Goal: Task Accomplishment & Management: Manage account settings

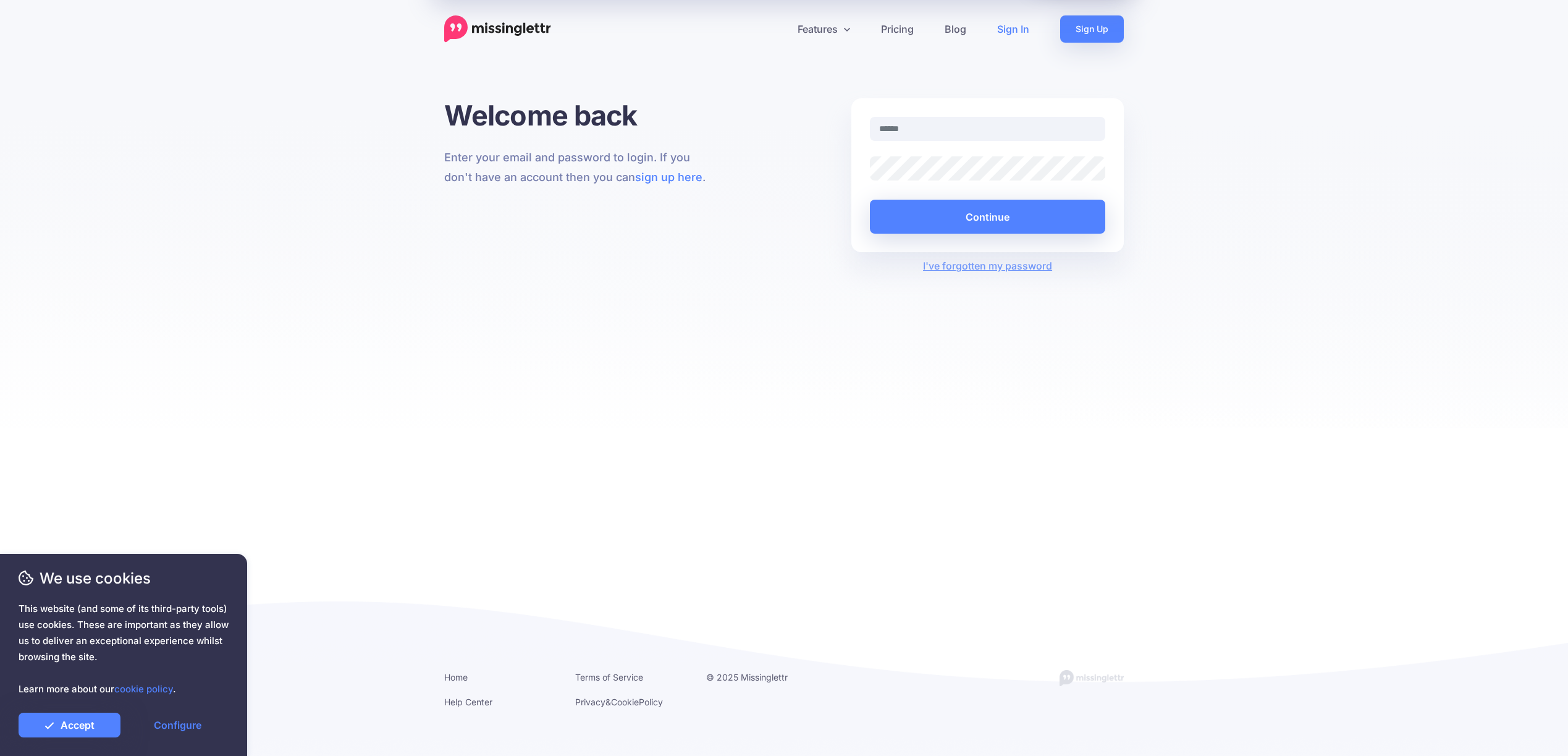
type input "**********"
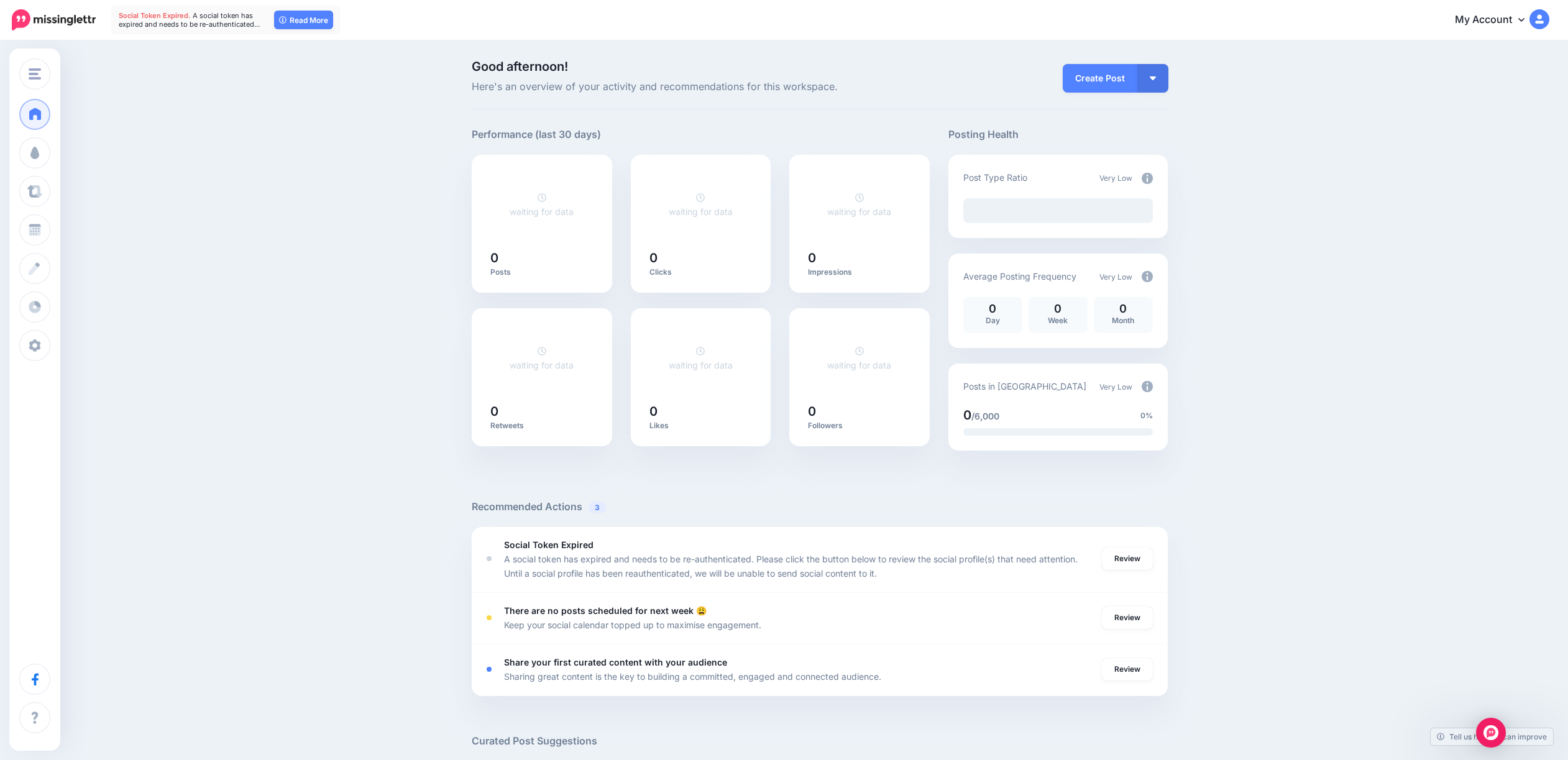
click at [66, 21] on img at bounding box center [53, 20] width 84 height 21
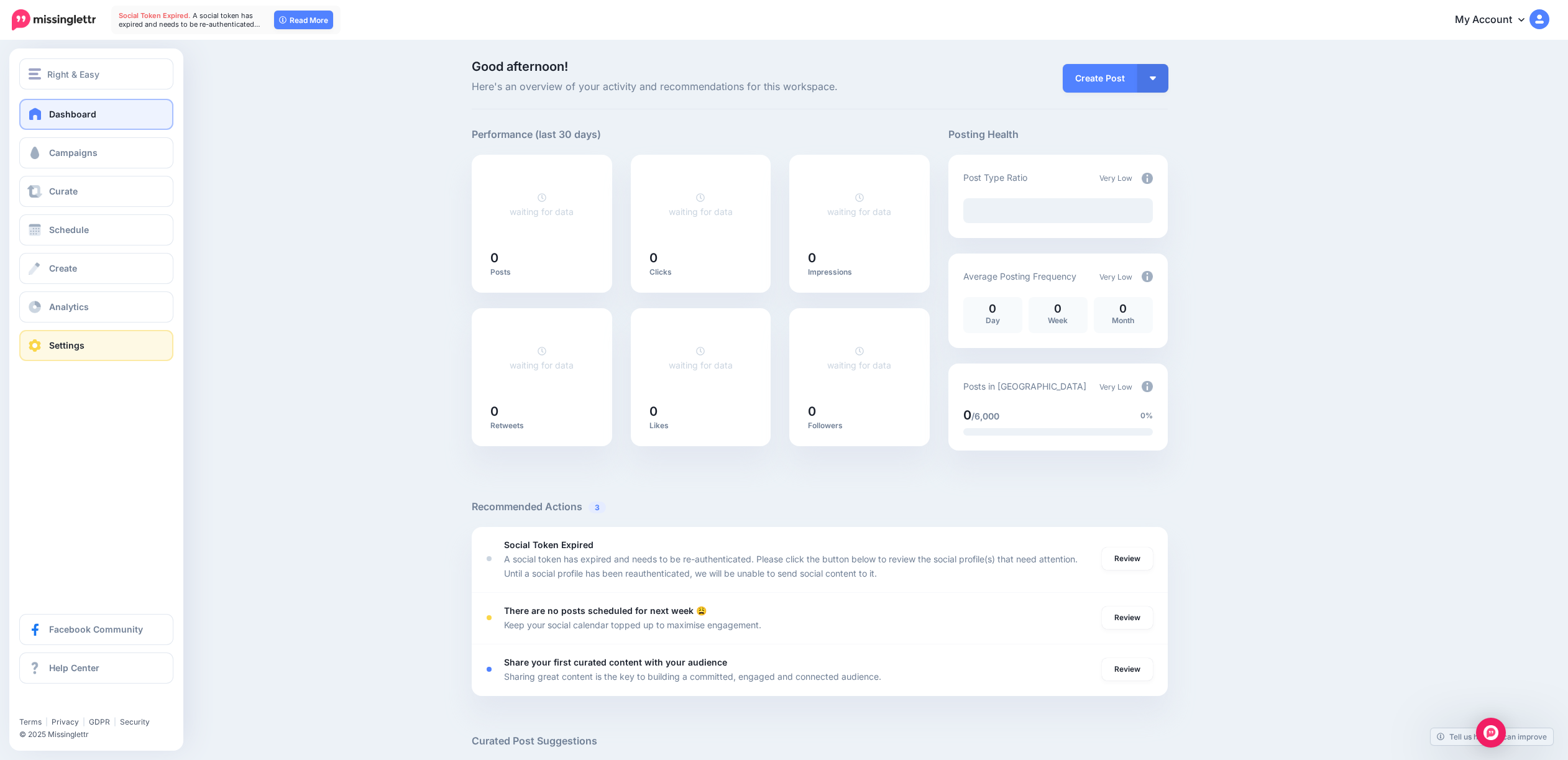
click at [75, 339] on link "Settings" at bounding box center [96, 345] width 154 height 31
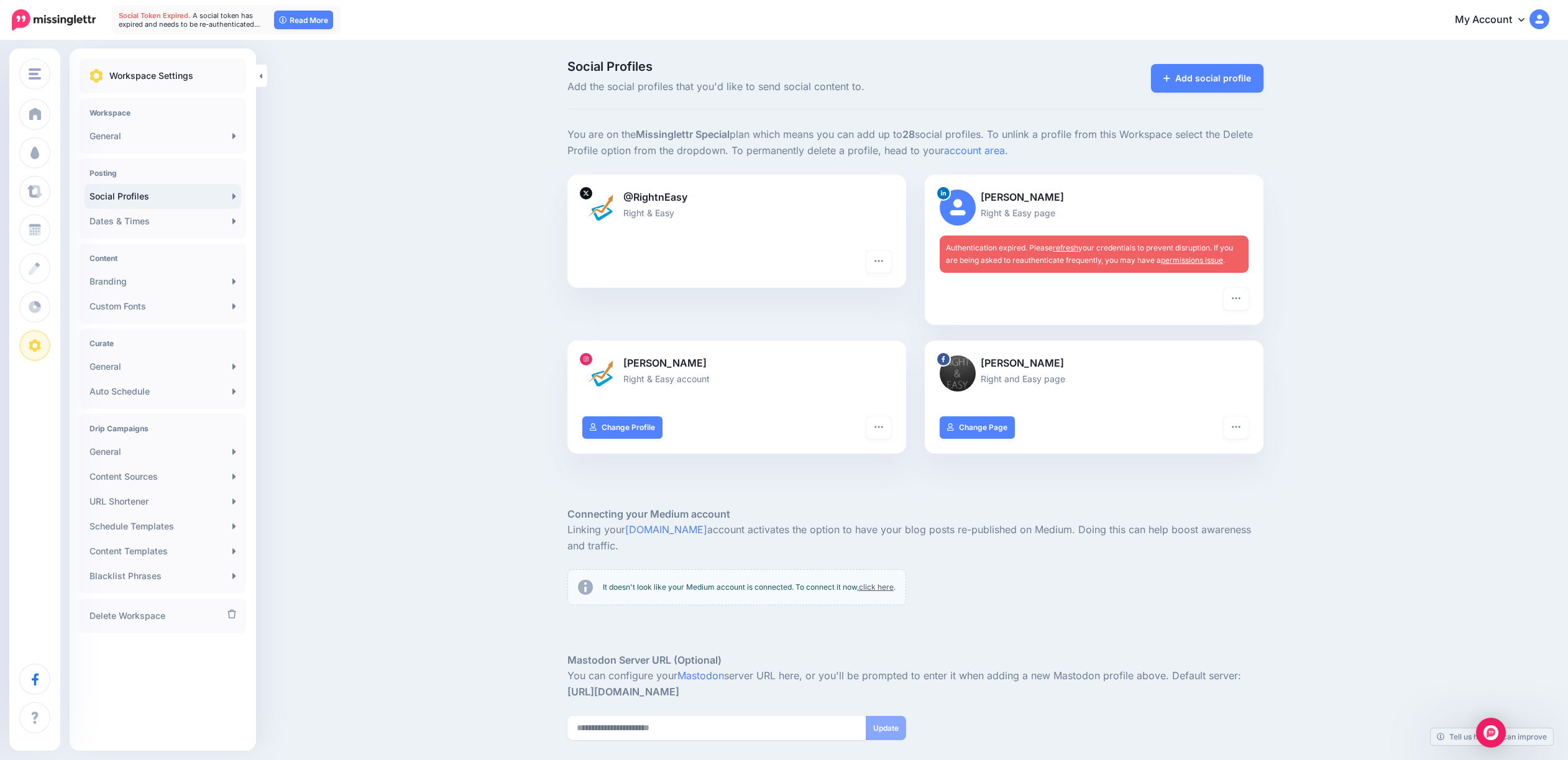
click at [1077, 247] on link "refresh" at bounding box center [1065, 247] width 25 height 9
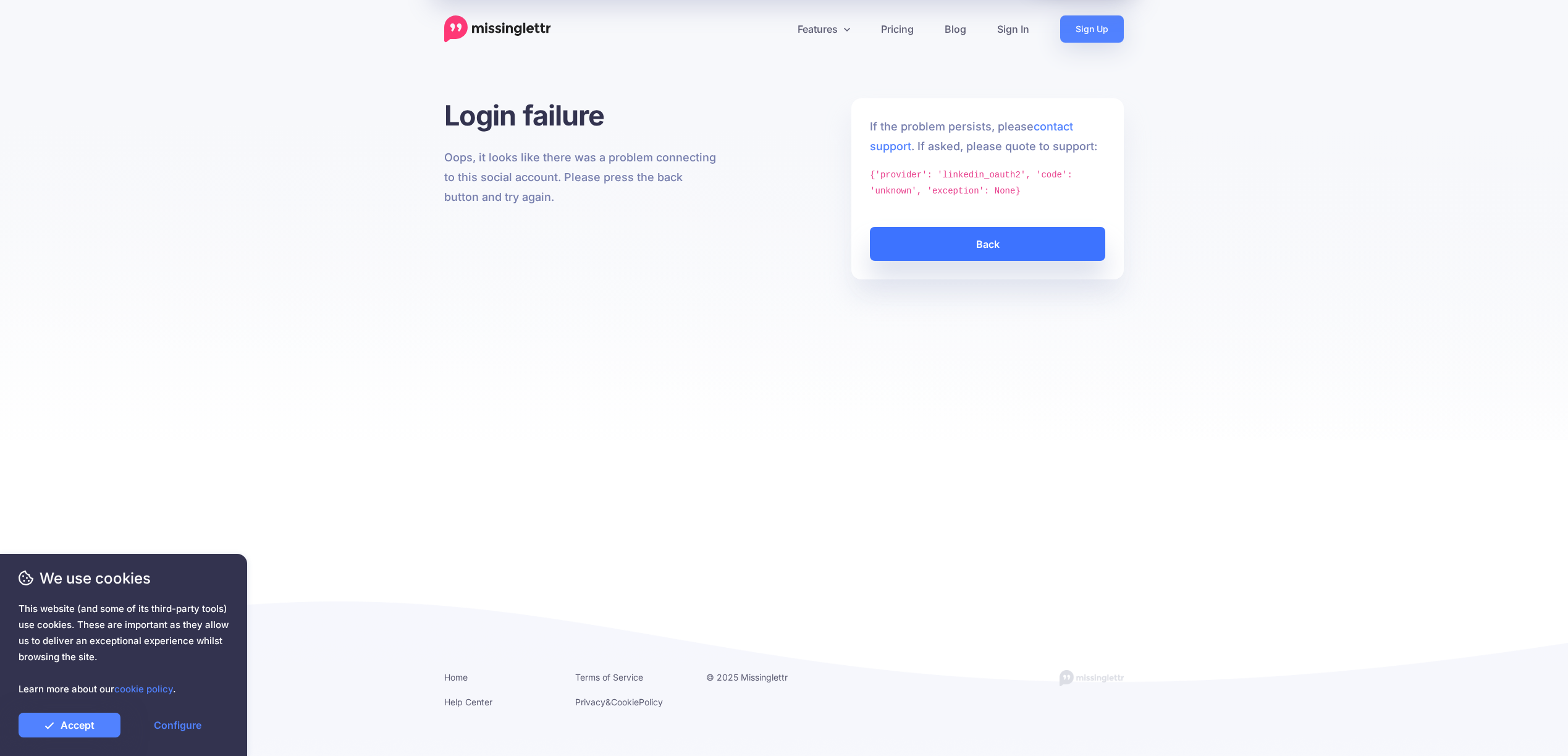
click at [980, 238] on link "Back" at bounding box center [988, 243] width 235 height 34
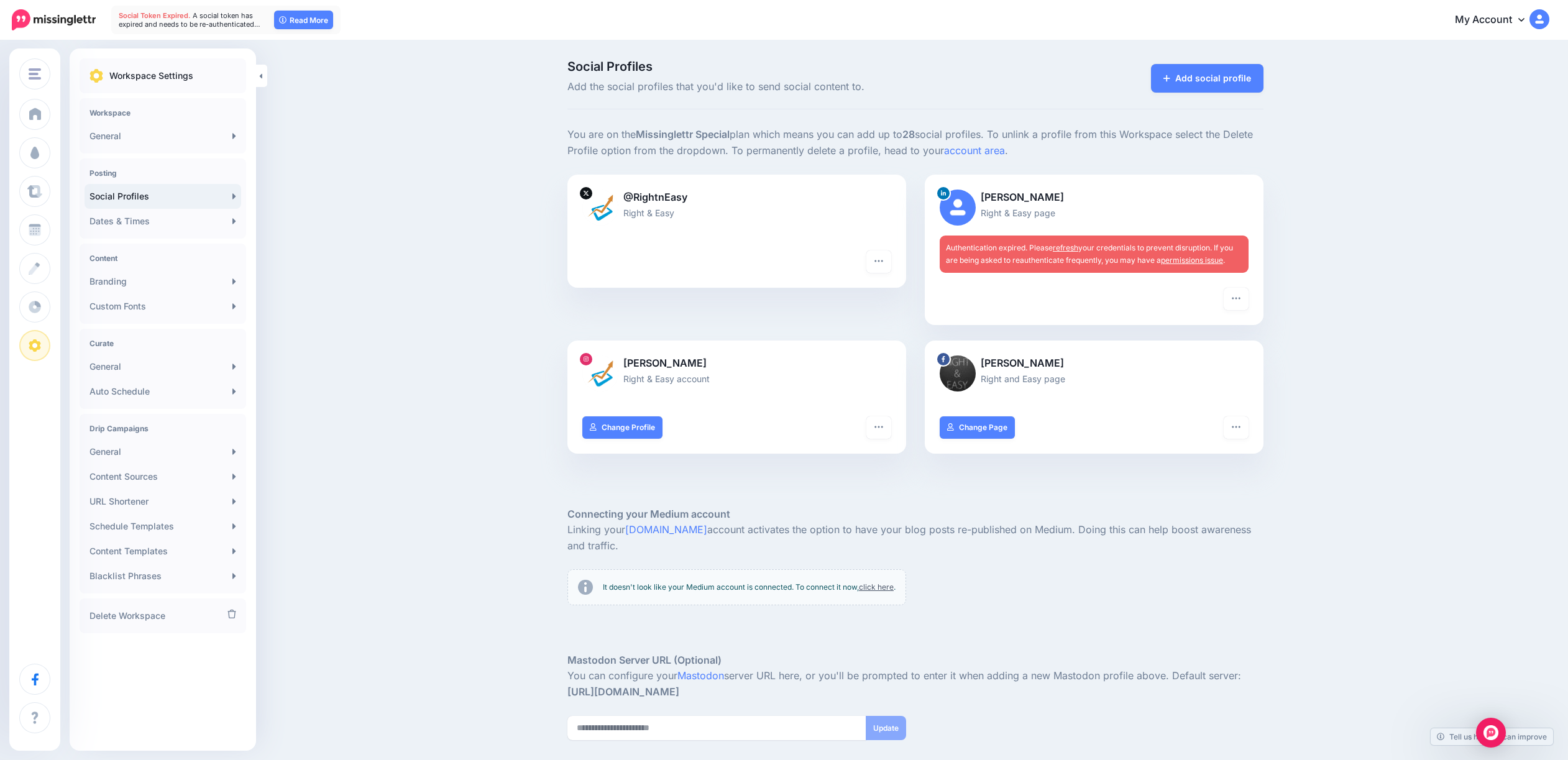
click at [162, 83] on p "Workspace Settings" at bounding box center [151, 76] width 84 height 15
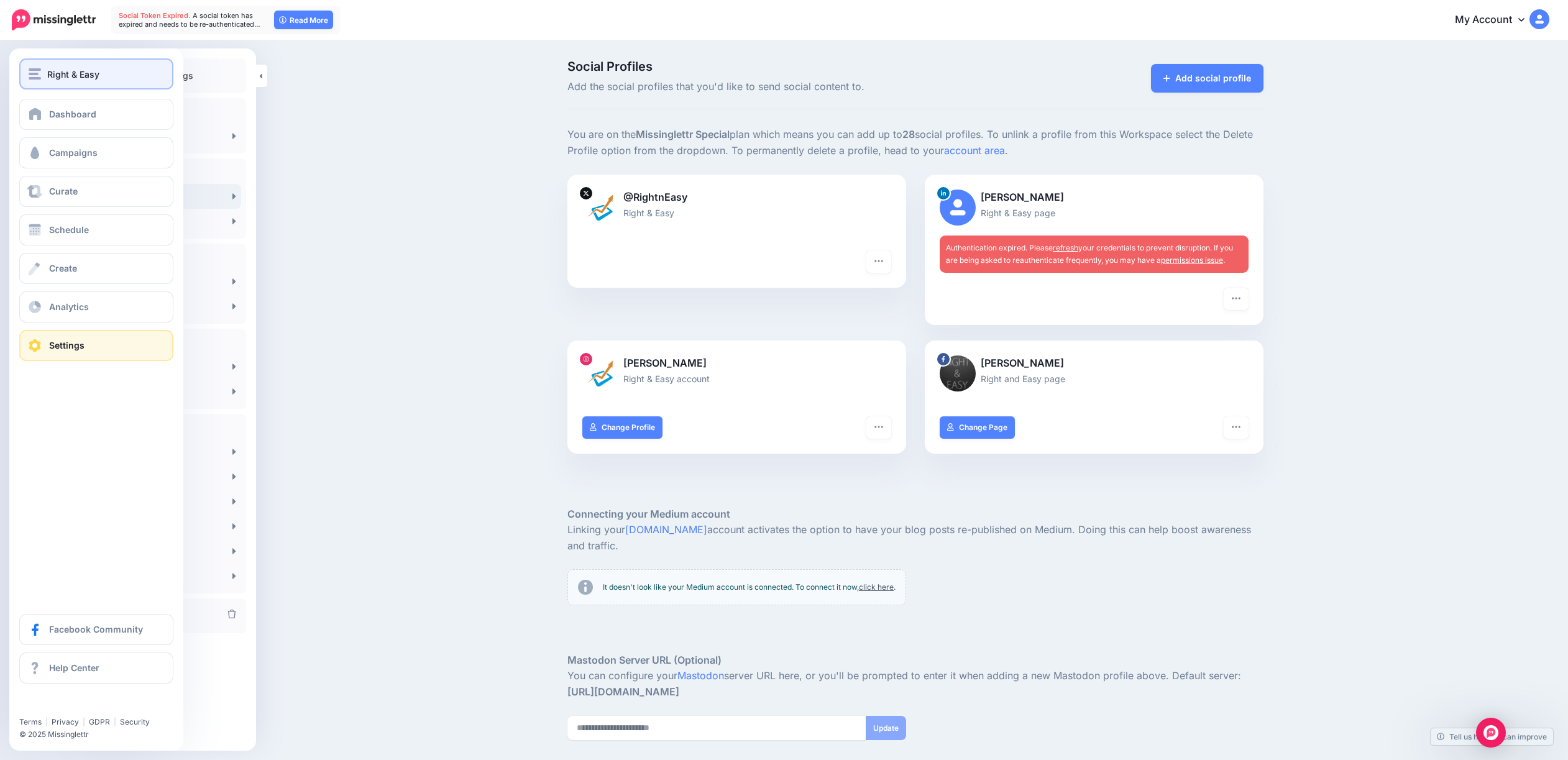
click at [66, 76] on span "Right & Easy" at bounding box center [74, 74] width 52 height 14
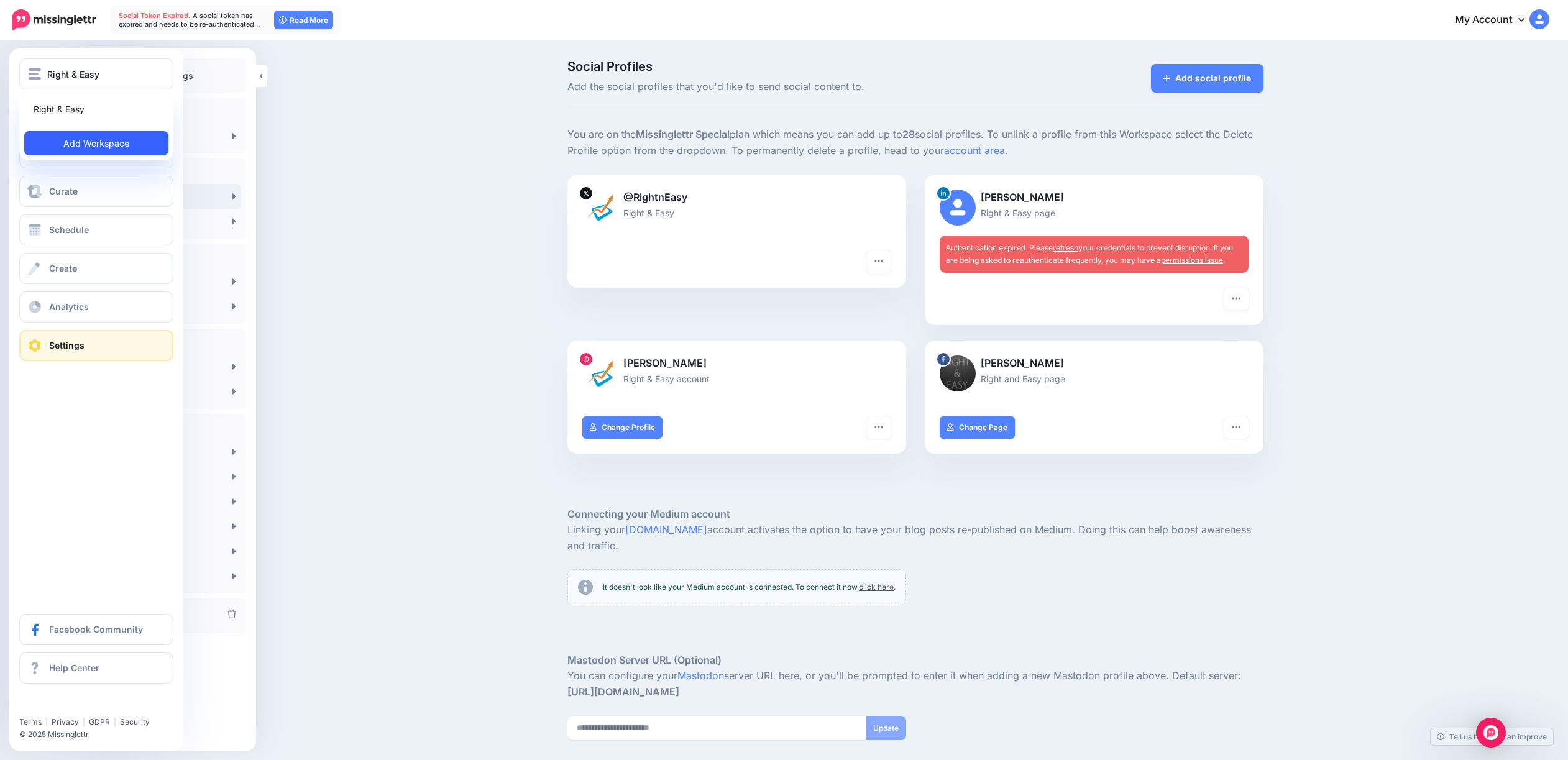
click at [95, 143] on link "Add Workspace" at bounding box center [96, 143] width 144 height 24
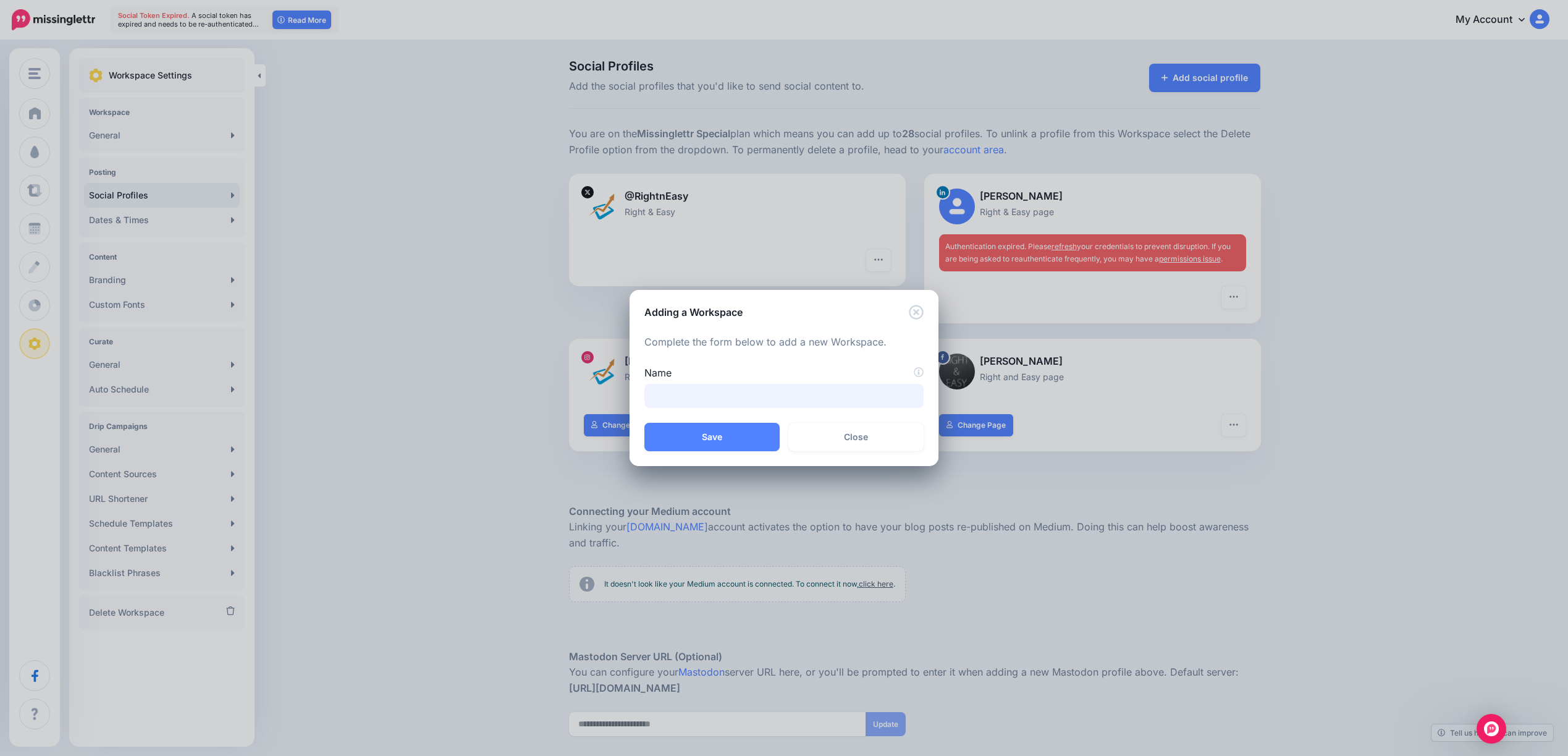
click at [699, 389] on input "Name" at bounding box center [784, 396] width 279 height 24
type input "**********"
click at [715, 430] on button "Save" at bounding box center [712, 437] width 136 height 29
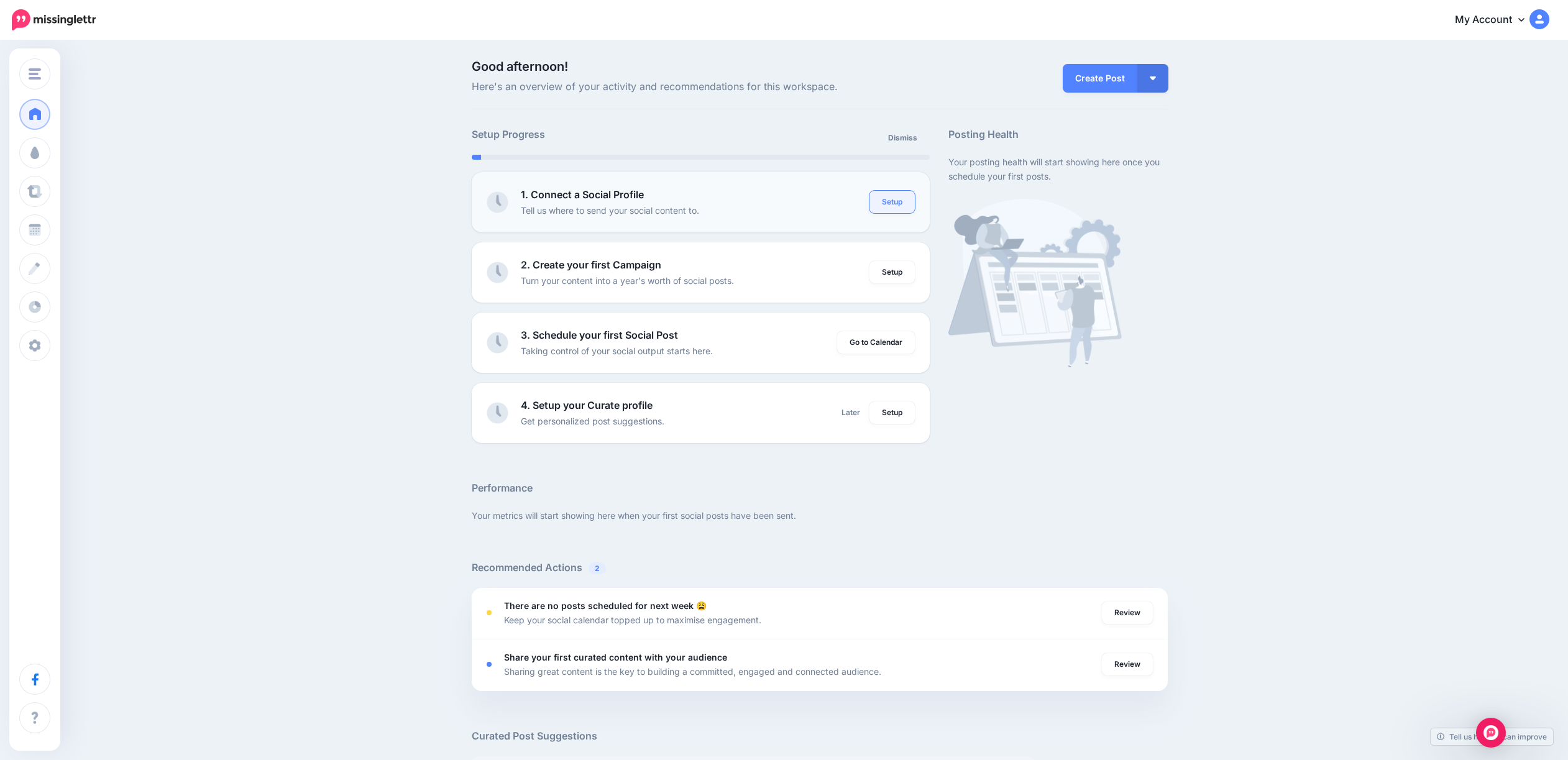
click at [887, 205] on link "Setup" at bounding box center [892, 201] width 45 height 22
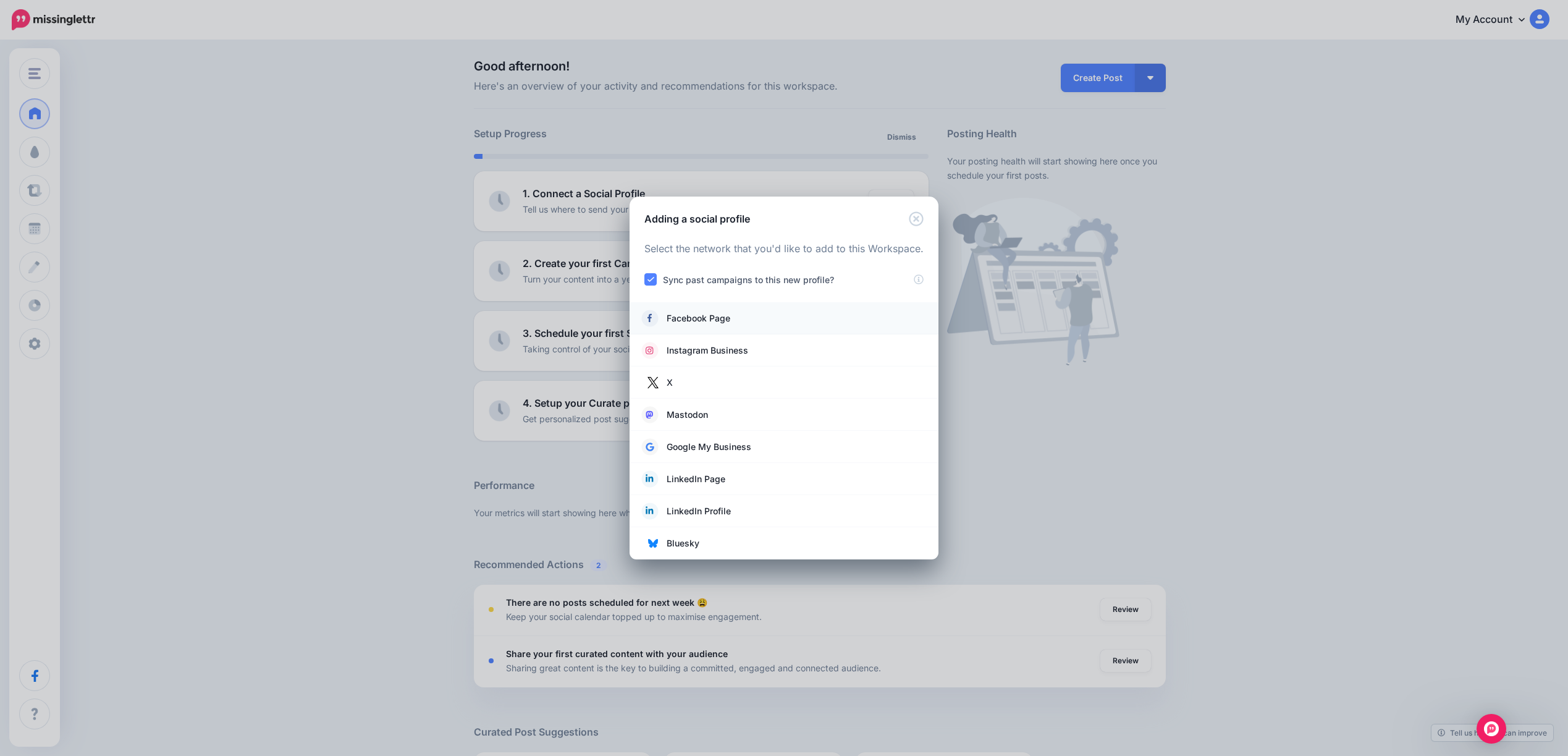
click at [692, 318] on span "Facebook Page" at bounding box center [699, 318] width 64 height 15
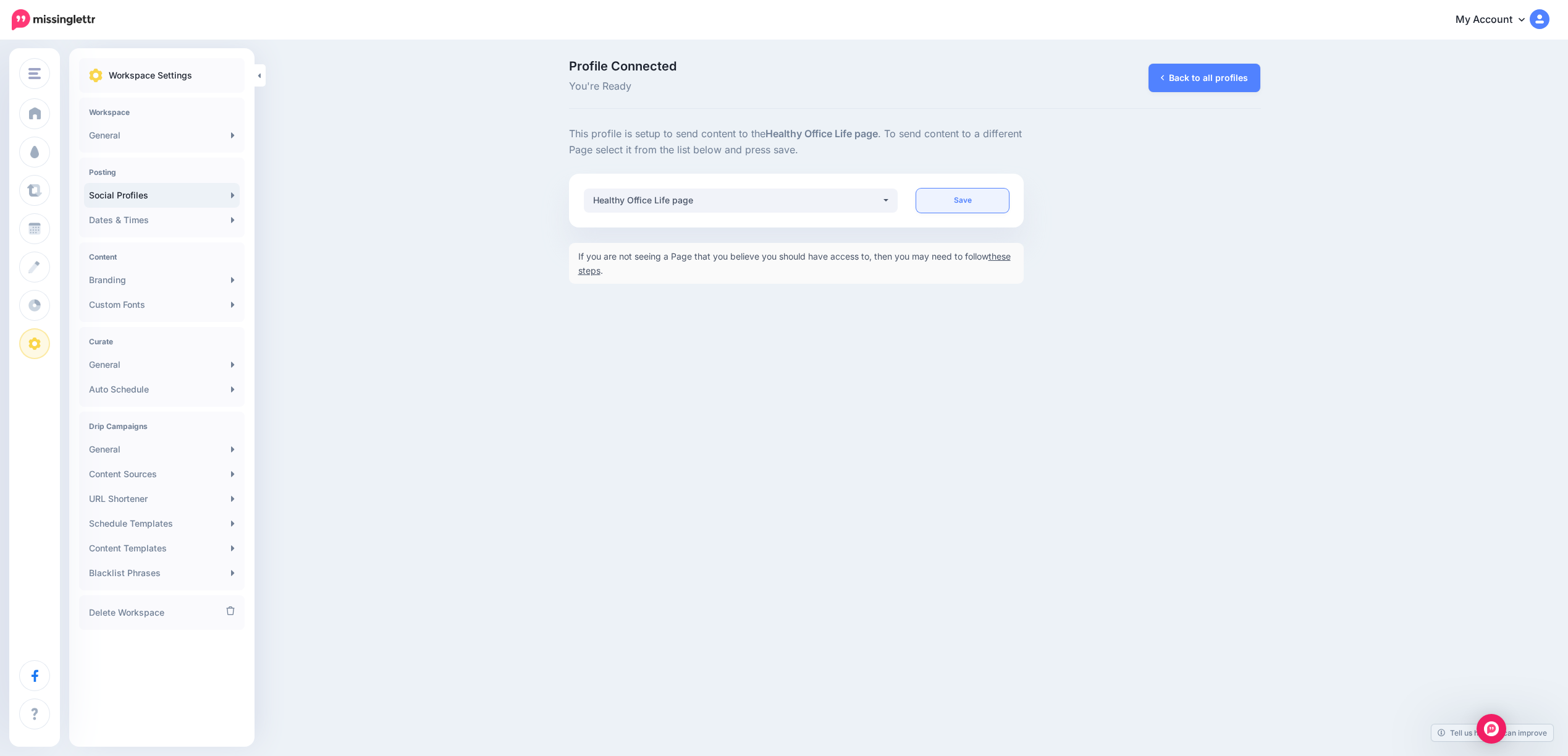
click at [955, 203] on link "Save" at bounding box center [962, 200] width 92 height 24
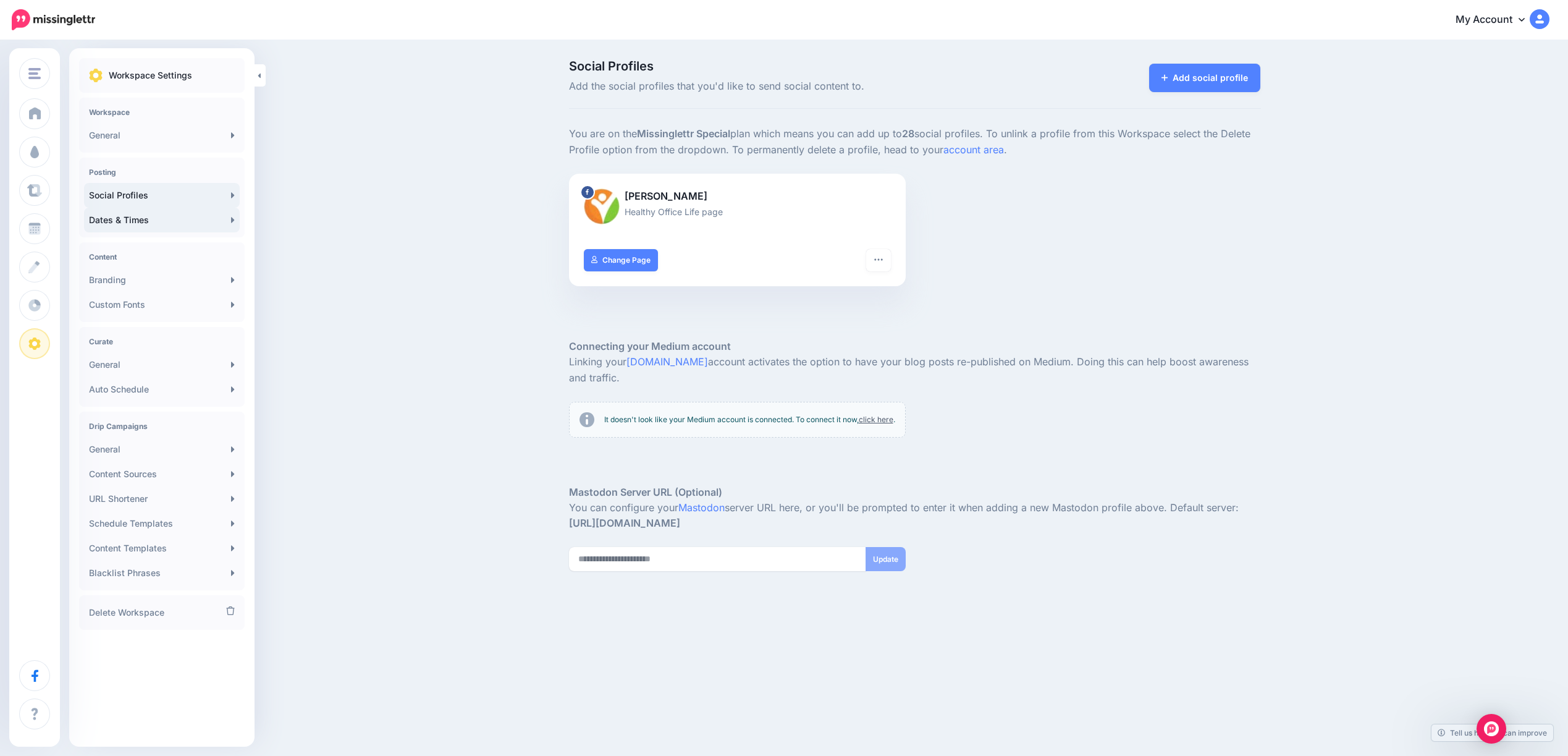
click at [104, 219] on link "Dates & Times" at bounding box center [162, 219] width 156 height 25
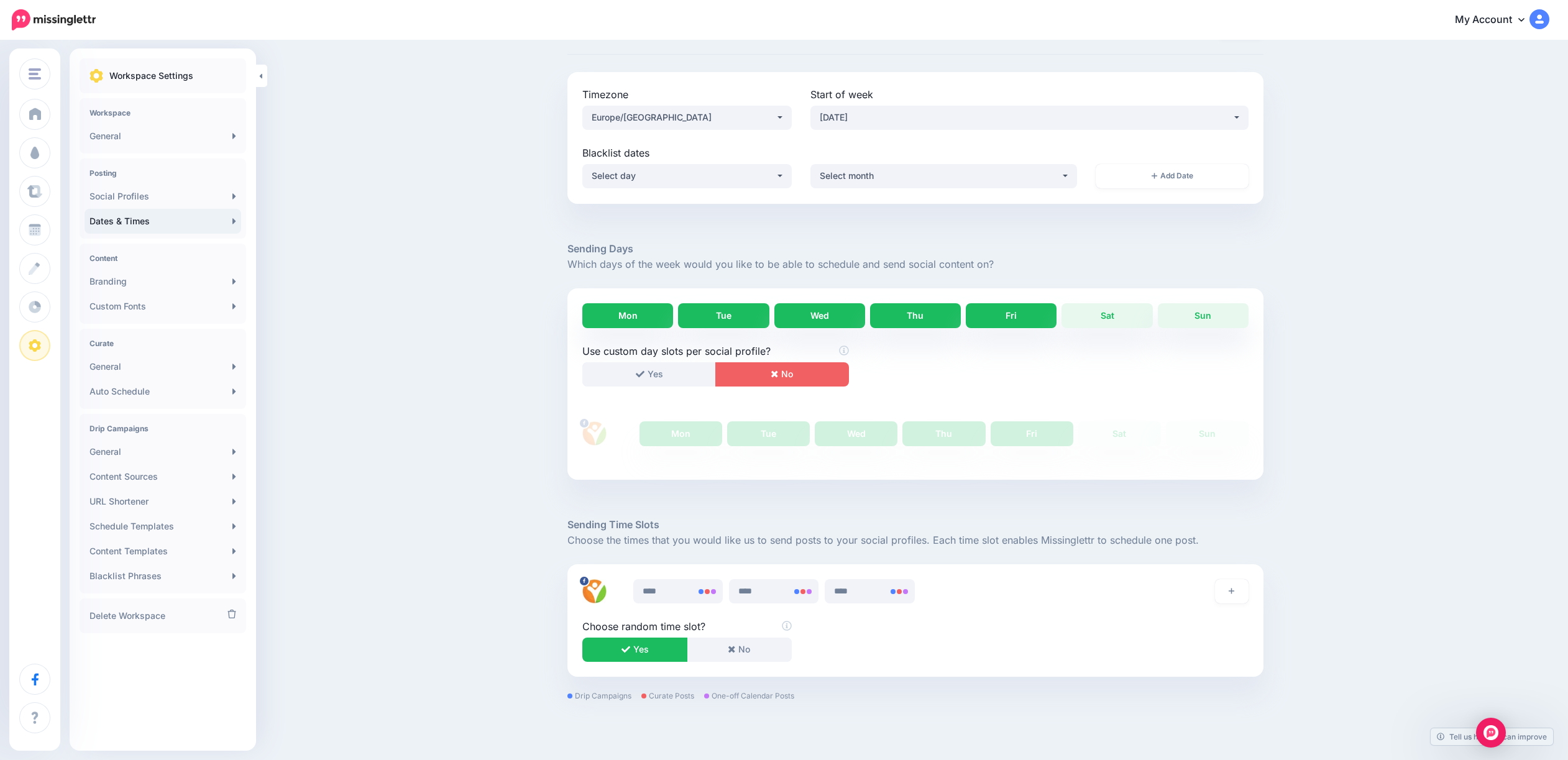
scroll to position [106, 0]
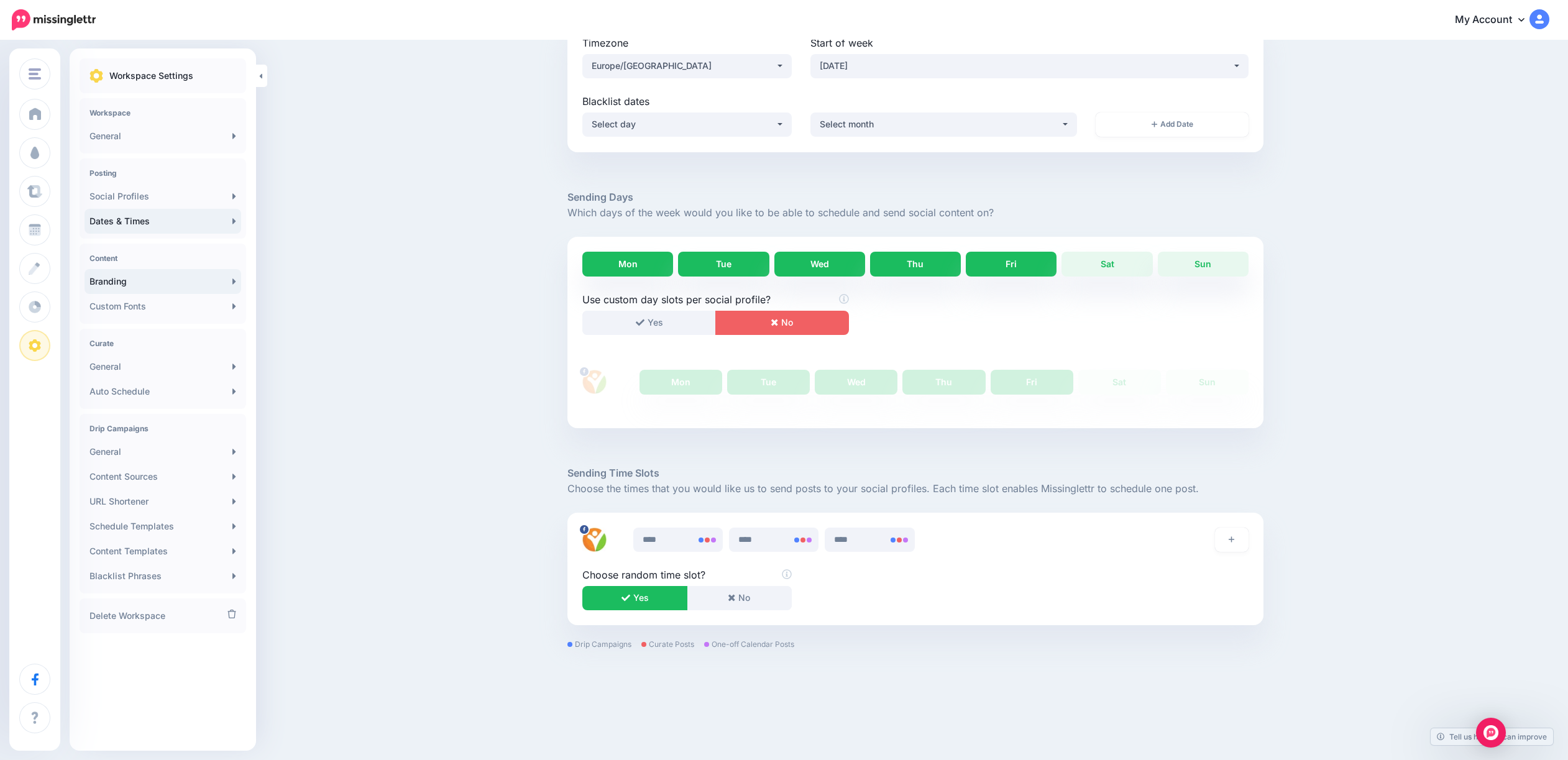
click at [105, 277] on link "Branding" at bounding box center [162, 281] width 156 height 25
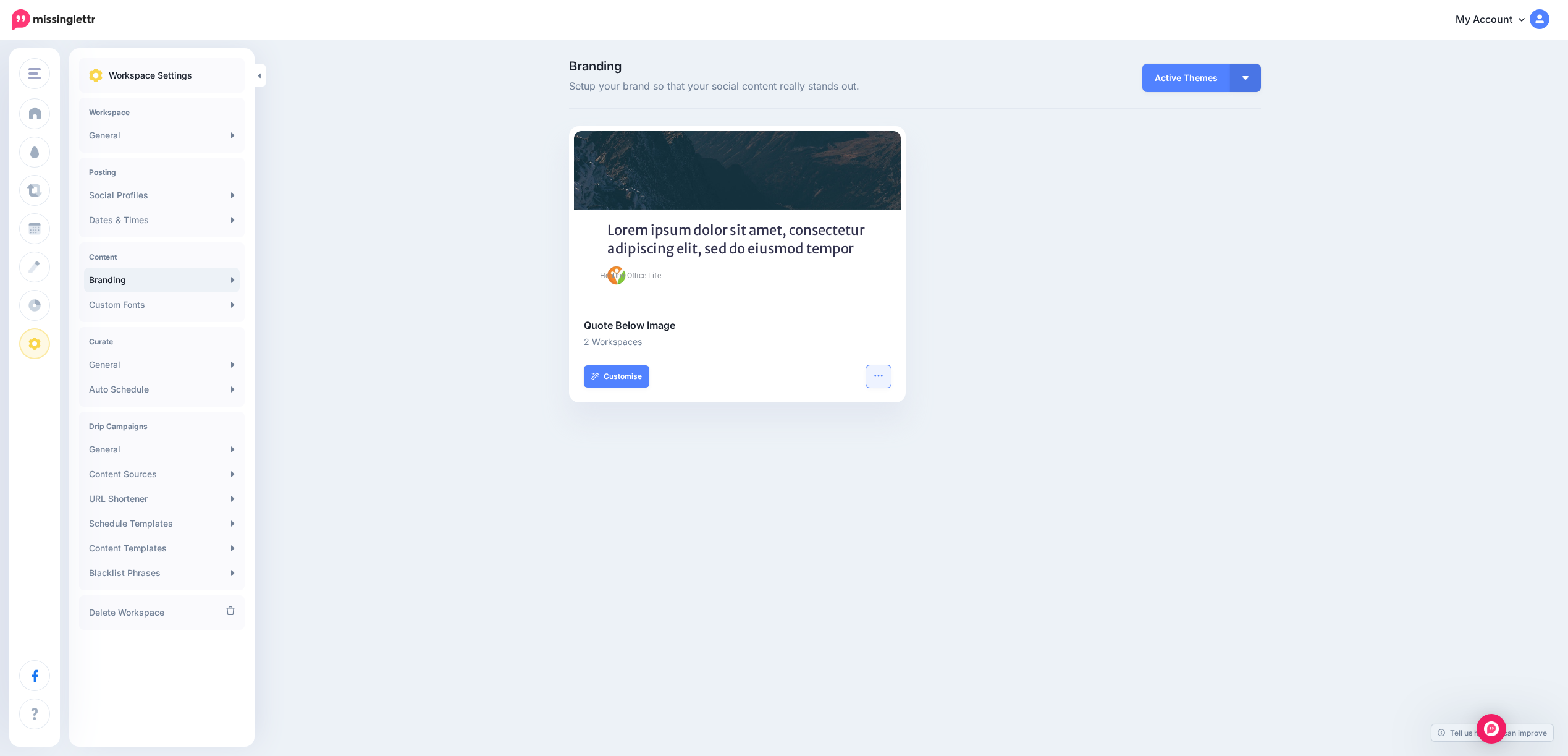
click at [879, 374] on icon "button" at bounding box center [878, 376] width 10 height 10
click at [982, 332] on div "Combined Shape Created with Sketch. Victor Maat Healthy Office Life Lorem ipsum…" at bounding box center [915, 272] width 711 height 292
click at [1250, 74] on button "button" at bounding box center [1245, 78] width 31 height 29
click at [1085, 247] on div "Combined Shape Created with Sketch. Victor Maat Healthy Office Life Lorem ipsum…" at bounding box center [915, 272] width 711 height 292
click at [612, 377] on link "Customise" at bounding box center [616, 376] width 66 height 22
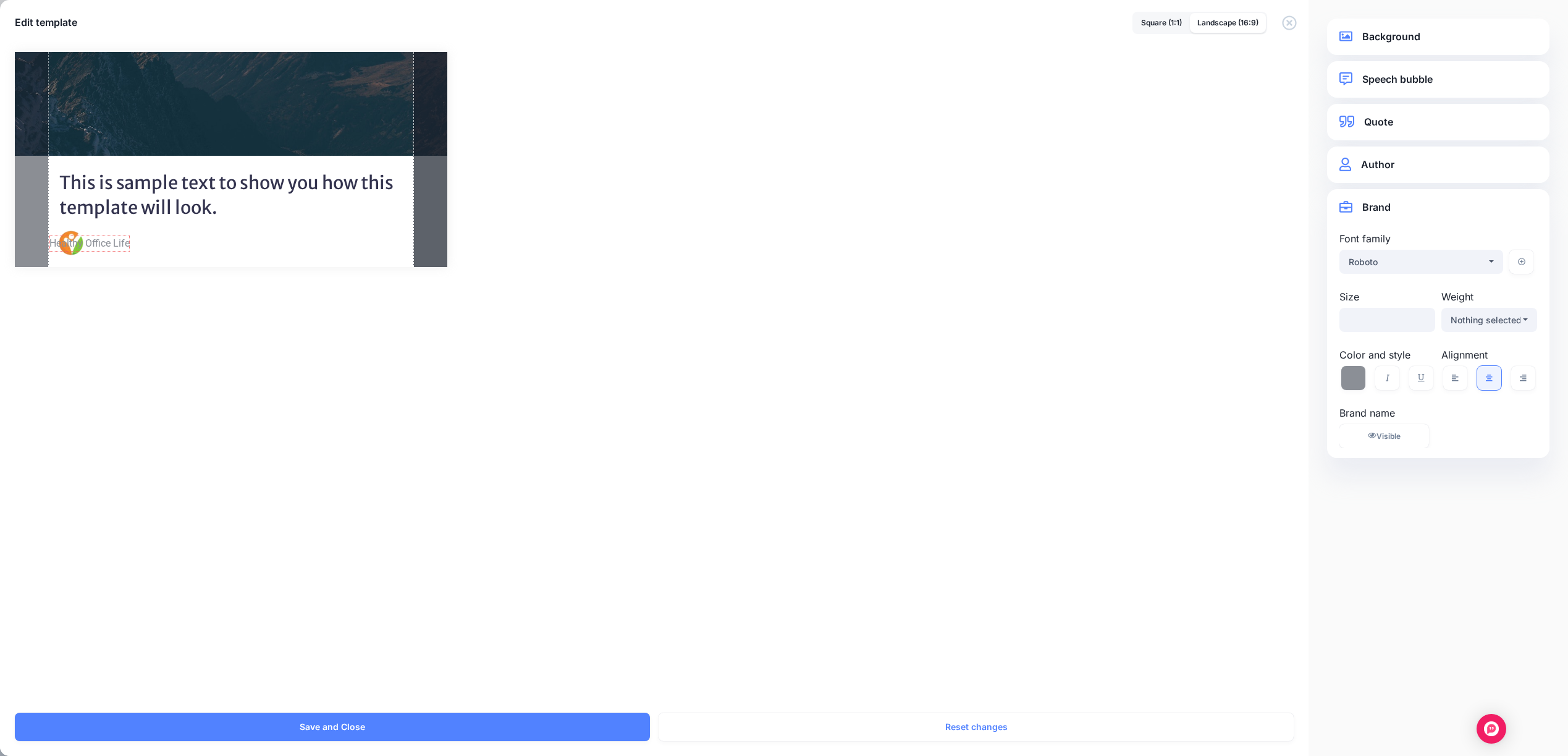
click at [78, 236] on span "Healthy Office Life" at bounding box center [89, 243] width 80 height 16
drag, startPoint x: 84, startPoint y: 240, endPoint x: 122, endPoint y: 240, distance: 38.0
click at [122, 240] on span "Healthy Office Life" at bounding box center [128, 243] width 80 height 16
click at [915, 263] on div "Combined Shape Created with Sketch. Victor Maat Healthy Office Life / %" at bounding box center [784, 159] width 1538 height 215
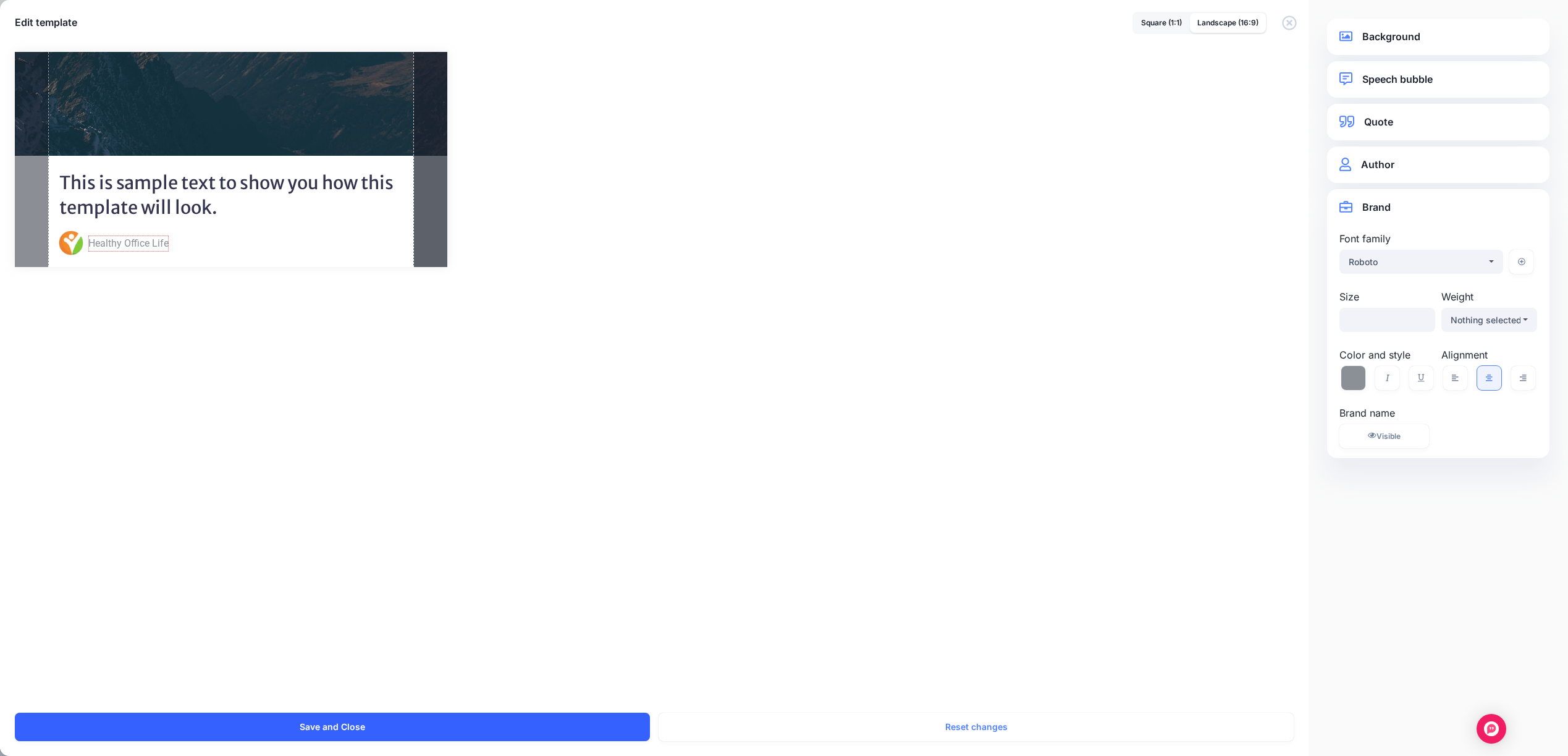
click at [336, 721] on button "Save and Close" at bounding box center [332, 727] width 635 height 29
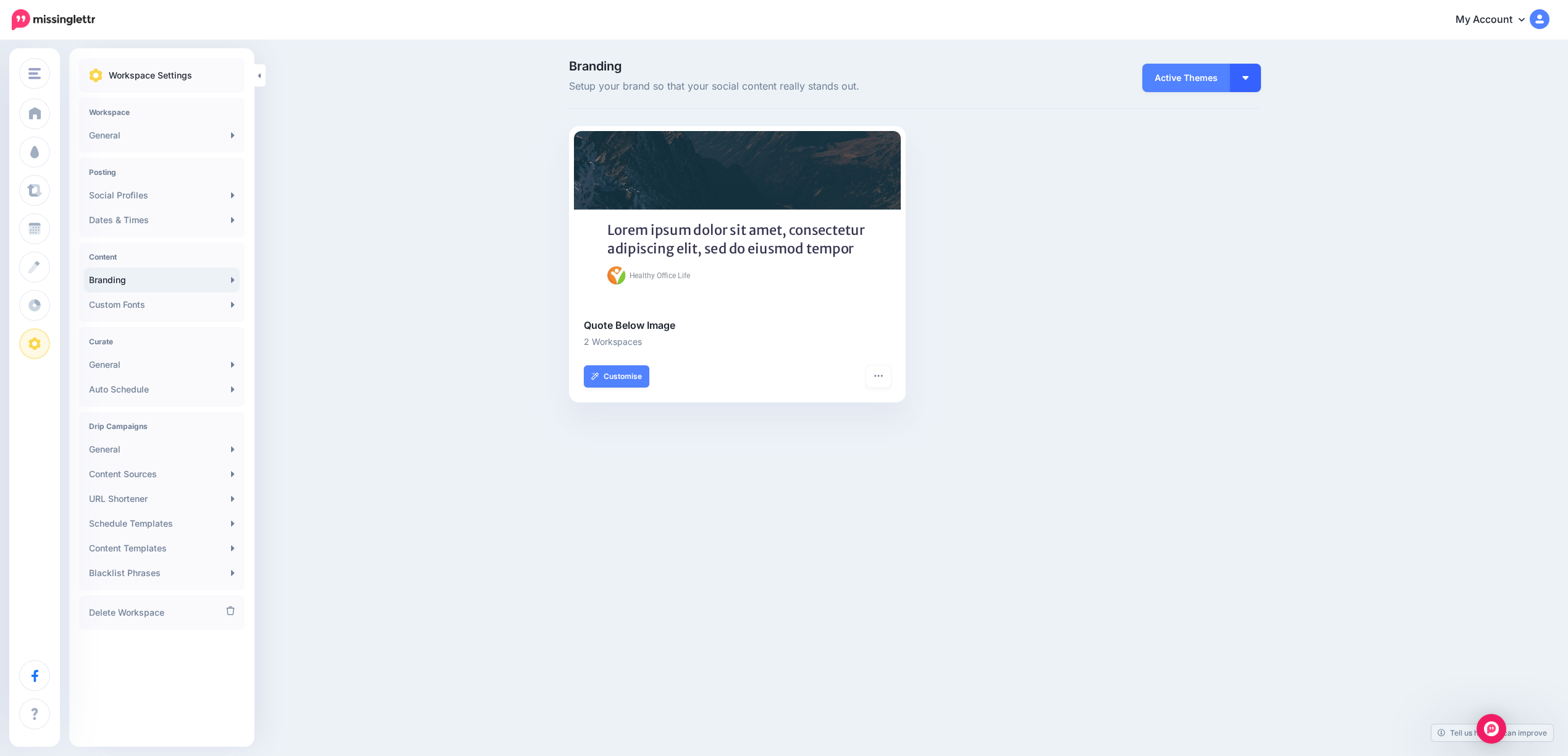
click at [1248, 80] on button "button" at bounding box center [1245, 78] width 31 height 29
click at [1210, 164] on link "Browse Themes" at bounding box center [1211, 167] width 89 height 24
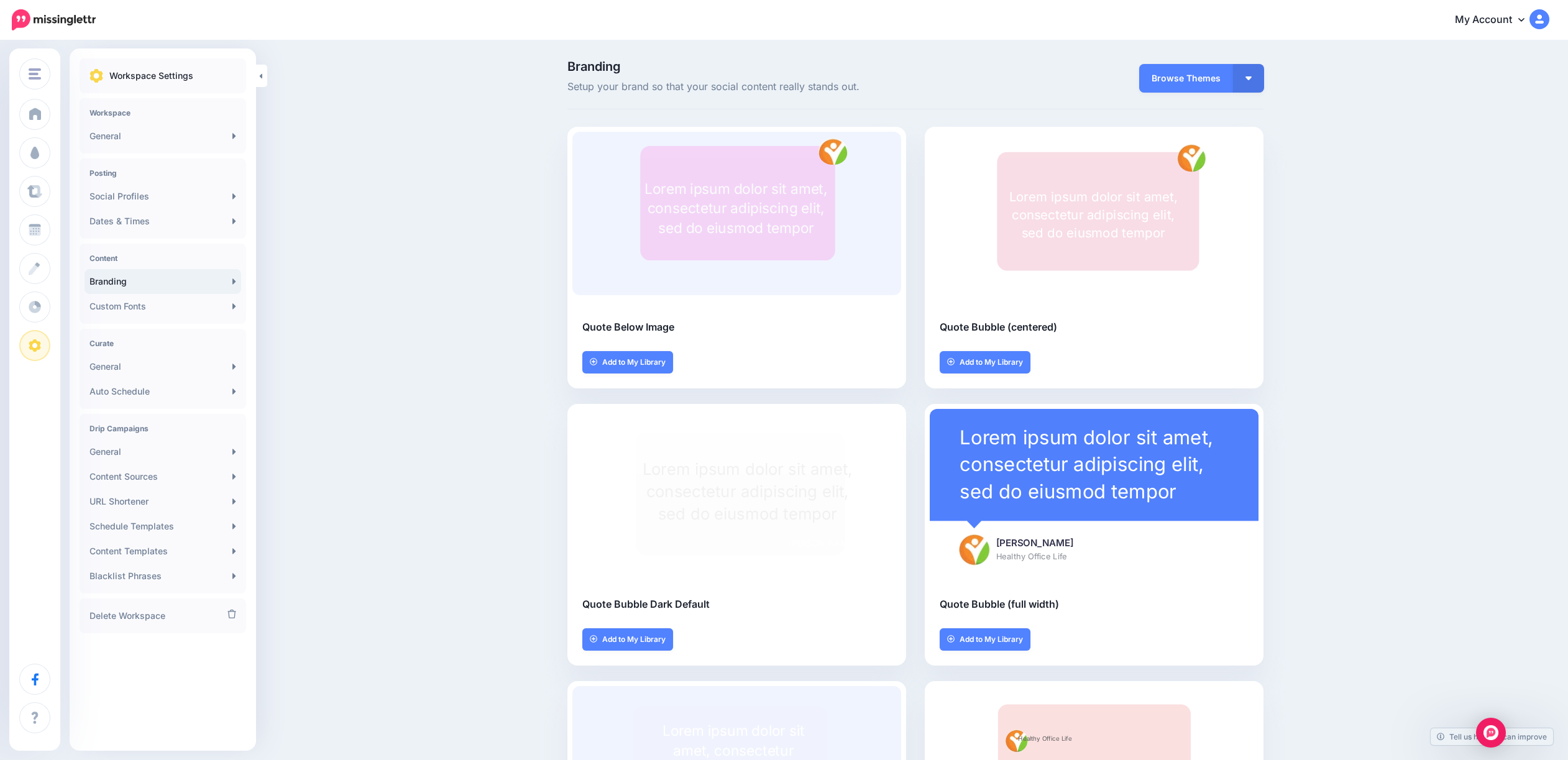
click at [106, 286] on link "Branding" at bounding box center [162, 281] width 156 height 25
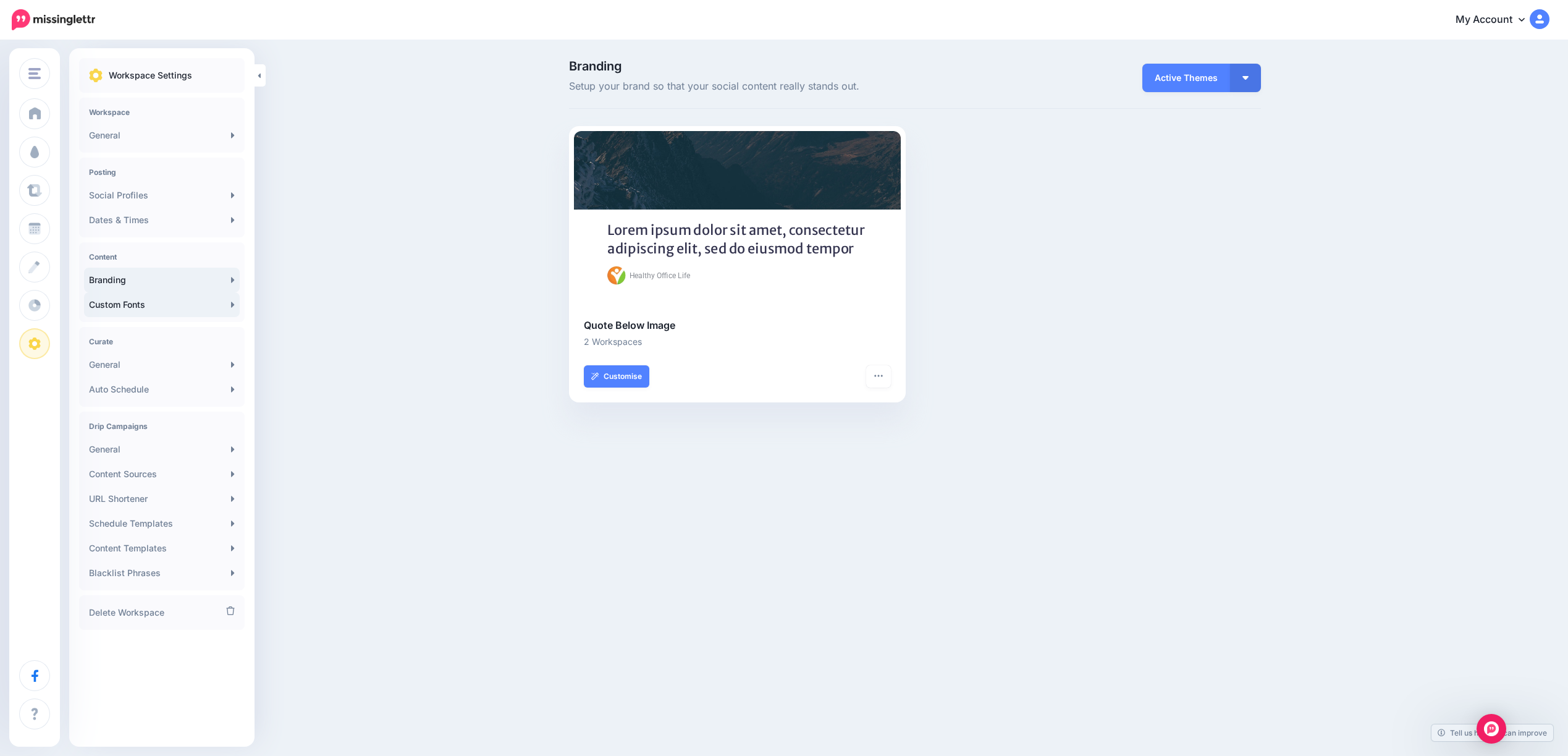
click at [104, 307] on link "Custom Fonts" at bounding box center [162, 305] width 156 height 25
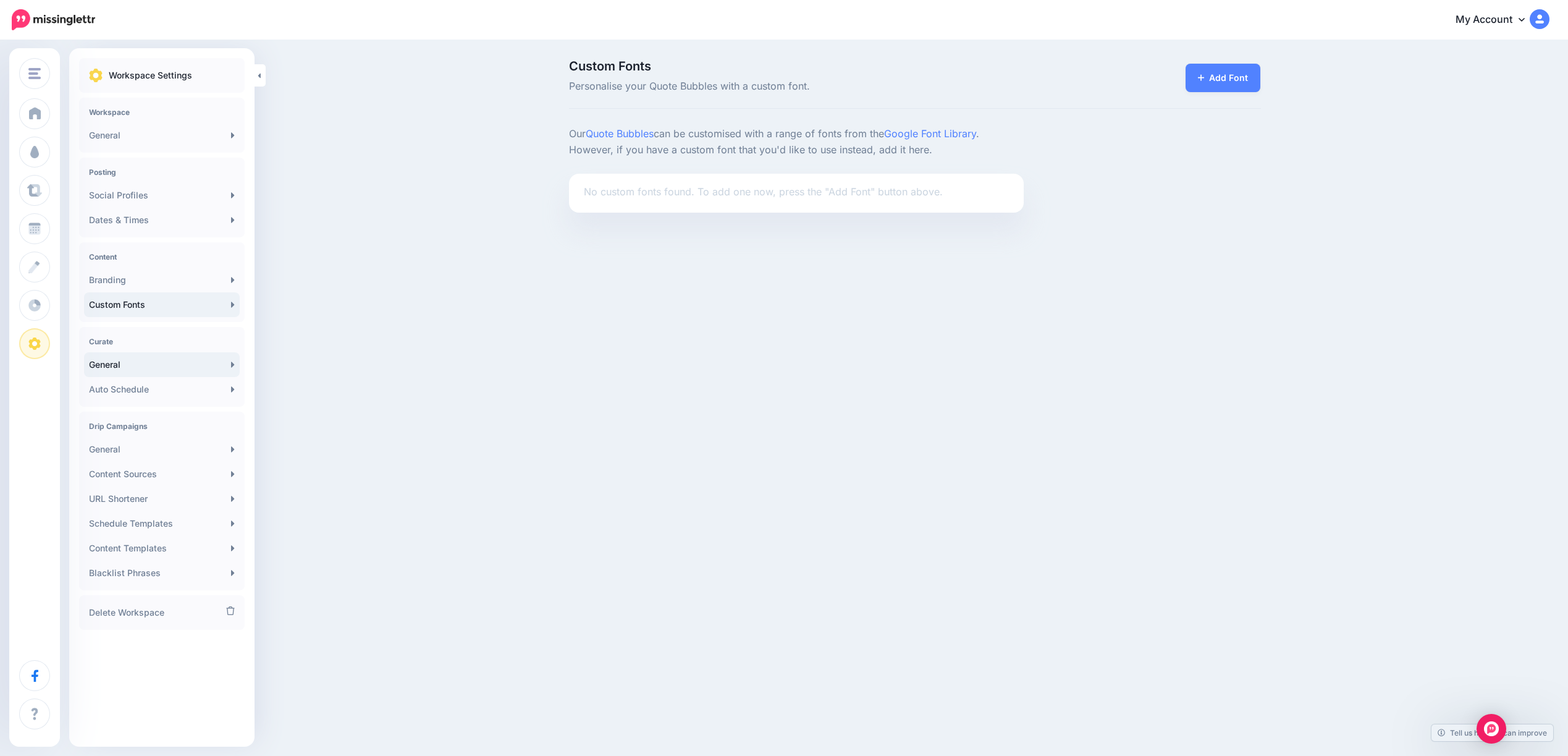
click at [105, 366] on link "General" at bounding box center [162, 364] width 156 height 25
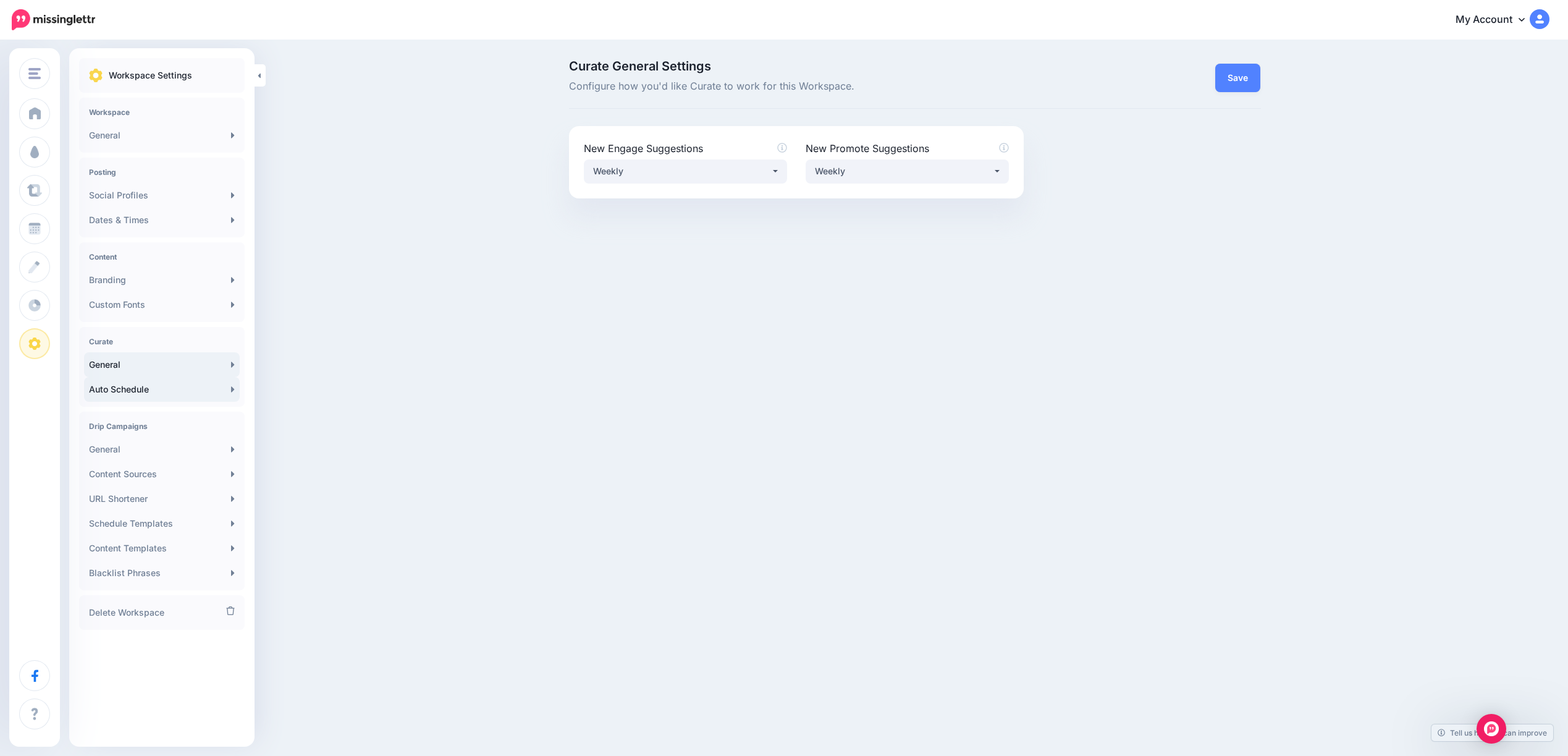
click at [131, 379] on link "Auto Schedule" at bounding box center [162, 389] width 156 height 25
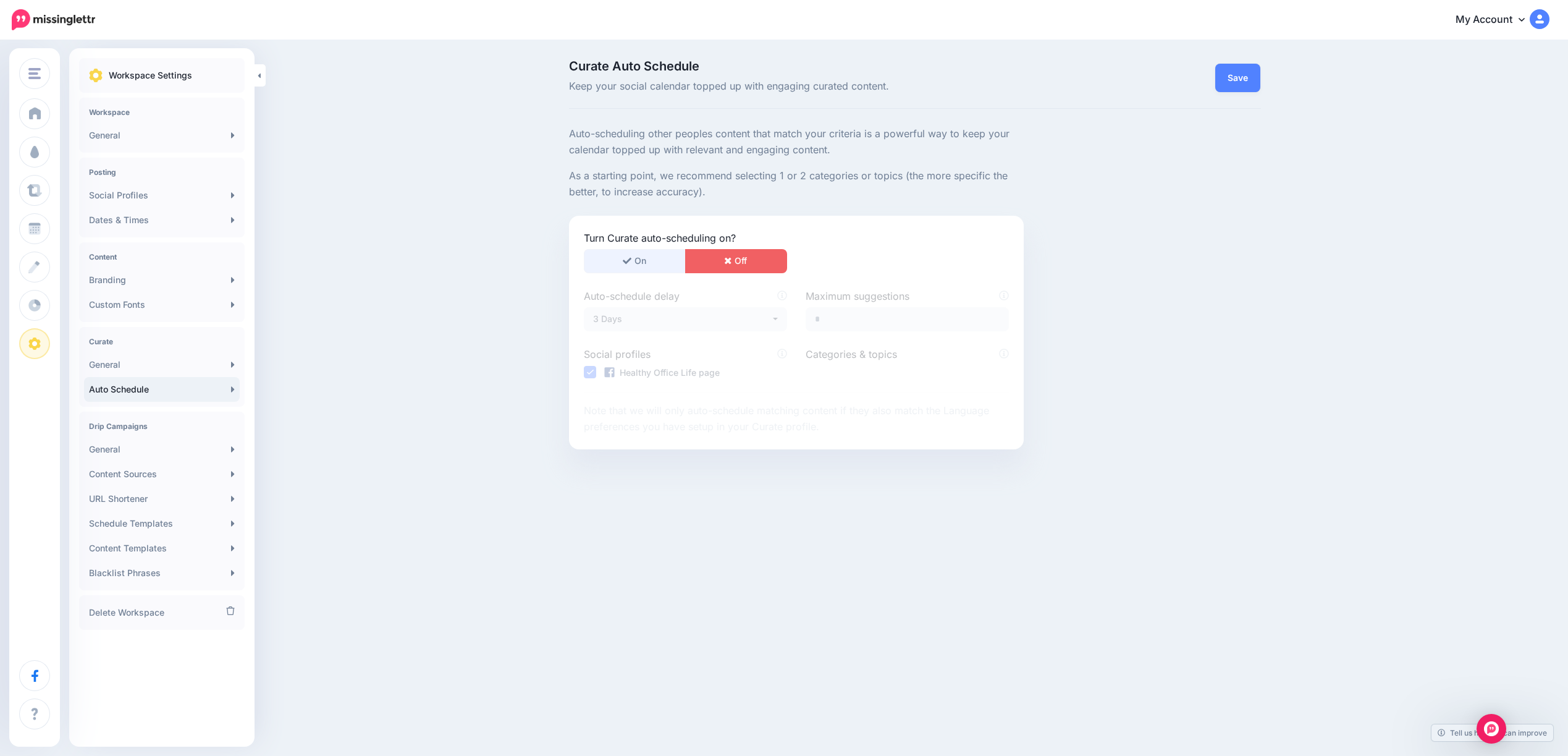
click at [641, 254] on button "On" at bounding box center [634, 261] width 102 height 24
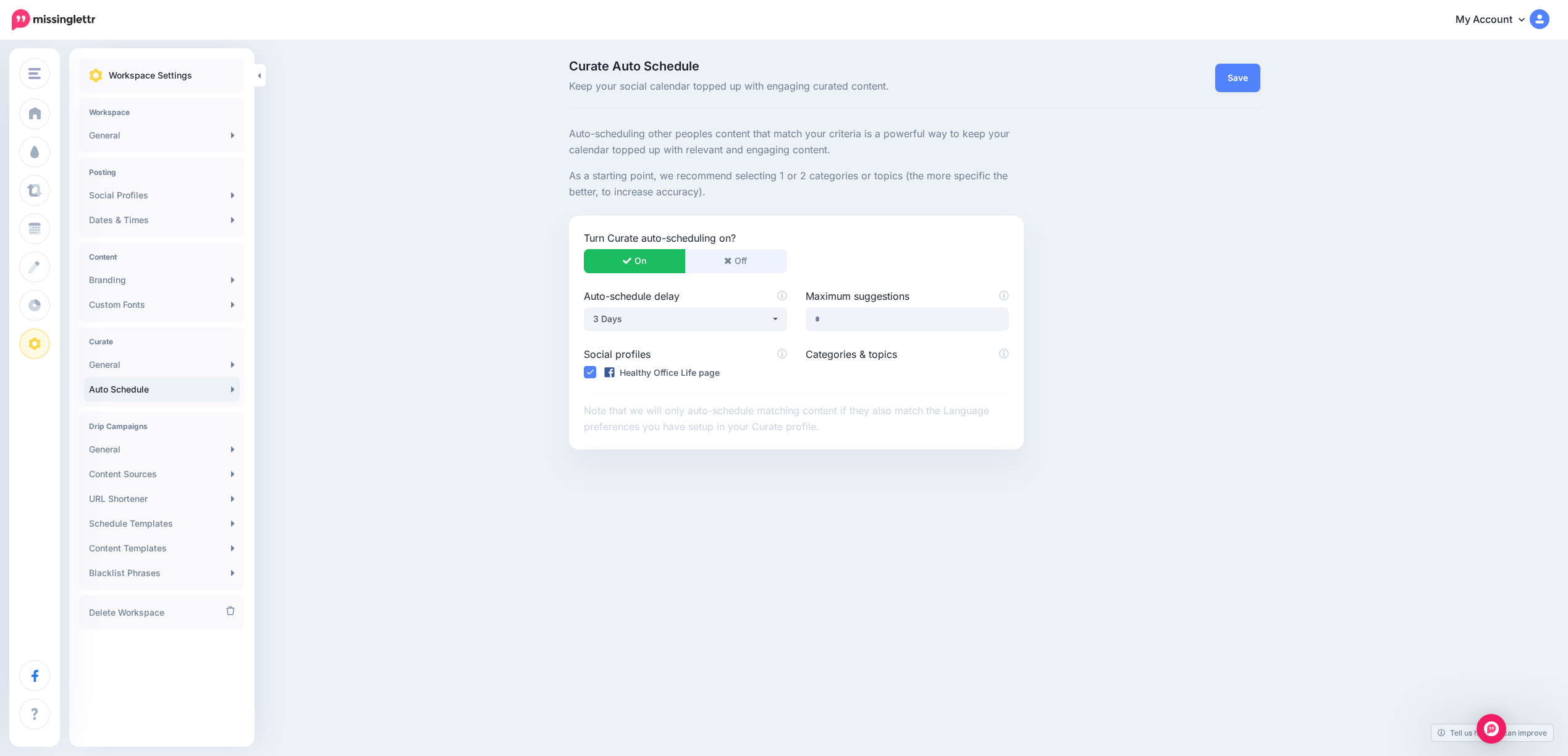
click at [717, 259] on button "Off" at bounding box center [736, 261] width 102 height 24
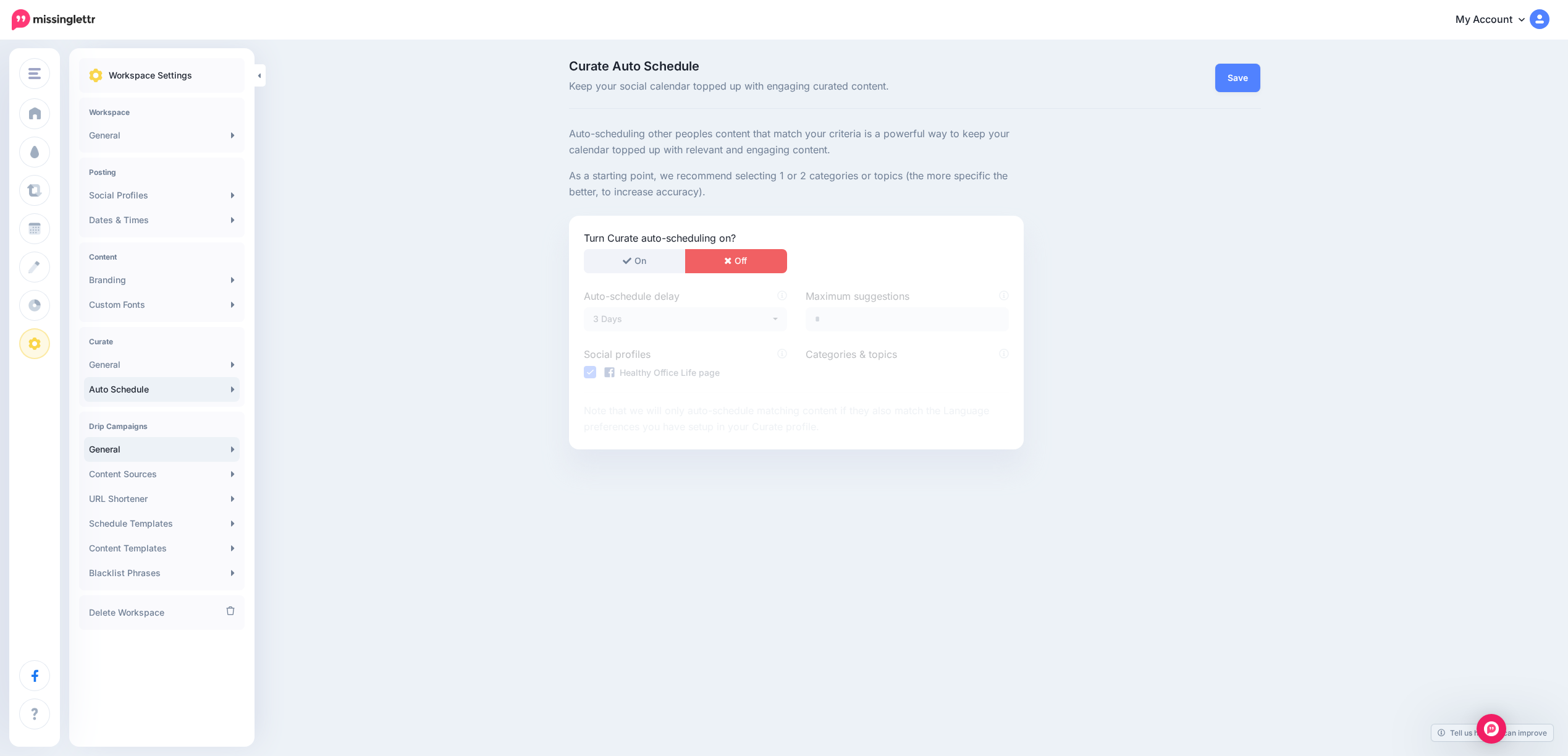
click at [102, 449] on link "General" at bounding box center [162, 449] width 156 height 25
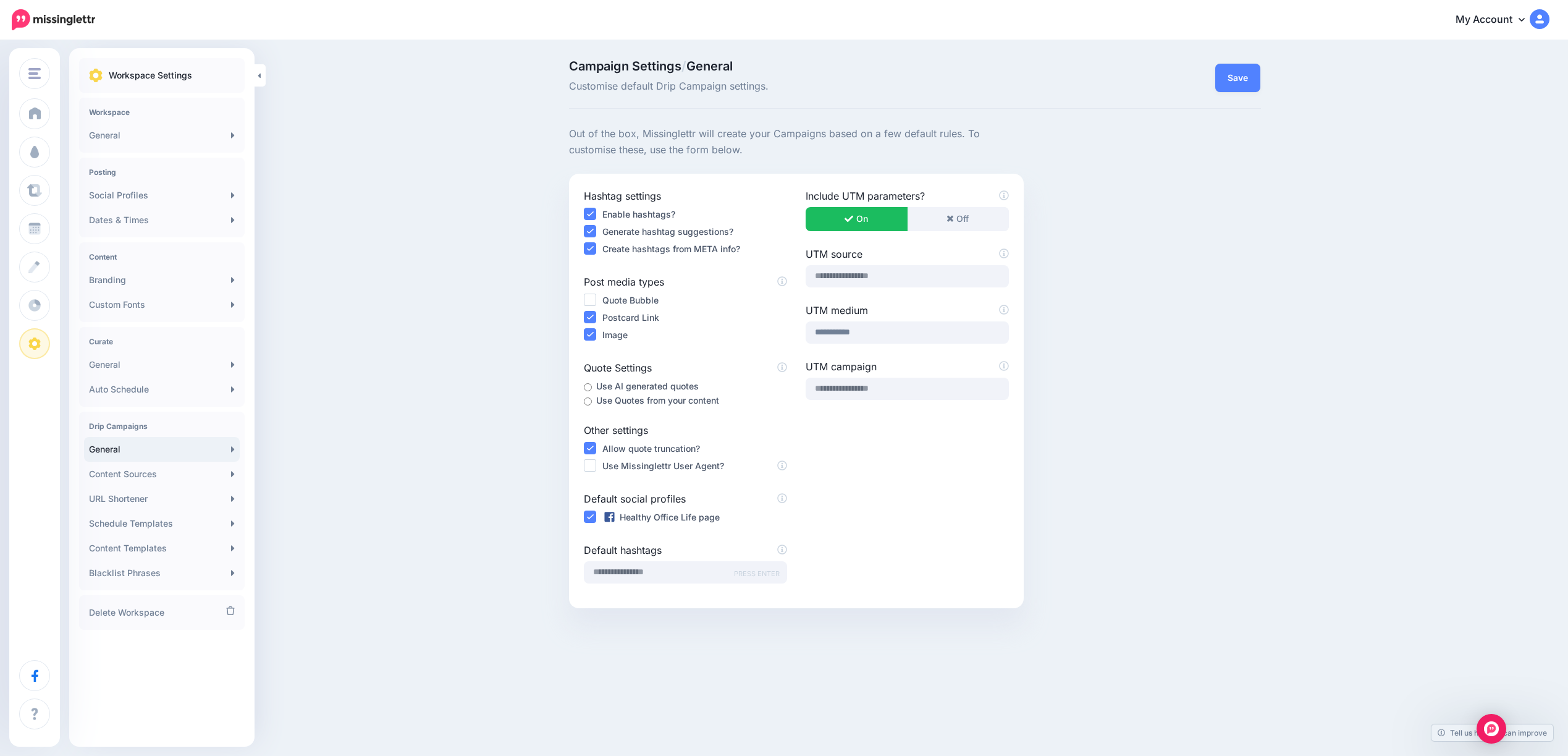
click at [431, 547] on div "Campaign Settings / General Customise default Drip Campaign settings. Save Hash…" at bounding box center [784, 380] width 1568 height 678
click at [602, 567] on input "text" at bounding box center [685, 572] width 203 height 22
click at [114, 471] on link "Content Sources" at bounding box center [162, 473] width 156 height 25
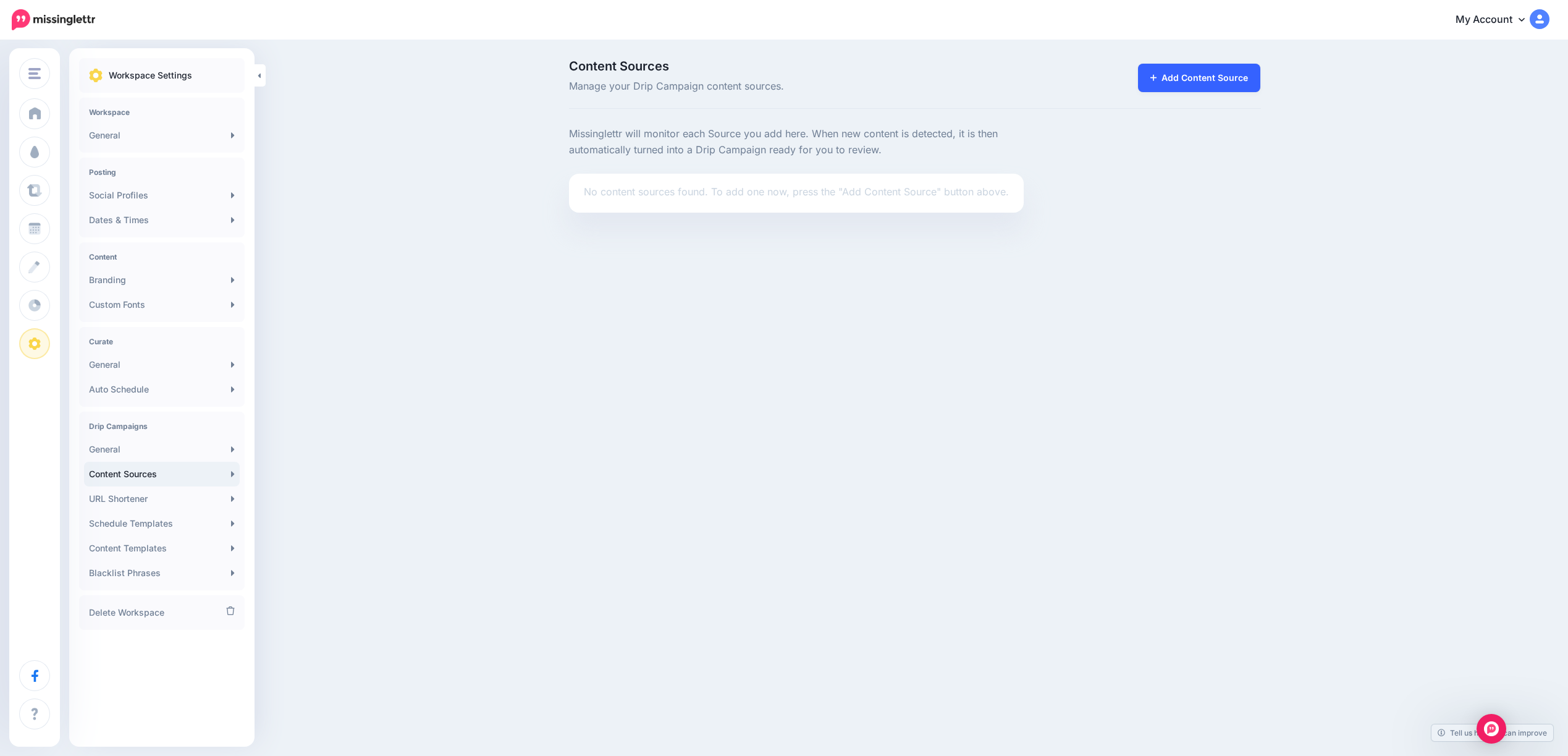
click at [1194, 78] on link "Add Content Source" at bounding box center [1199, 78] width 123 height 29
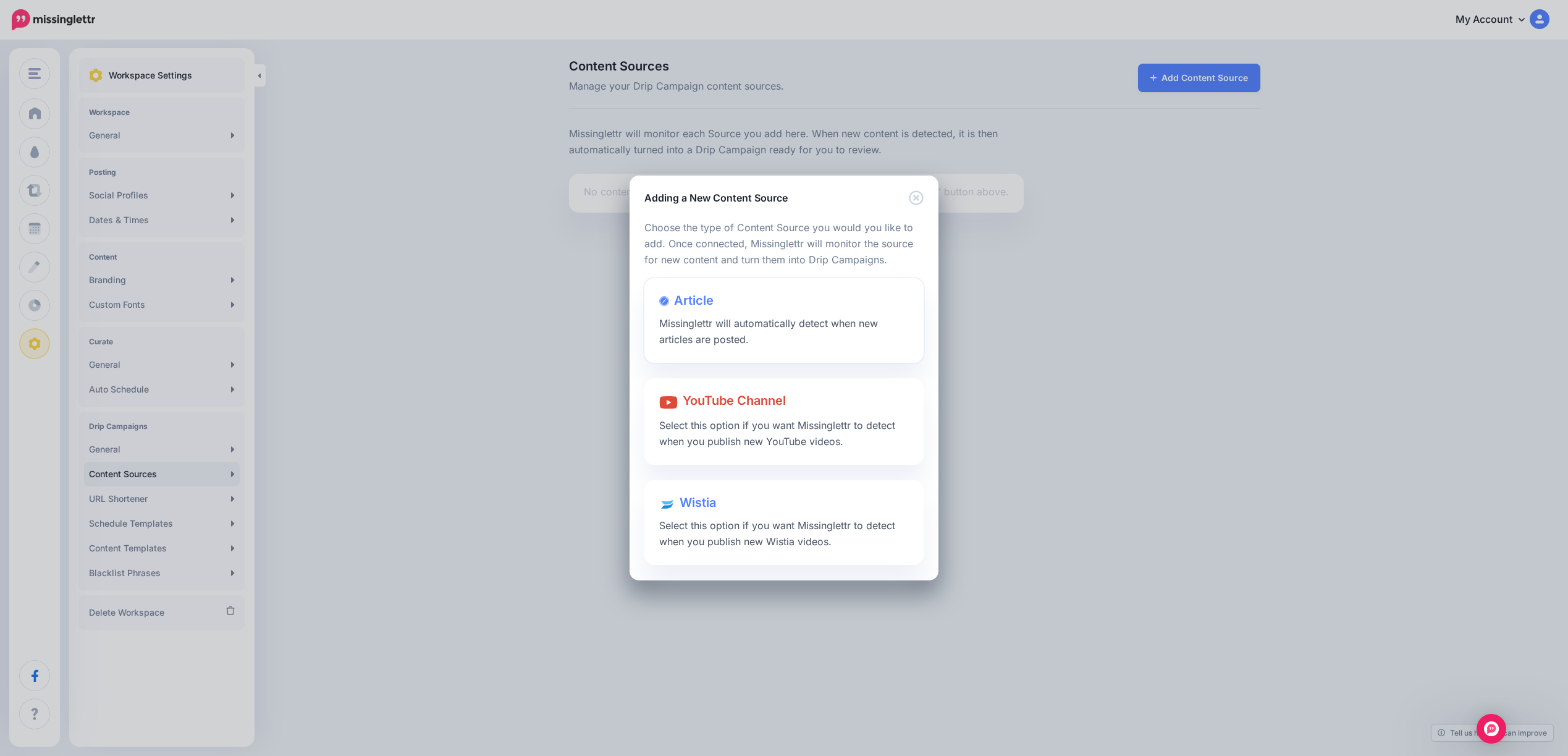
click at [734, 325] on span "Missinglettr will automatically detect when new articles are posted." at bounding box center [768, 331] width 219 height 29
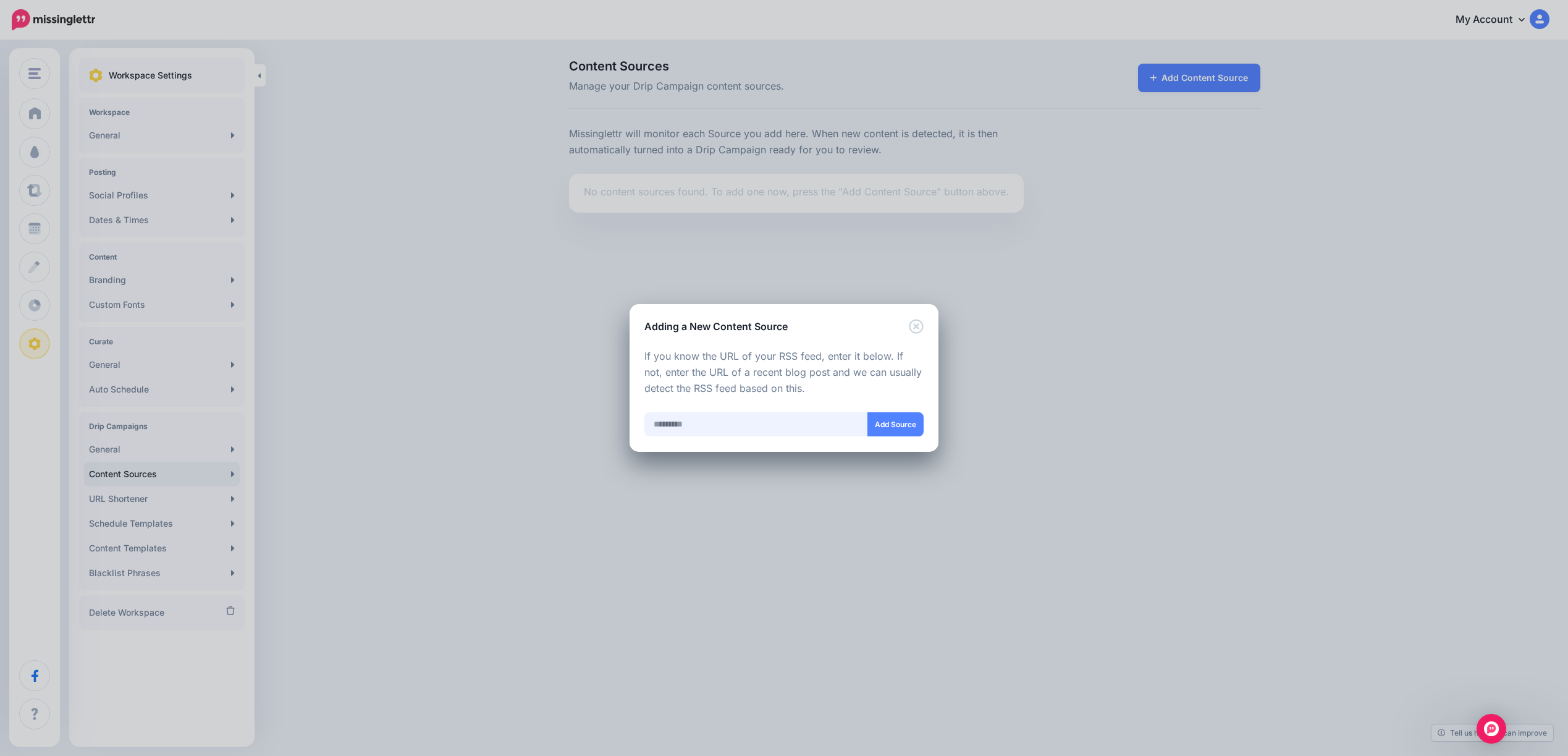
click at [689, 430] on input "text" at bounding box center [756, 424] width 223 height 24
paste input "**********"
click at [887, 431] on button "Add Source" at bounding box center [895, 424] width 56 height 24
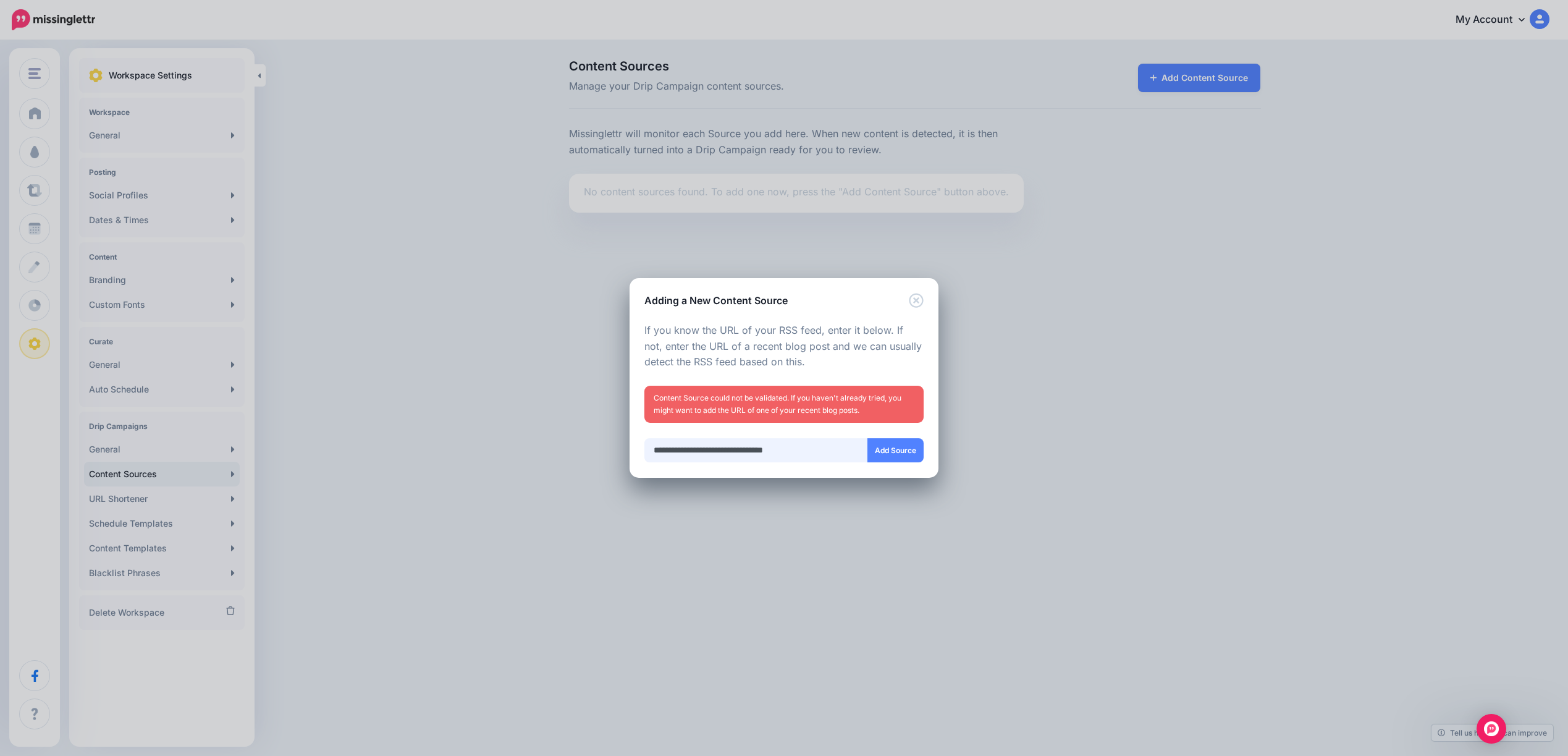
click at [806, 449] on input "**********" at bounding box center [756, 450] width 223 height 24
click at [933, 454] on div "Loading Loading Choose the type of Content Source you would you like to add. On…" at bounding box center [784, 393] width 309 height 171
click at [887, 459] on button "Add Source" at bounding box center [895, 450] width 56 height 24
click at [796, 448] on input "**********" at bounding box center [756, 450] width 223 height 24
click at [911, 457] on button "Add Source" at bounding box center [895, 450] width 56 height 24
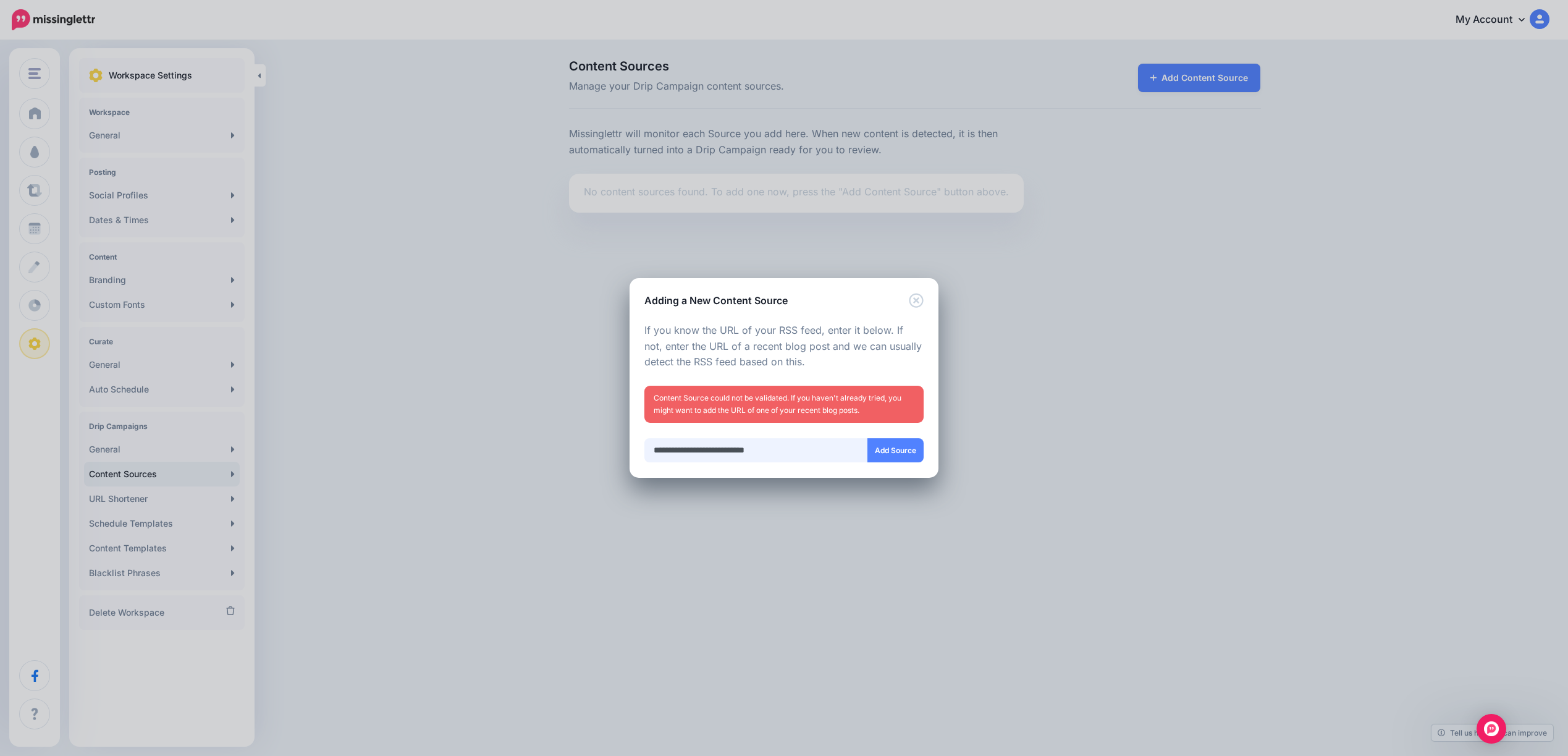
click at [815, 448] on input "**********" at bounding box center [756, 450] width 223 height 24
paste input "**********"
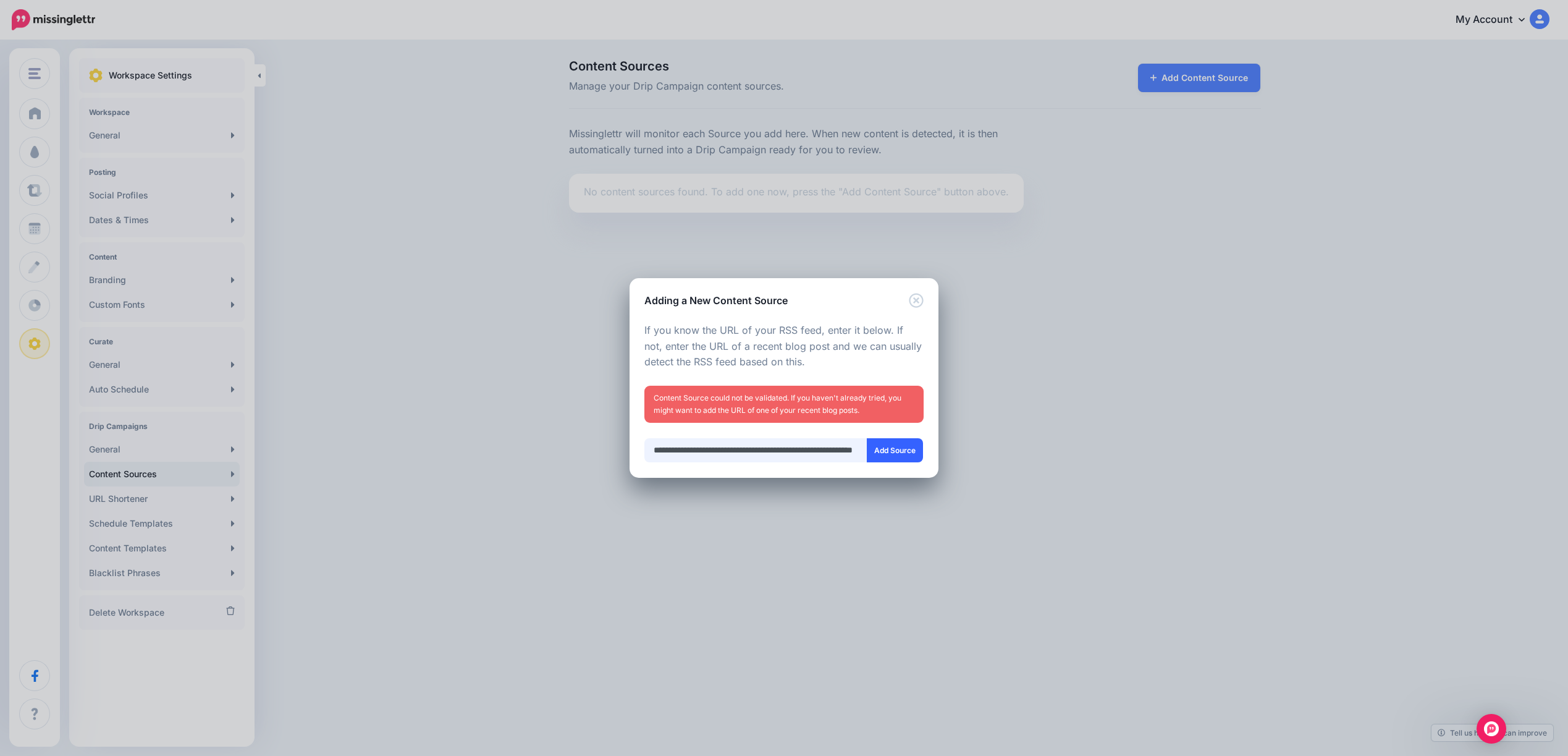
type input "**********"
click at [891, 446] on button "Add Source" at bounding box center [895, 450] width 56 height 24
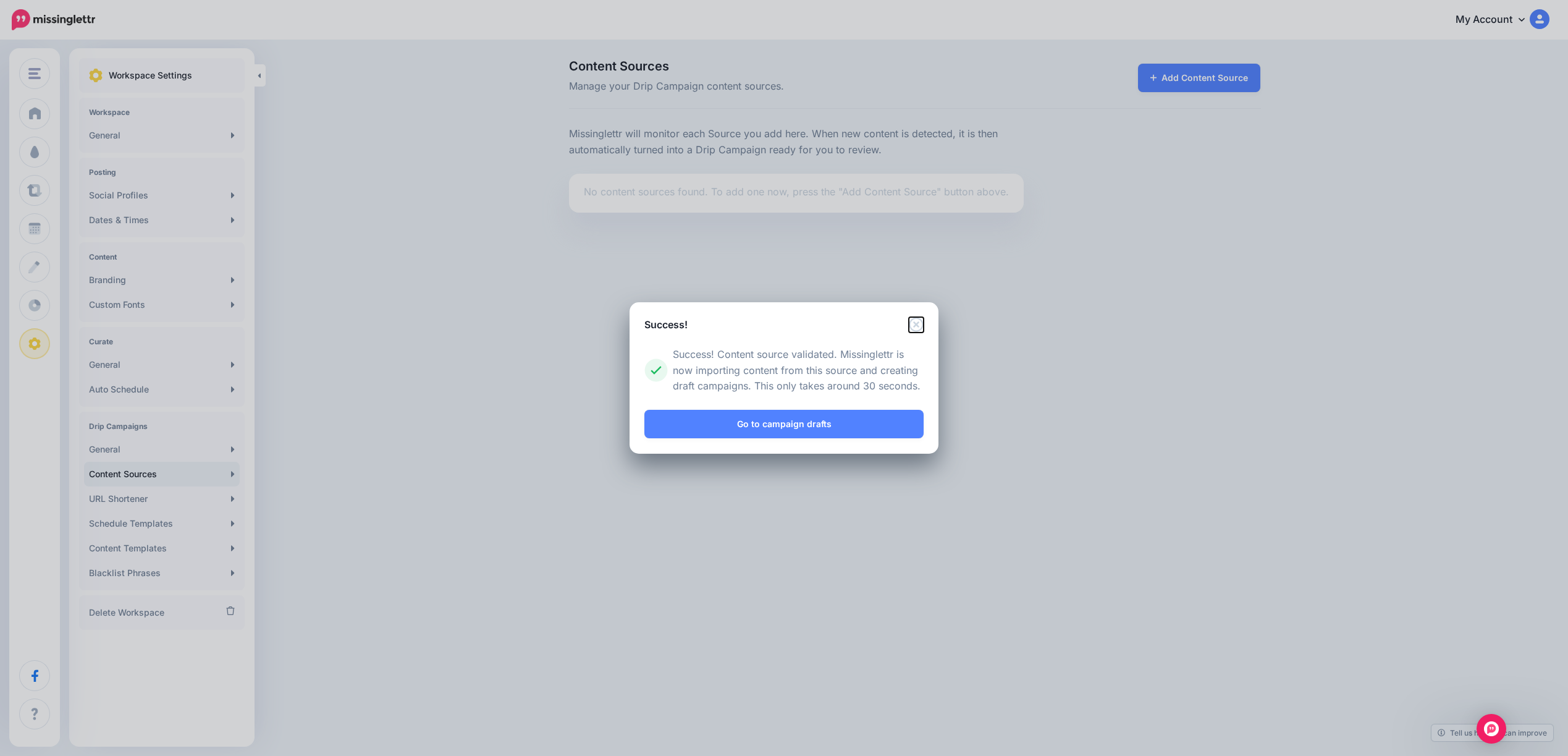
click at [916, 328] on icon "Close" at bounding box center [916, 324] width 15 height 15
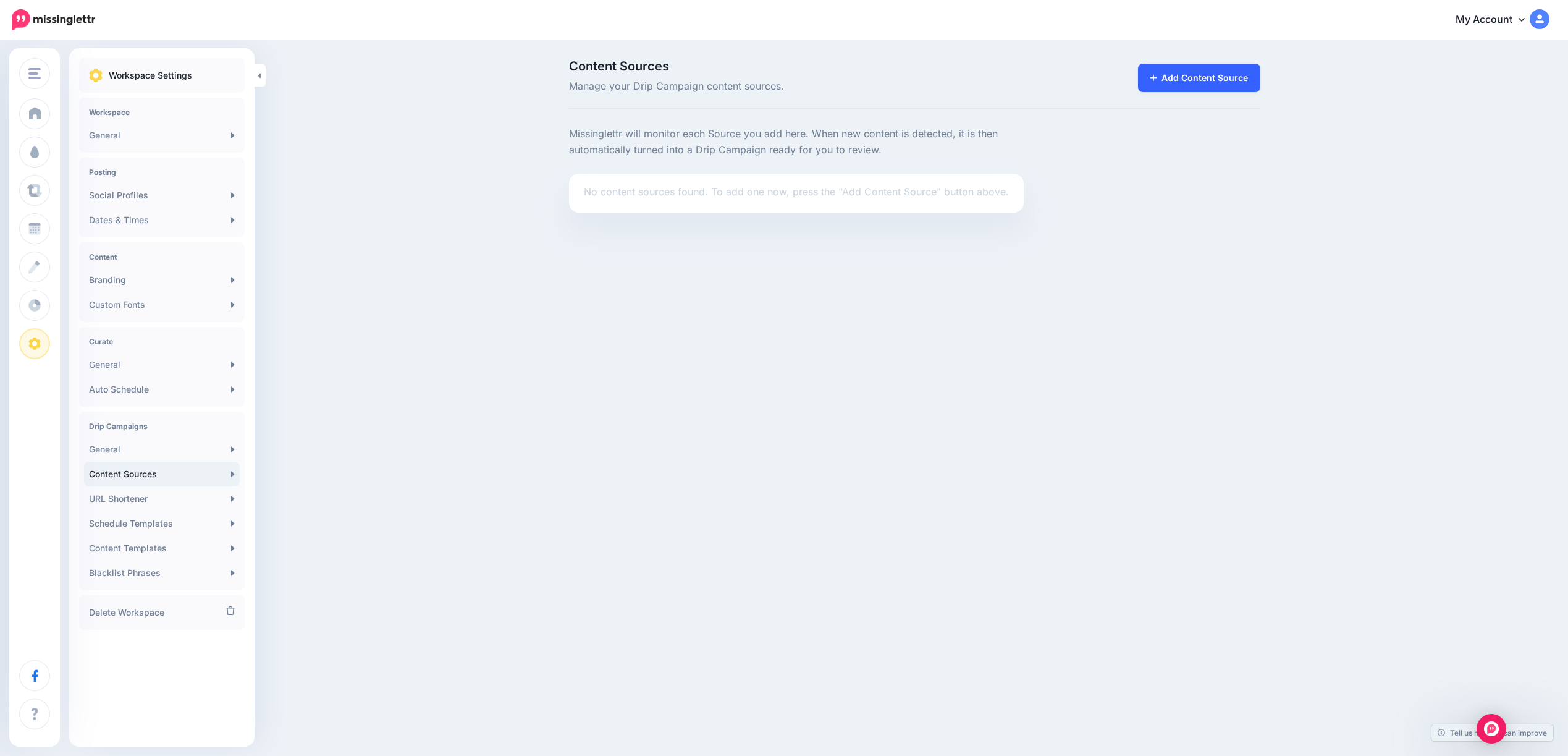
click at [1219, 70] on link "Add Content Source" at bounding box center [1199, 78] width 123 height 29
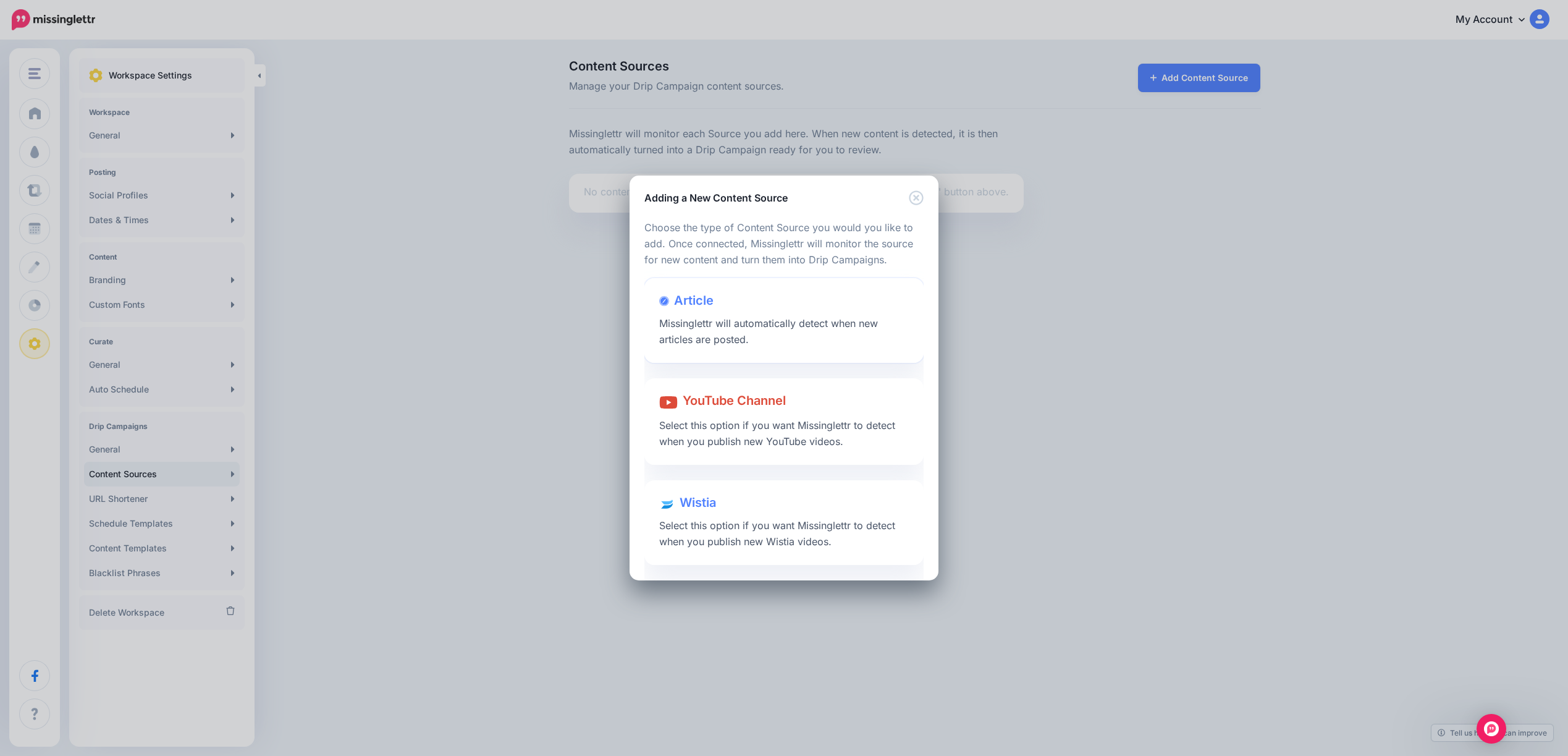
click at [703, 311] on div at bounding box center [784, 313] width 249 height 6
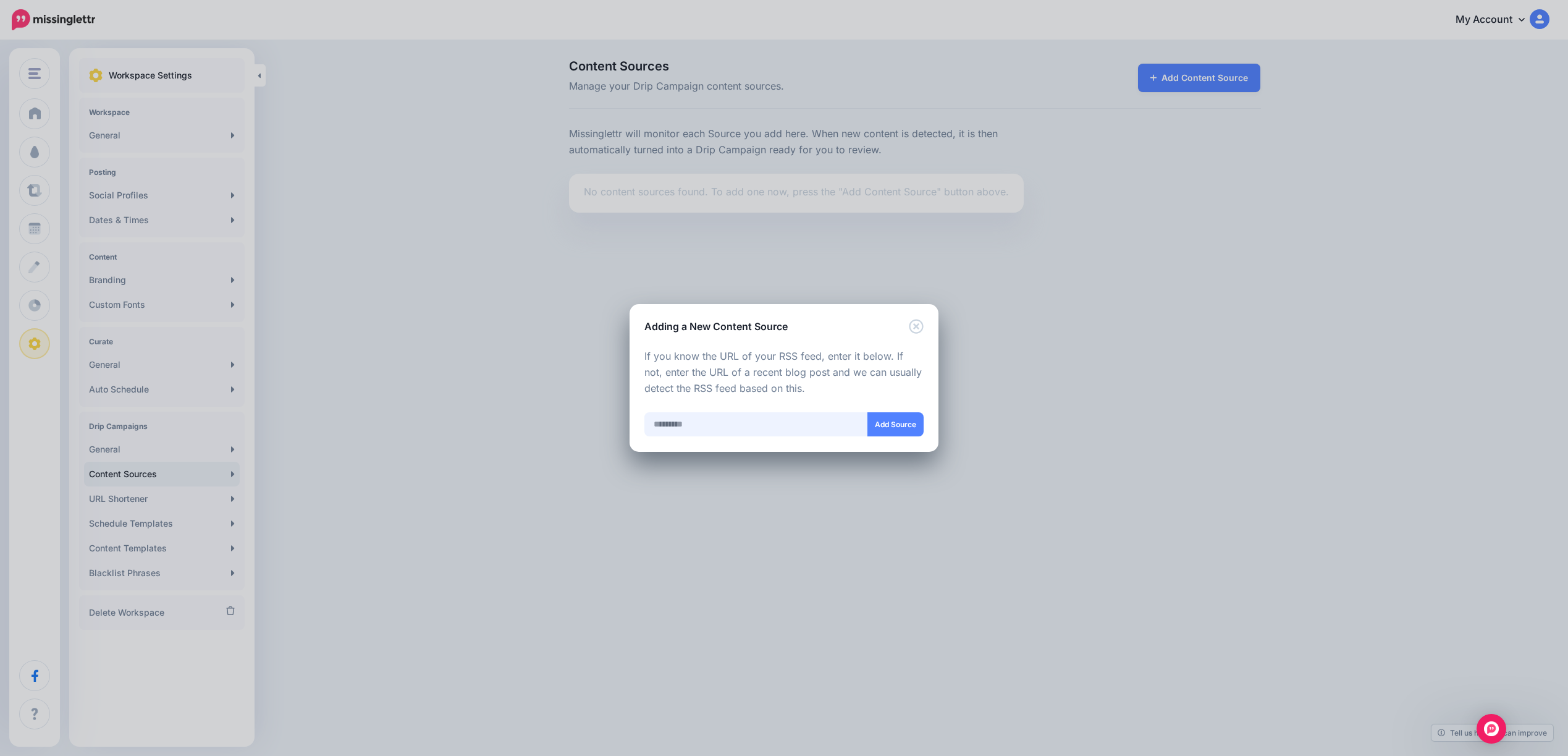
click at [691, 426] on input "text" at bounding box center [756, 424] width 223 height 24
paste input "**********"
type input "**********"
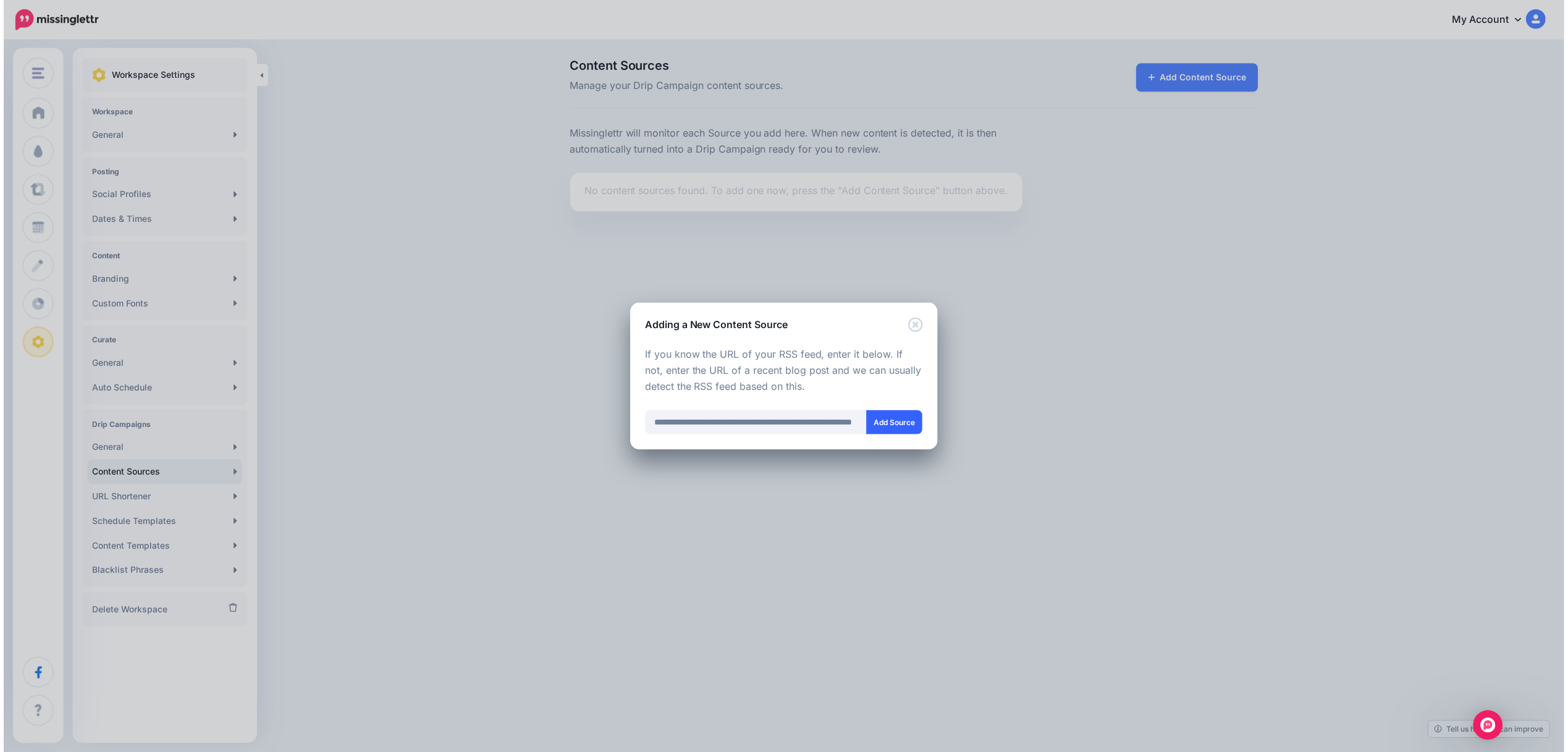
scroll to position [0, 0]
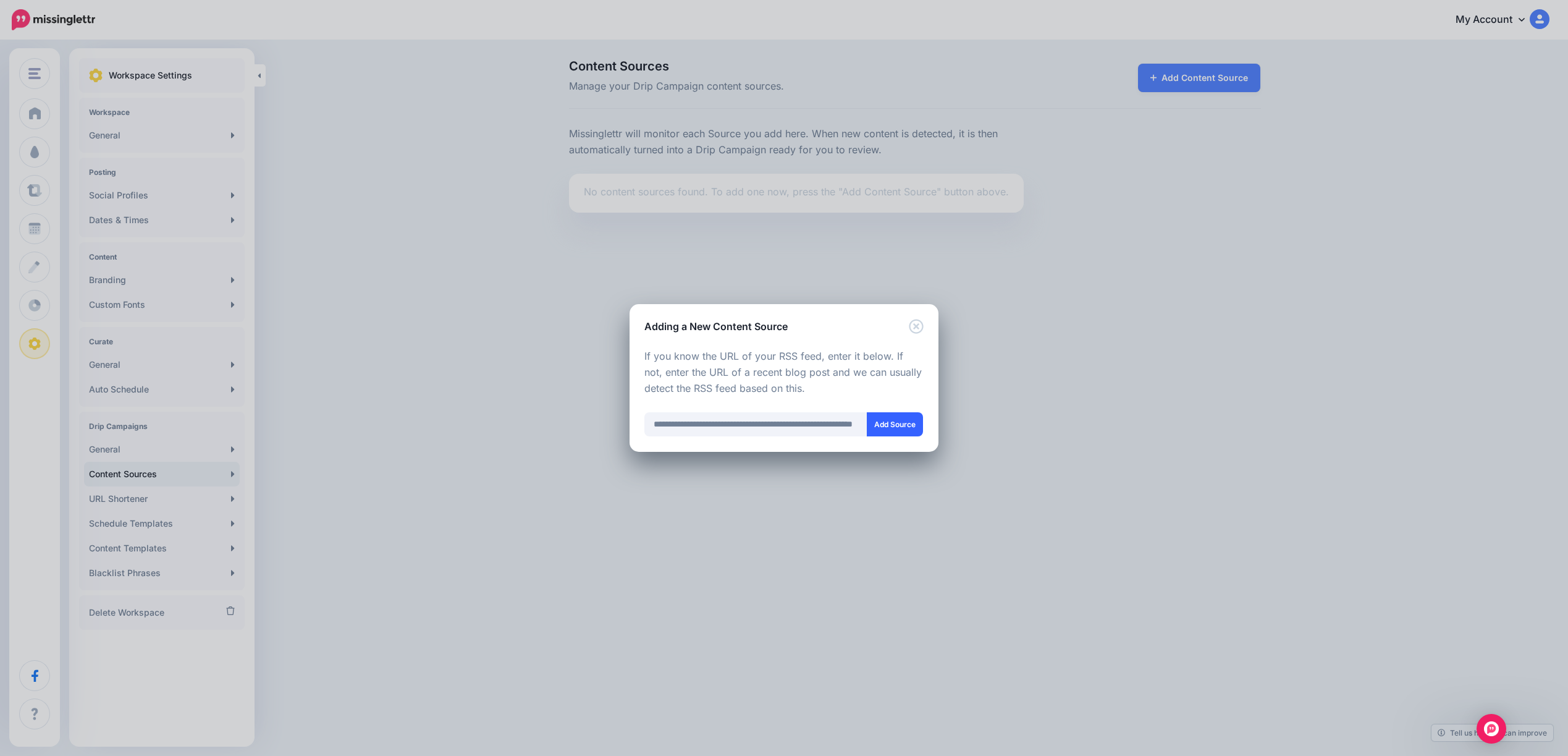
click at [887, 428] on button "Add Source" at bounding box center [895, 424] width 56 height 24
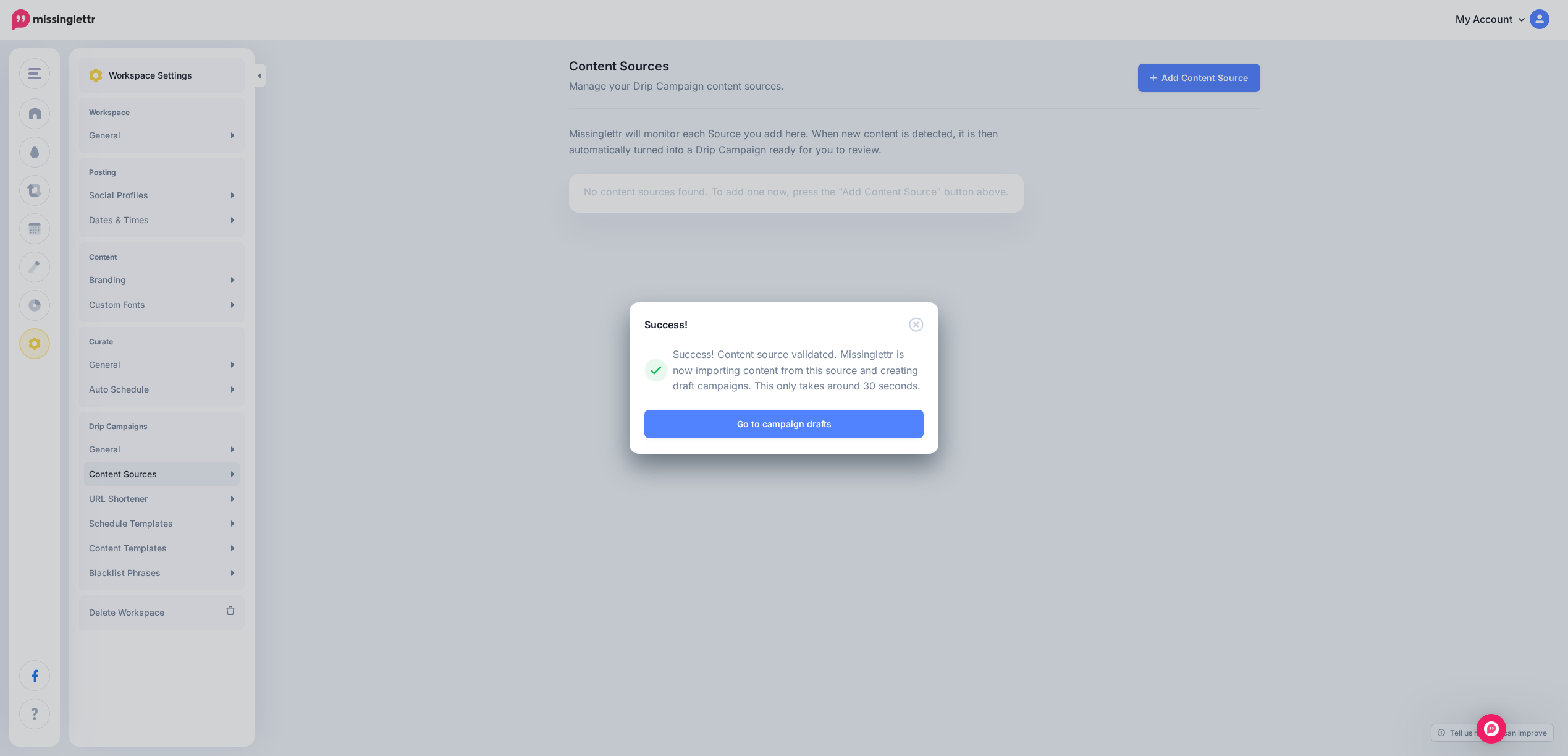
click at [1223, 79] on div "Success! Loading Loading Choose the type of Content Source you would you like t…" at bounding box center [784, 378] width 1568 height 756
click at [1178, 74] on div "Success! Loading Loading Choose the type of Content Source you would you like t…" at bounding box center [784, 376] width 1568 height 752
click at [901, 328] on div "Success!" at bounding box center [784, 315] width 309 height 30
click at [921, 323] on icon "Close" at bounding box center [916, 322] width 15 height 15
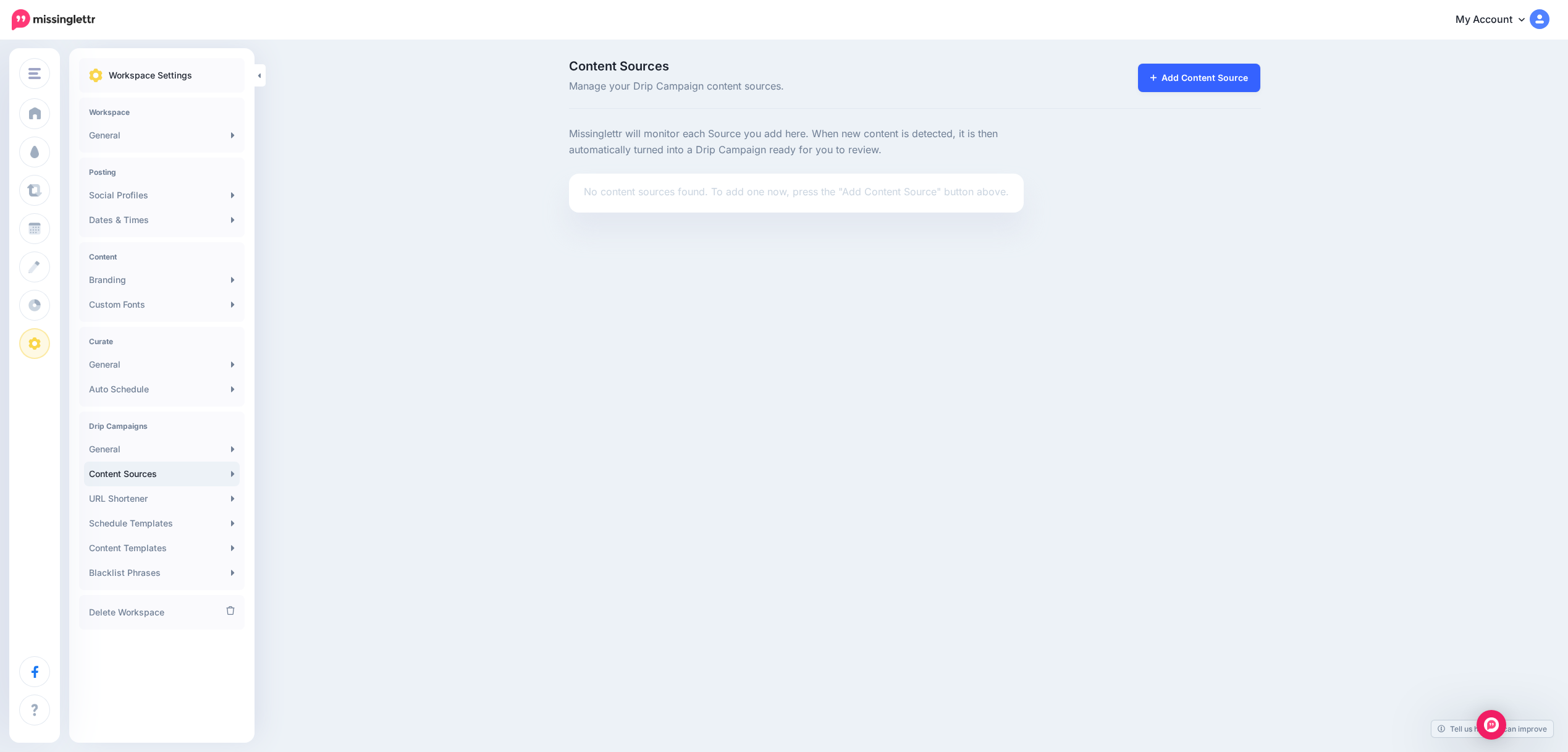
click at [1209, 83] on link "Add Content Source" at bounding box center [1199, 78] width 123 height 29
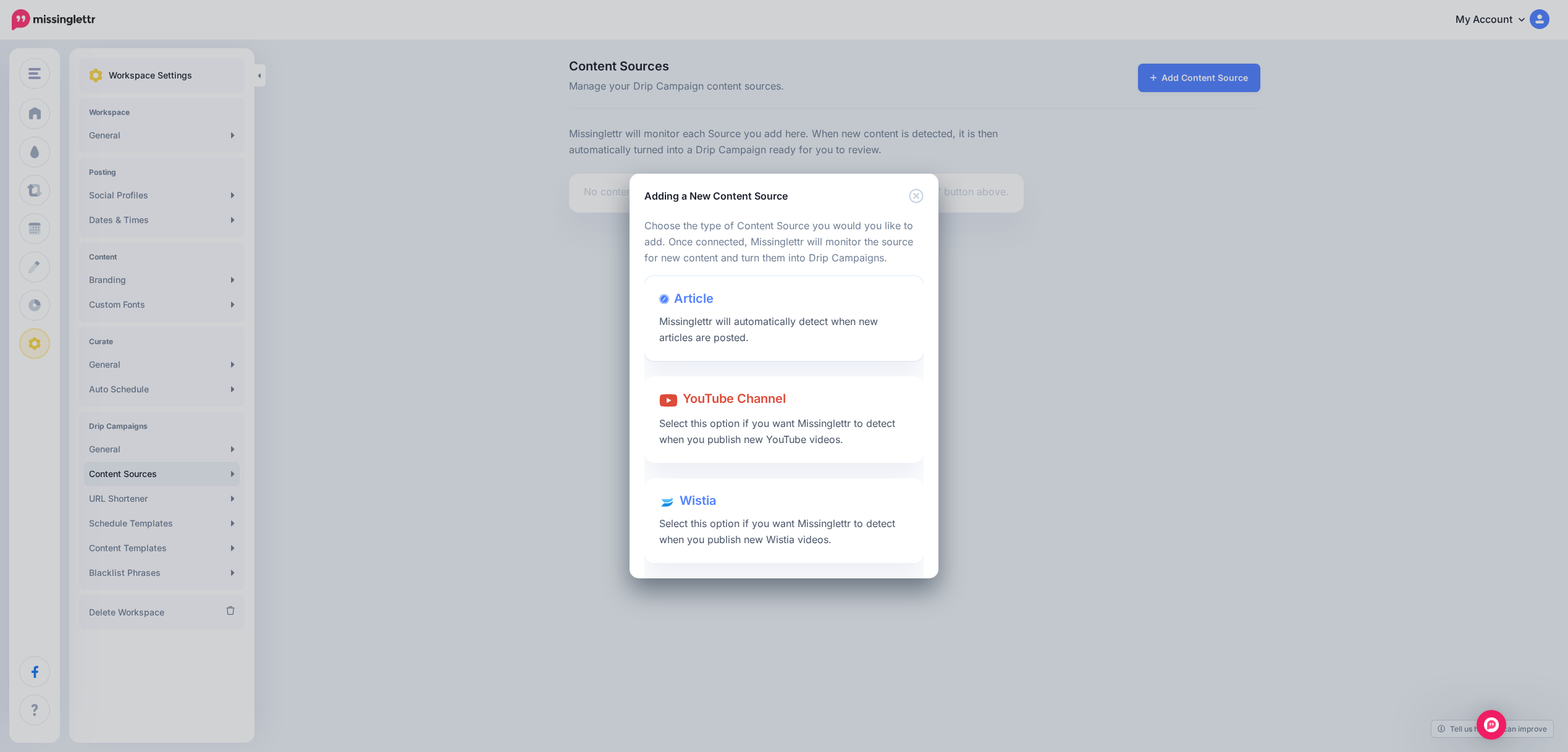
click at [702, 325] on span "Missinglettr will automatically detect when new articles are posted." at bounding box center [768, 329] width 219 height 29
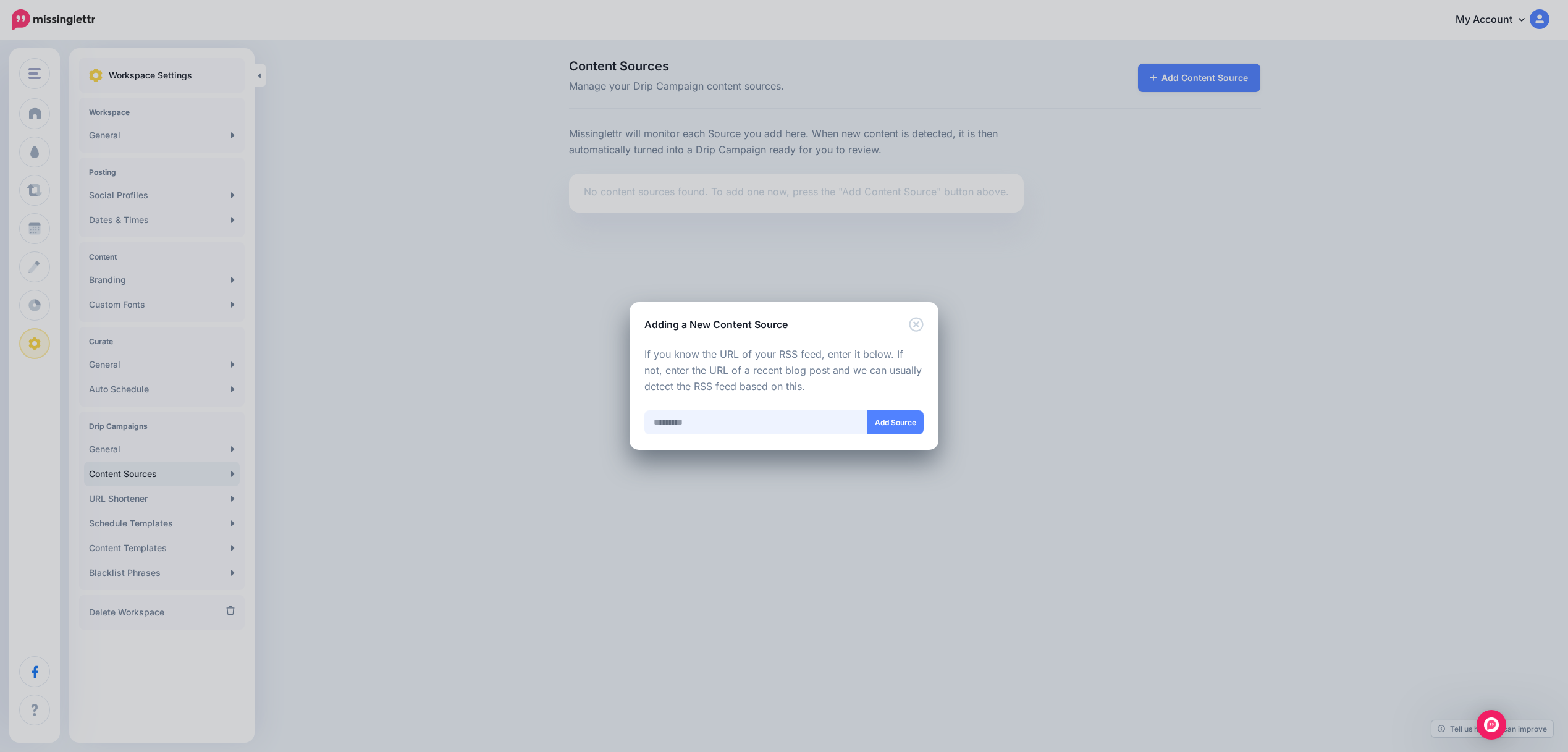
click at [684, 426] on input "text" at bounding box center [756, 422] width 223 height 24
paste input "**********"
type input "**********"
click at [891, 424] on button "Add Source" at bounding box center [895, 422] width 56 height 24
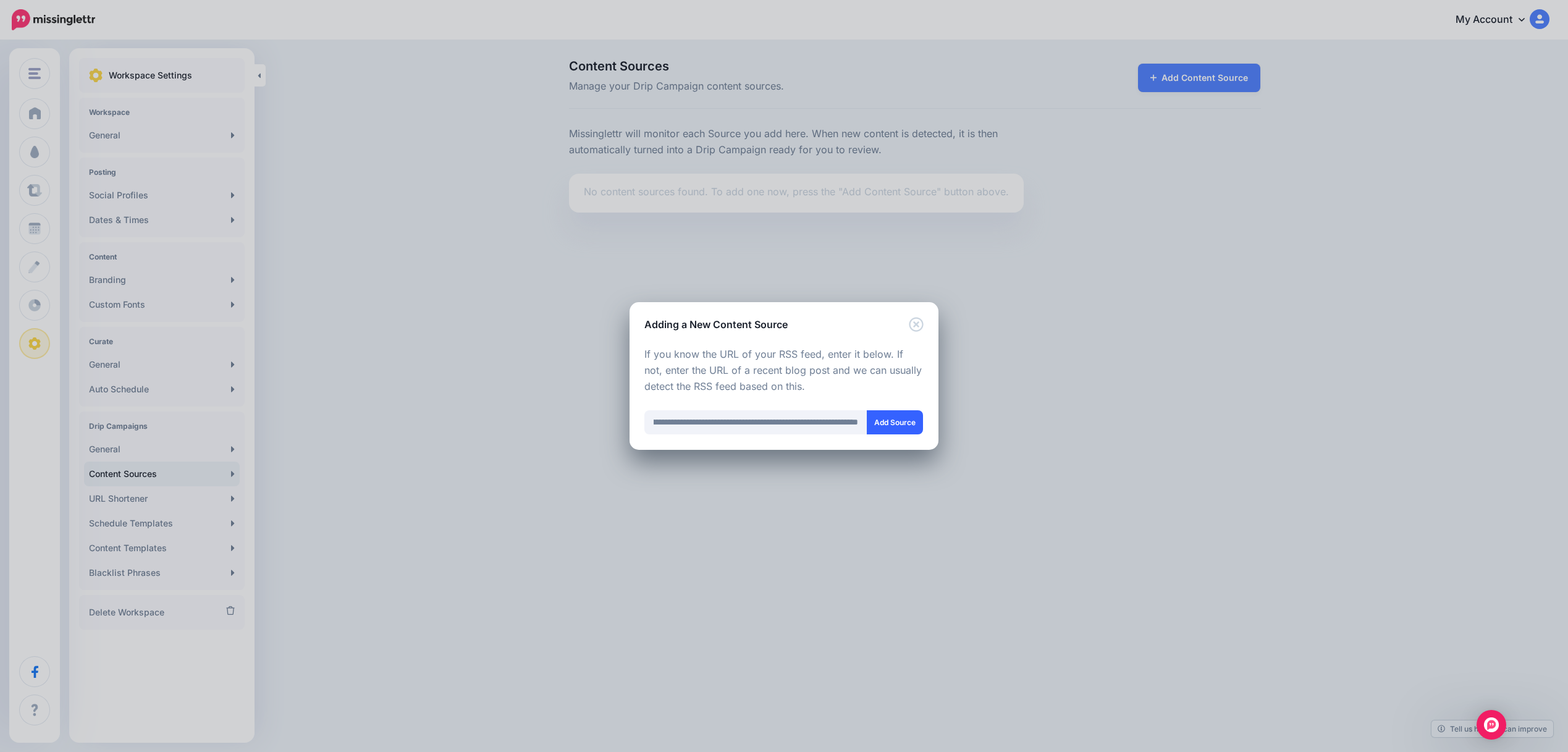
scroll to position [0, 0]
click at [449, 361] on div "Adding a New Content Source Loading Loading Choose the type of Content Source y…" at bounding box center [784, 376] width 1568 height 752
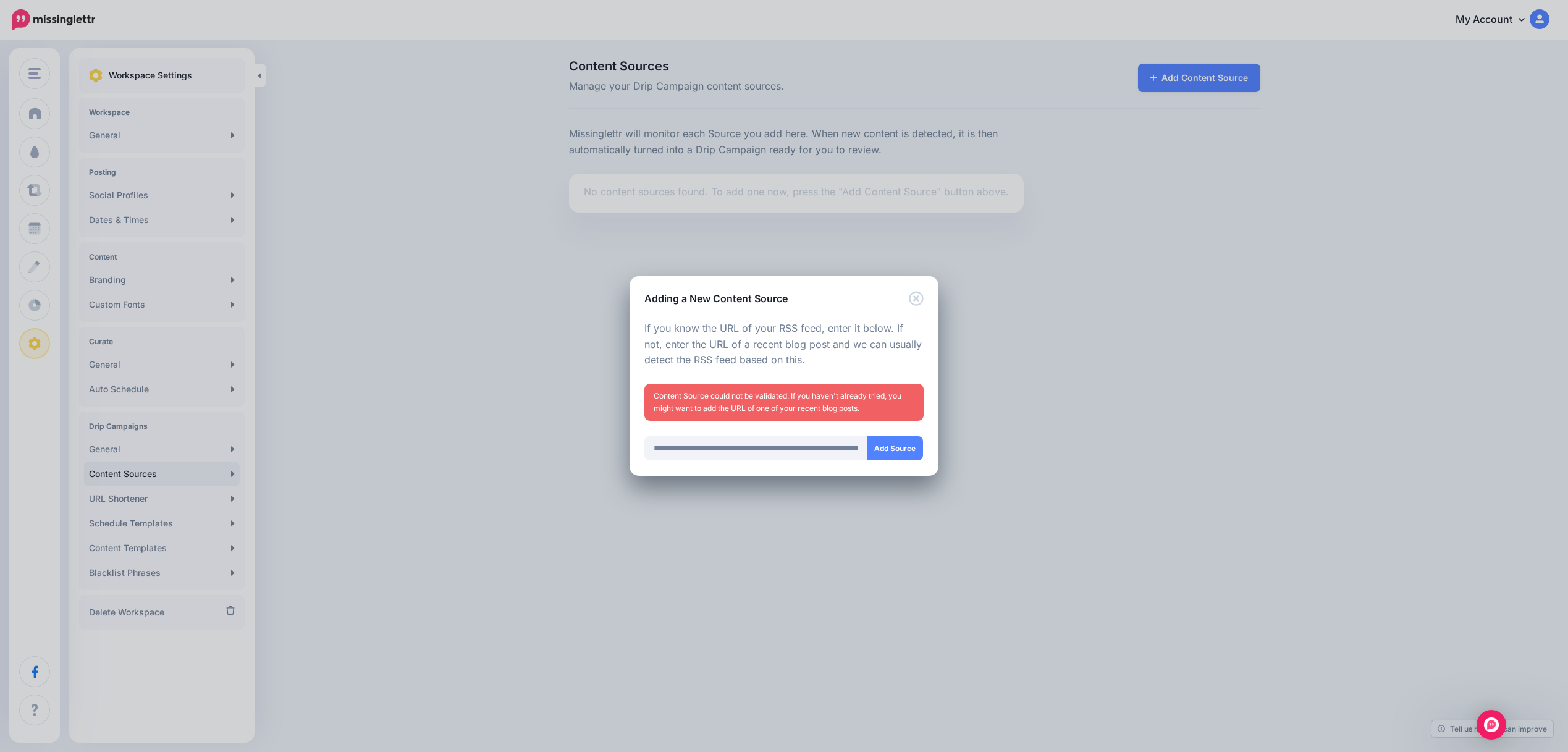
click at [923, 289] on div "Adding a New Content Source" at bounding box center [784, 291] width 309 height 30
click at [917, 293] on icon "Close" at bounding box center [916, 299] width 15 height 15
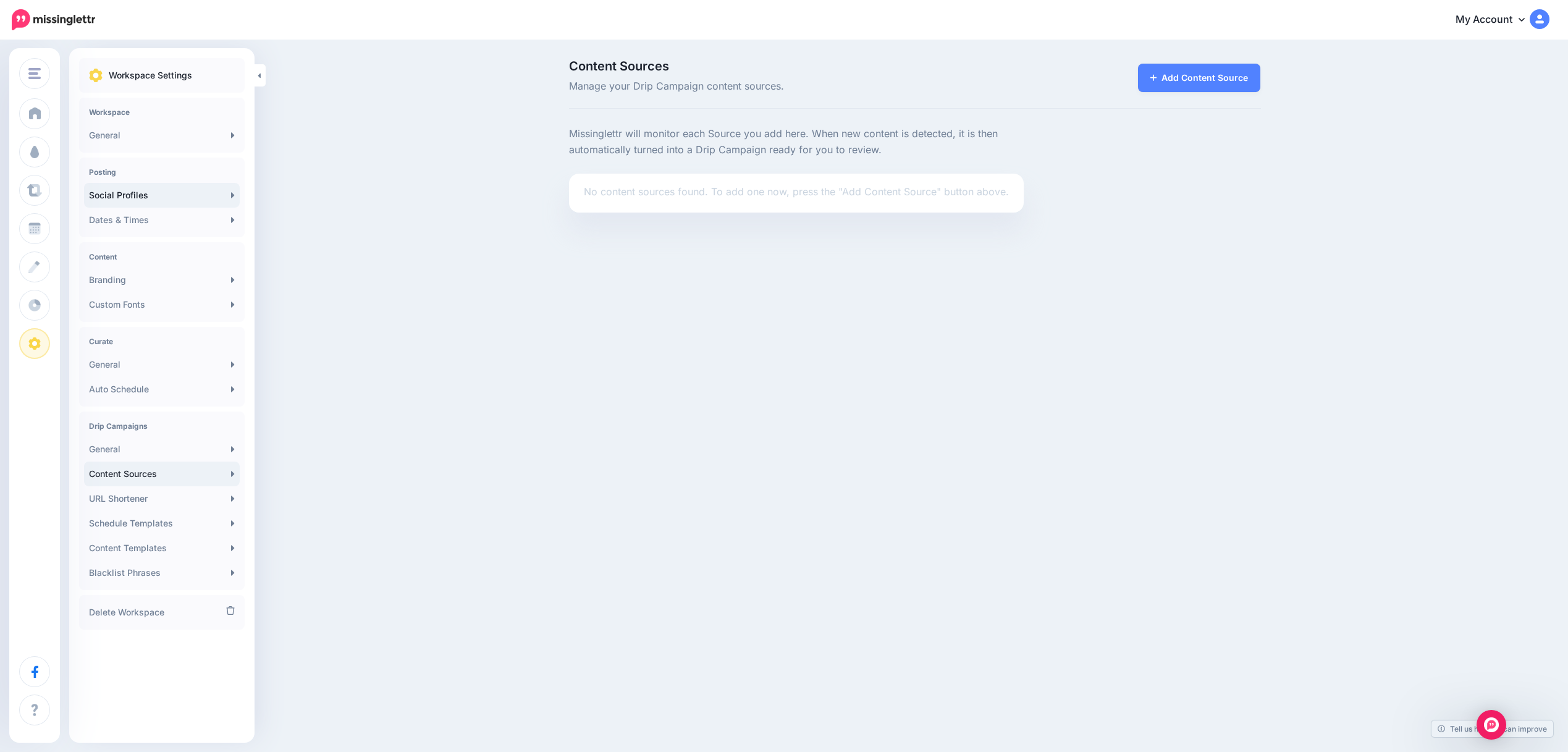
click at [104, 196] on link "Social Profiles" at bounding box center [162, 195] width 156 height 25
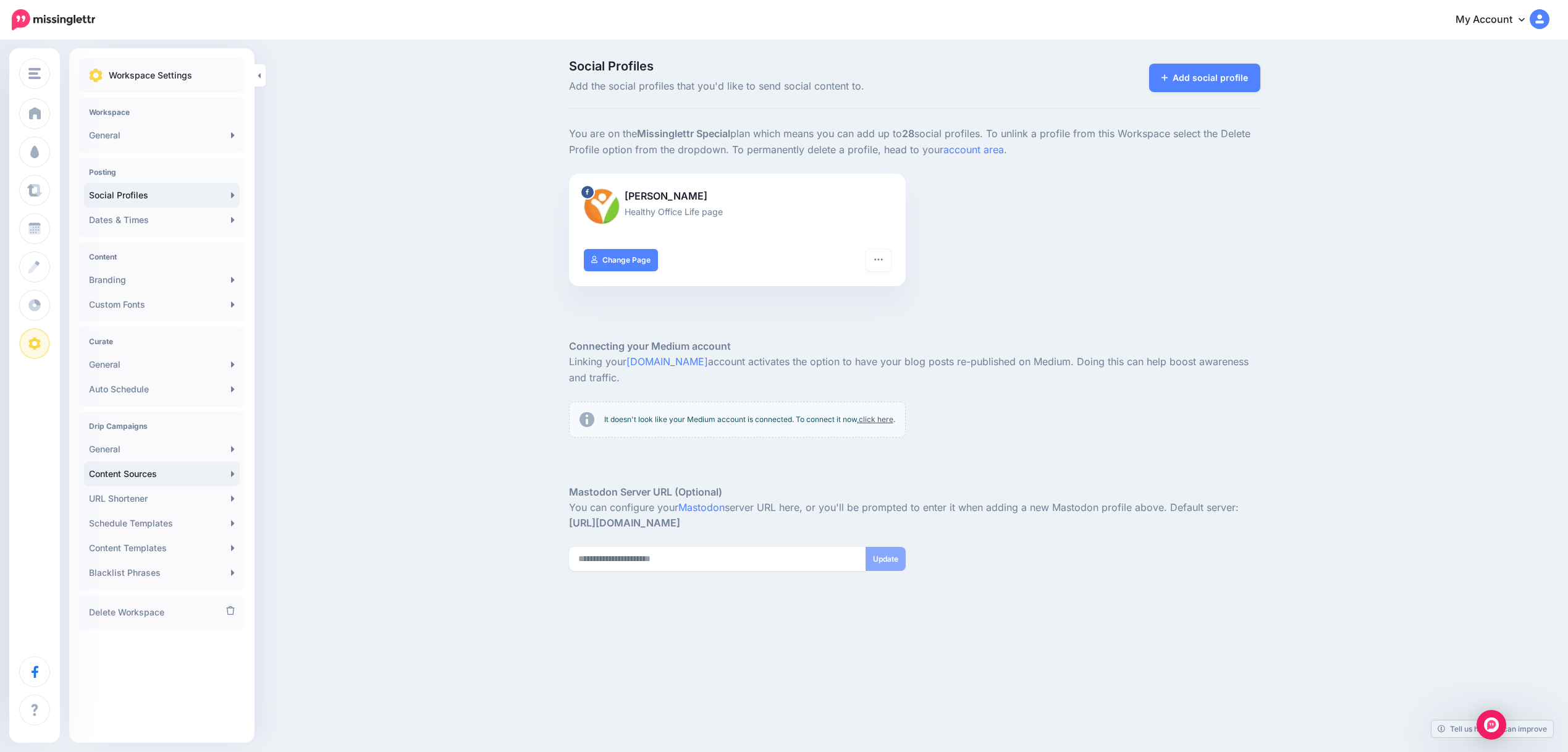
click at [132, 475] on link "Content Sources" at bounding box center [162, 473] width 156 height 25
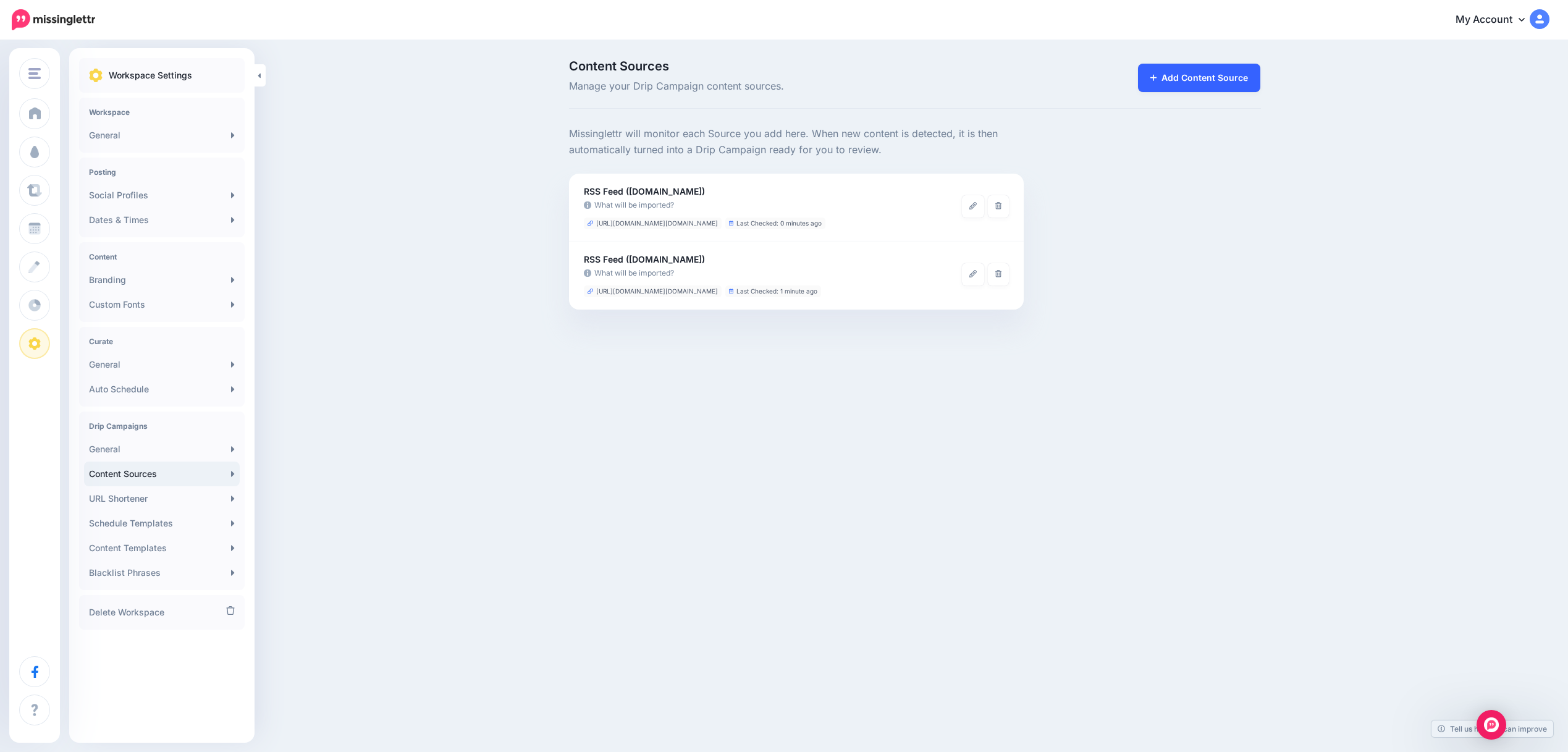
click at [1192, 74] on link "Add Content Source" at bounding box center [1199, 78] width 123 height 29
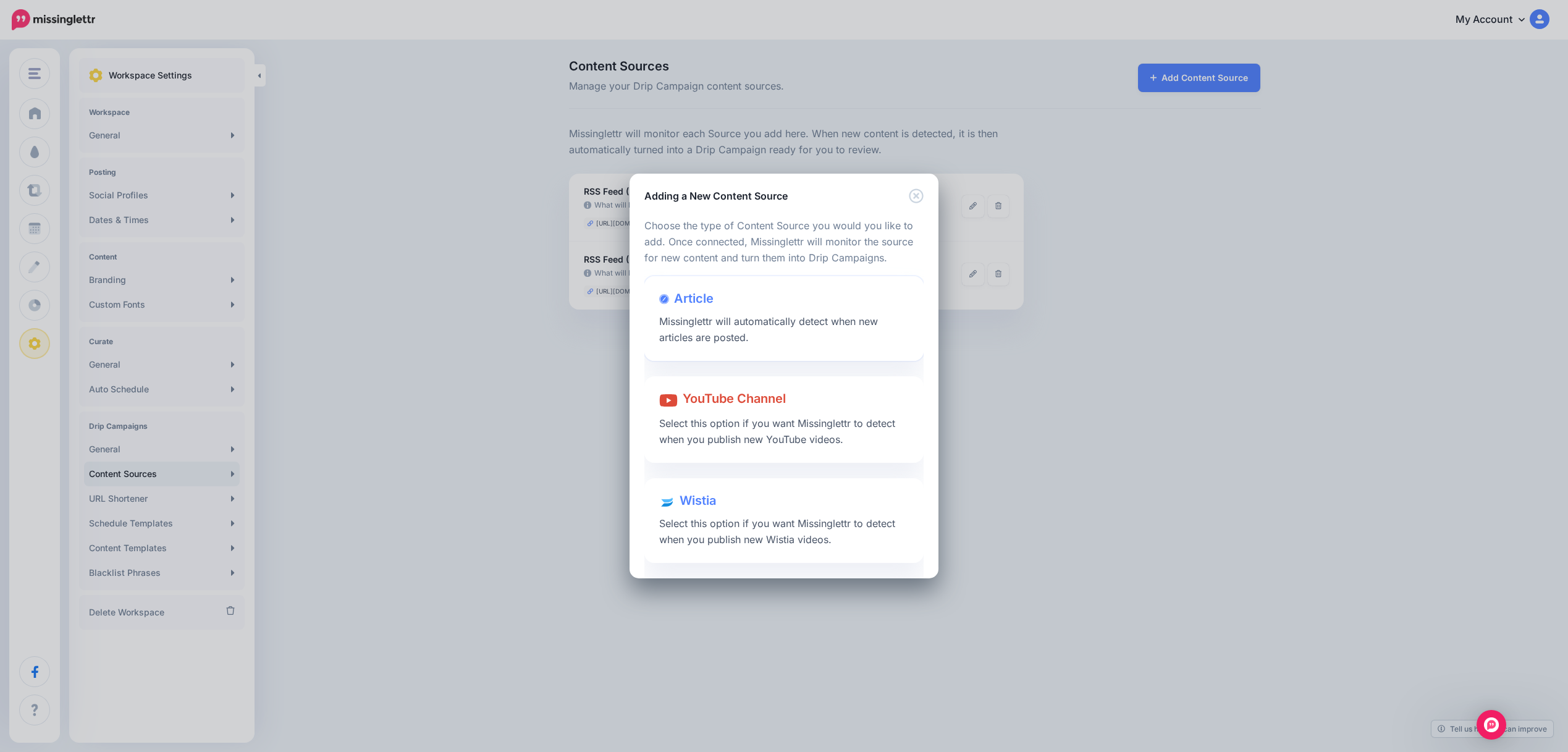
click at [722, 337] on span "Missinglettr will automatically detect when new articles are posted." at bounding box center [768, 329] width 219 height 29
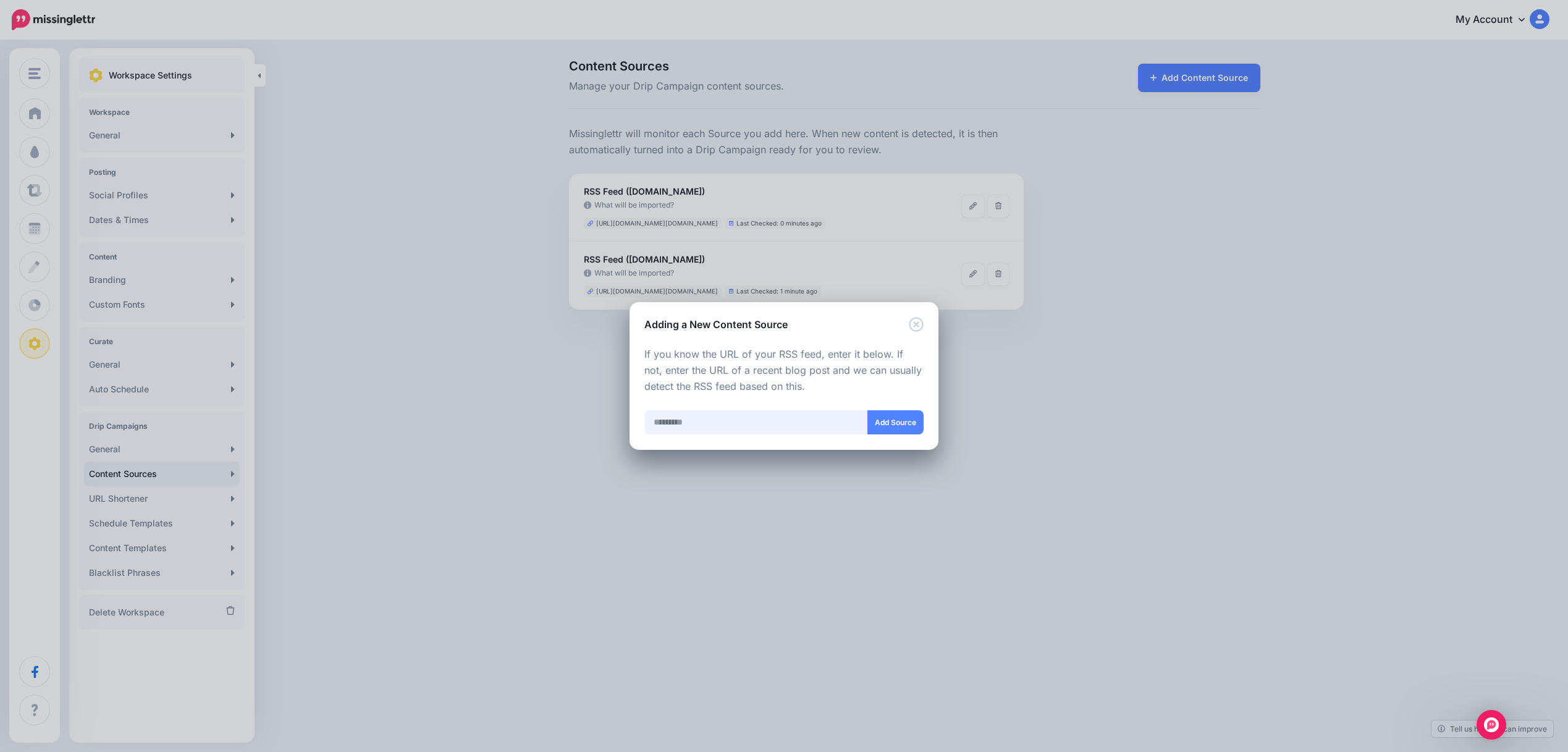
click at [699, 424] on input "text" at bounding box center [756, 422] width 223 height 24
paste input "**********"
type input "**********"
click at [892, 422] on button "Add Source" at bounding box center [895, 422] width 56 height 24
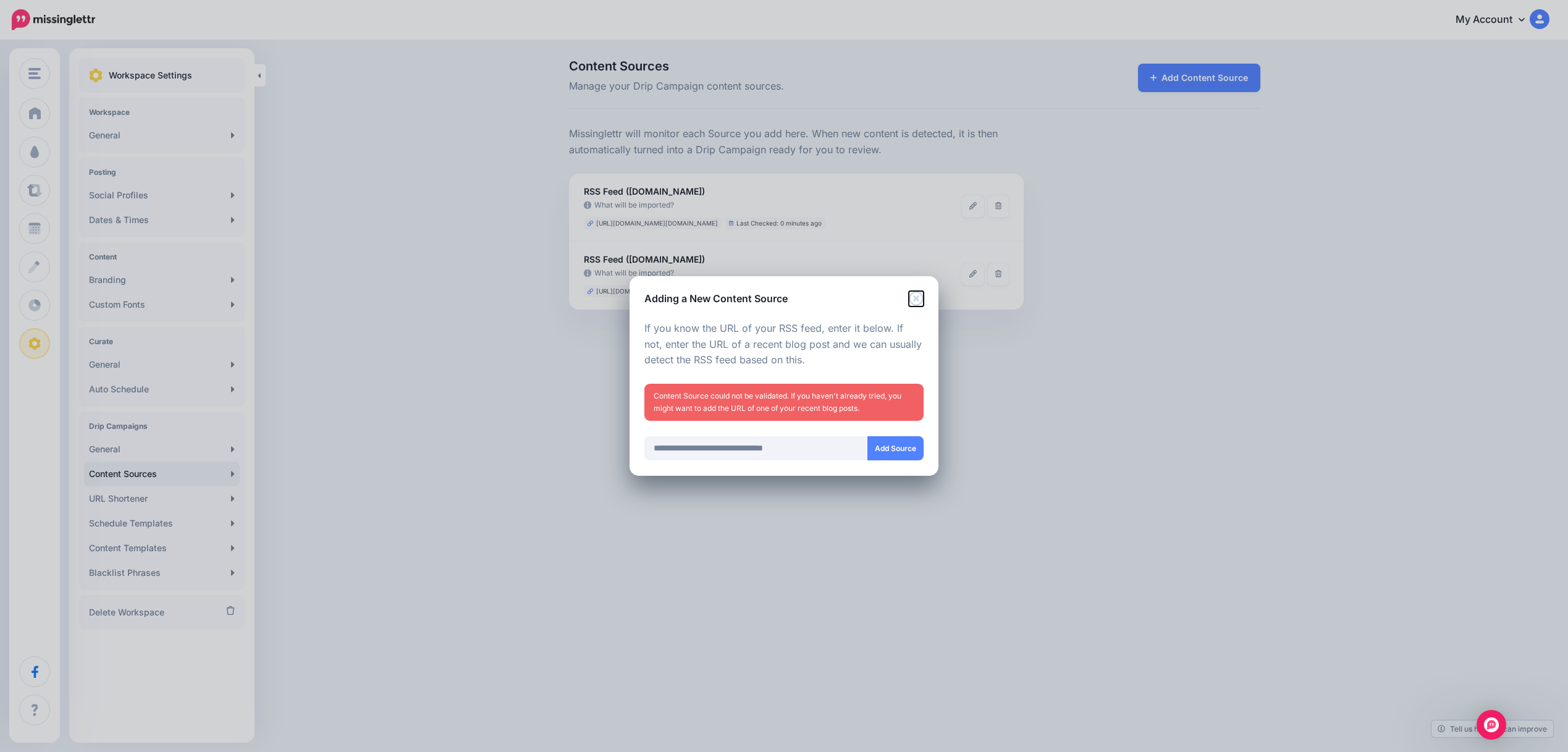
click at [918, 293] on icon "Close" at bounding box center [916, 299] width 15 height 15
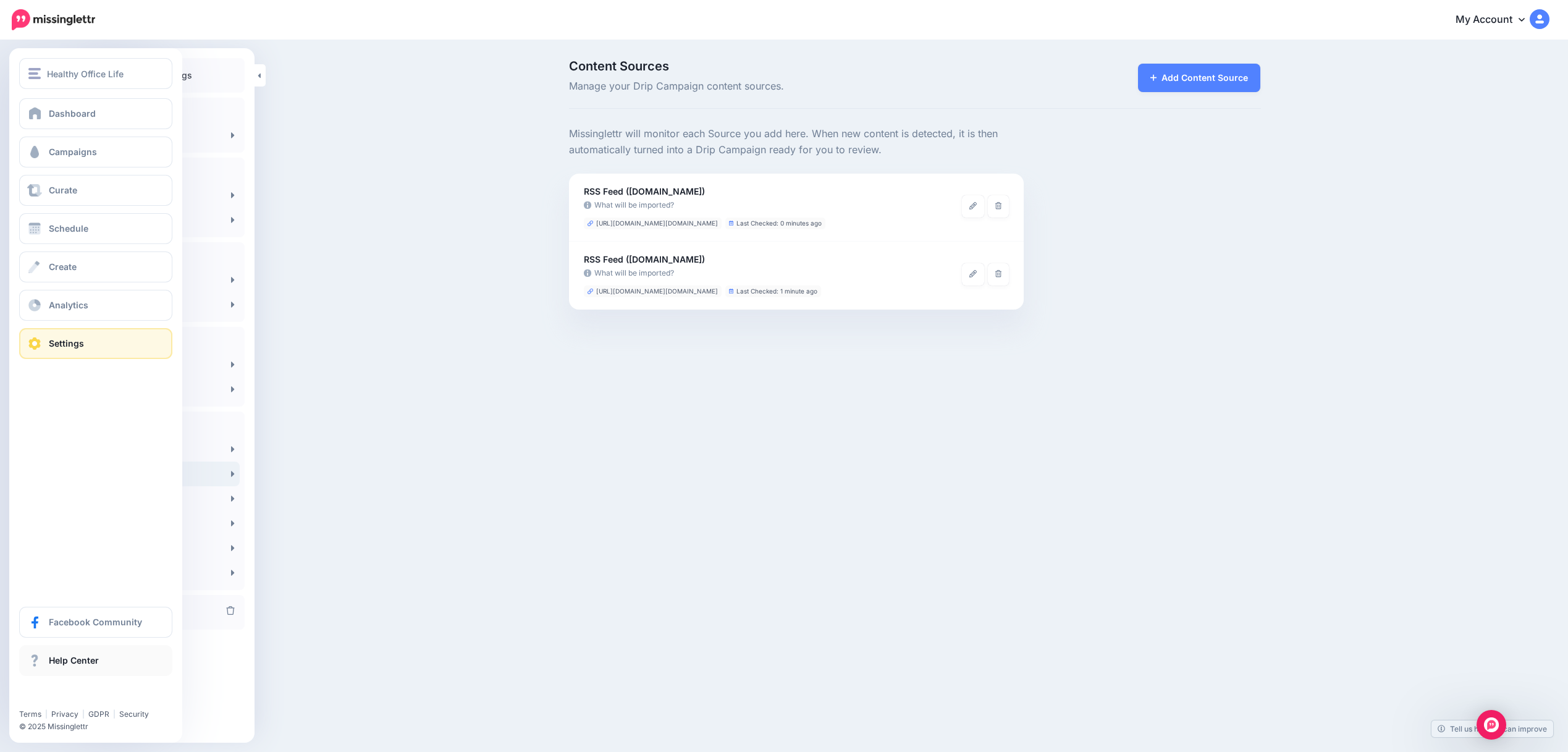
click at [51, 660] on span "Help Center" at bounding box center [73, 660] width 50 height 11
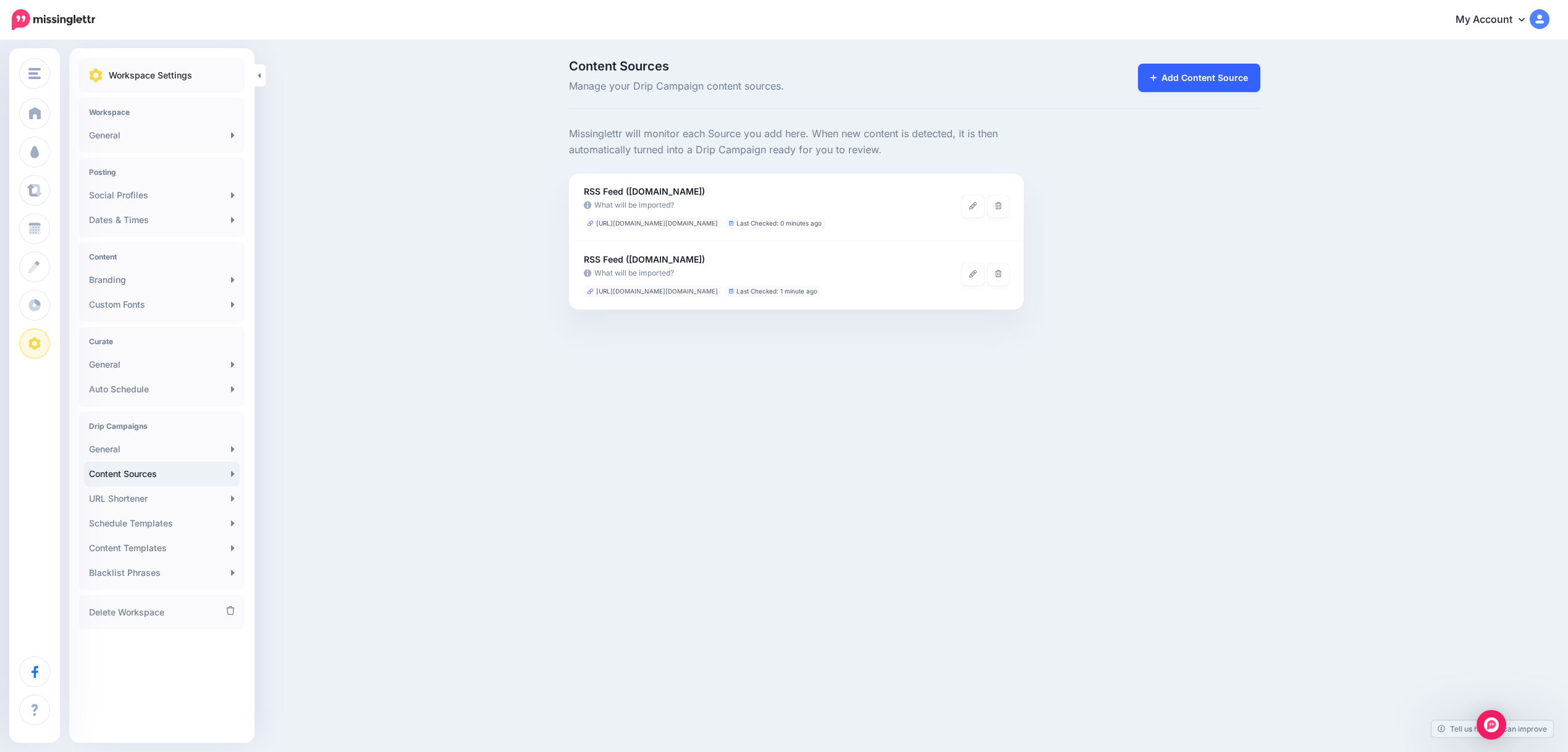
click at [1186, 80] on link "Add Content Source" at bounding box center [1199, 78] width 123 height 29
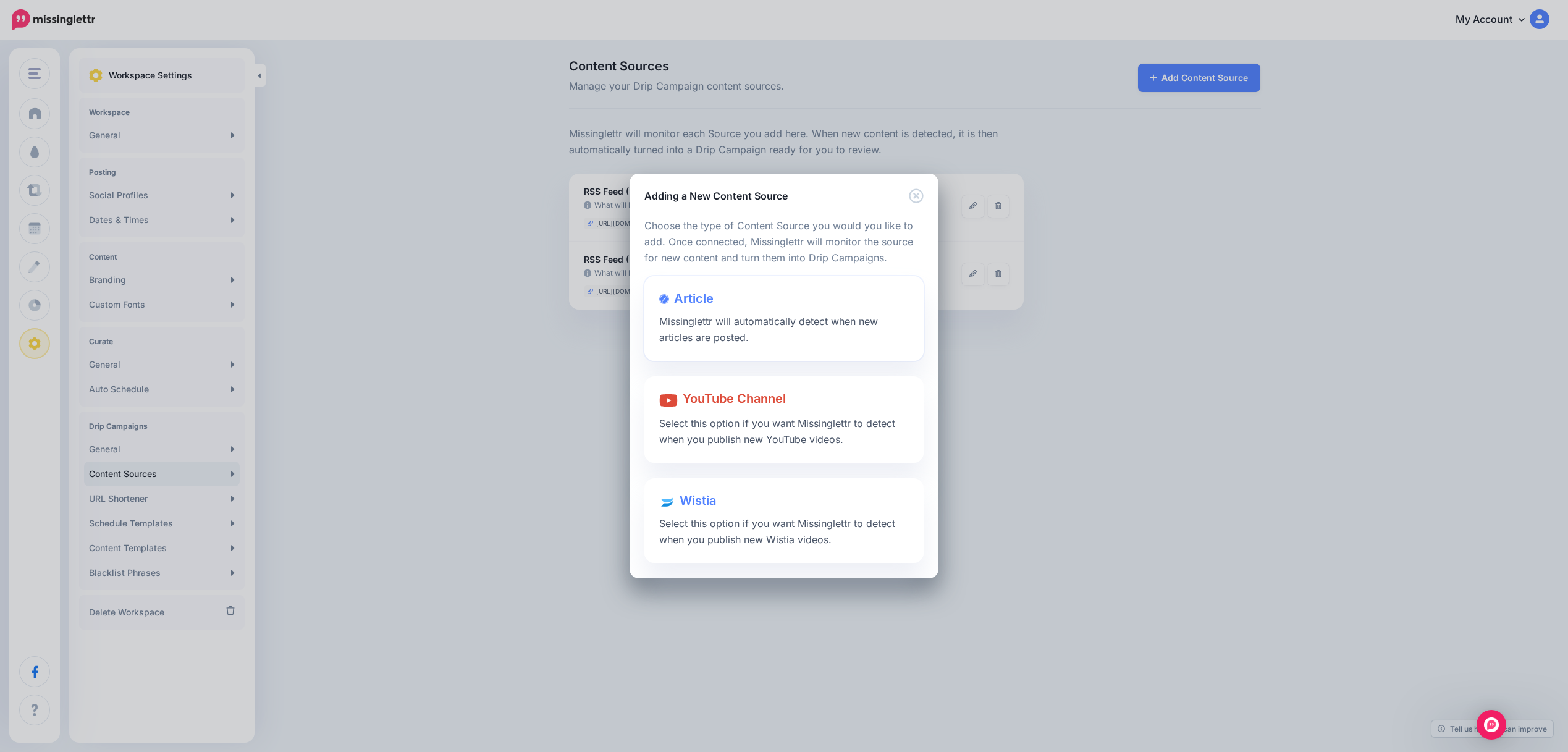
click at [713, 345] on div "Article Missinglettr will automatically detect when new articles are posted." at bounding box center [784, 318] width 279 height 84
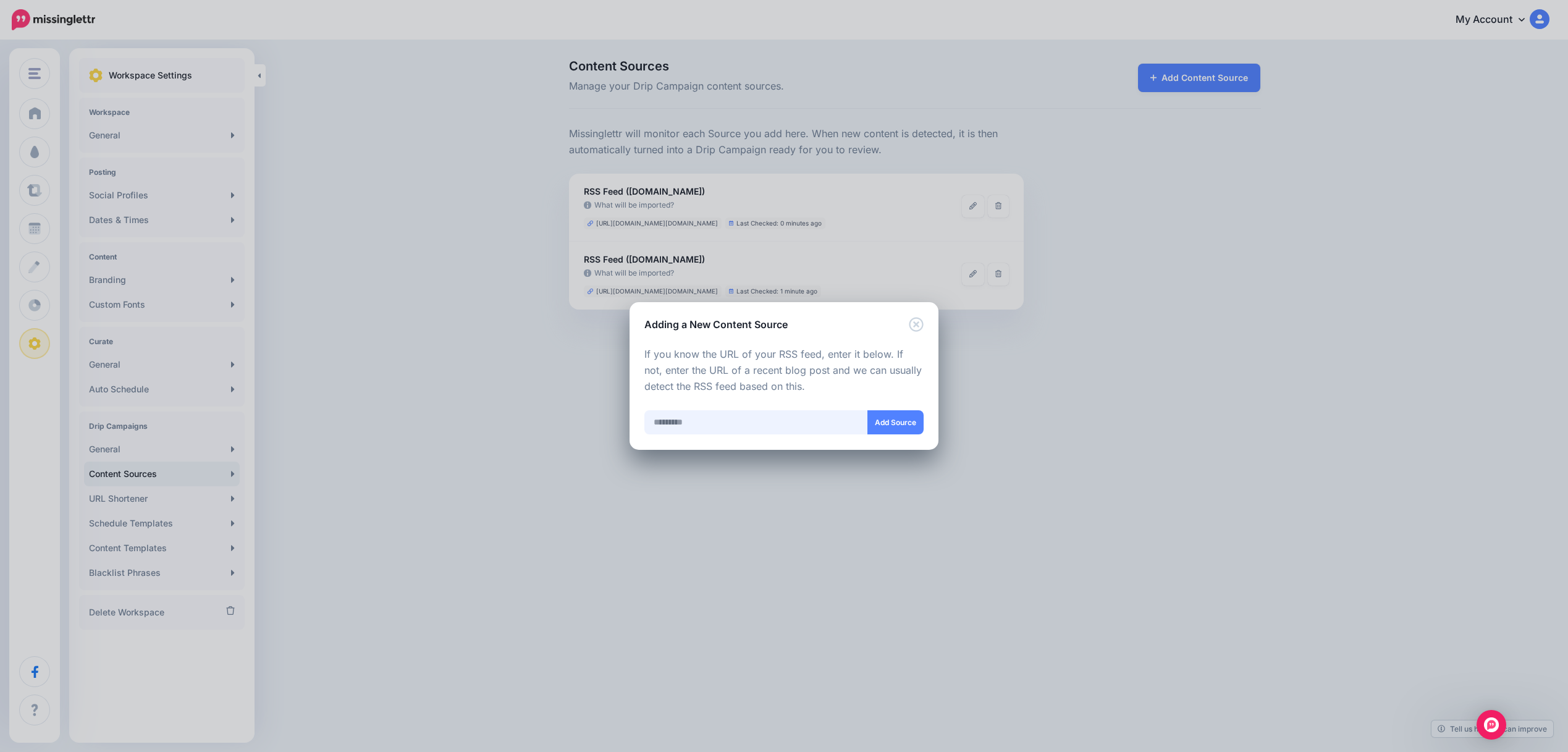
click at [667, 414] on input "text" at bounding box center [756, 422] width 223 height 24
paste input "**********"
click at [683, 426] on input "**********" at bounding box center [756, 422] width 223 height 24
click at [891, 431] on button "Add Source" at bounding box center [895, 422] width 56 height 24
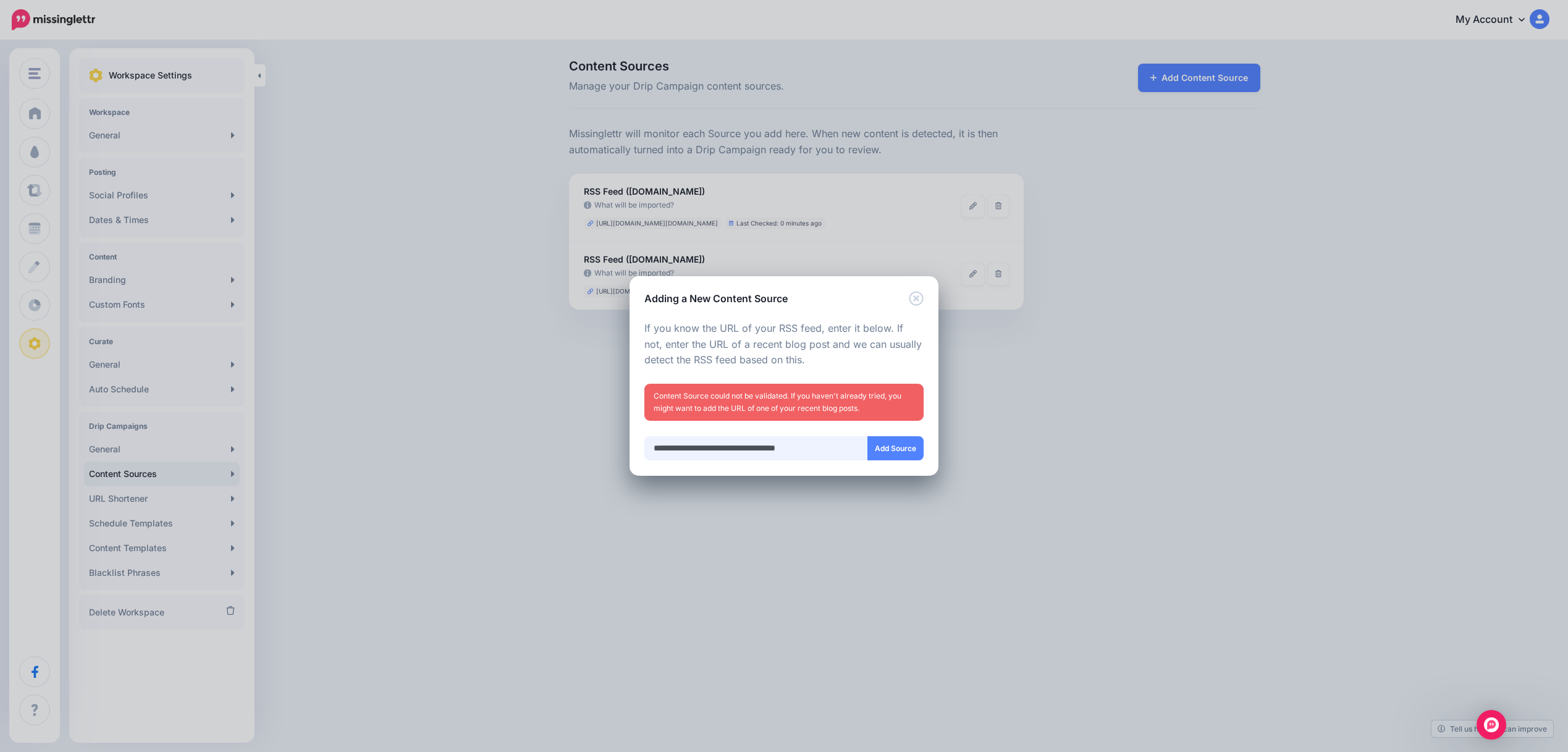
click at [695, 460] on input "**********" at bounding box center [756, 448] width 223 height 24
click at [699, 453] on input "**********" at bounding box center [756, 448] width 223 height 24
paste input "text"
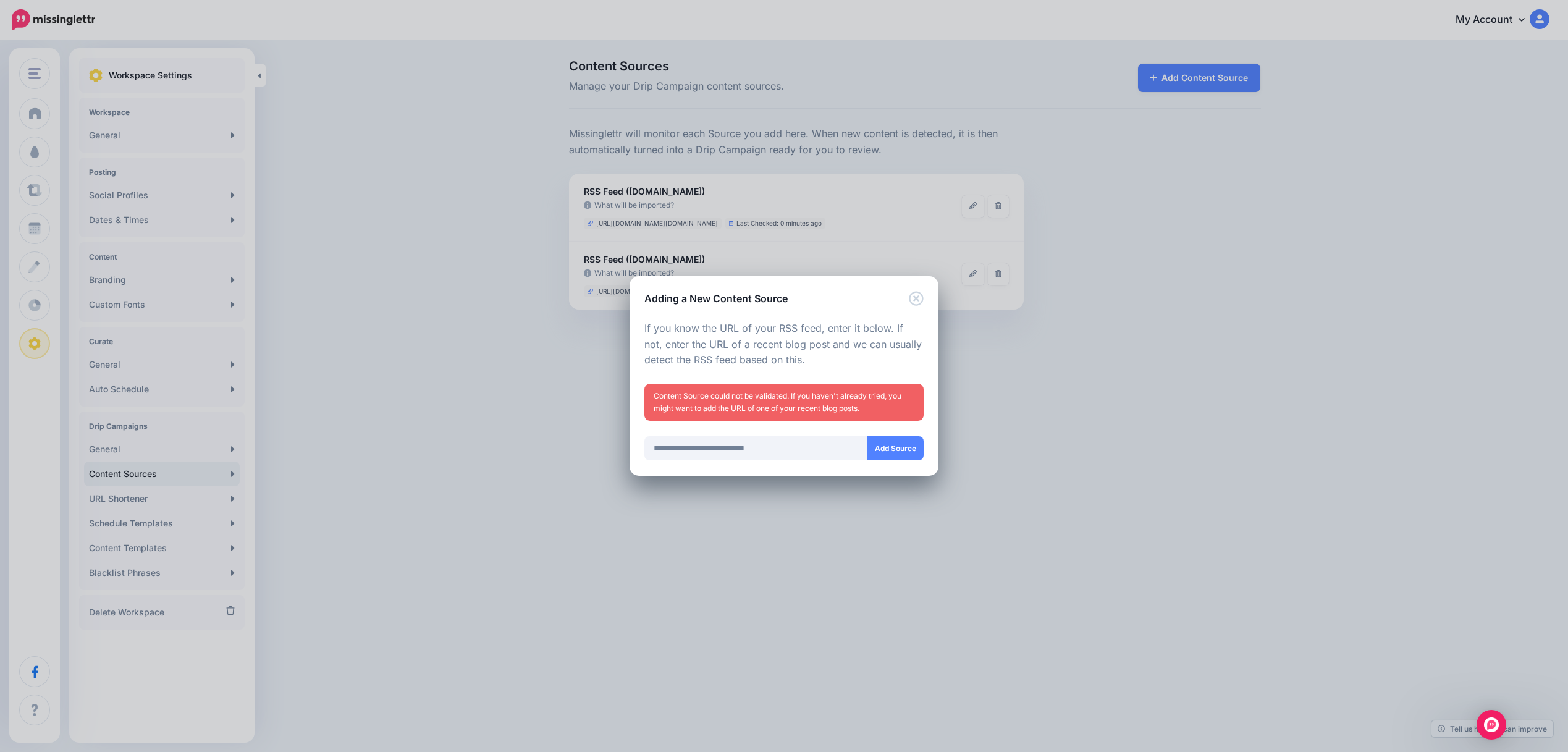
click at [642, 448] on div "Loading Loading Choose the type of Content Source you would you like to add. On…" at bounding box center [784, 391] width 309 height 171
click at [653, 449] on input "**********" at bounding box center [756, 448] width 223 height 24
click at [653, 450] on input "**********" at bounding box center [756, 448] width 223 height 24
type input "**********"
click at [905, 451] on button "Add Source" at bounding box center [895, 448] width 56 height 24
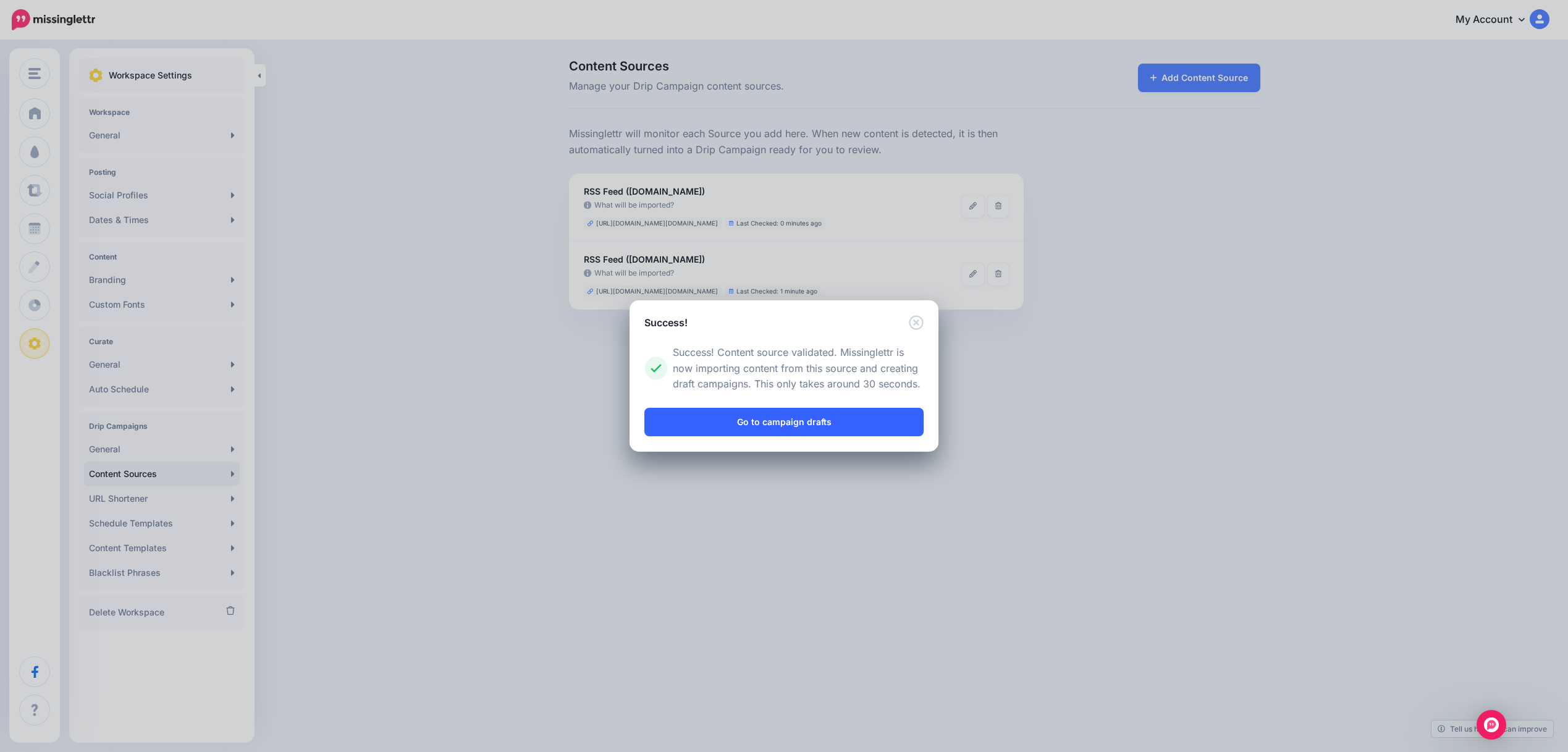
click at [761, 422] on link "Go to campaign drafts" at bounding box center [784, 422] width 279 height 29
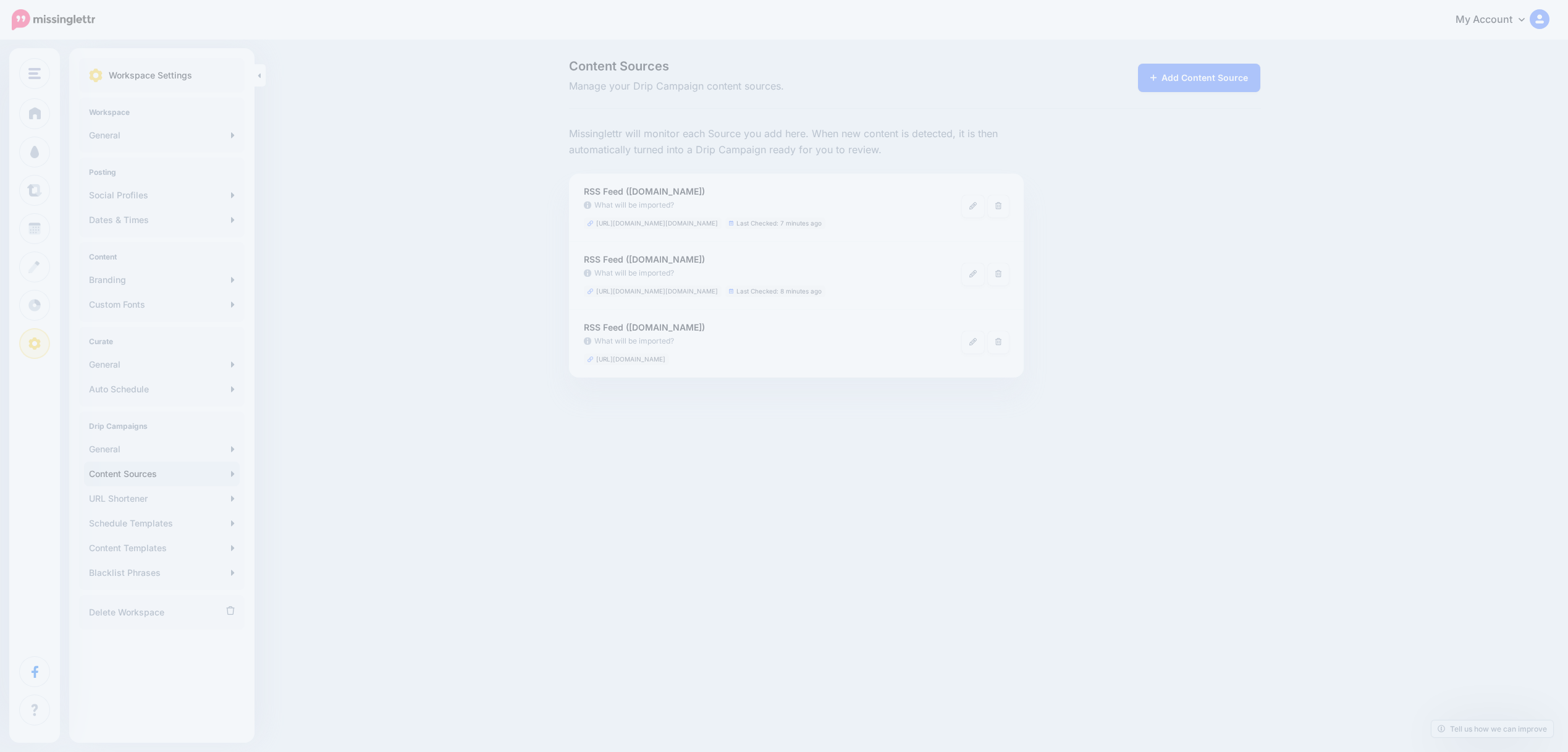
click at [380, 186] on div "Content Sources Manage your Drip Campaign content sources. Add Content Source" at bounding box center [784, 218] width 1568 height 354
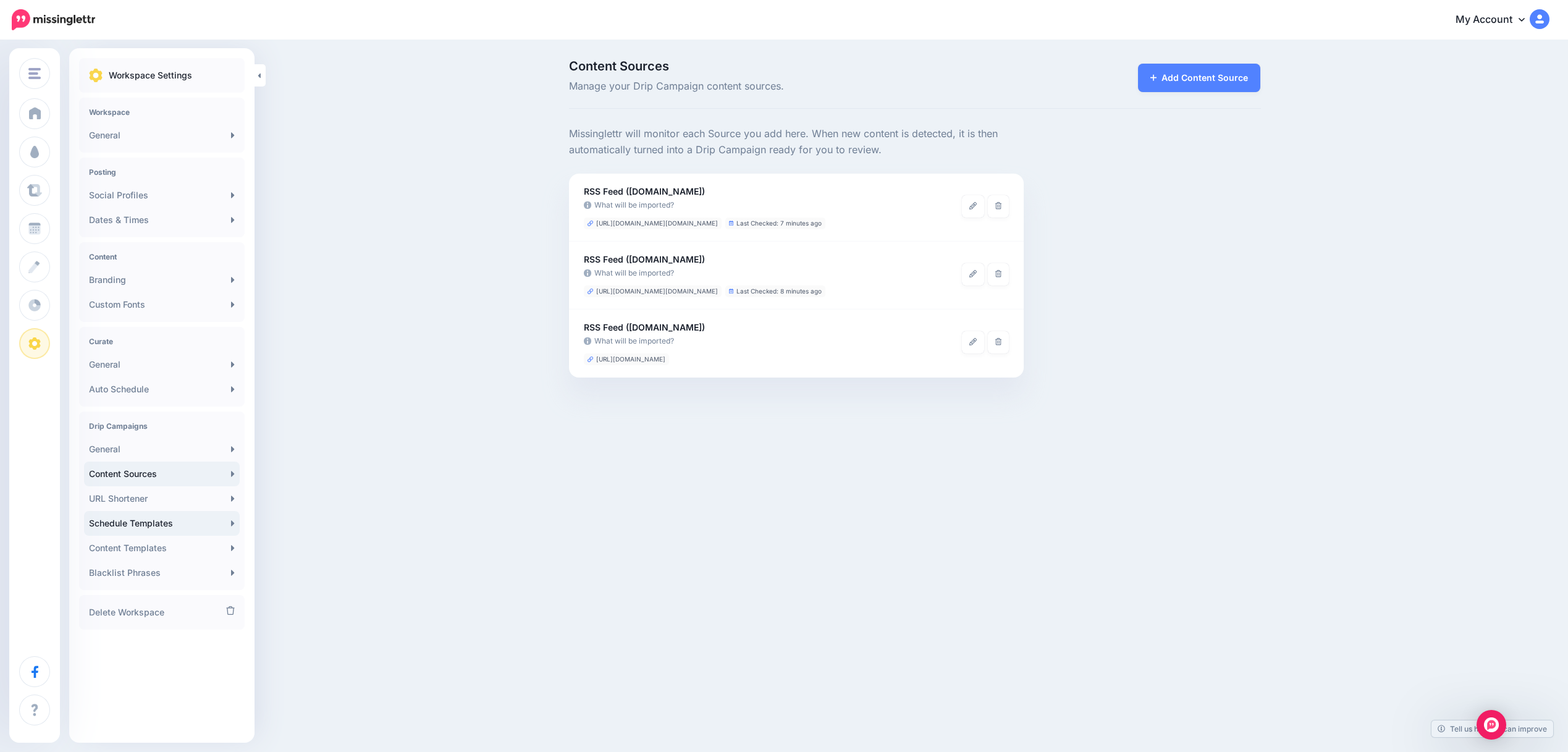
click at [134, 522] on link "Schedule Templates" at bounding box center [162, 523] width 156 height 25
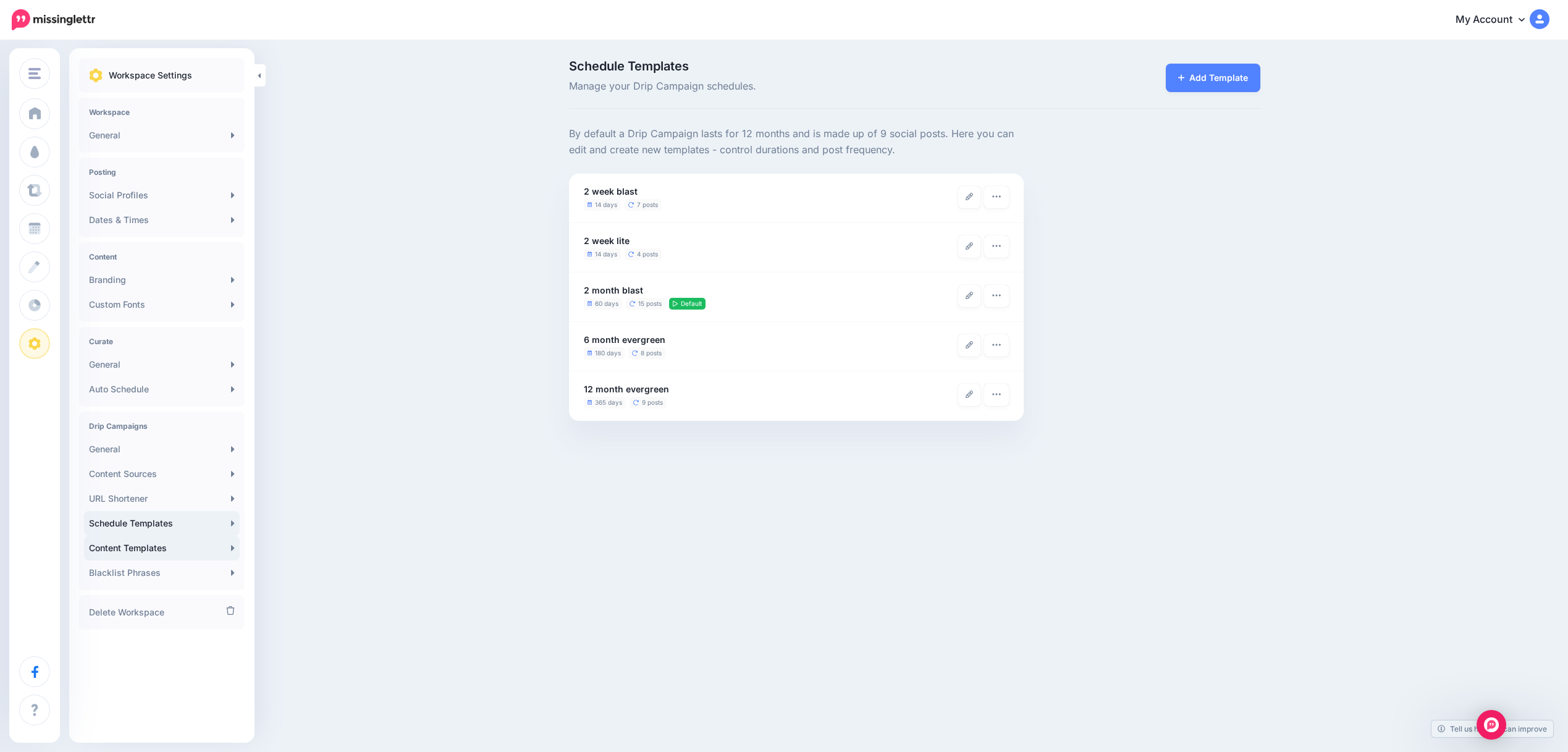
click at [160, 547] on link "Content Templates" at bounding box center [162, 548] width 156 height 25
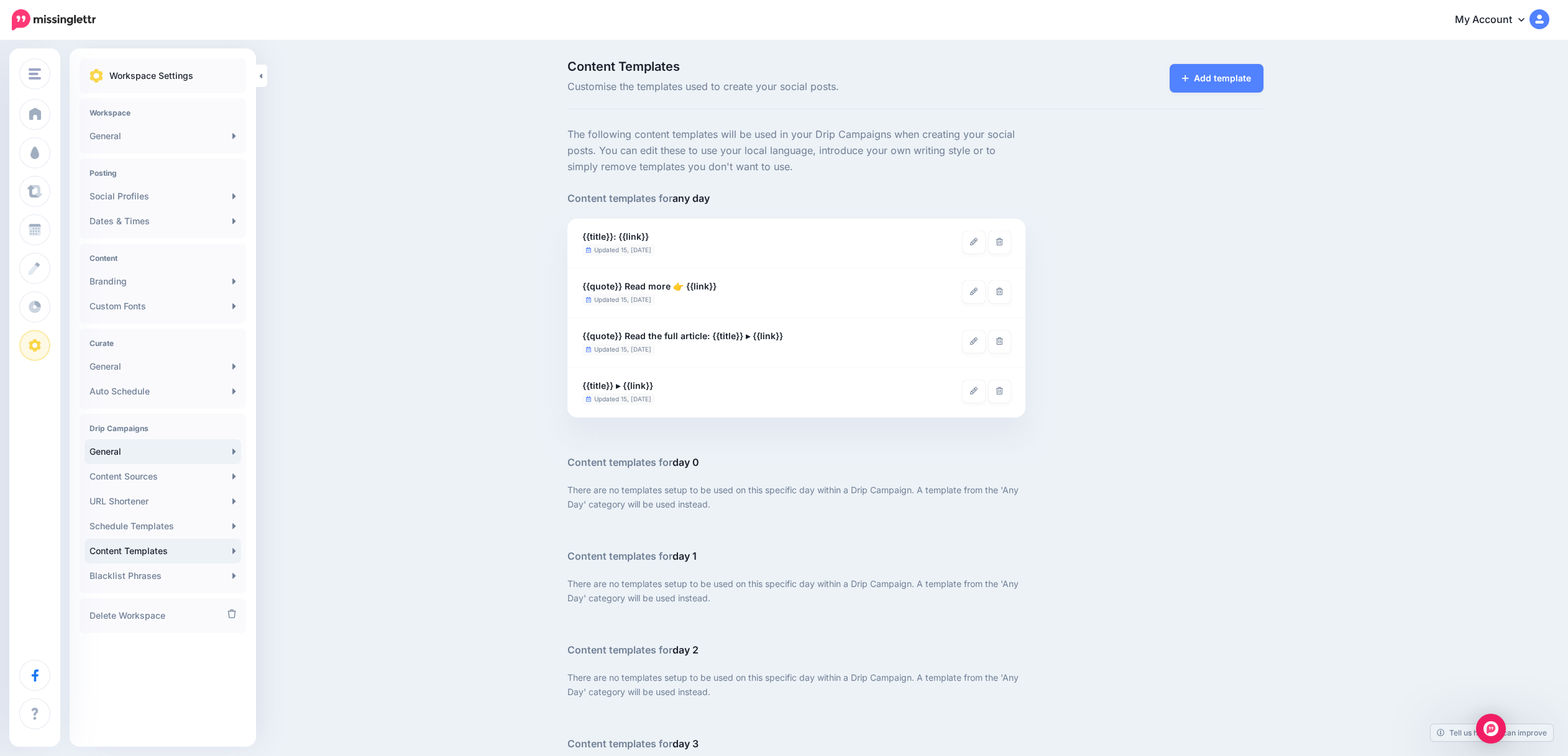
click at [116, 453] on link "General" at bounding box center [162, 451] width 156 height 25
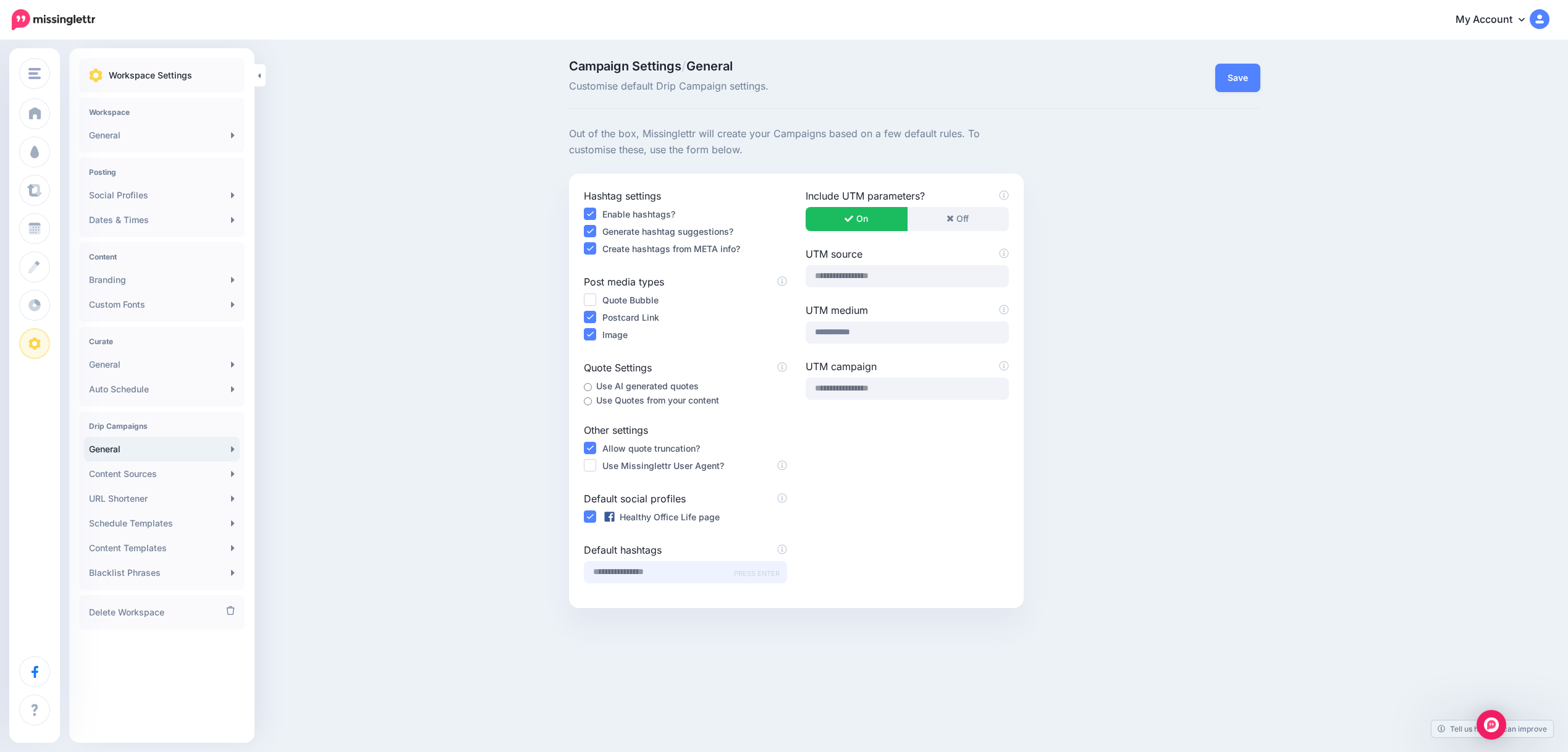
click at [610, 574] on input "text" at bounding box center [685, 572] width 203 height 22
click at [617, 568] on input "**********" at bounding box center [685, 572] width 203 height 22
drag, startPoint x: 612, startPoint y: 568, endPoint x: 742, endPoint y: 570, distance: 130.0
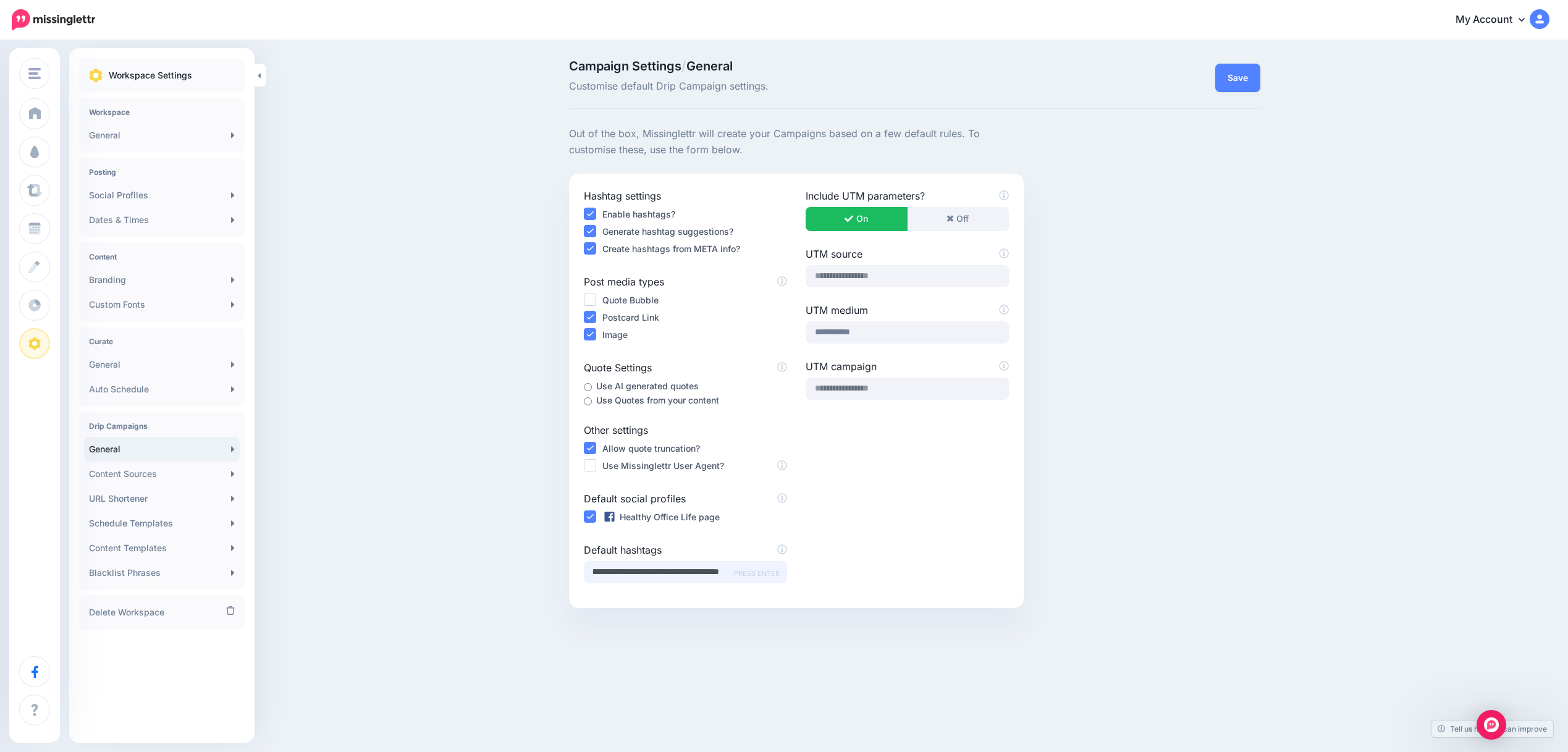
click at [742, 570] on div "**********" at bounding box center [685, 572] width 203 height 22
type input "**********"
click at [688, 573] on input "**********" at bounding box center [685, 572] width 203 height 22
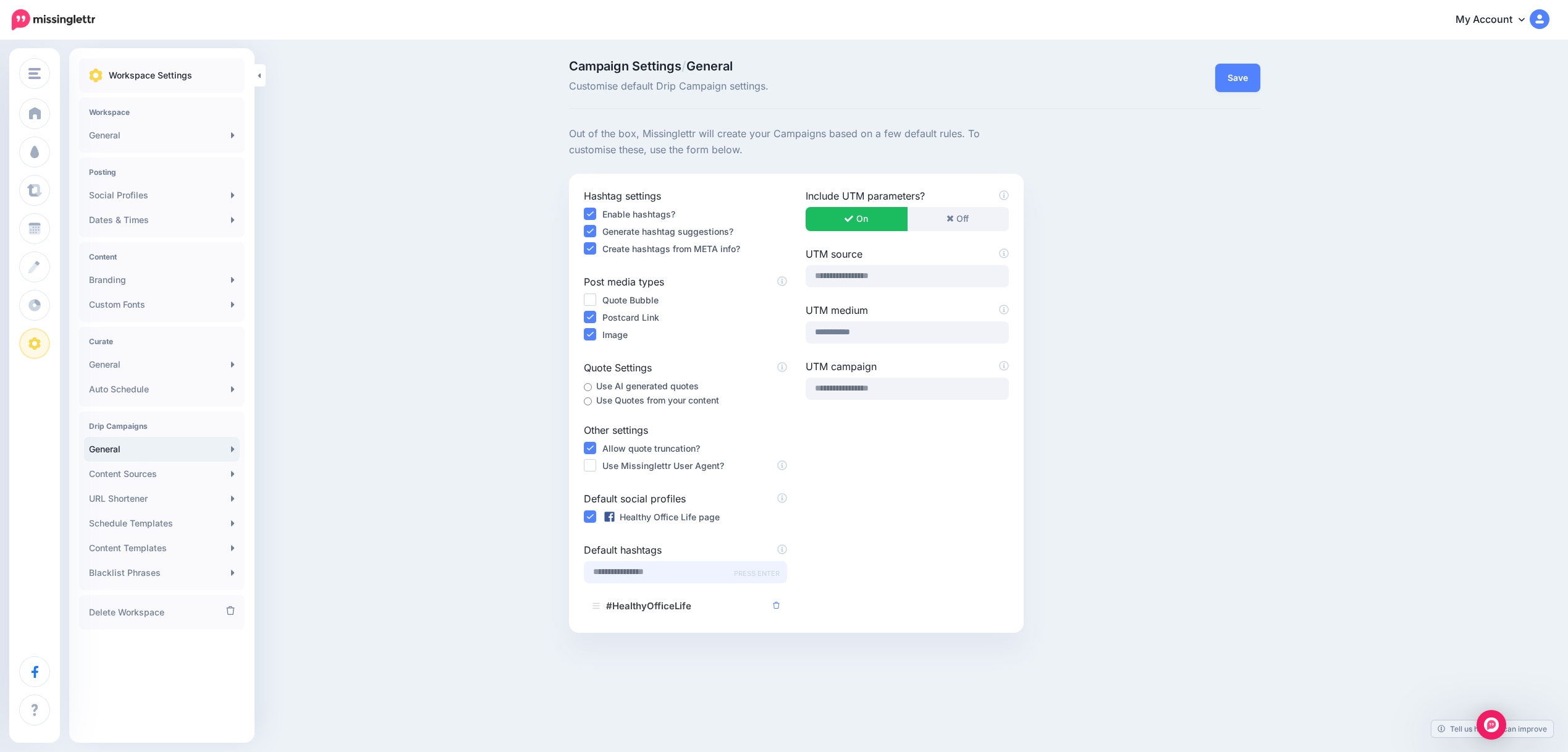
click at [652, 564] on input "text" at bounding box center [685, 572] width 203 height 22
paste input "**********"
drag, startPoint x: 715, startPoint y: 574, endPoint x: 656, endPoint y: 566, distance: 59.5
click at [656, 566] on input "**********" at bounding box center [685, 572] width 203 height 22
type input "**********"
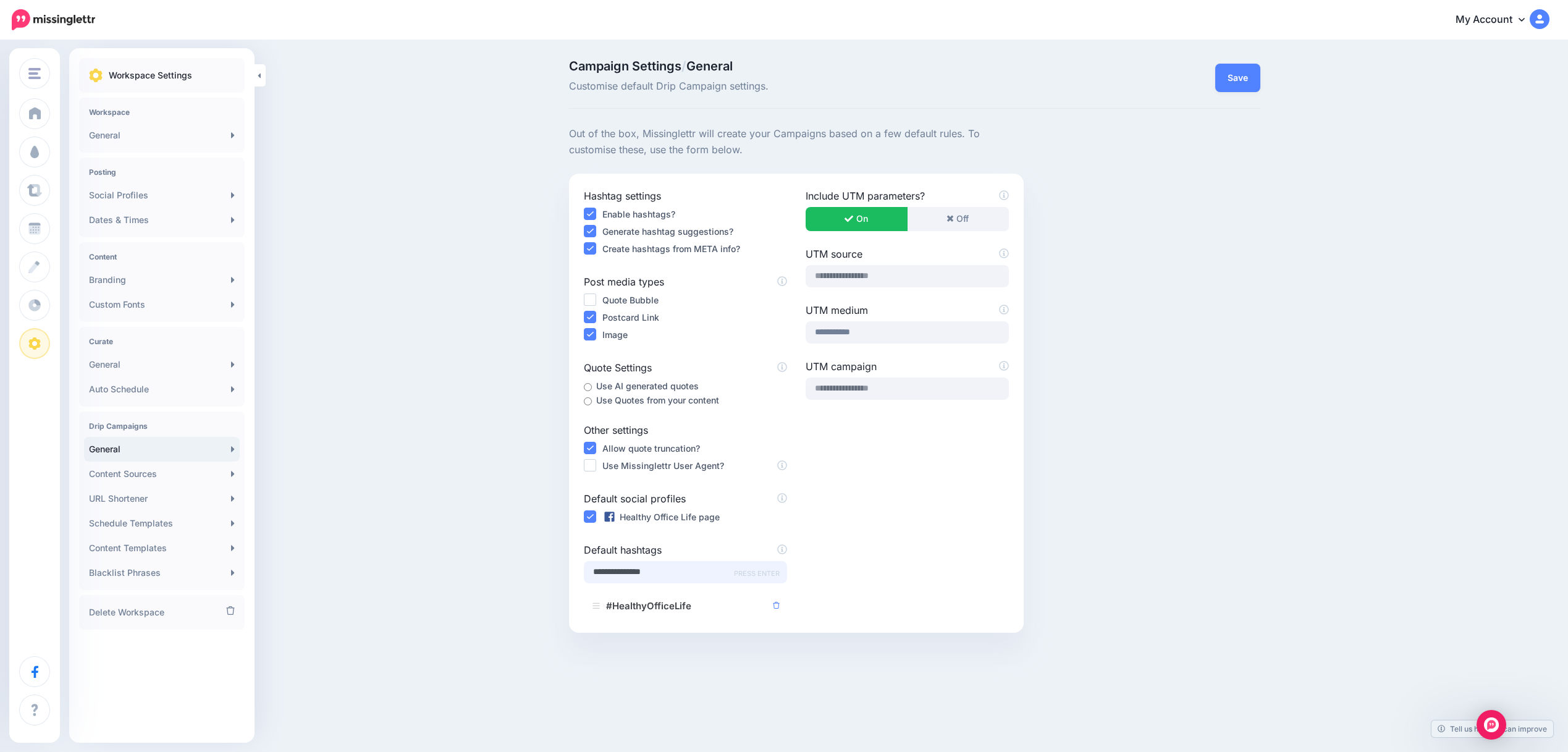
click at [713, 575] on input "**********" at bounding box center [685, 572] width 203 height 22
click at [655, 574] on input "text" at bounding box center [681, 572] width 203 height 22
paste input "**********"
click at [596, 575] on input "**********" at bounding box center [681, 572] width 203 height 22
type input "**********"
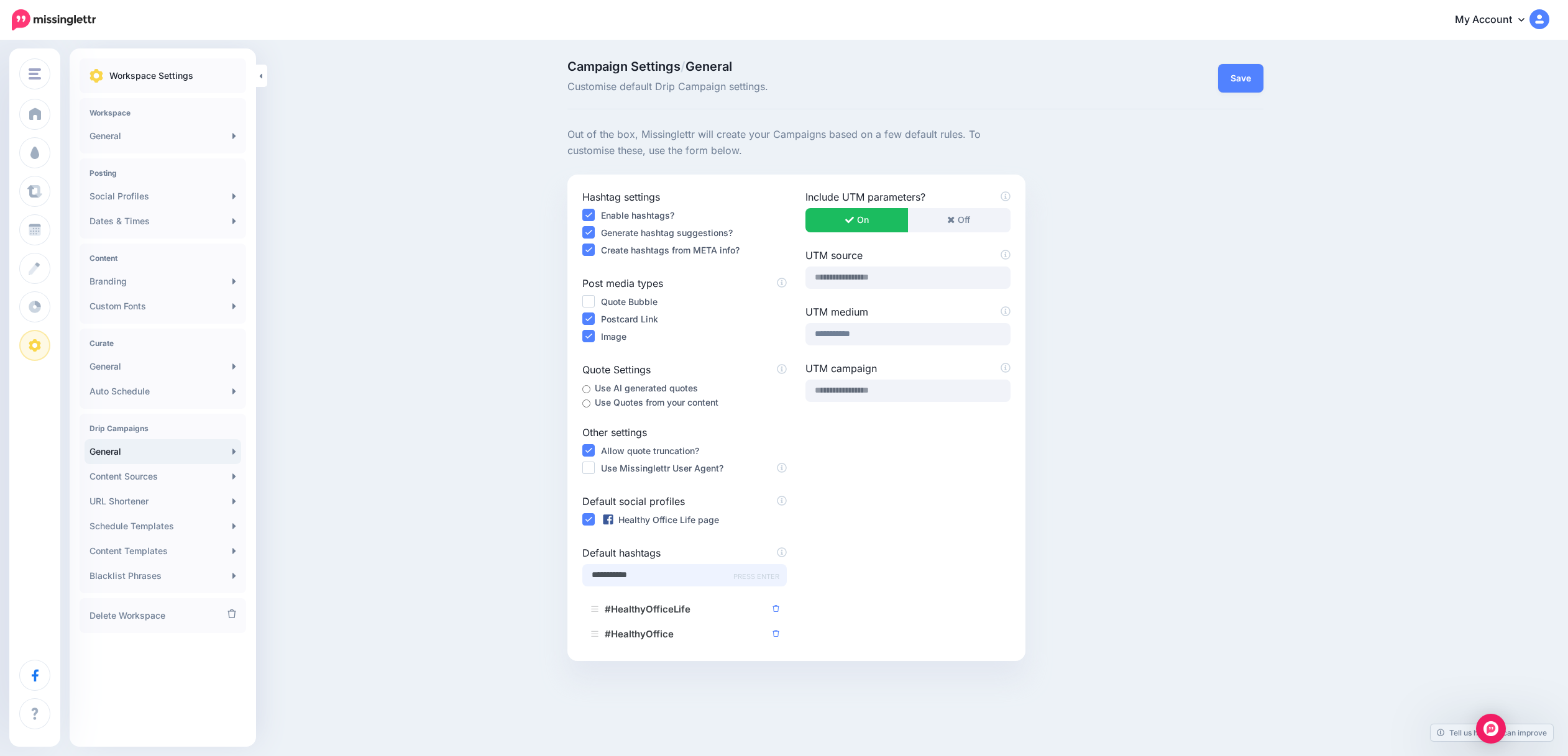
click at [706, 576] on input "**********" at bounding box center [685, 575] width 205 height 22
click at [340, 371] on div "Campaign Settings / General Customise default Drip Campaign settings. Save Hash…" at bounding box center [784, 419] width 1568 height 756
click at [1245, 80] on button "Save" at bounding box center [1241, 78] width 45 height 29
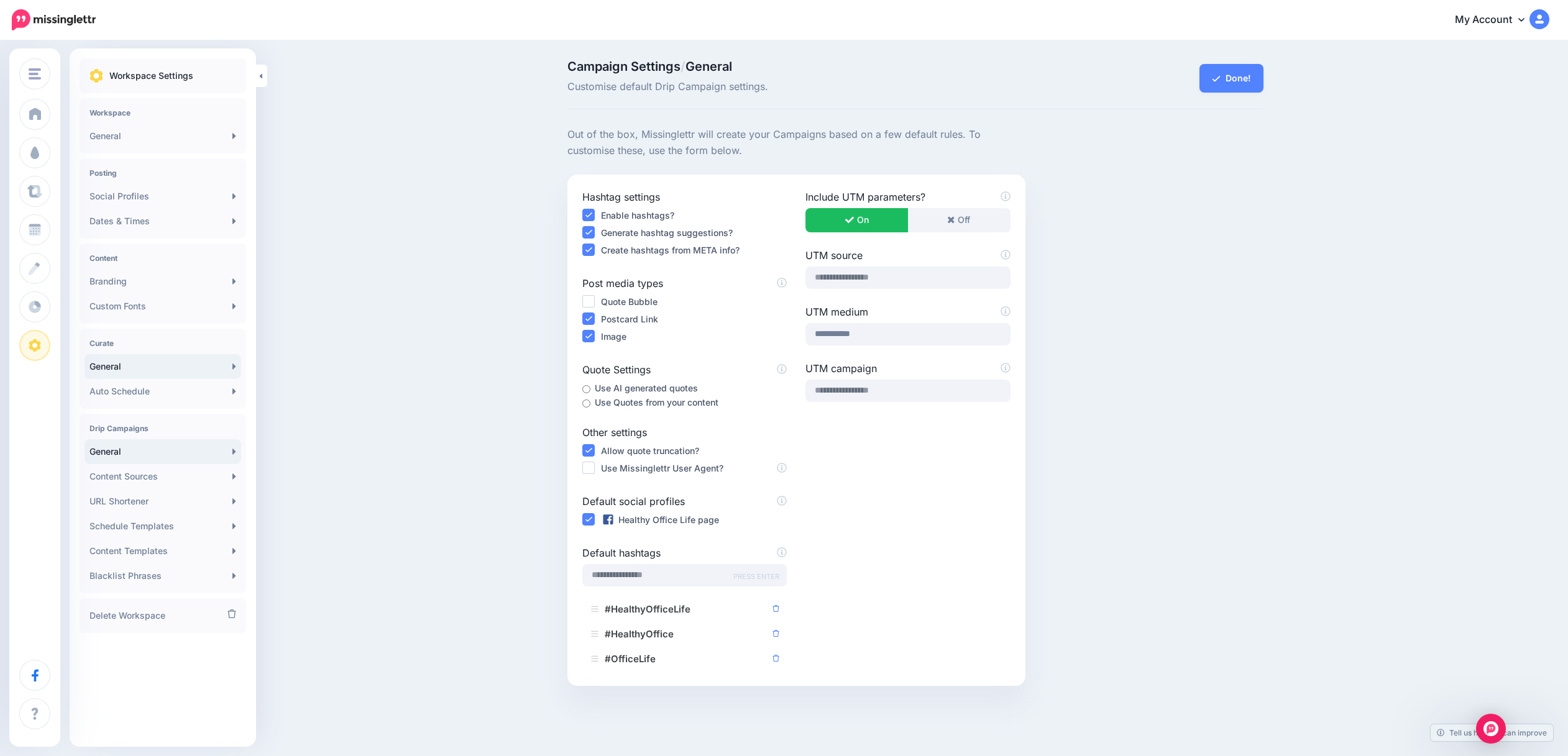
click at [92, 368] on link "General" at bounding box center [162, 366] width 156 height 25
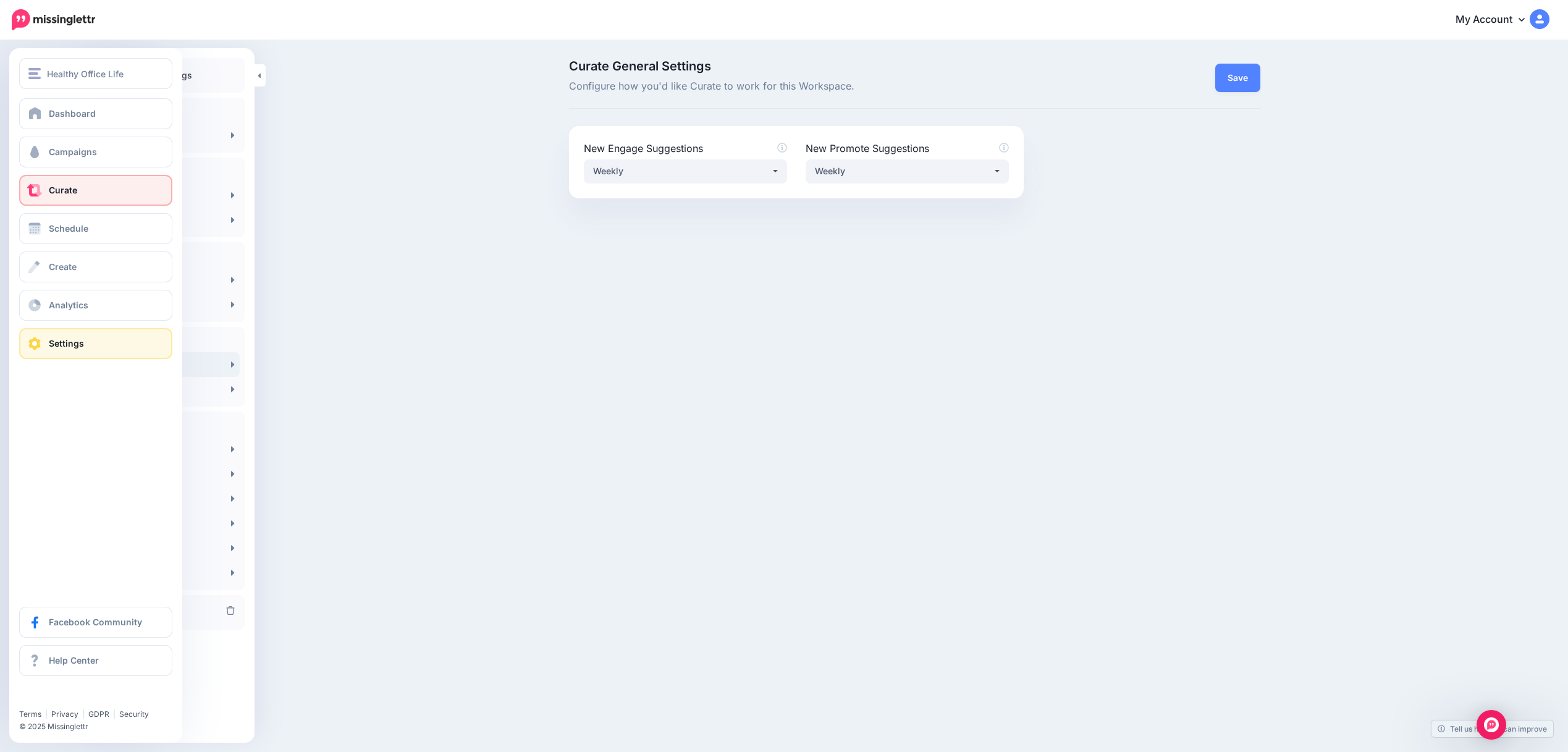
click at [59, 186] on span "Curate" at bounding box center [62, 190] width 29 height 11
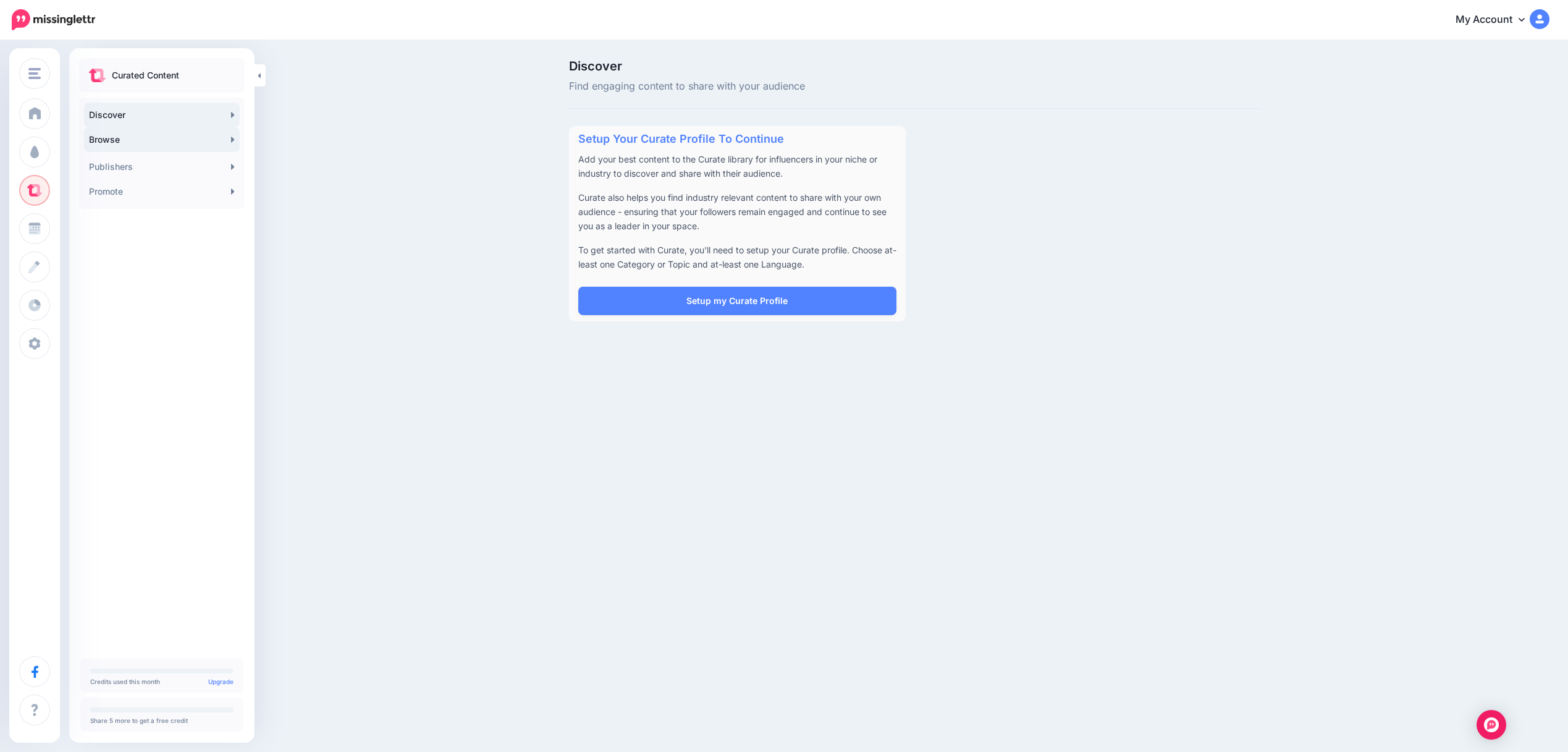
click at [97, 137] on link "Browse" at bounding box center [162, 139] width 156 height 25
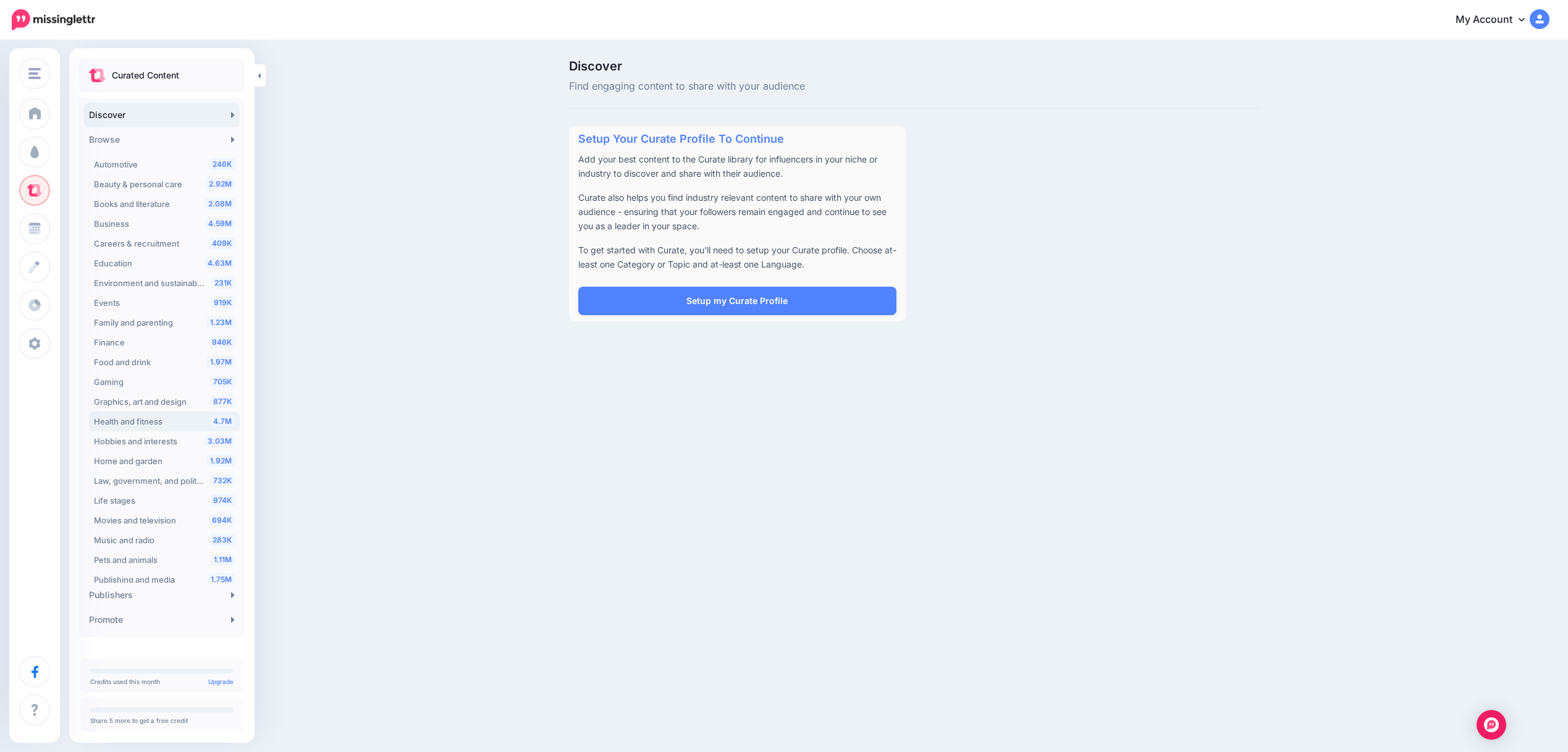
click at [134, 419] on span "Health and fitness" at bounding box center [128, 421] width 68 height 10
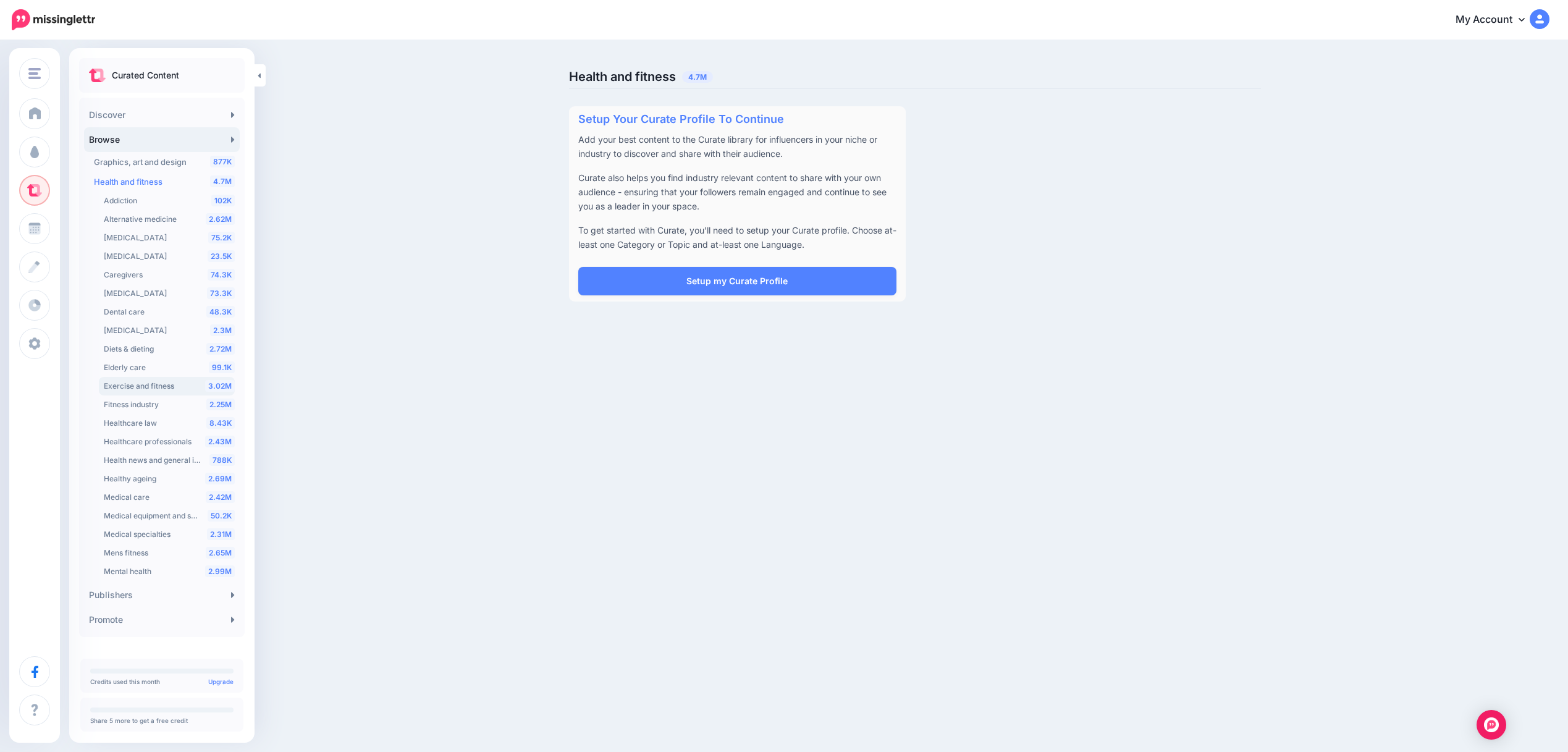
scroll to position [363, 0]
click at [144, 449] on span "Mental health" at bounding box center [128, 447] width 48 height 9
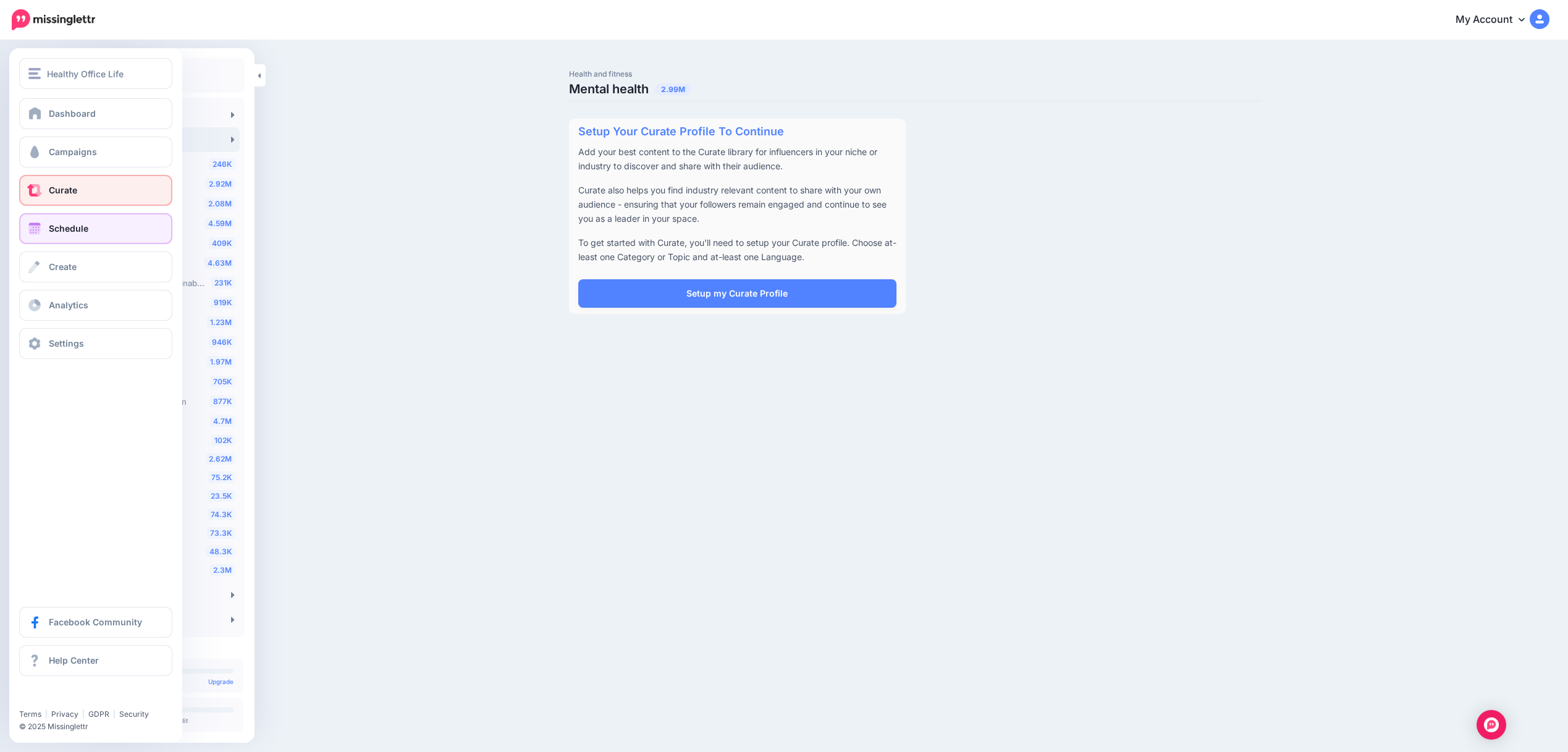
click at [31, 233] on span at bounding box center [35, 229] width 16 height 13
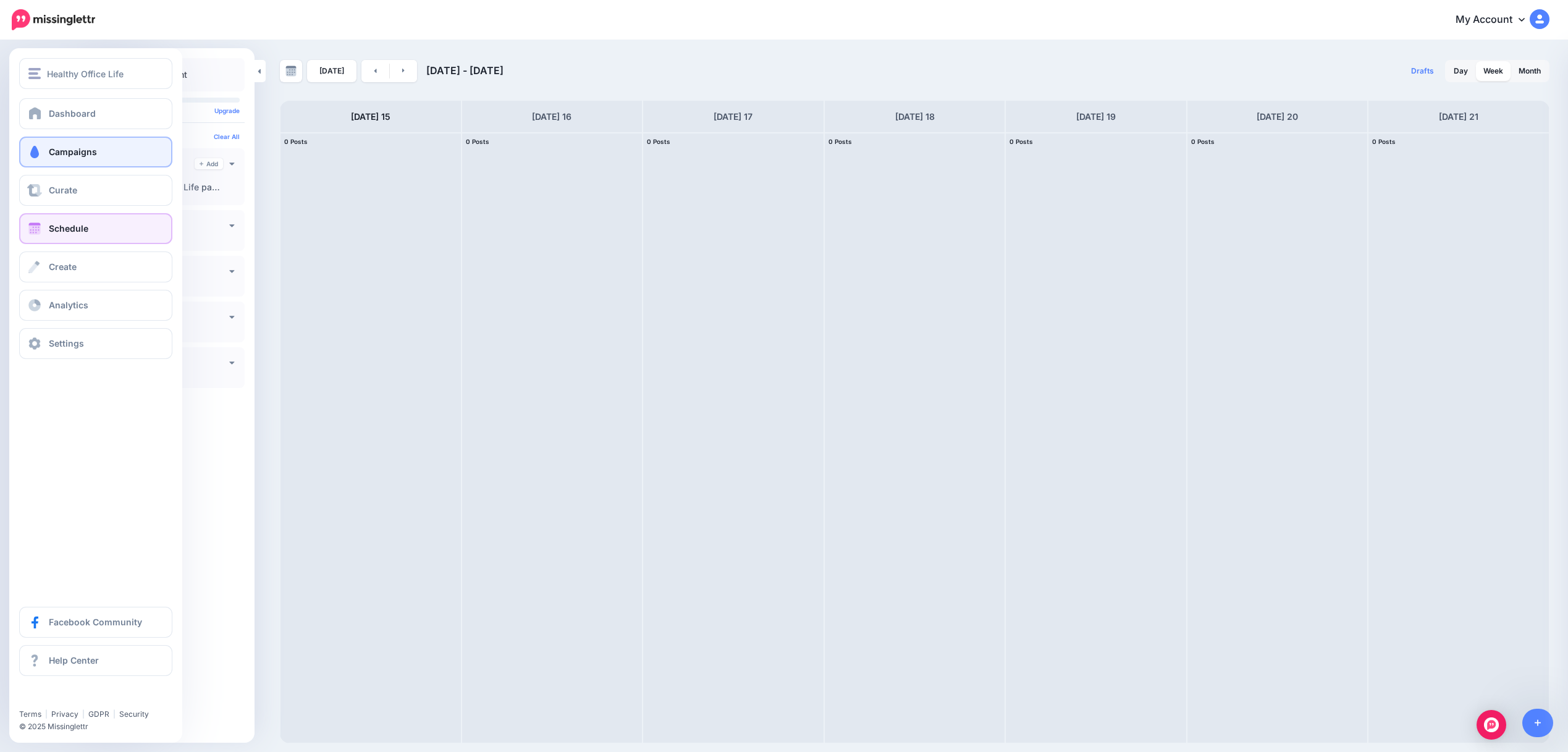
click at [63, 154] on span "Campaigns" at bounding box center [72, 152] width 48 height 11
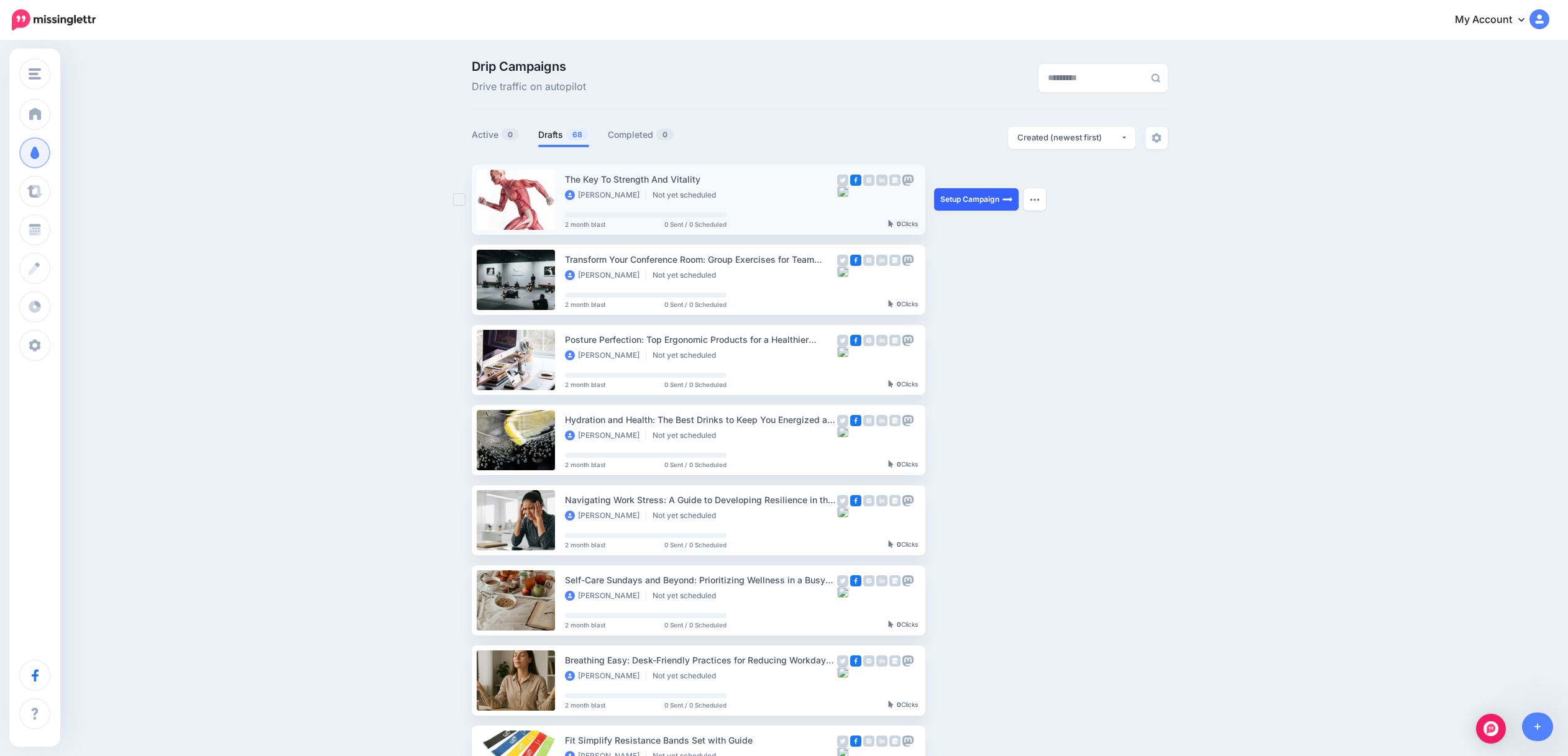
click at [984, 203] on link "Setup Campaign" at bounding box center [976, 199] width 84 height 22
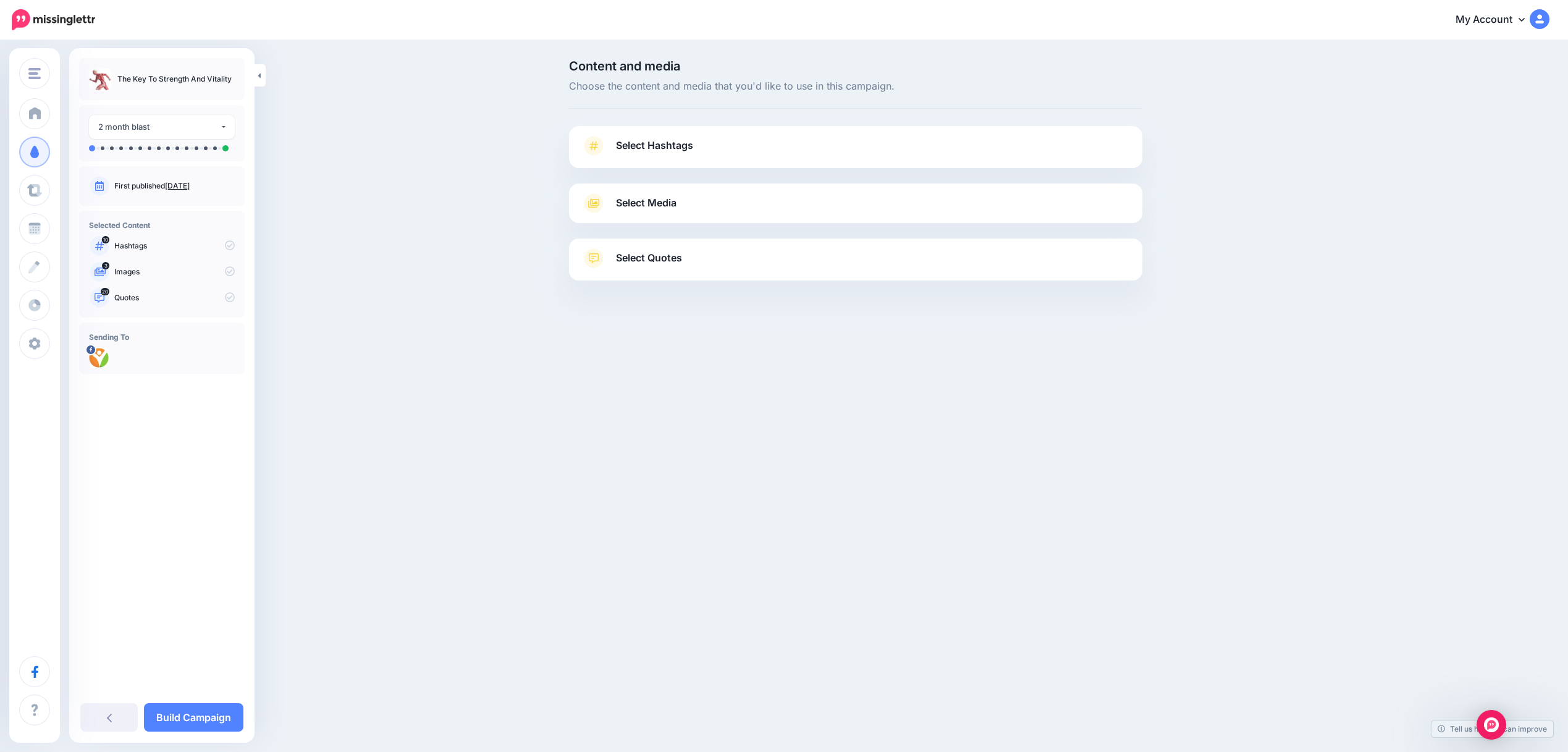
click at [642, 153] on span "Select Hashtags" at bounding box center [655, 145] width 77 height 17
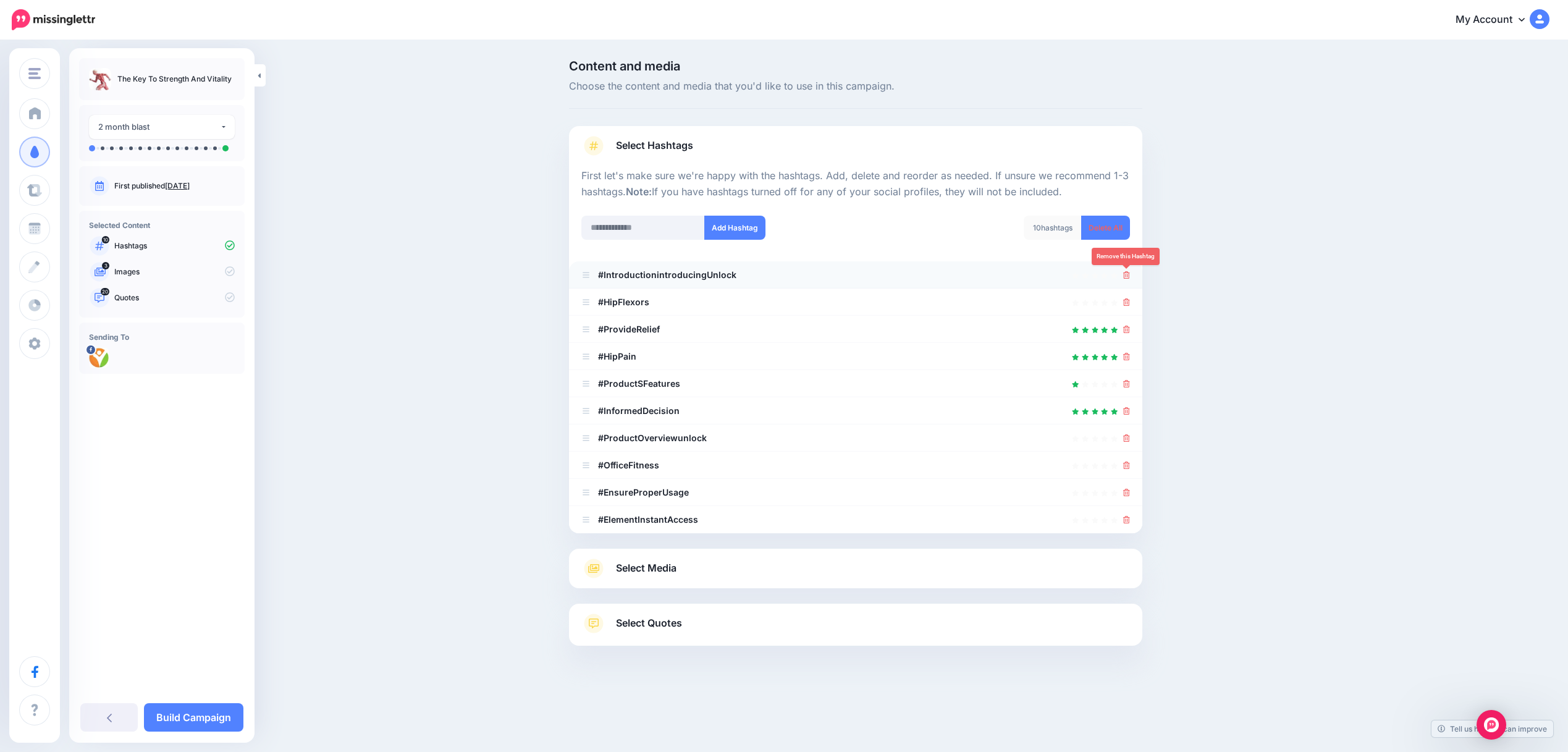
click at [1129, 273] on icon at bounding box center [1127, 275] width 7 height 7
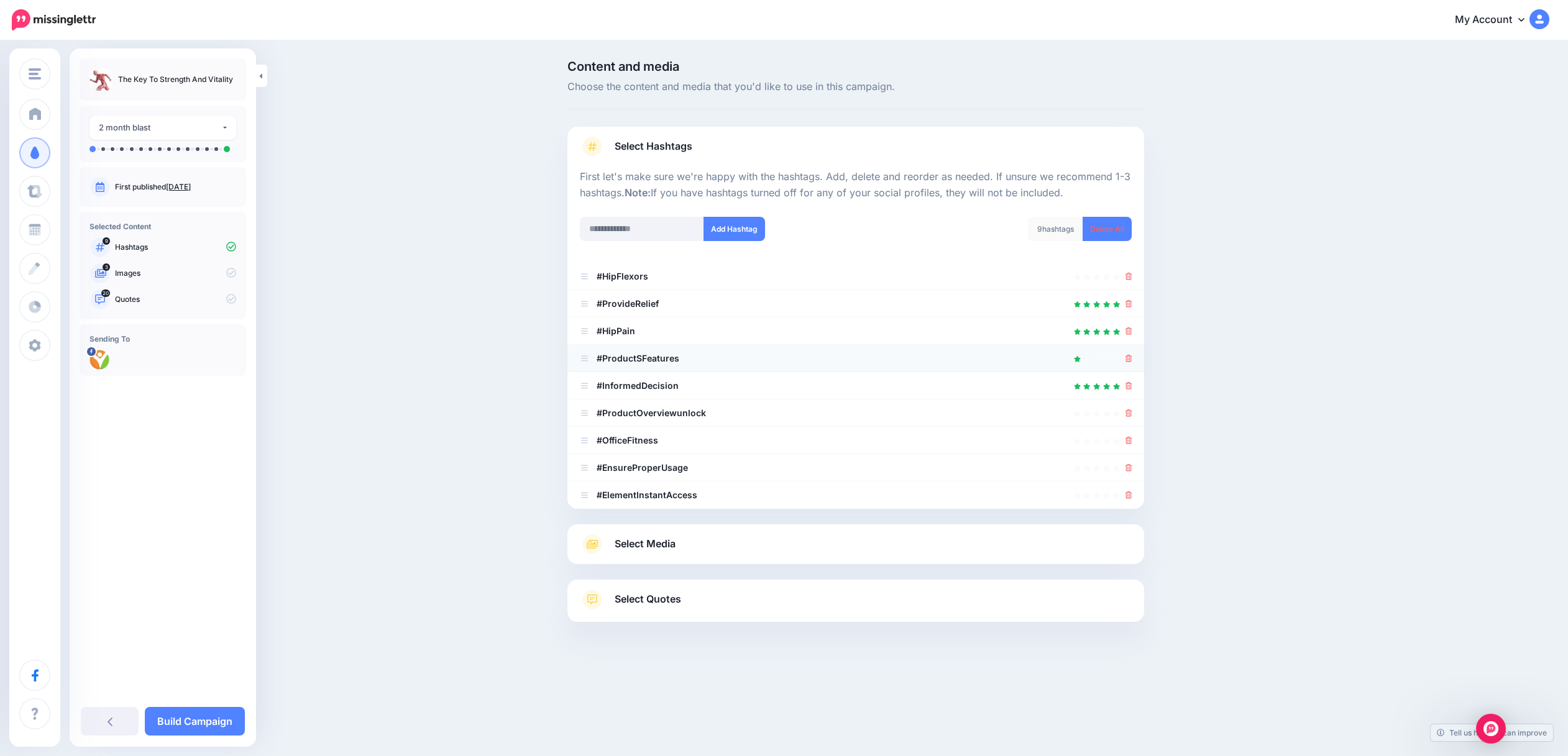
click at [1129, 356] on div at bounding box center [855, 358] width 552 height 15
click at [1131, 365] on div at bounding box center [1129, 358] width 7 height 15
click at [1132, 360] on icon at bounding box center [1129, 358] width 7 height 7
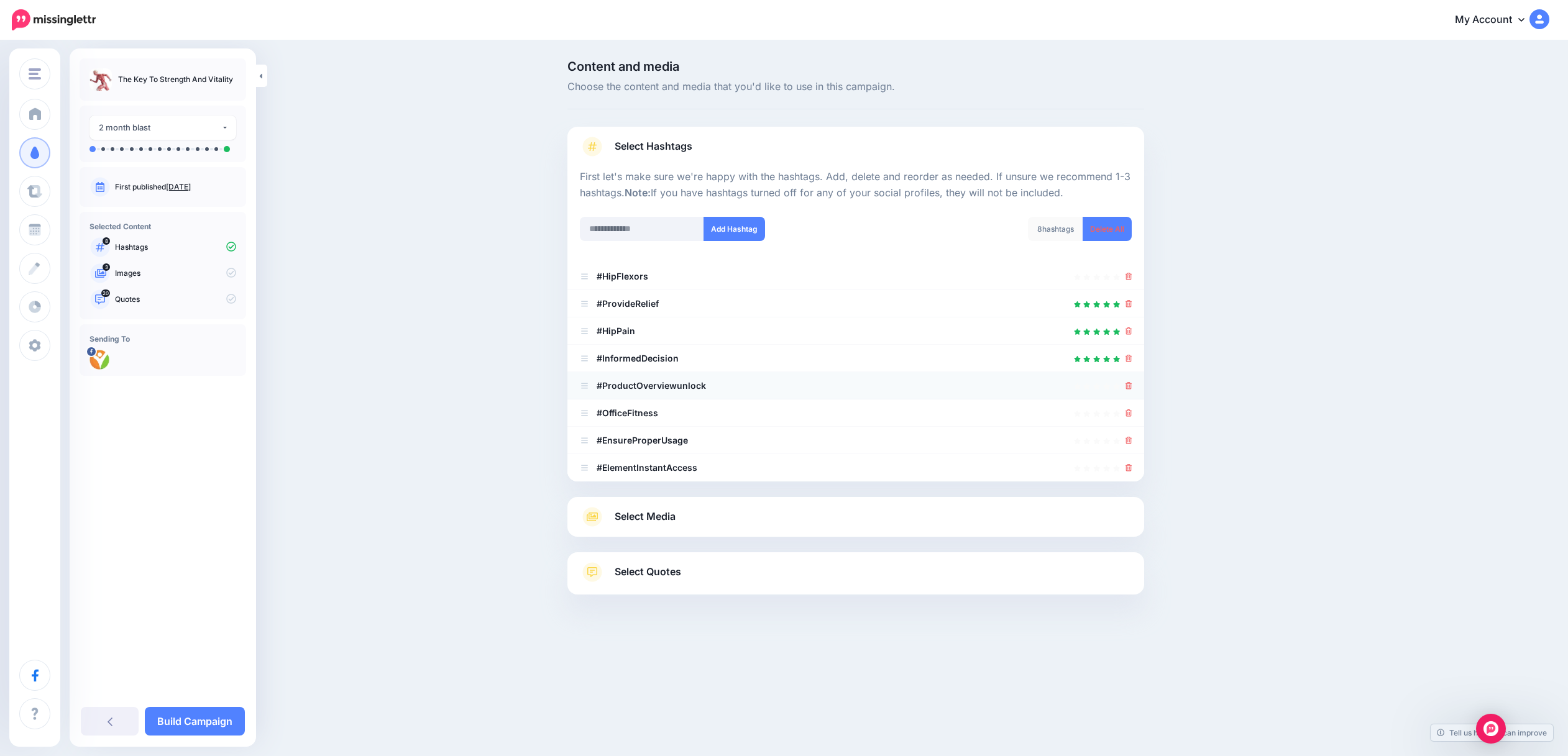
click at [1131, 391] on div at bounding box center [1129, 386] width 7 height 15
click at [1131, 390] on icon at bounding box center [1129, 386] width 7 height 7
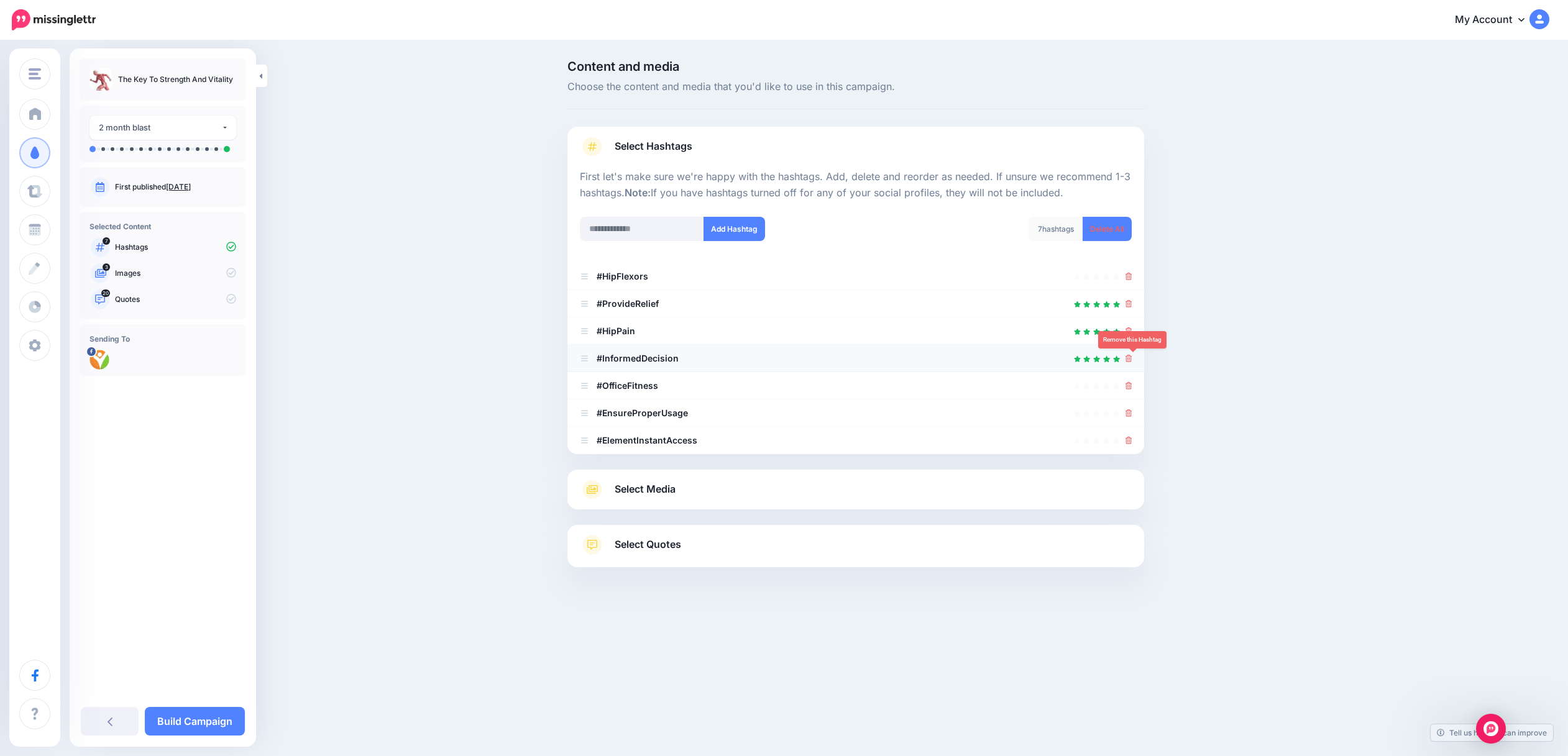
click at [1132, 362] on icon at bounding box center [1129, 358] width 7 height 7
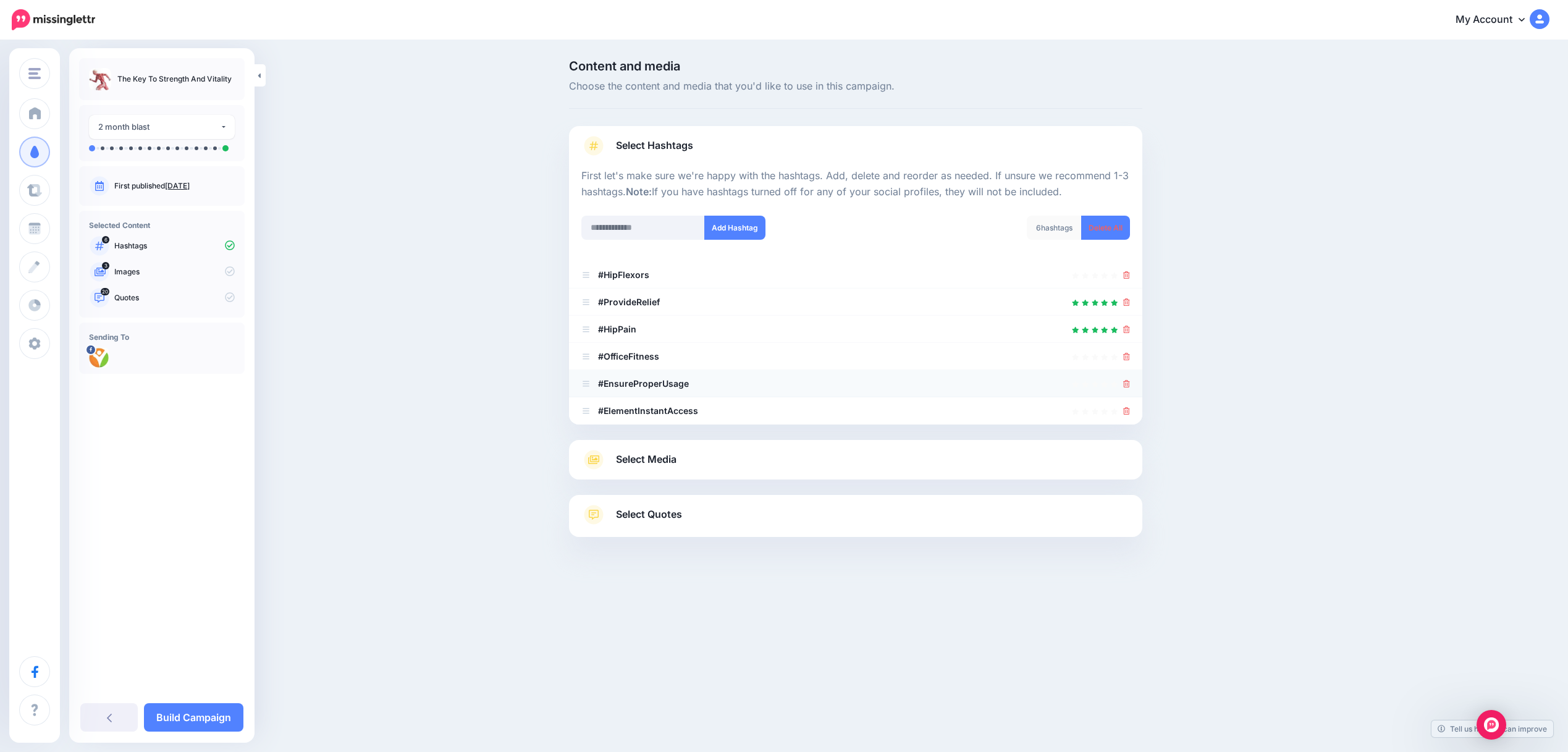
click at [1129, 390] on div at bounding box center [1127, 384] width 7 height 15
click at [1127, 388] on icon at bounding box center [1127, 384] width 7 height 7
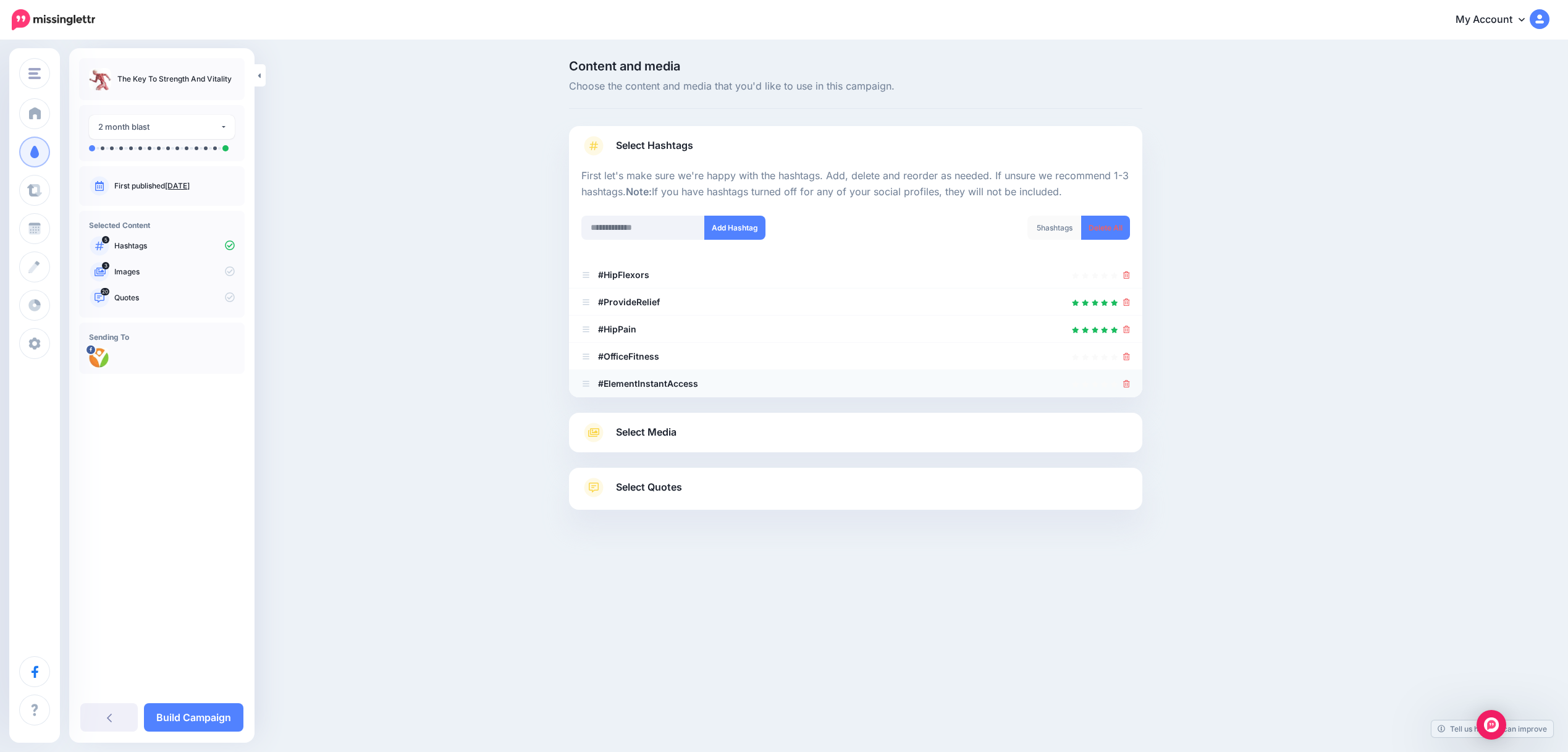
click at [1125, 390] on div at bounding box center [1127, 384] width 7 height 15
click at [1127, 385] on icon at bounding box center [1127, 384] width 7 height 7
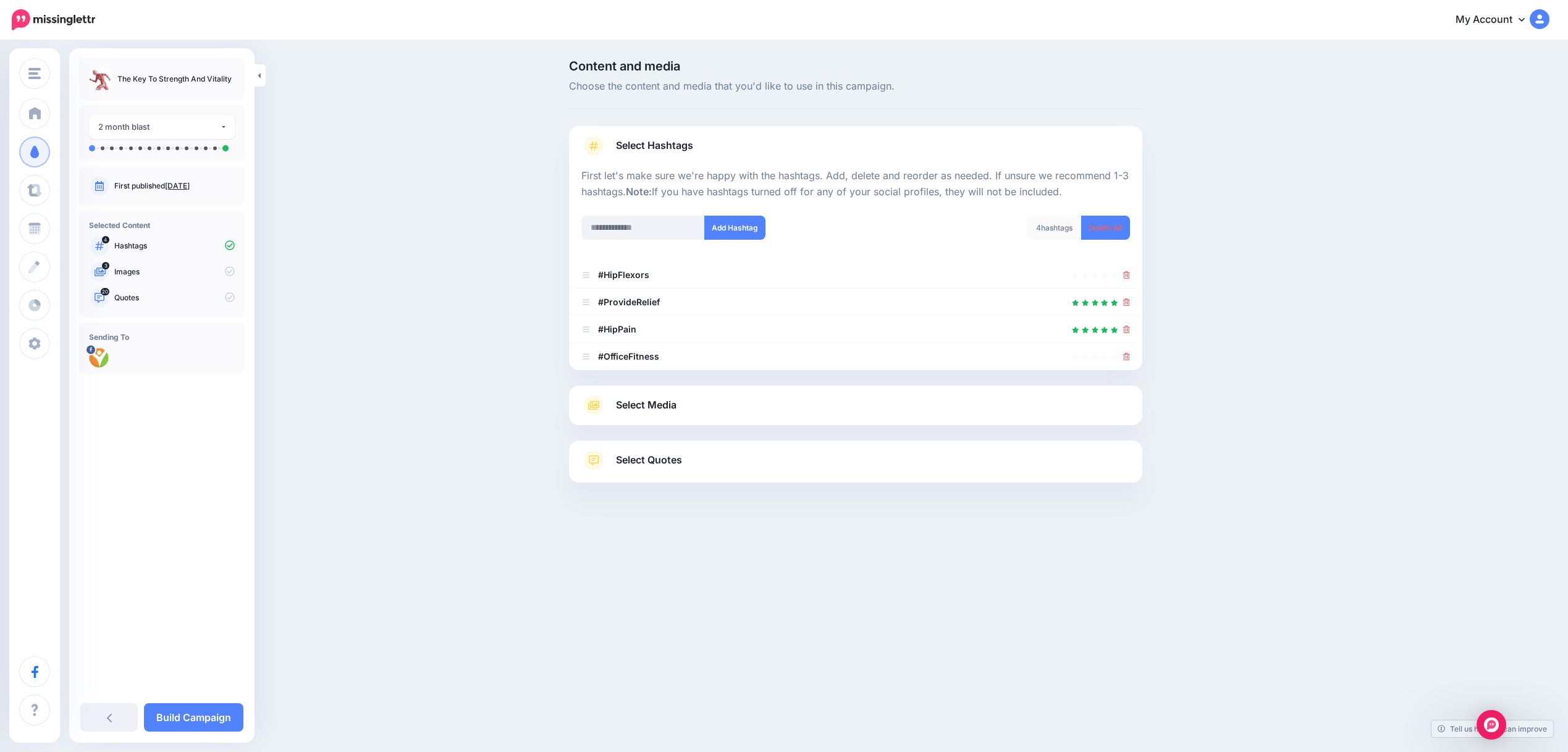
click at [626, 391] on div "Select Media Next, let's make sure we have the best media for this campaign. De…" at bounding box center [855, 405] width 573 height 39
click at [627, 402] on span "Select Media" at bounding box center [646, 405] width 60 height 17
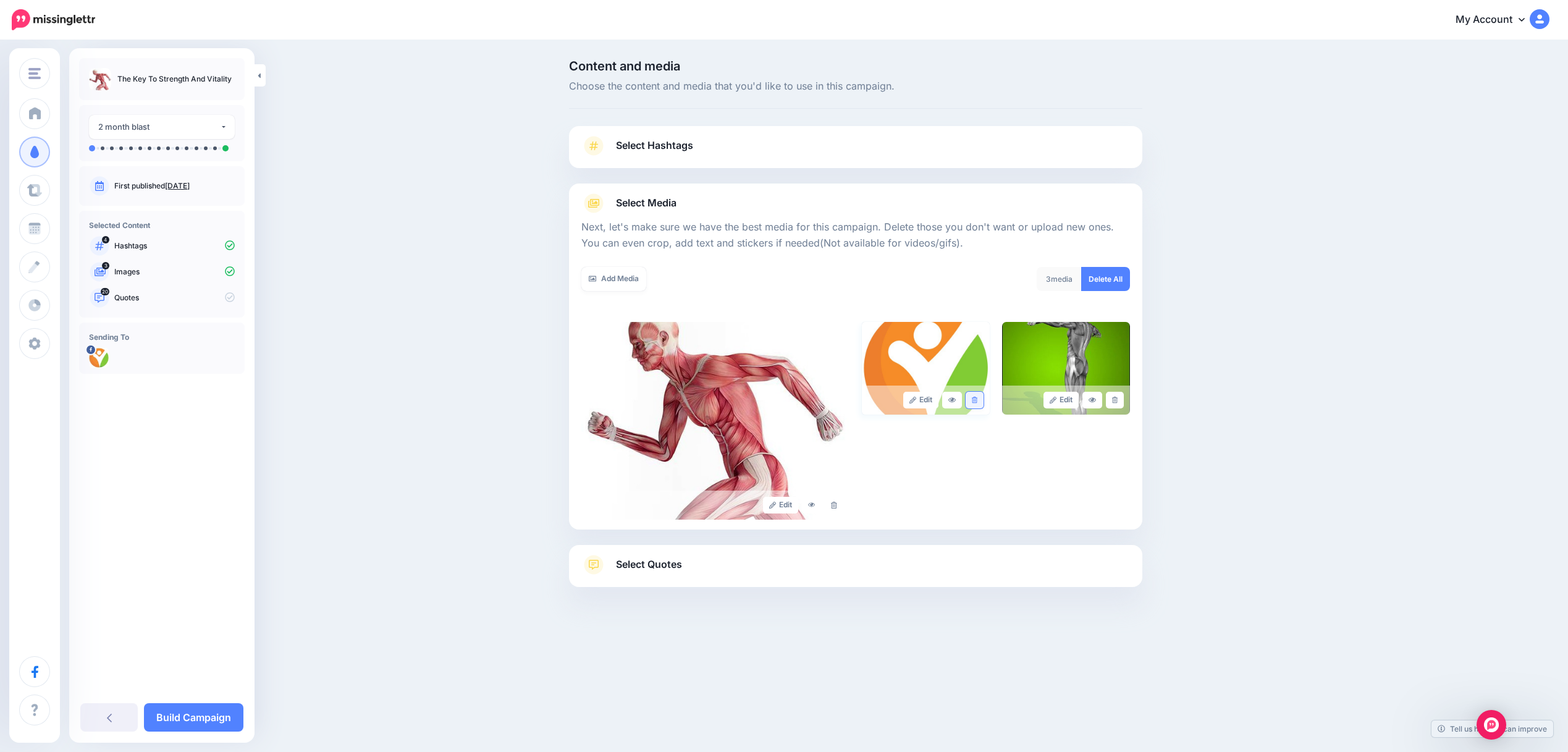
click at [974, 406] on link at bounding box center [974, 400] width 18 height 17
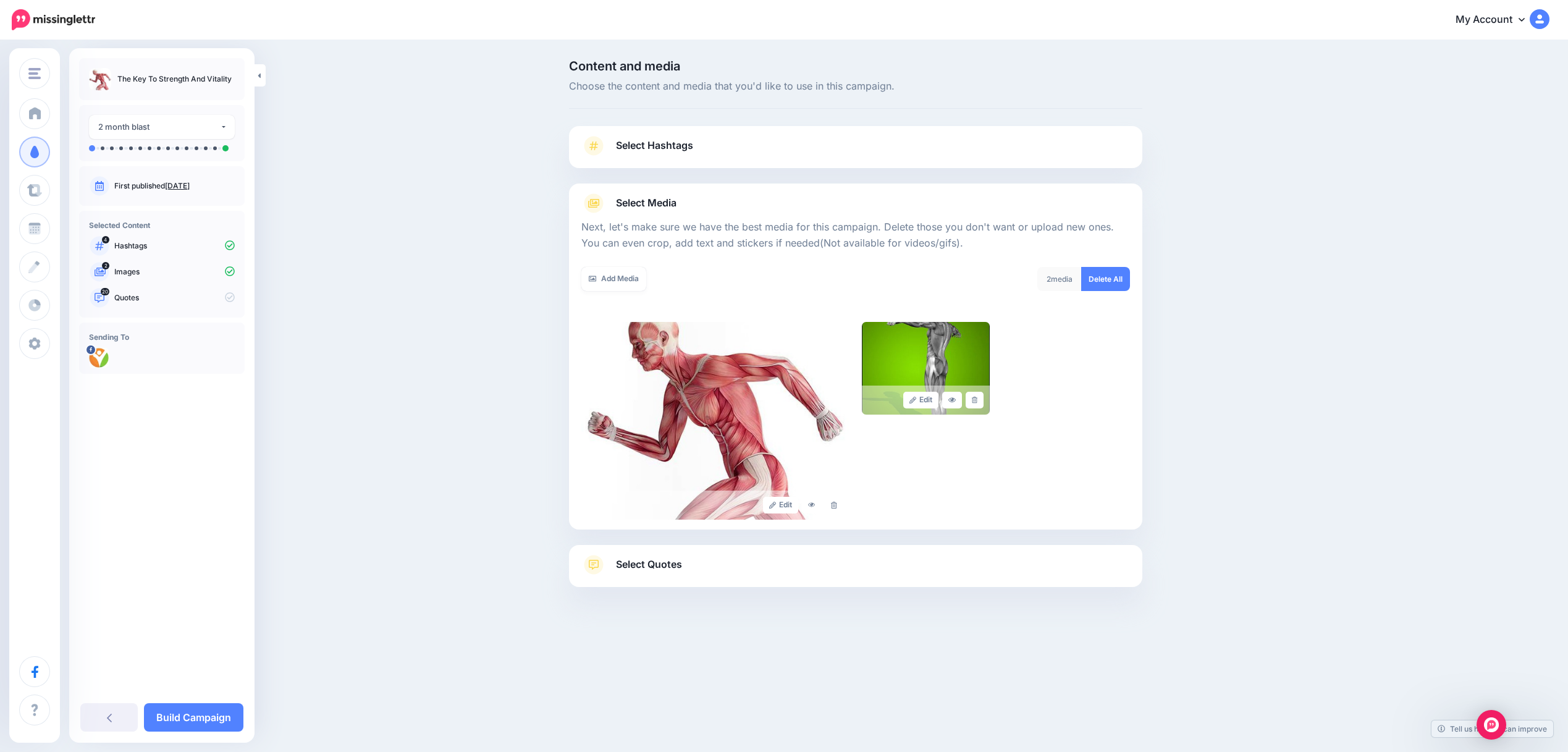
click at [687, 565] on link "Select Quotes" at bounding box center [855, 571] width 548 height 32
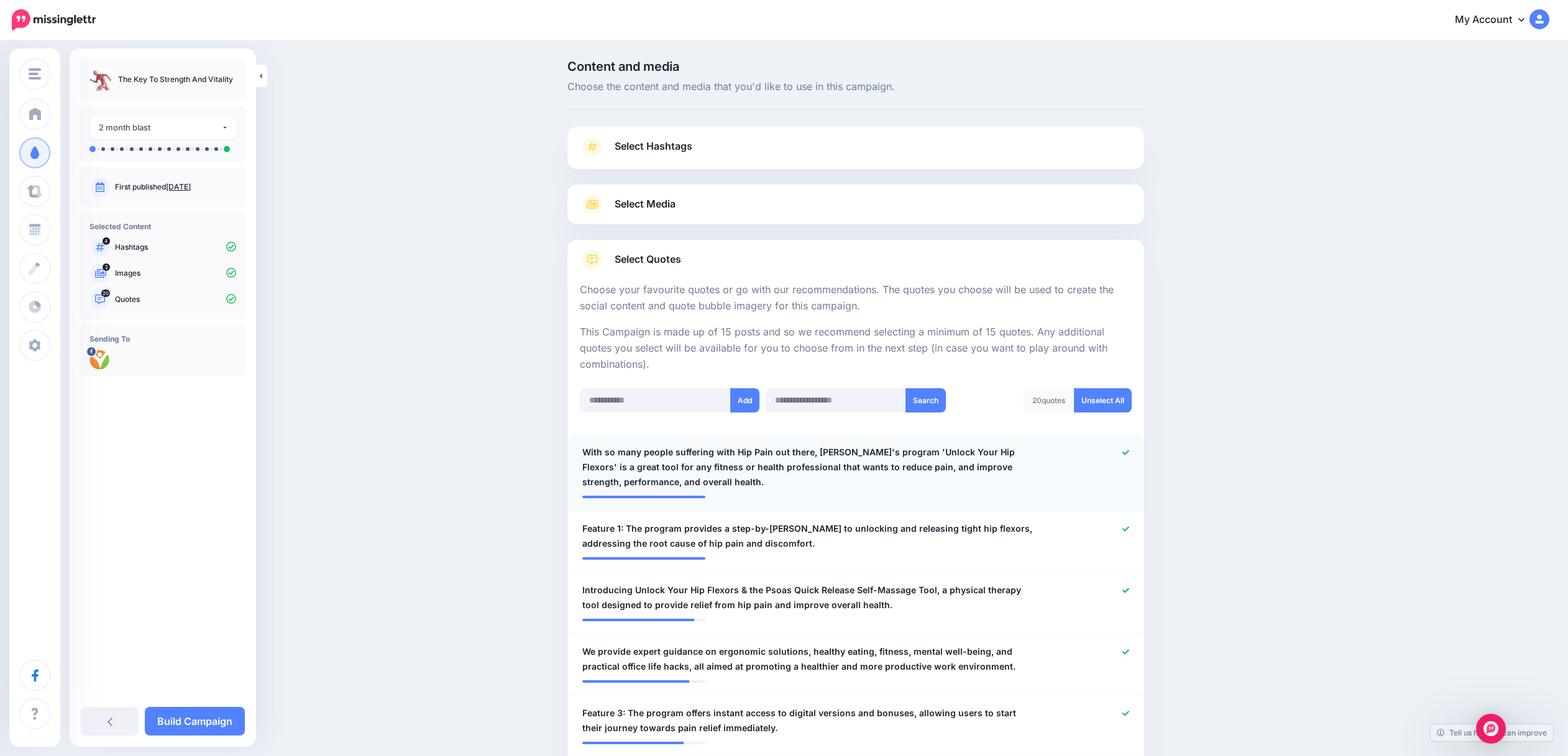
click at [936, 501] on li "**********" at bounding box center [856, 473] width 576 height 76
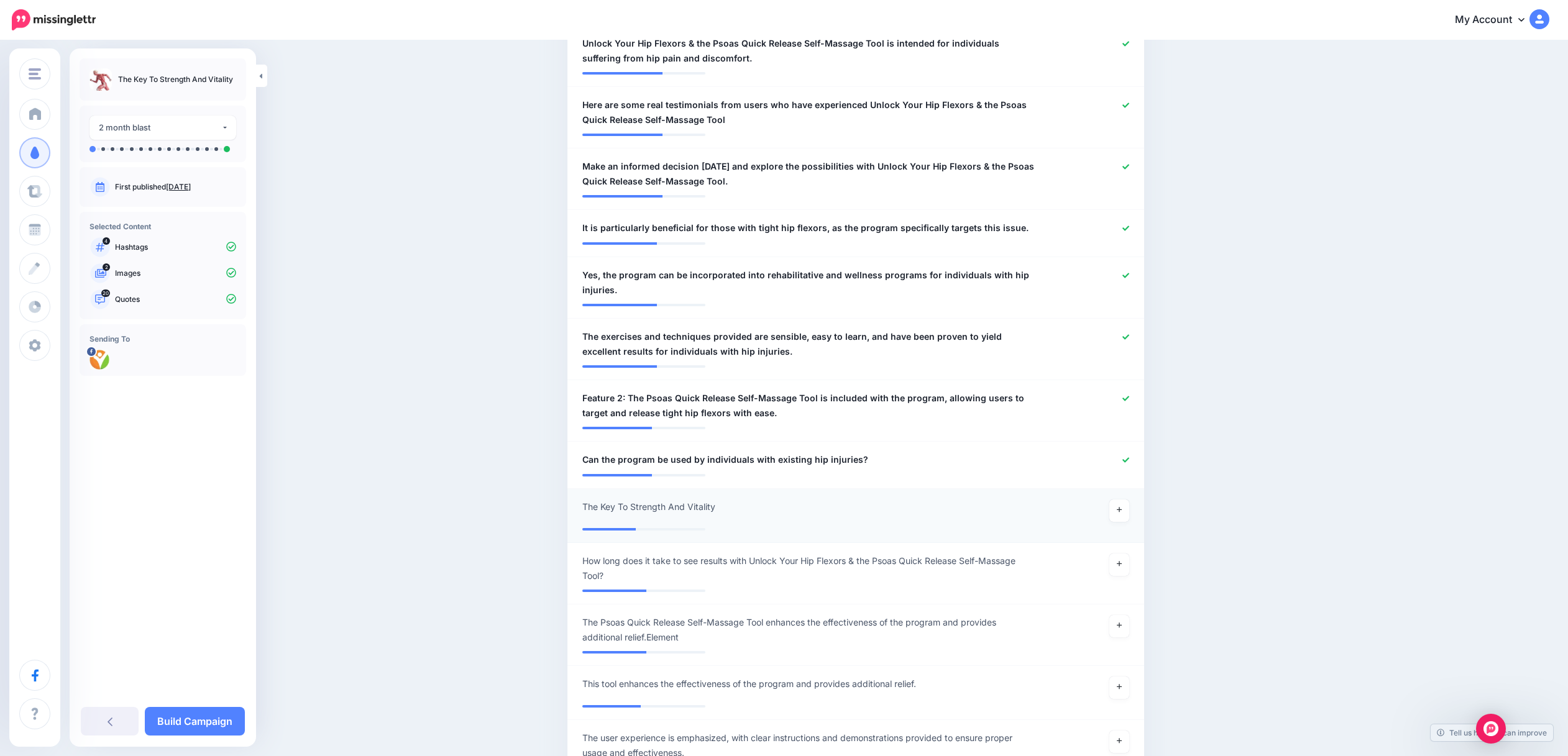
scroll to position [1118, 0]
click at [1129, 461] on icon at bounding box center [1125, 460] width 7 height 5
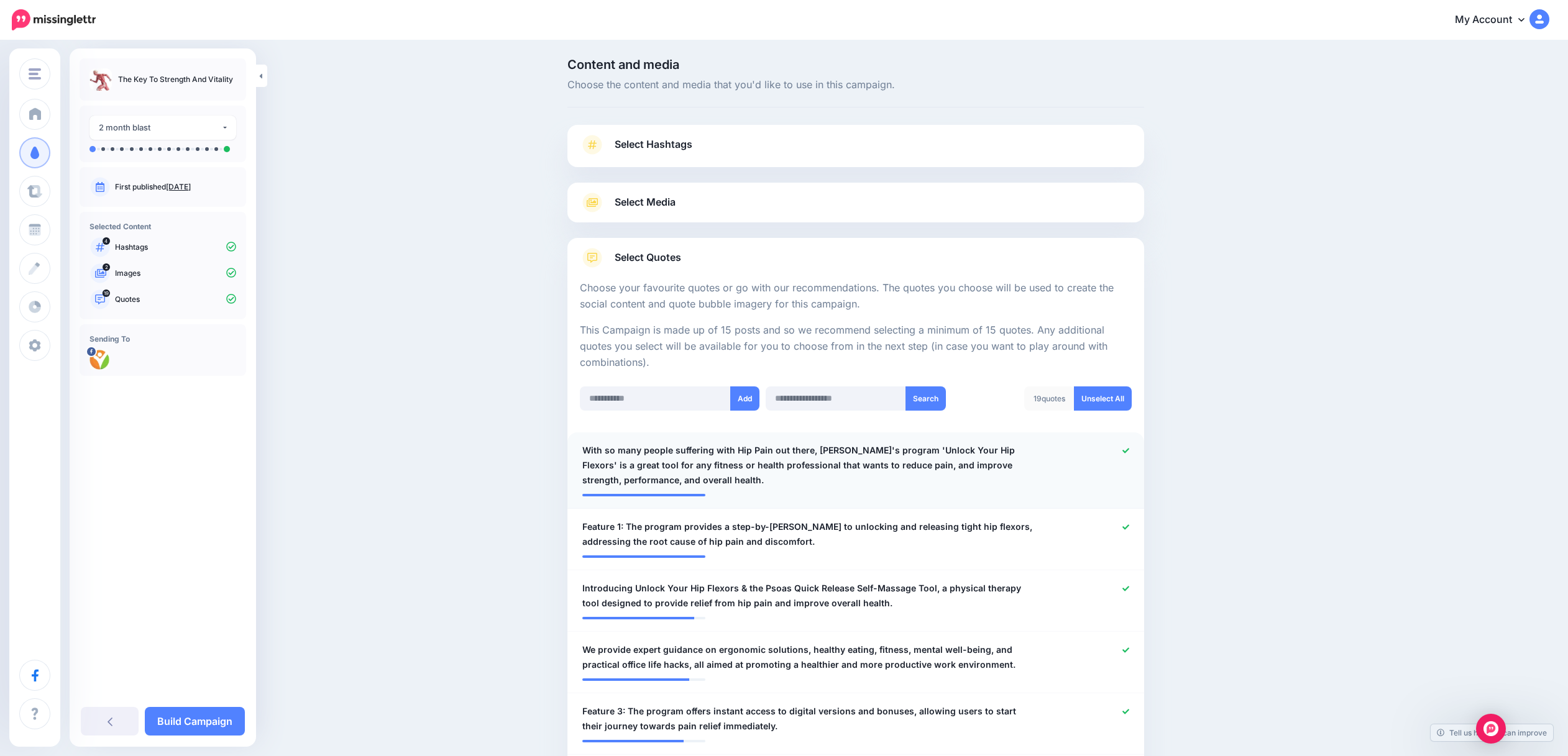
scroll to position [0, 0]
click at [189, 719] on link "Build Campaign" at bounding box center [195, 721] width 100 height 29
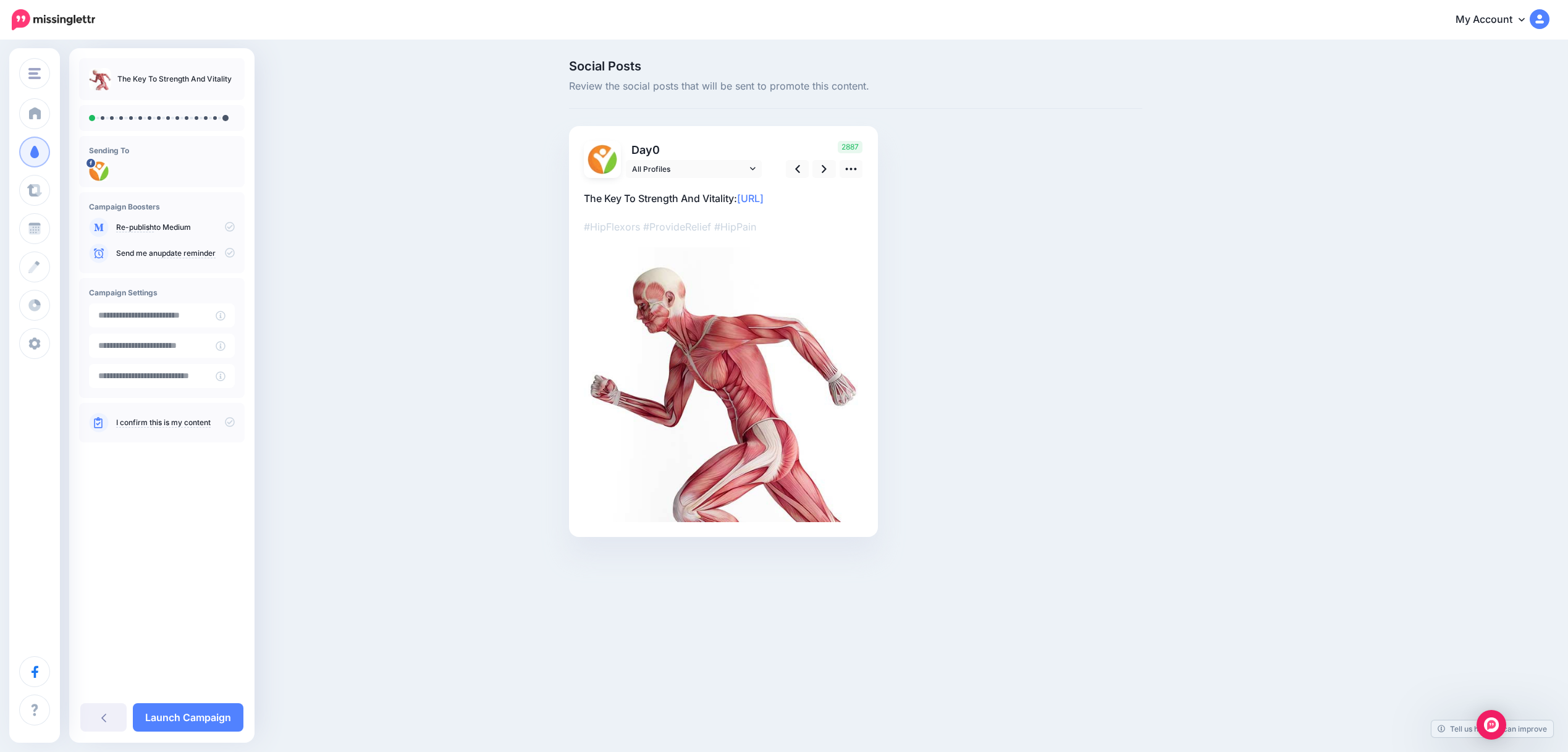
click at [125, 123] on div at bounding box center [162, 118] width 166 height 26
click at [189, 721] on link "Launch Campaign" at bounding box center [188, 717] width 110 height 29
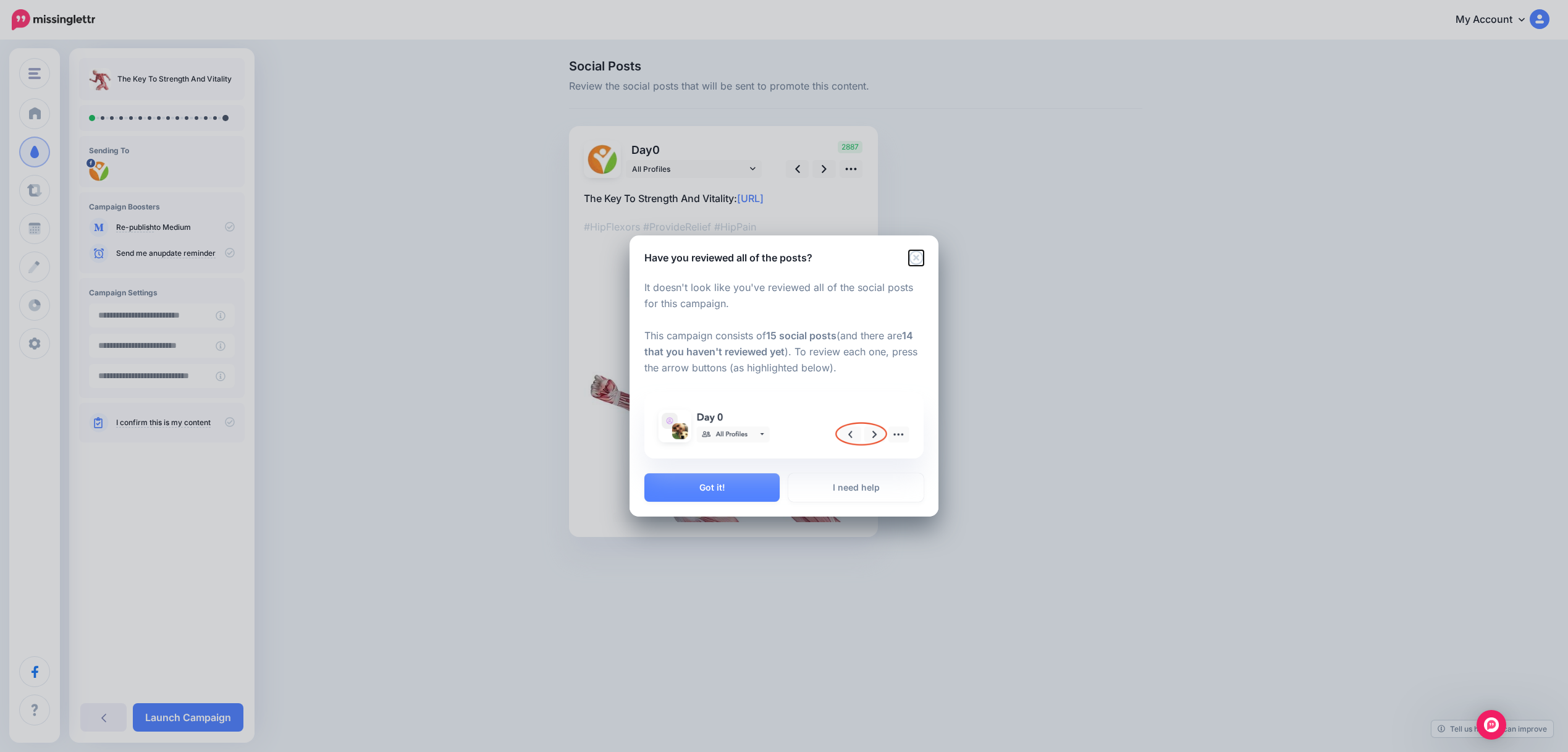
click at [921, 261] on icon "Close" at bounding box center [916, 257] width 15 height 15
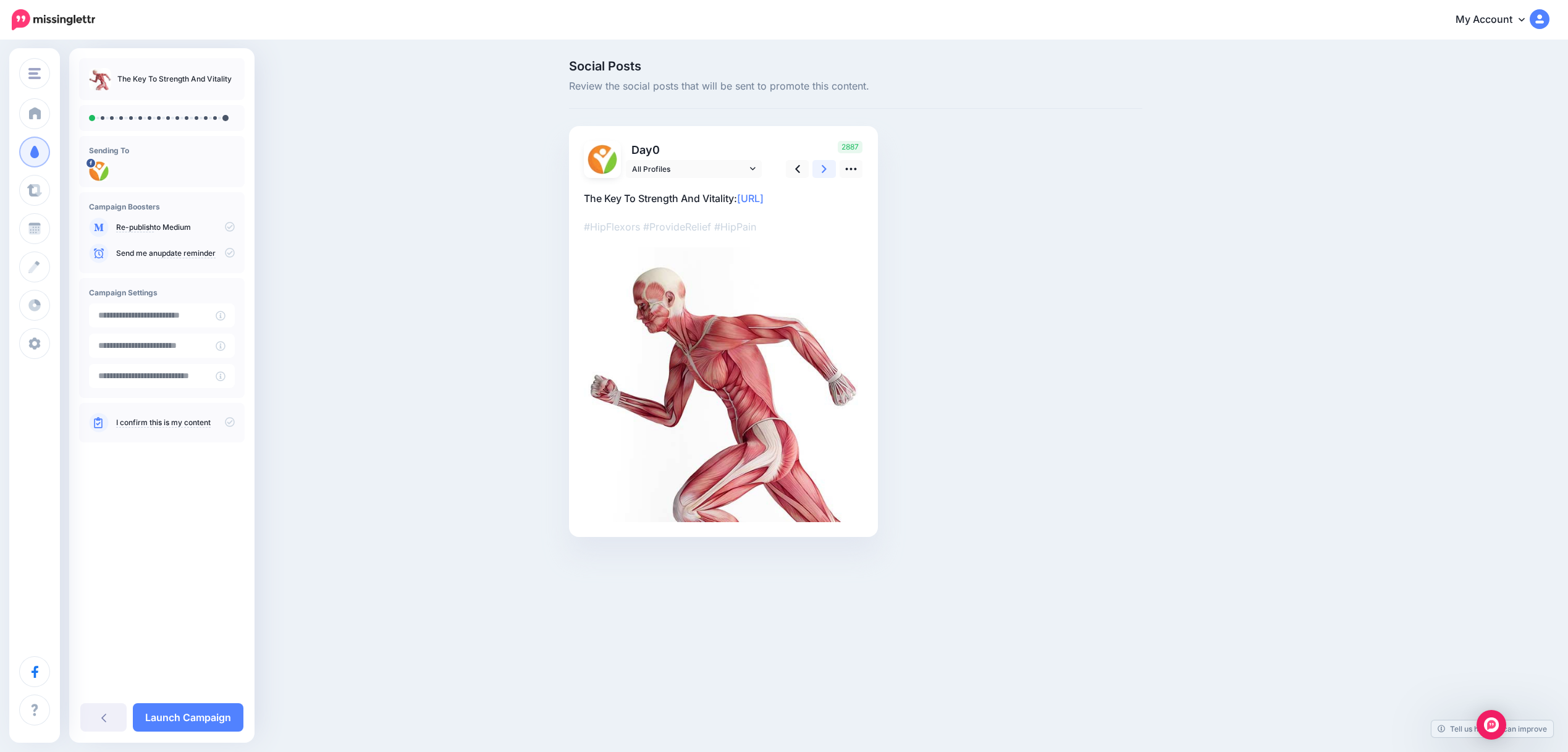
click at [822, 168] on icon at bounding box center [824, 169] width 5 height 13
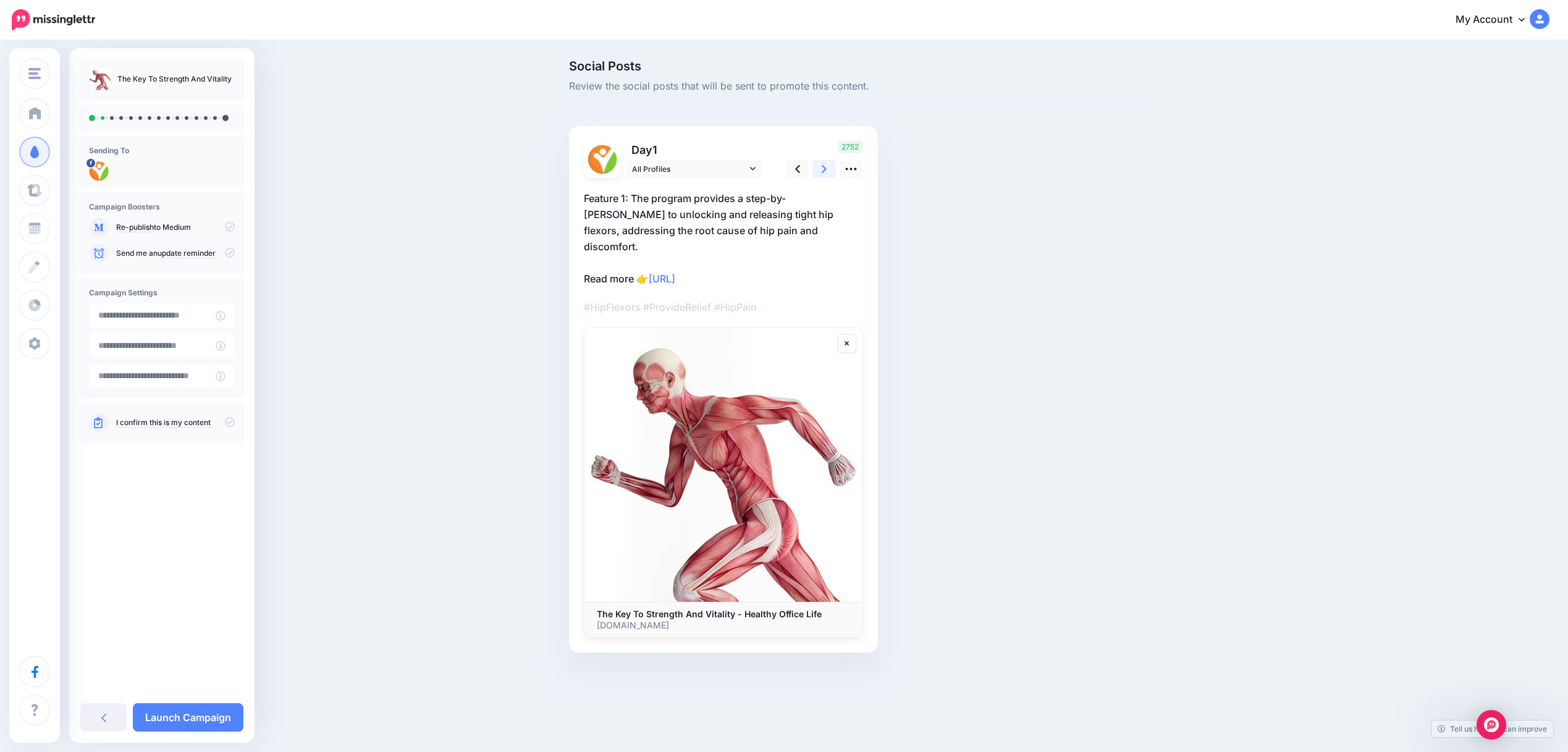
click at [830, 166] on link at bounding box center [824, 169] width 23 height 18
click at [822, 168] on icon at bounding box center [824, 169] width 5 height 13
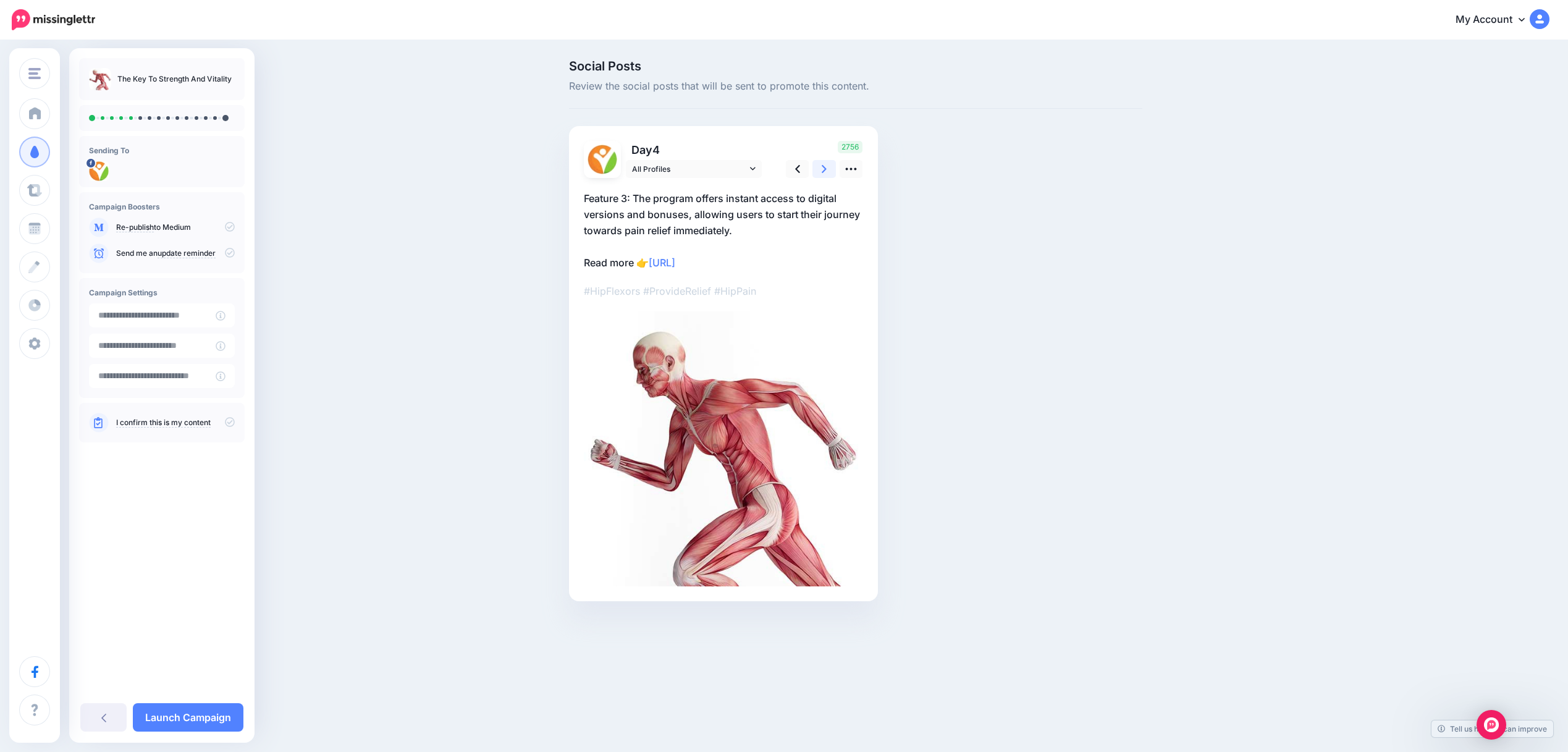
click at [822, 169] on icon at bounding box center [824, 169] width 5 height 13
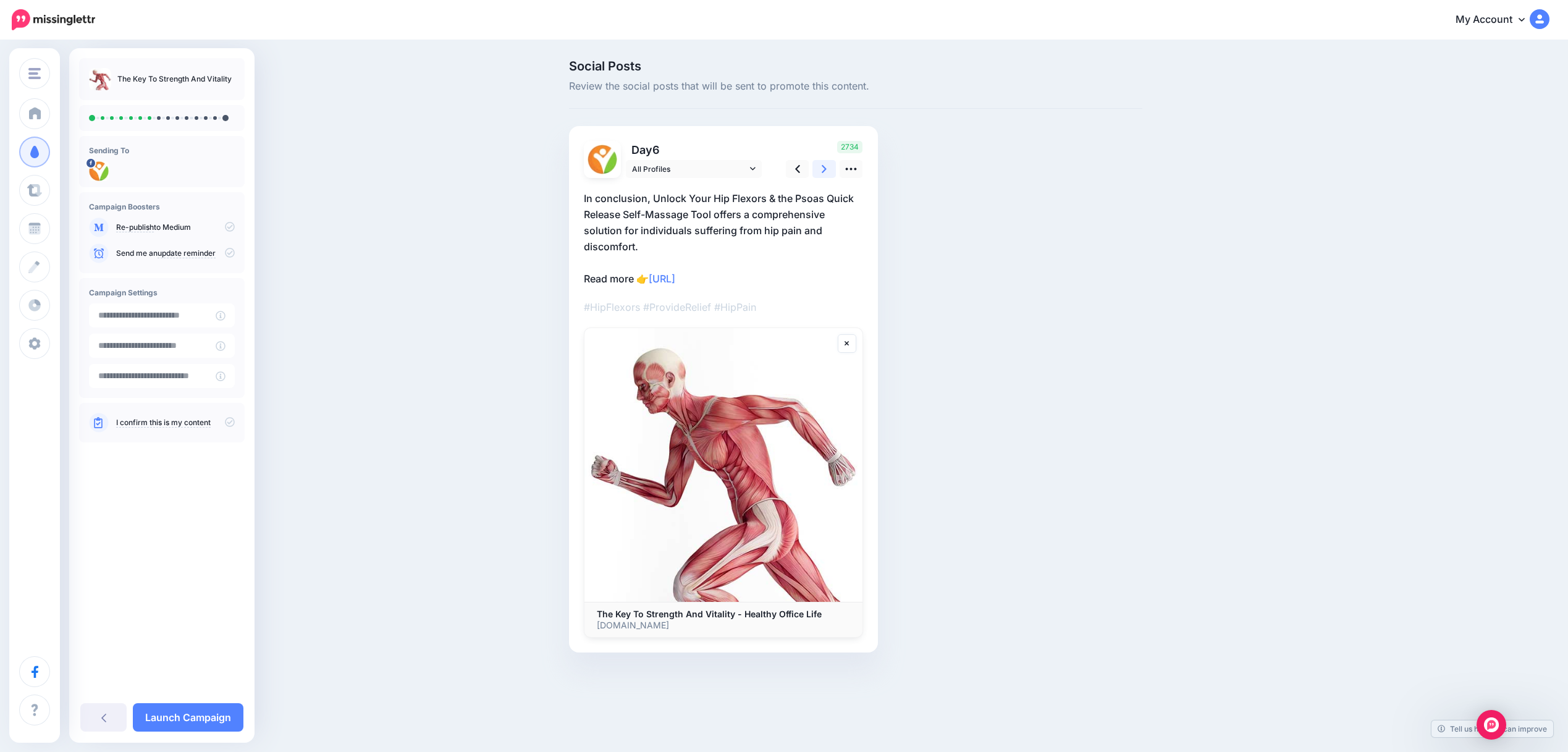
click at [820, 161] on link at bounding box center [824, 169] width 23 height 18
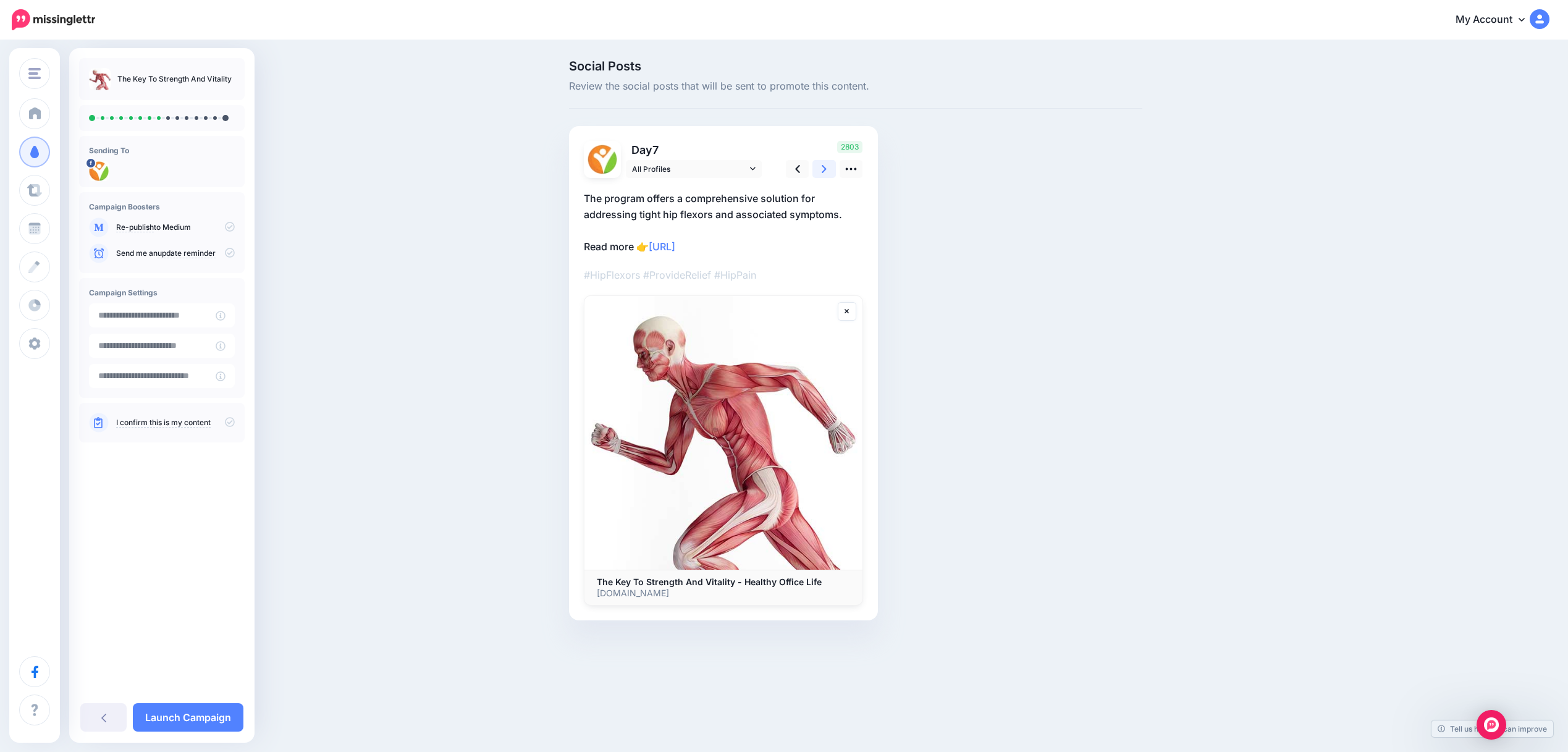
click at [822, 168] on icon at bounding box center [824, 169] width 5 height 13
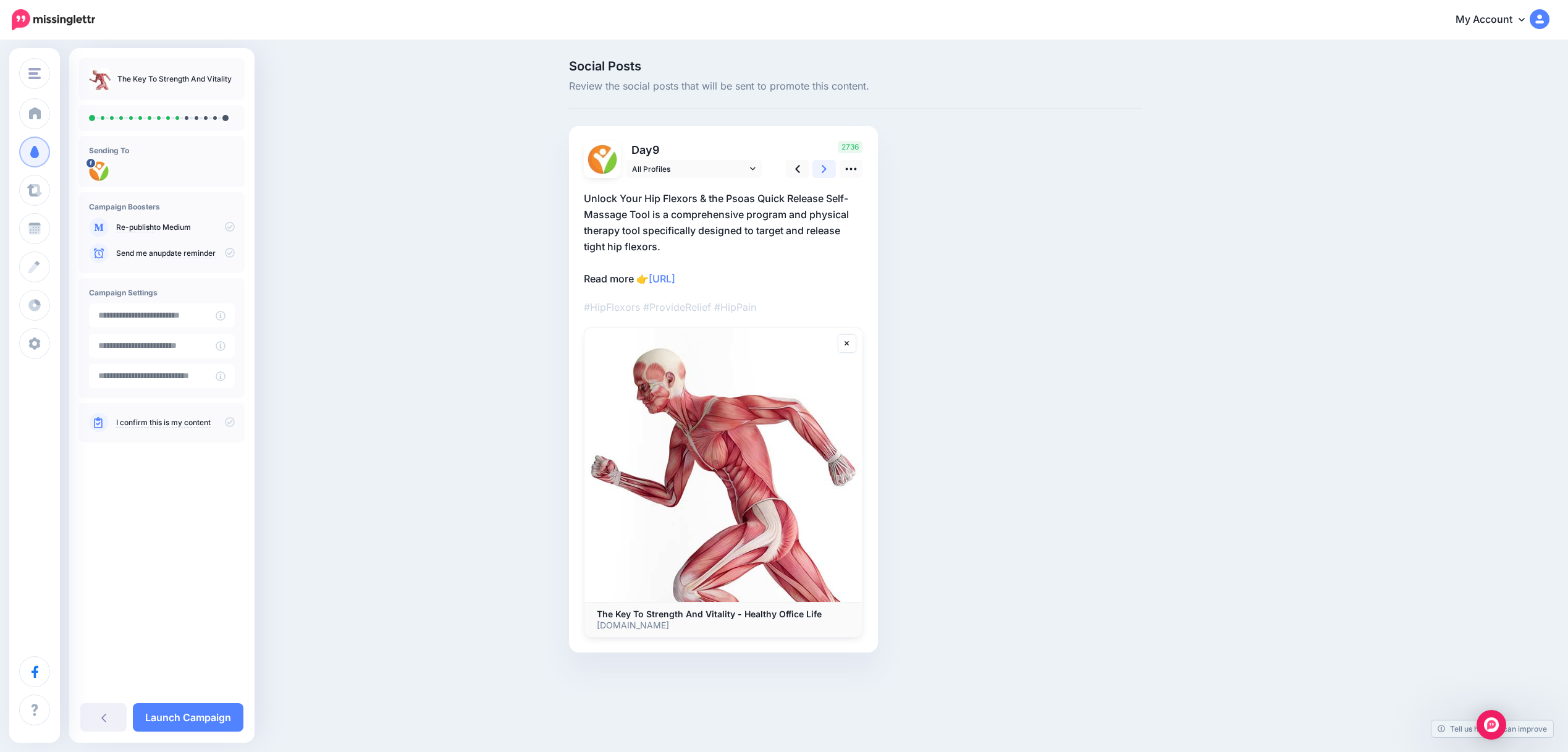
click at [822, 168] on icon at bounding box center [824, 169] width 5 height 13
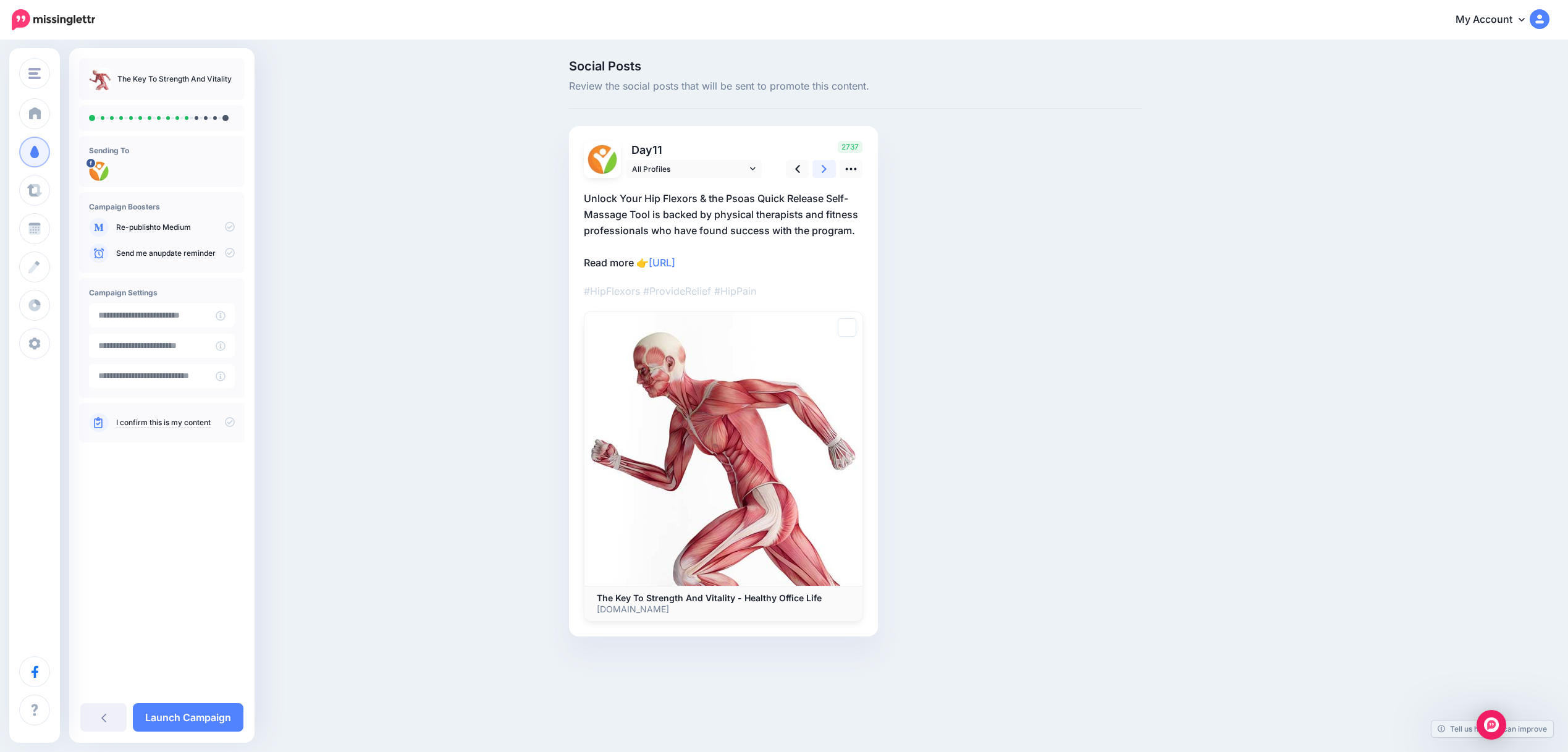
click at [822, 168] on icon at bounding box center [824, 169] width 5 height 13
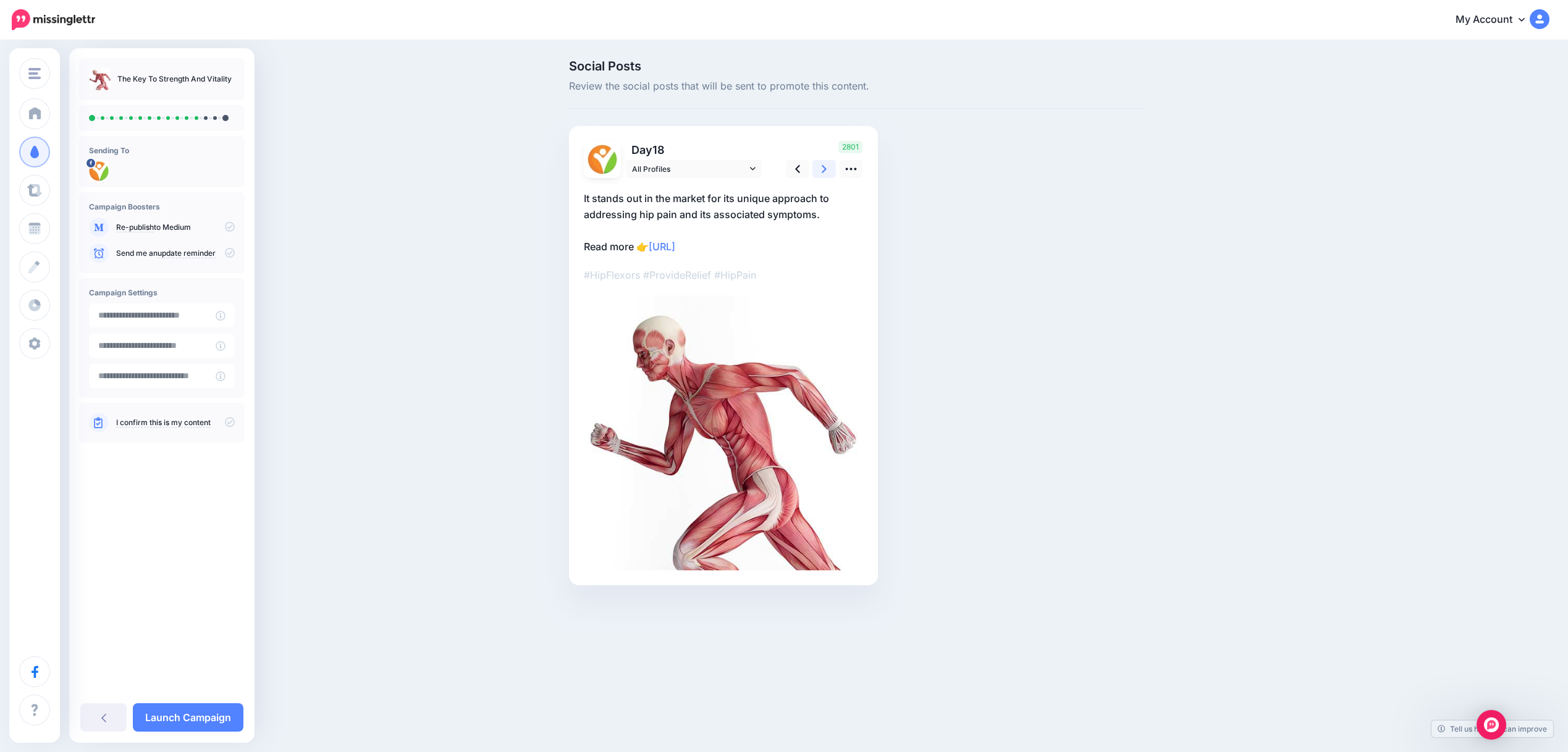
click at [822, 168] on icon at bounding box center [824, 169] width 5 height 13
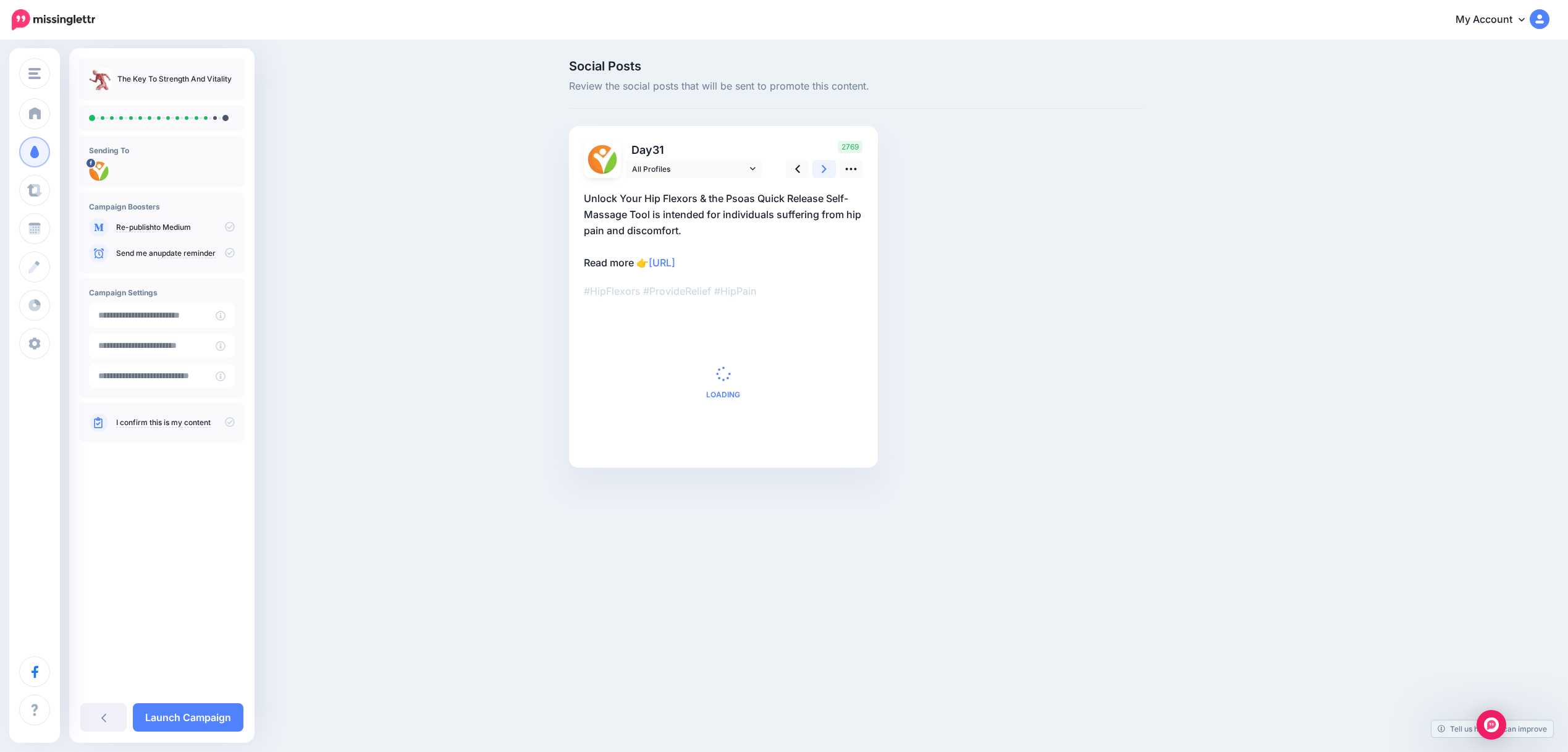
click at [822, 170] on icon at bounding box center [824, 169] width 5 height 13
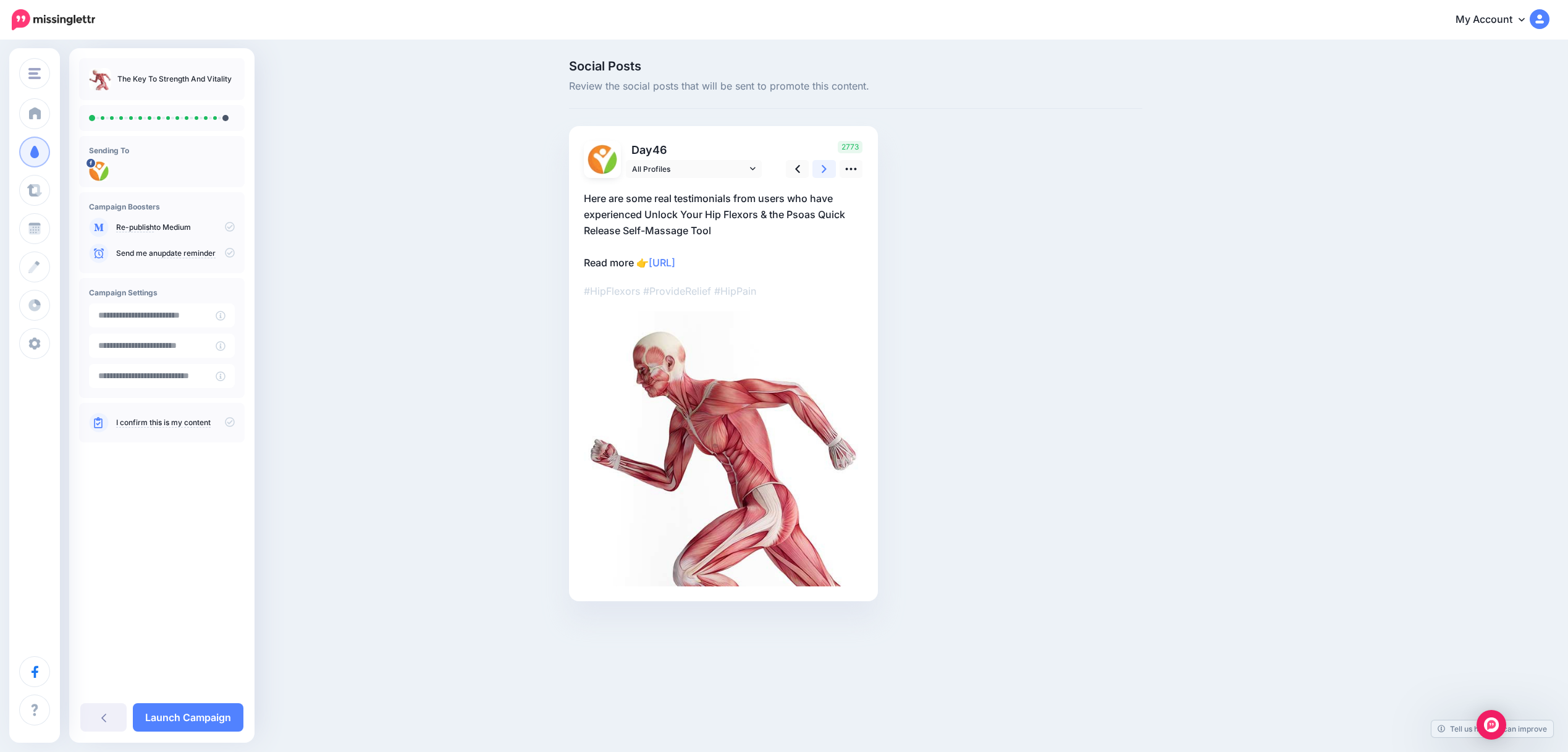
click at [821, 170] on link at bounding box center [824, 169] width 23 height 18
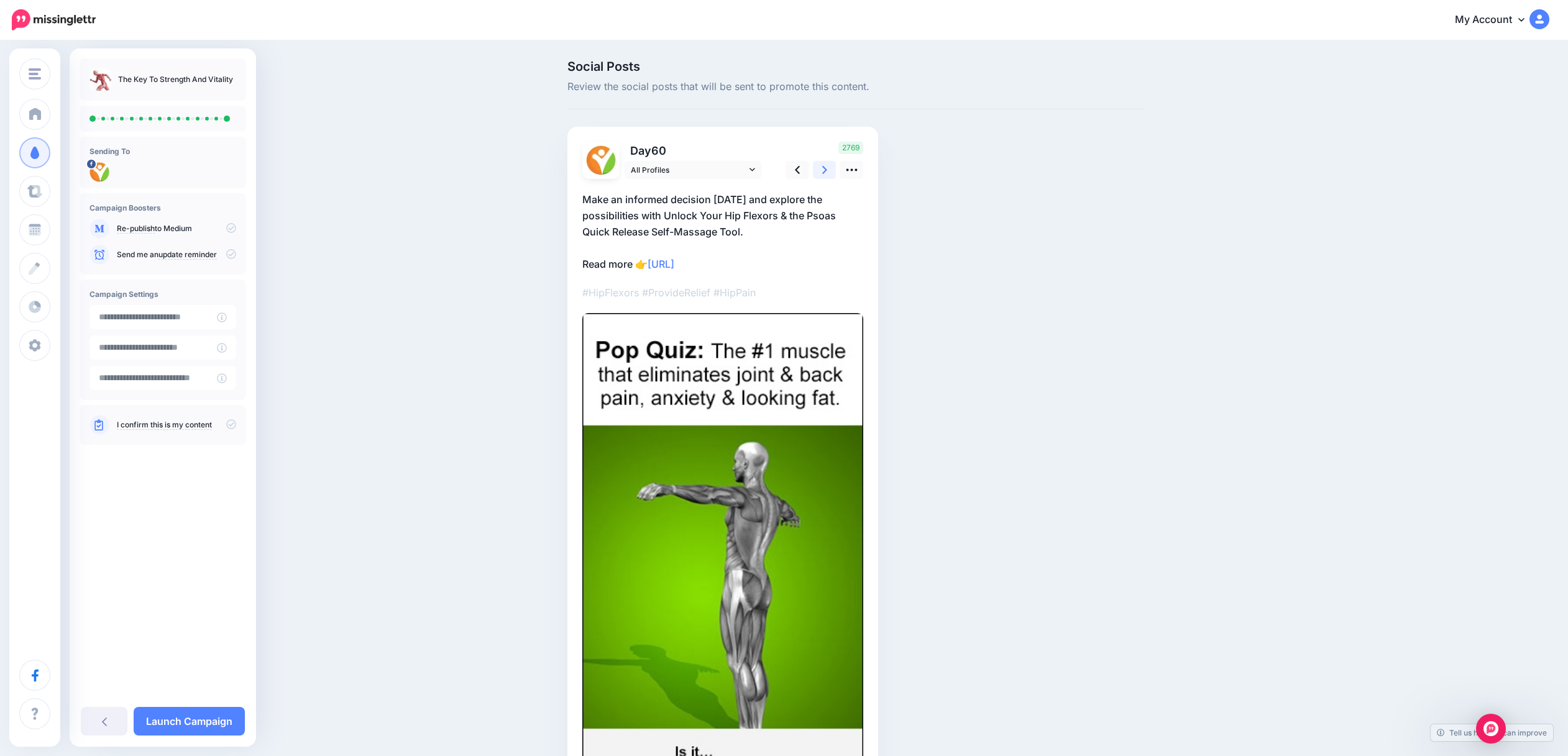
click at [826, 170] on link at bounding box center [824, 170] width 23 height 18
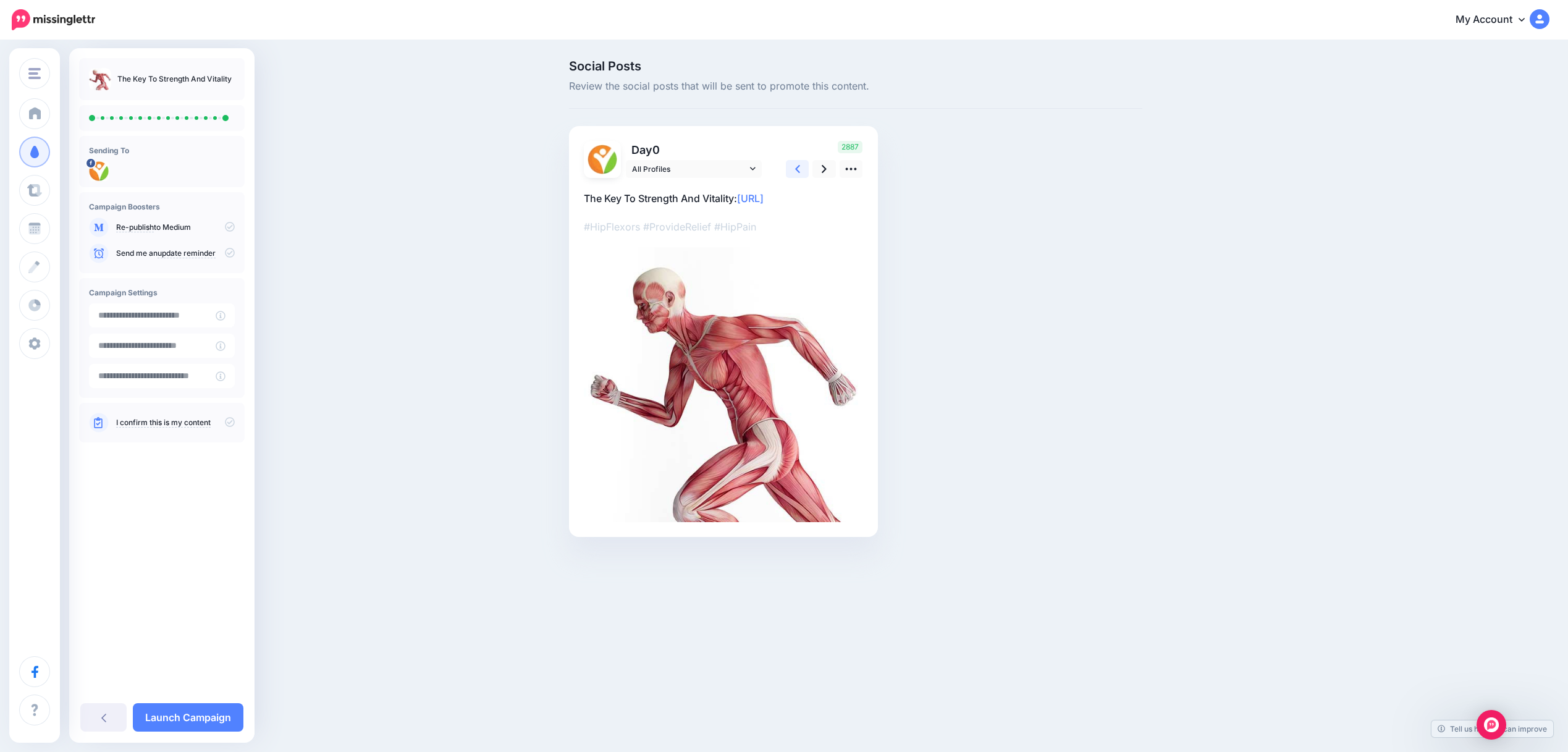
click at [796, 162] on icon at bounding box center [797, 169] width 5 height 13
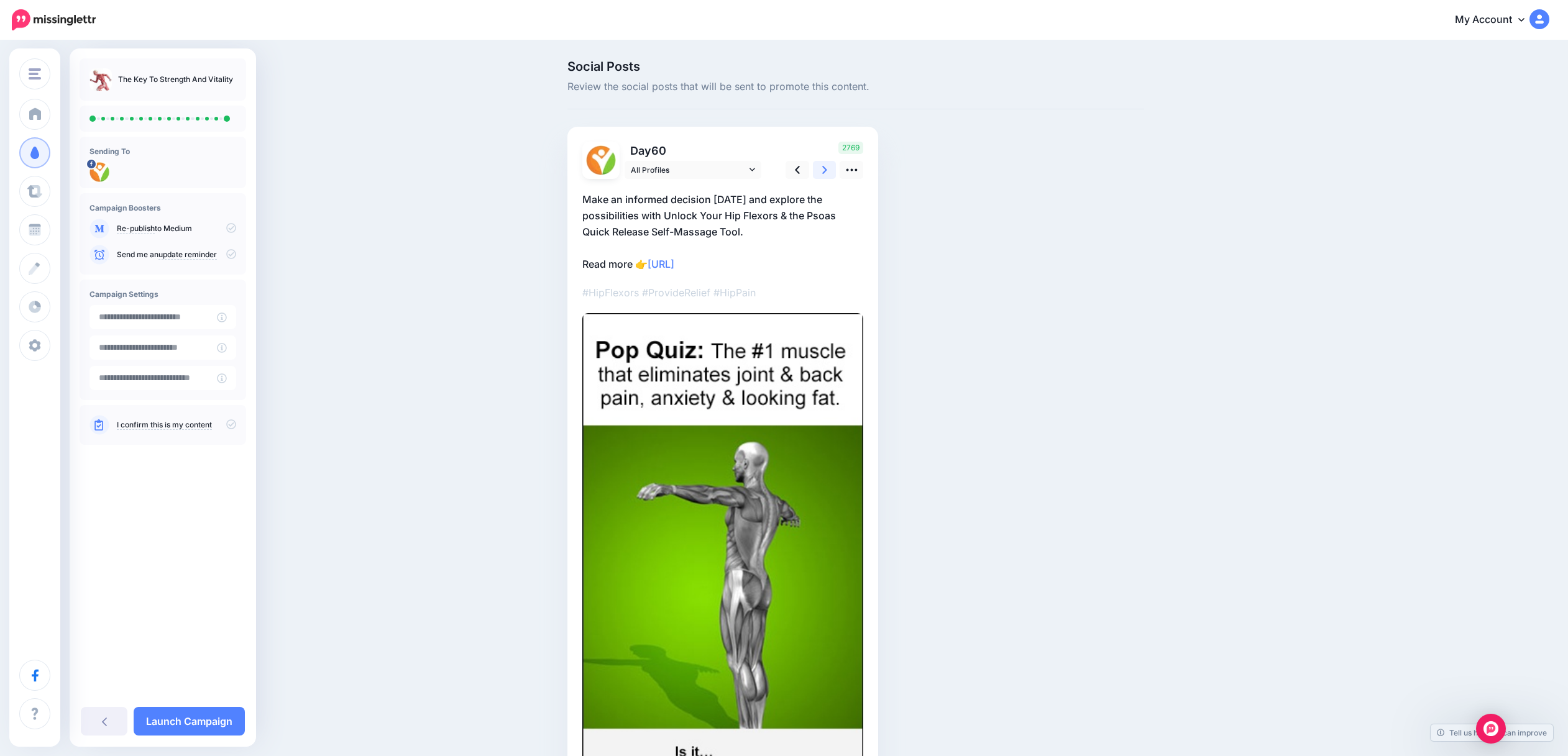
click at [827, 172] on icon at bounding box center [824, 170] width 5 height 8
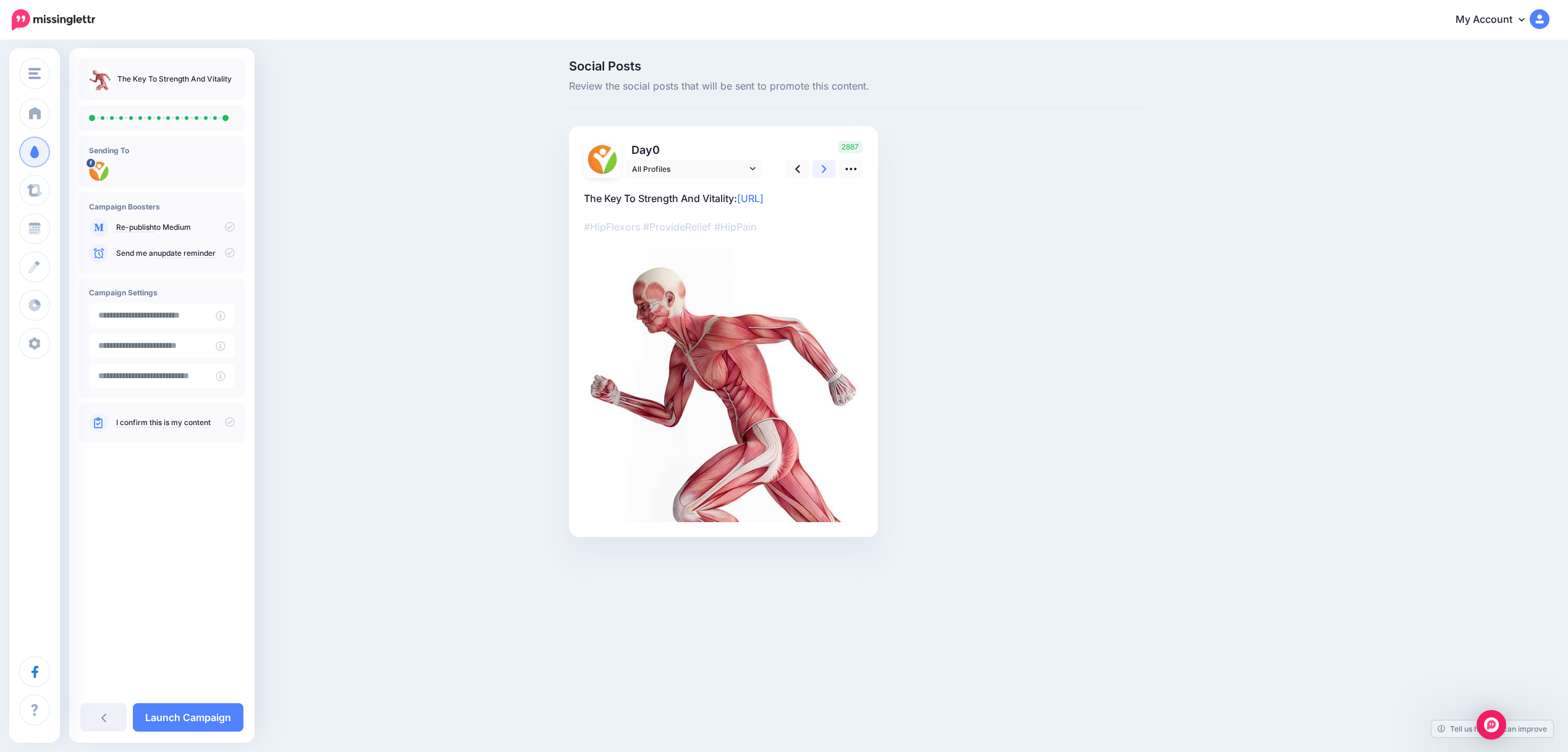
click at [824, 171] on icon at bounding box center [824, 169] width 5 height 8
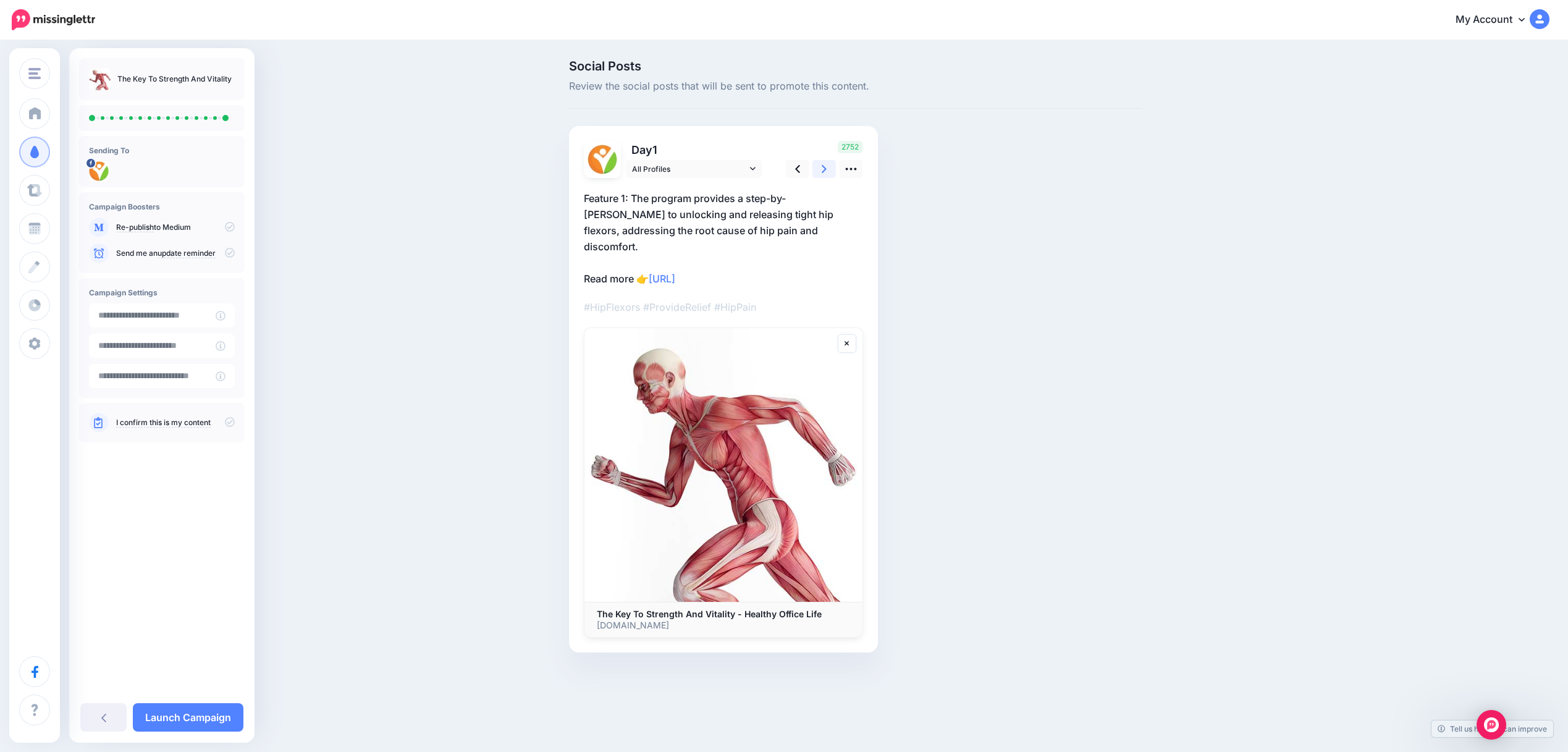
click at [824, 171] on icon at bounding box center [824, 169] width 5 height 8
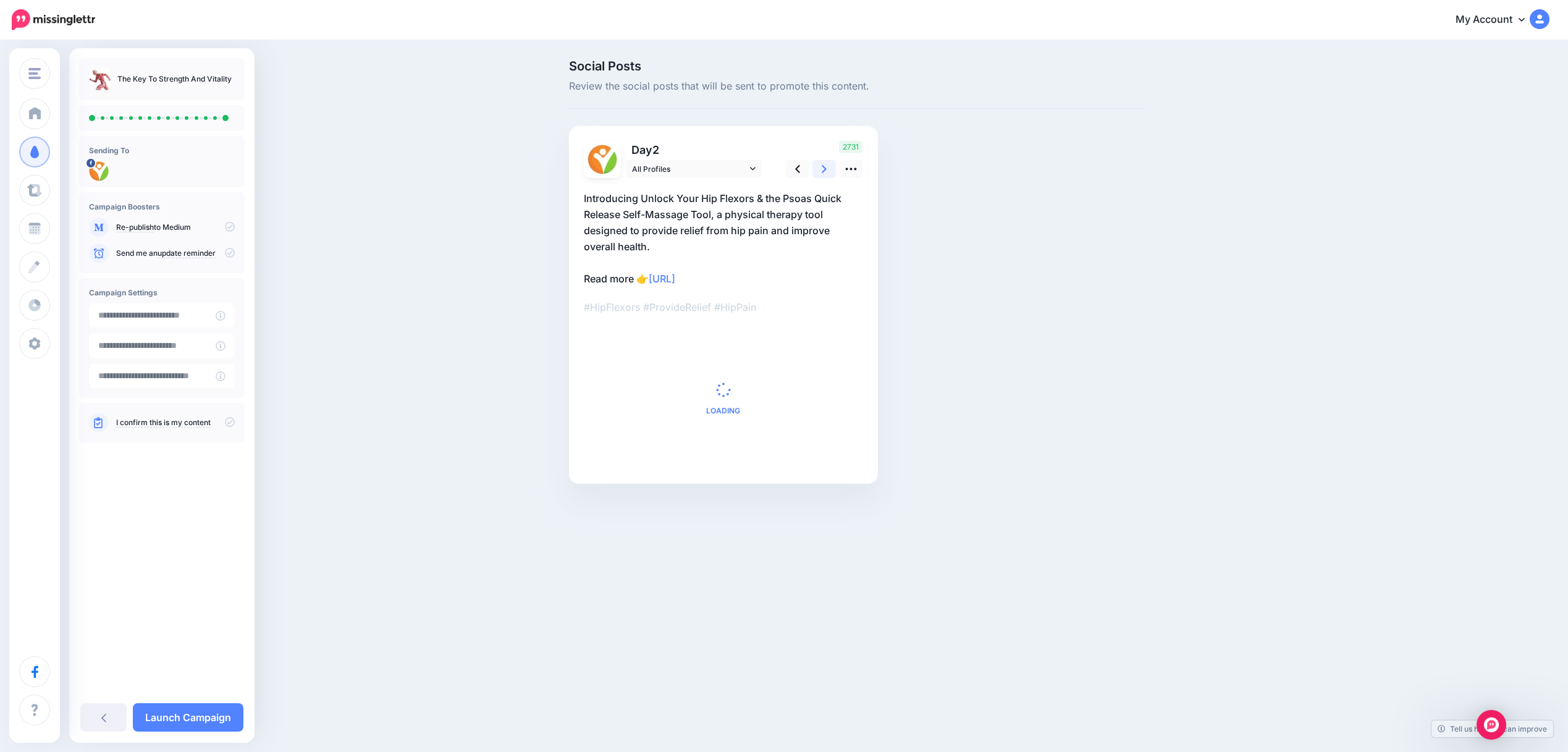
click at [824, 171] on icon at bounding box center [824, 169] width 5 height 8
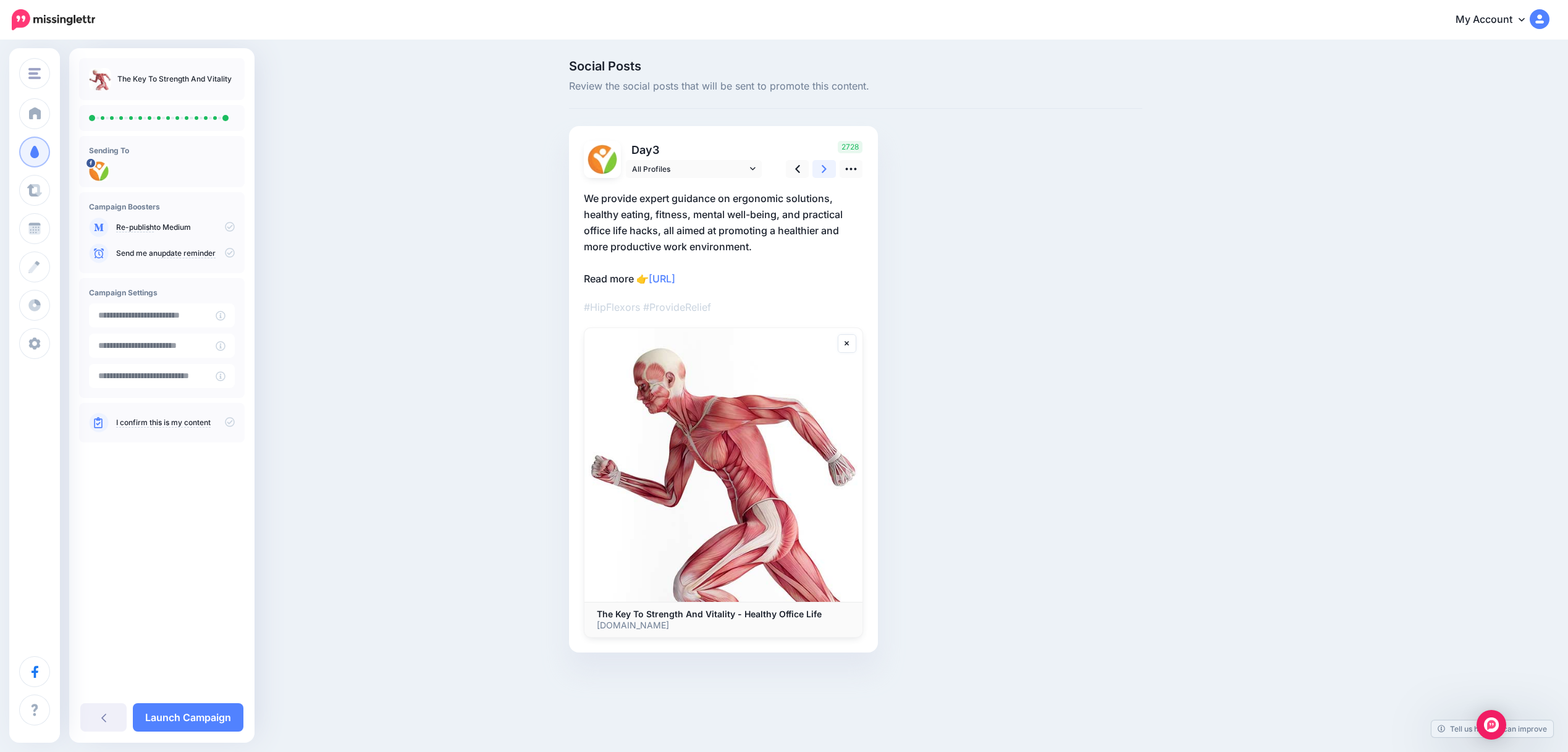
click at [824, 171] on icon at bounding box center [824, 169] width 5 height 8
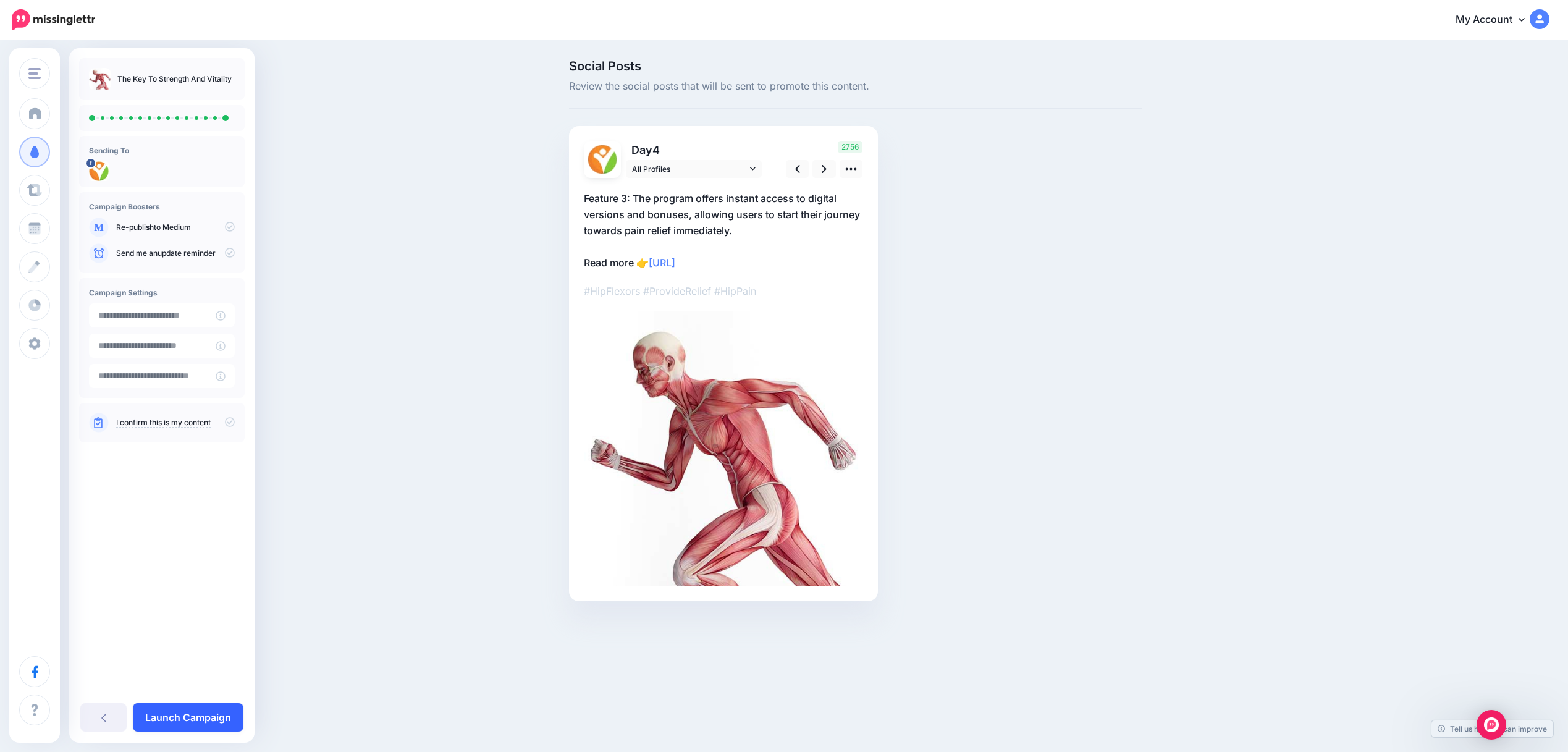
click at [190, 716] on link "Launch Campaign" at bounding box center [188, 717] width 110 height 29
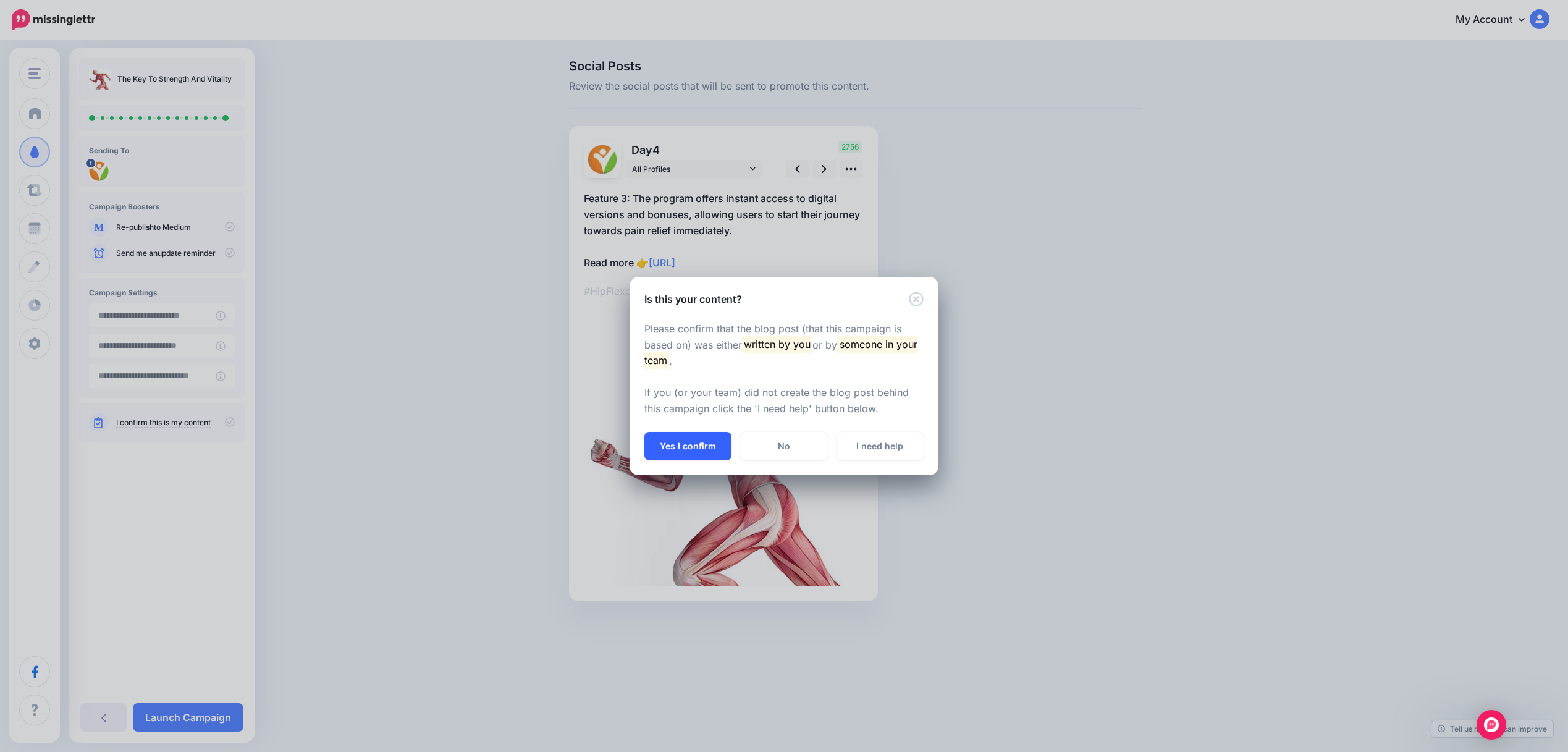
click at [701, 440] on button "Yes I confirm" at bounding box center [687, 446] width 87 height 29
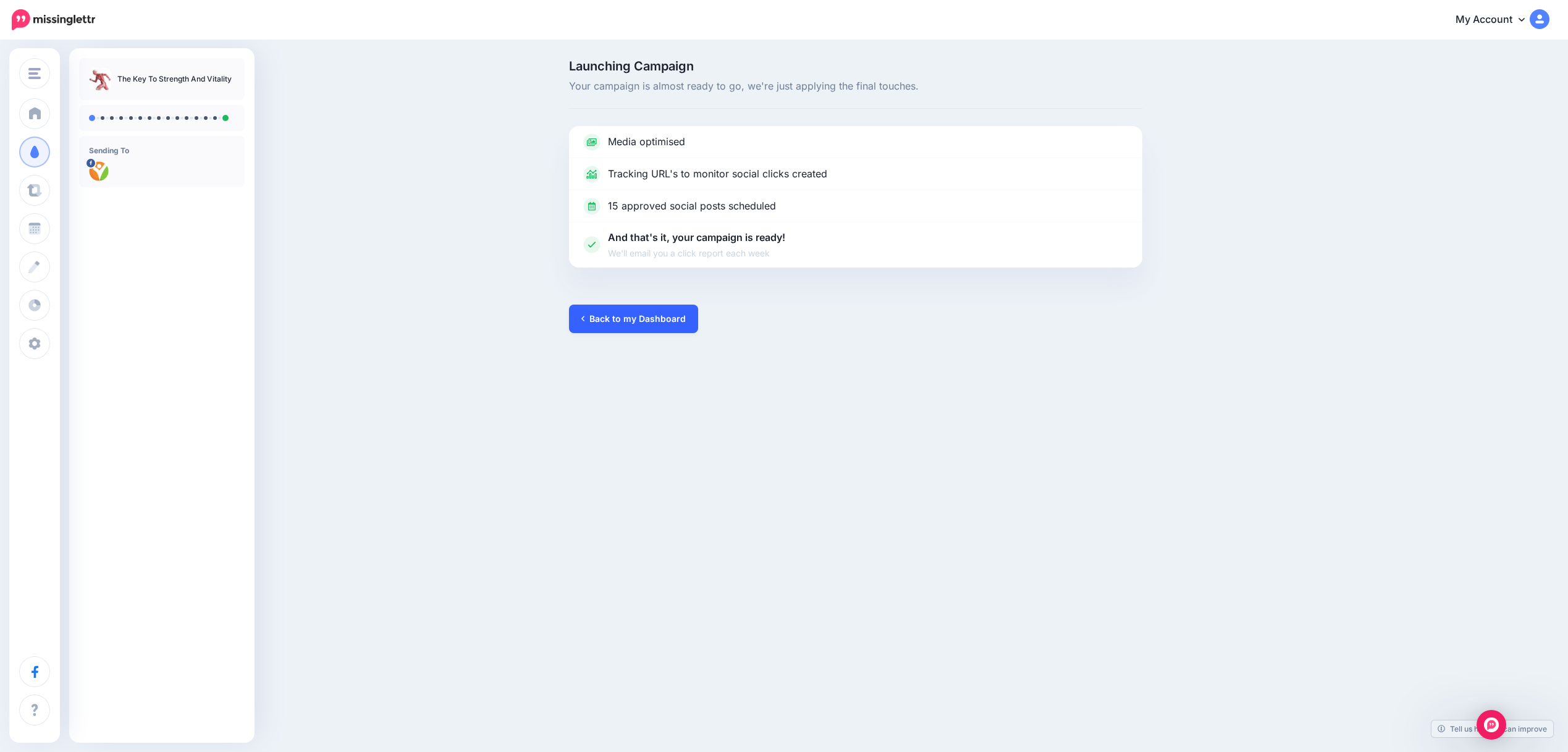
click at [633, 323] on link "Back to my Dashboard" at bounding box center [633, 318] width 129 height 29
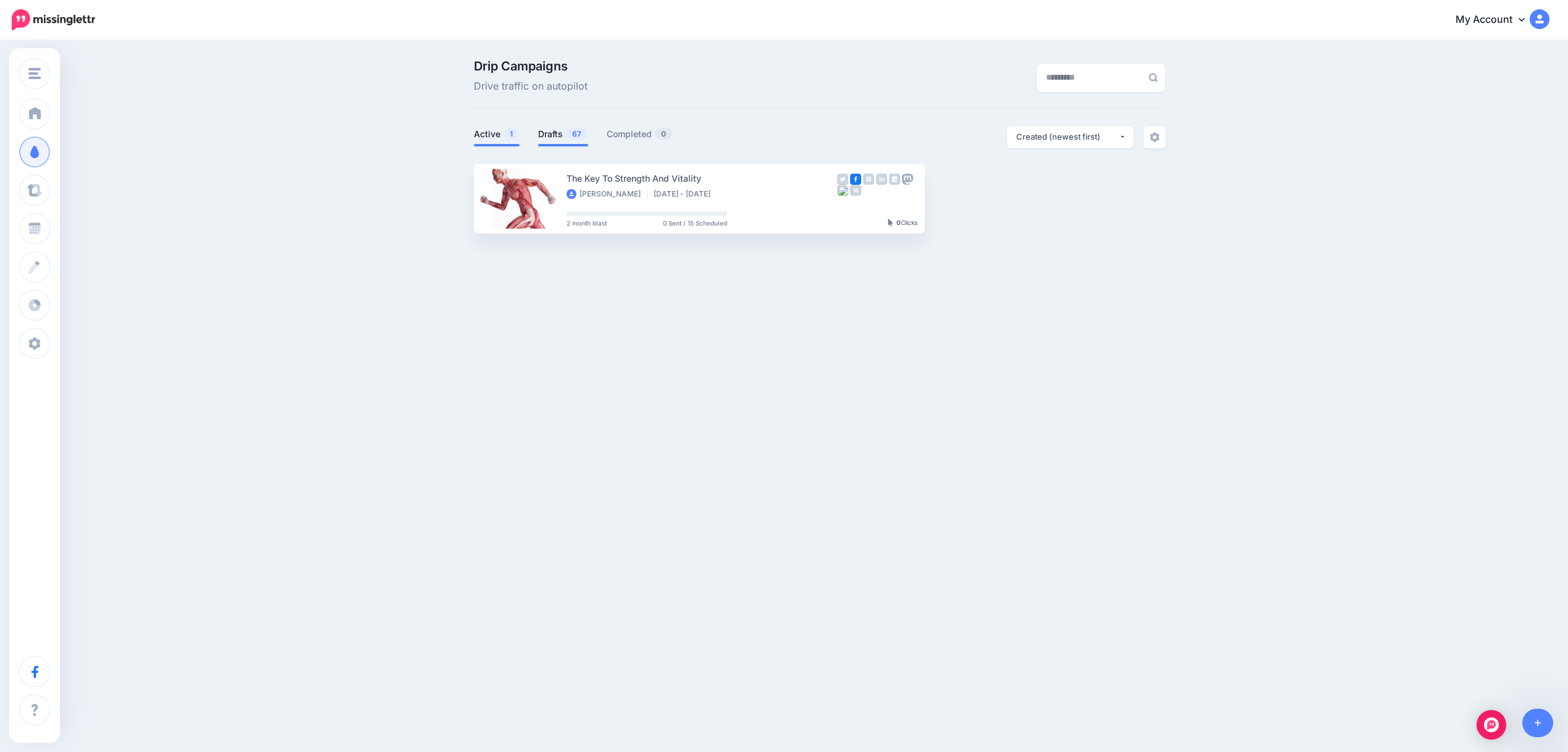
click at [550, 135] on link "Drafts 67" at bounding box center [562, 134] width 50 height 15
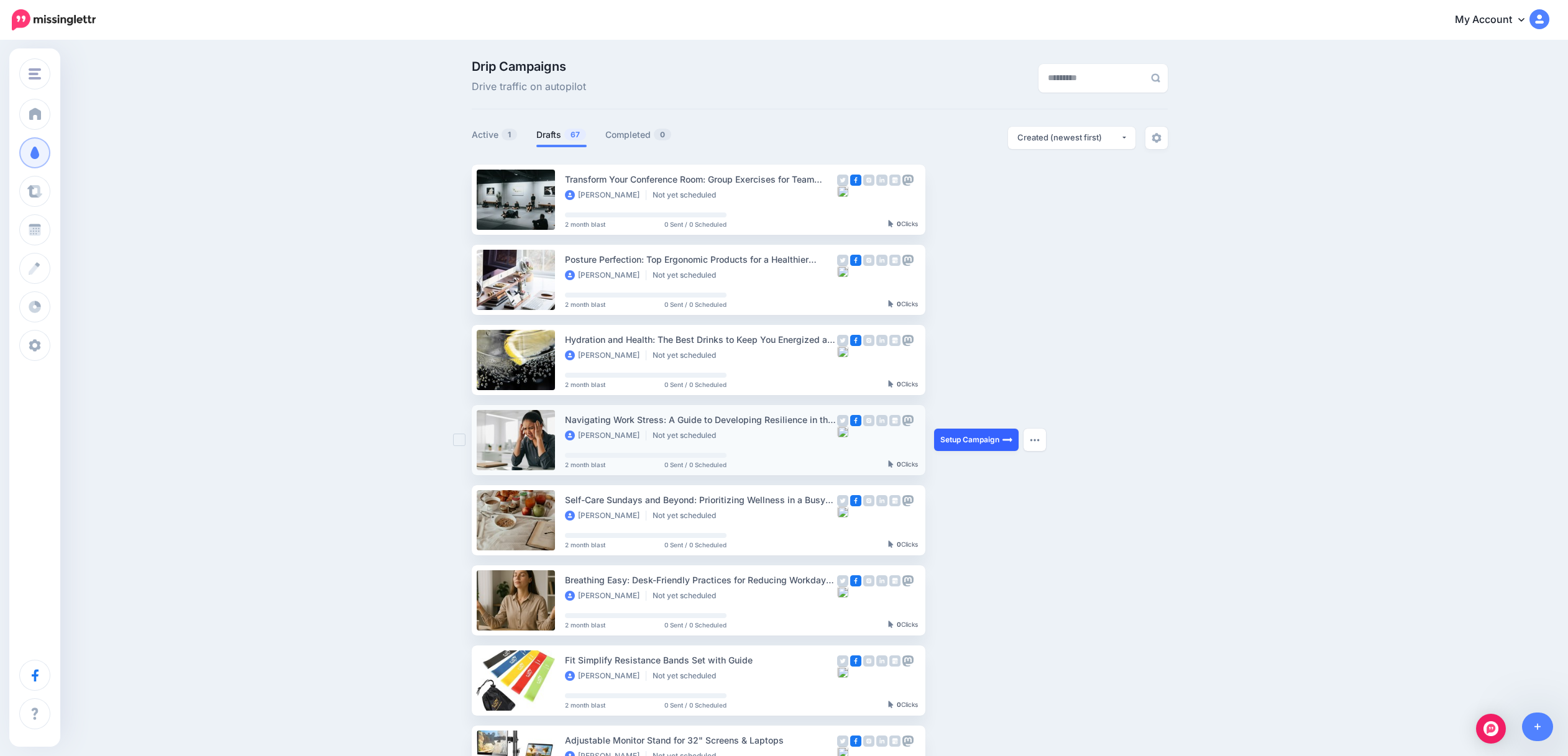
click at [986, 438] on link "Setup Campaign" at bounding box center [976, 439] width 84 height 22
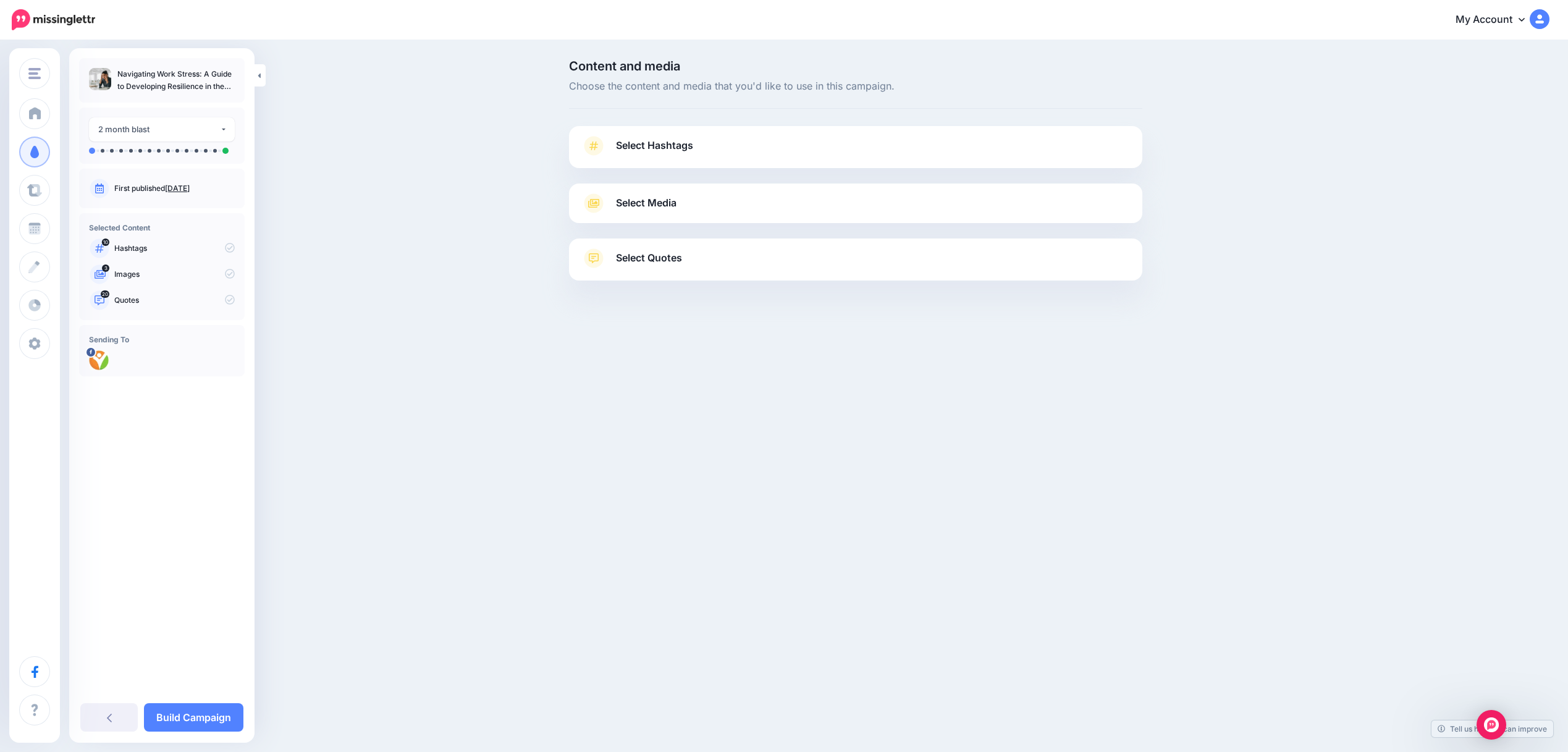
click at [661, 146] on span "Select Hashtags" at bounding box center [655, 145] width 77 height 17
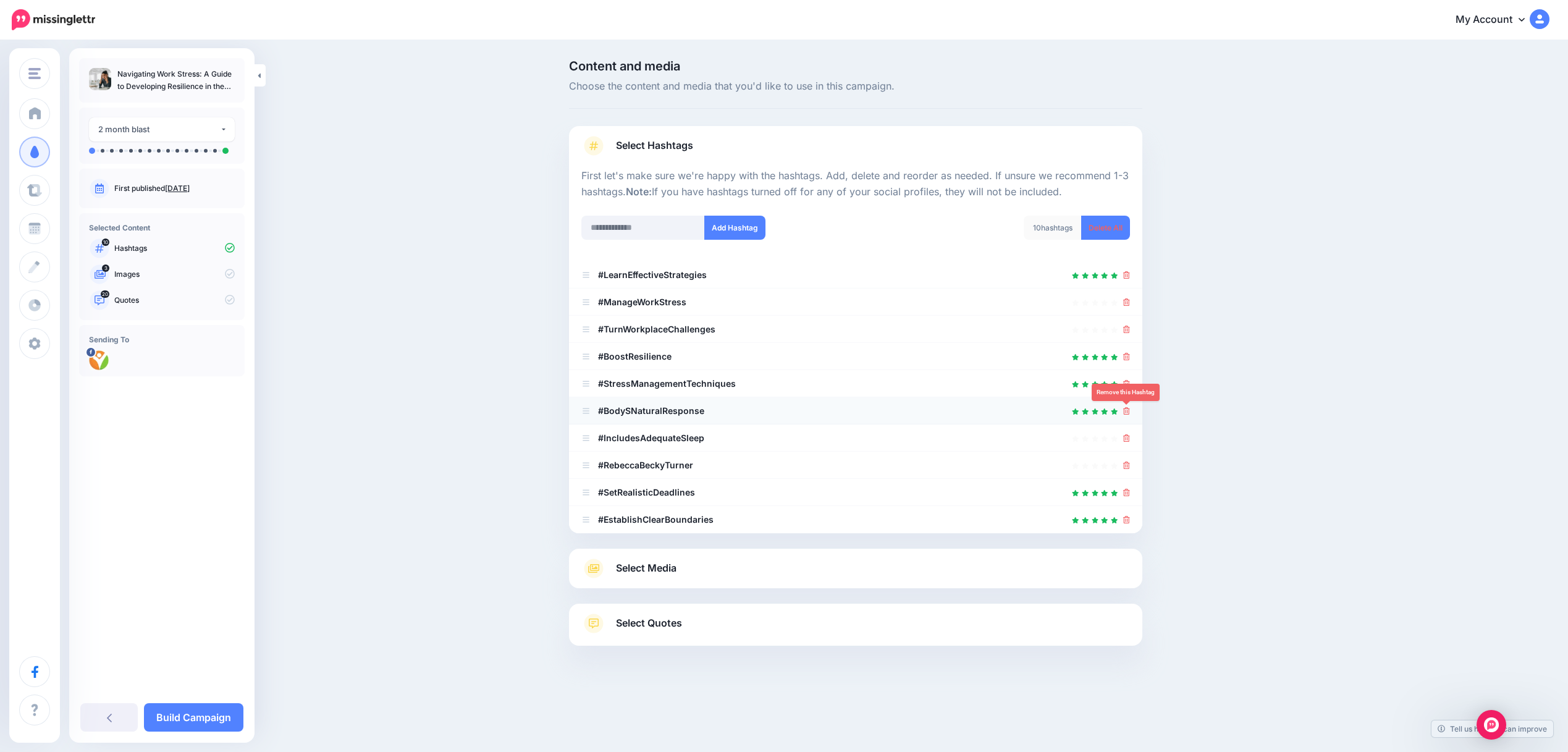
click at [1126, 408] on icon at bounding box center [1127, 410] width 7 height 7
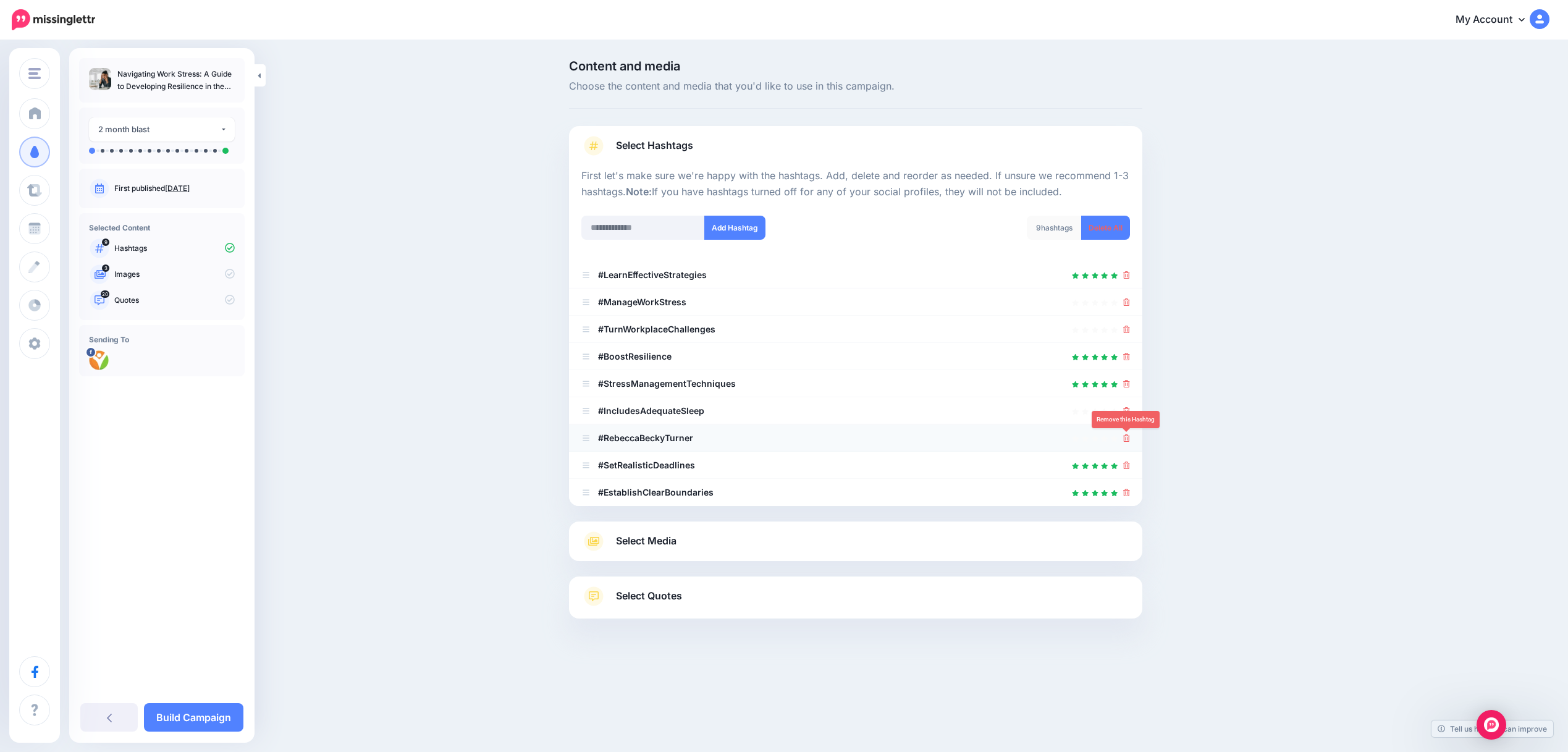
click at [1129, 441] on icon at bounding box center [1127, 438] width 7 height 7
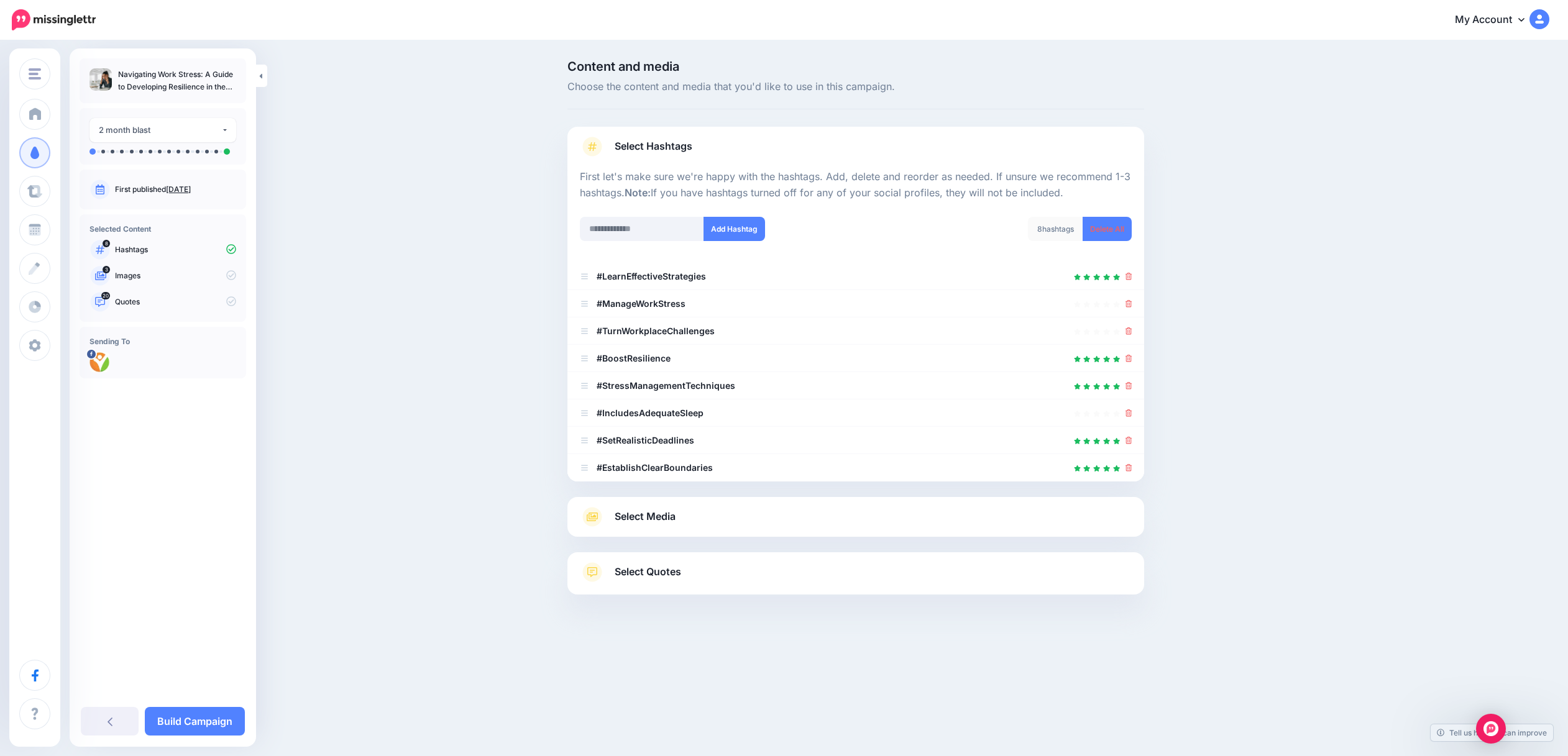
click at [642, 511] on span "Select Media" at bounding box center [645, 516] width 61 height 17
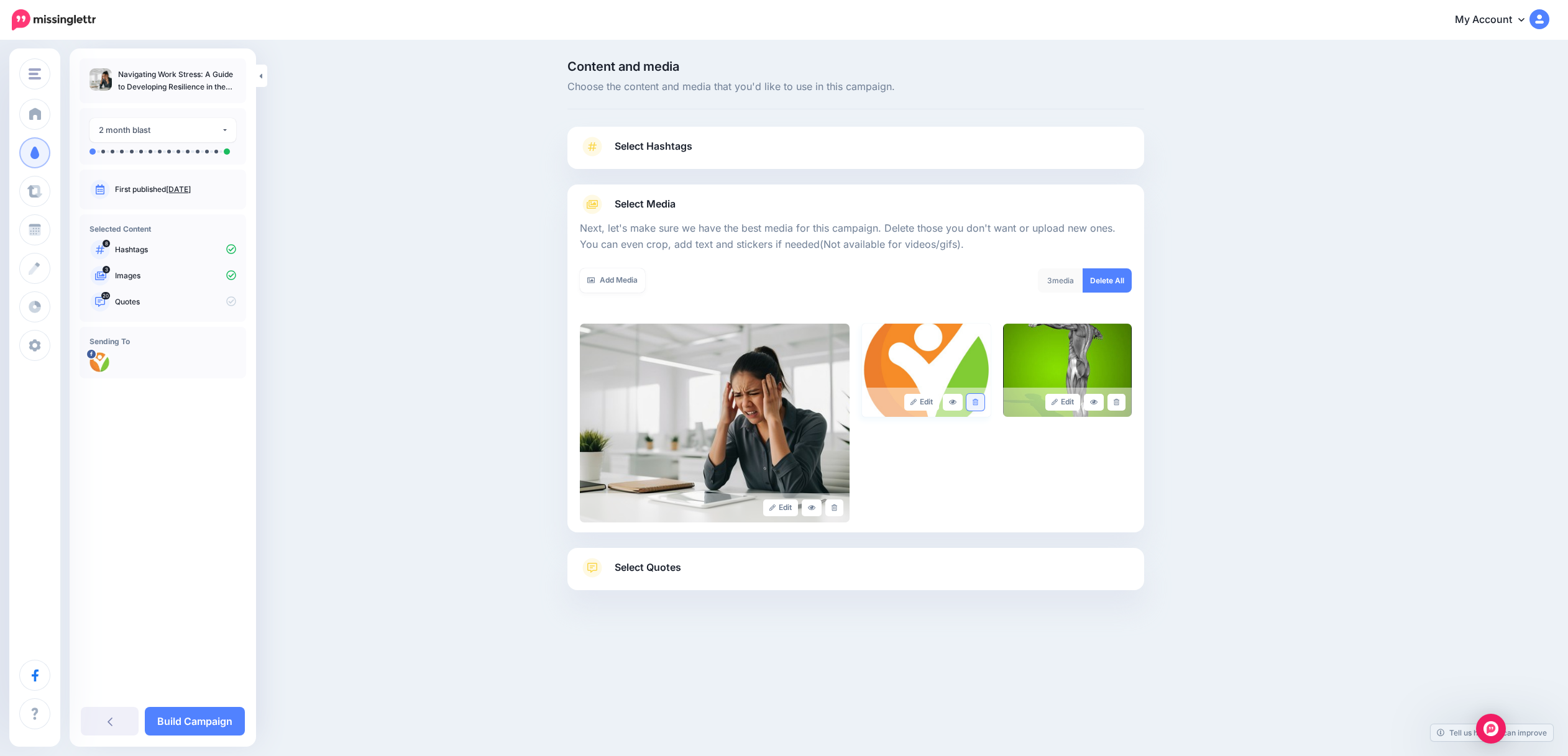
click at [977, 404] on icon at bounding box center [975, 402] width 5 height 7
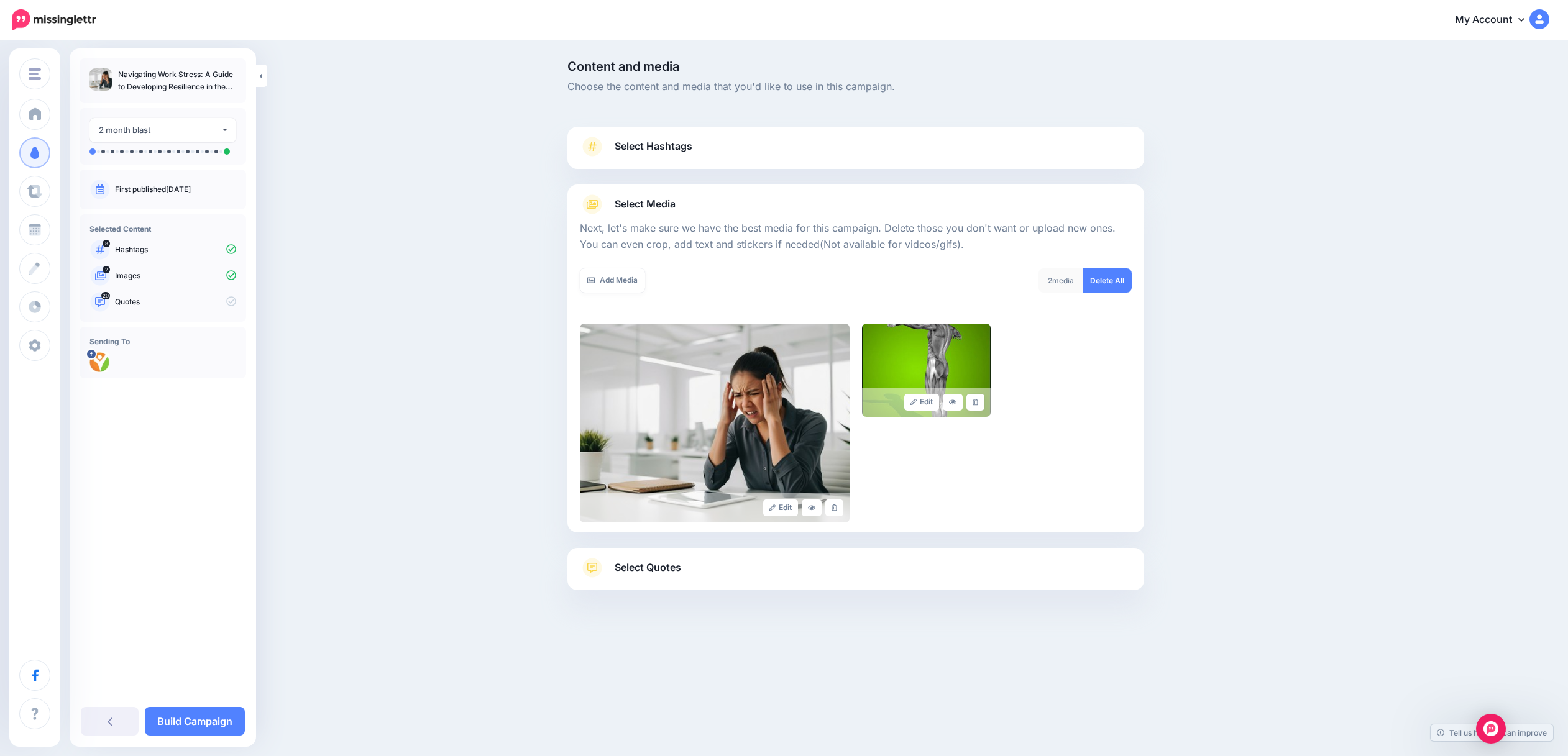
click at [978, 404] on icon at bounding box center [975, 402] width 5 height 7
click at [640, 568] on span "Select Quotes" at bounding box center [647, 567] width 66 height 17
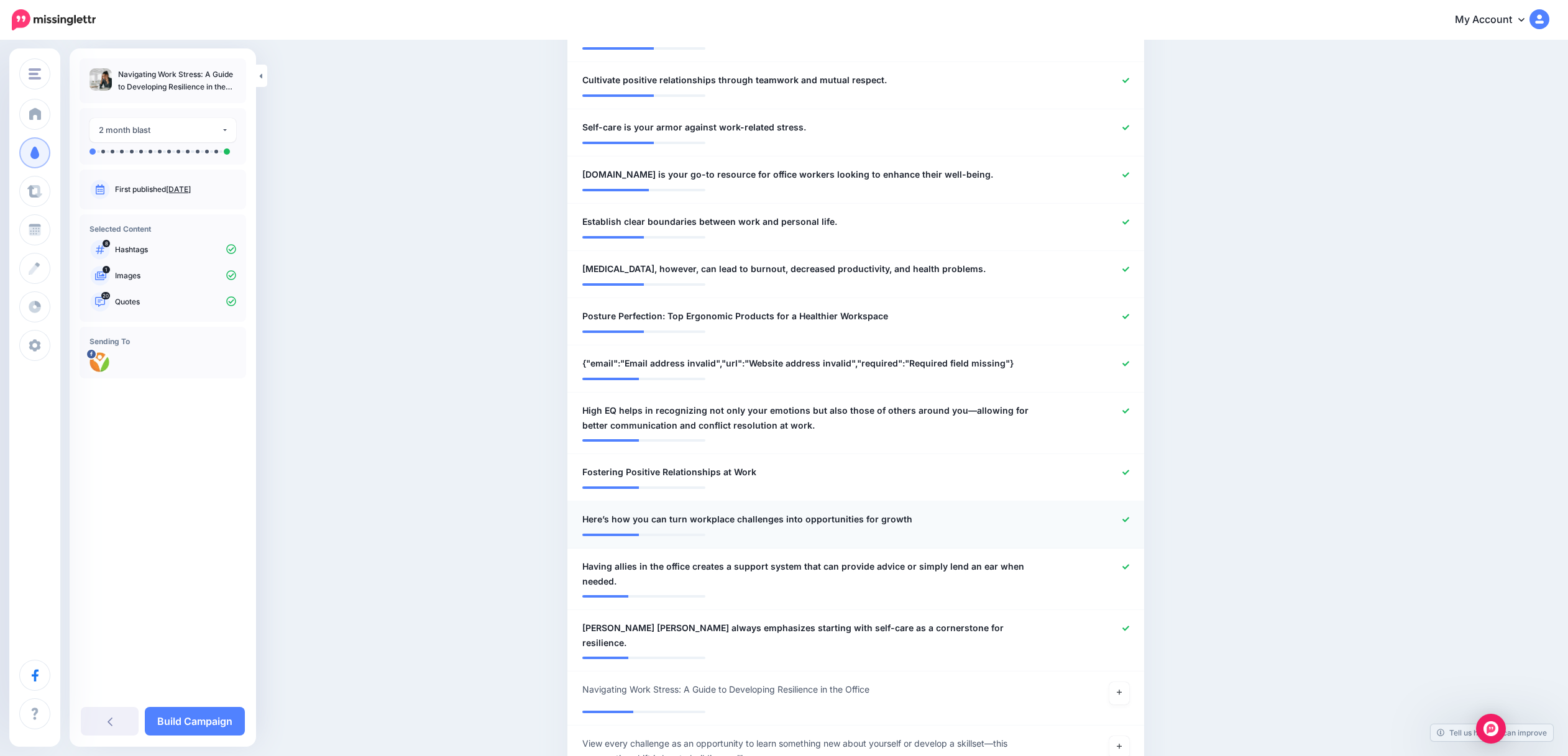
scroll to position [807, 0]
click at [1128, 364] on icon at bounding box center [1125, 363] width 7 height 7
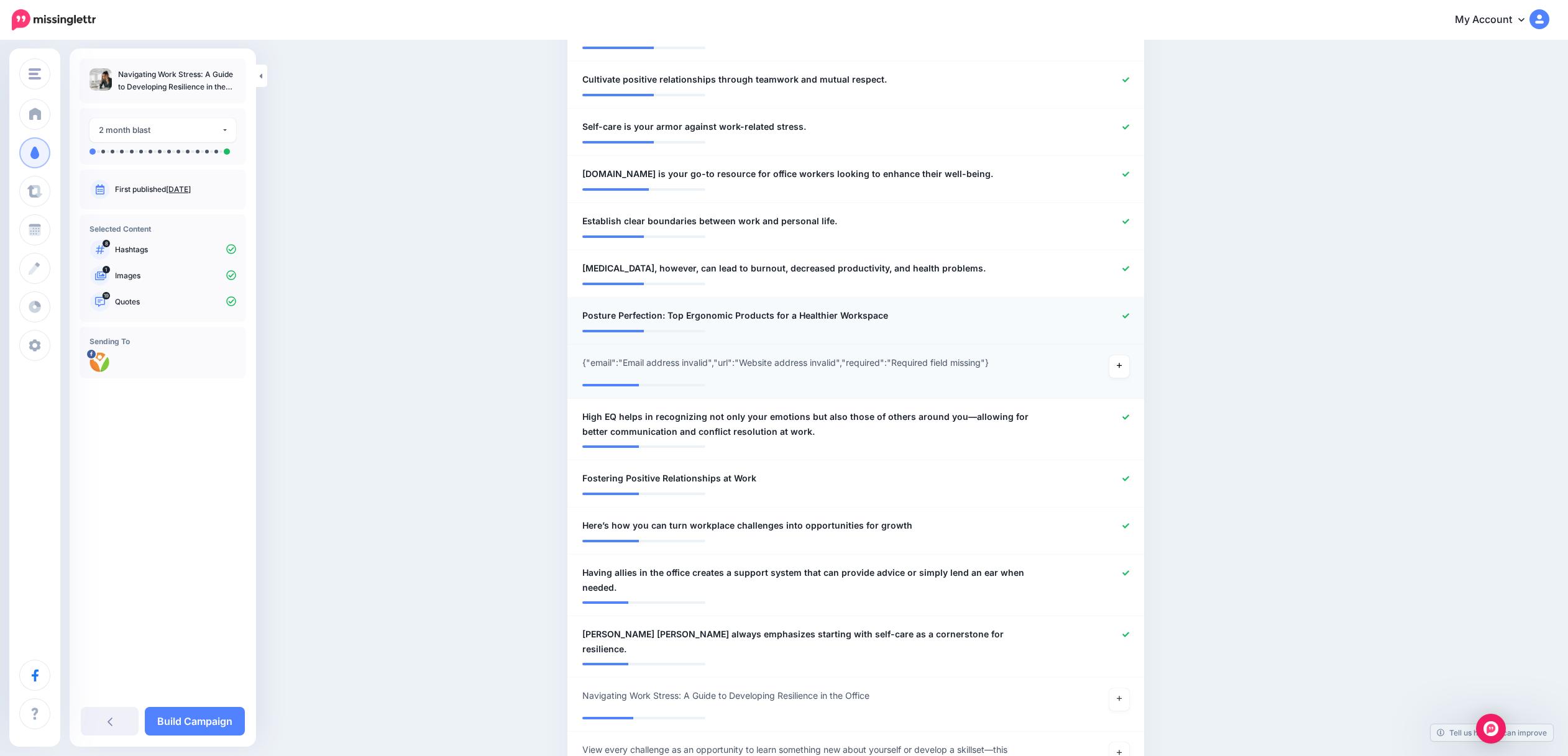
click at [1129, 313] on icon at bounding box center [1125, 316] width 7 height 7
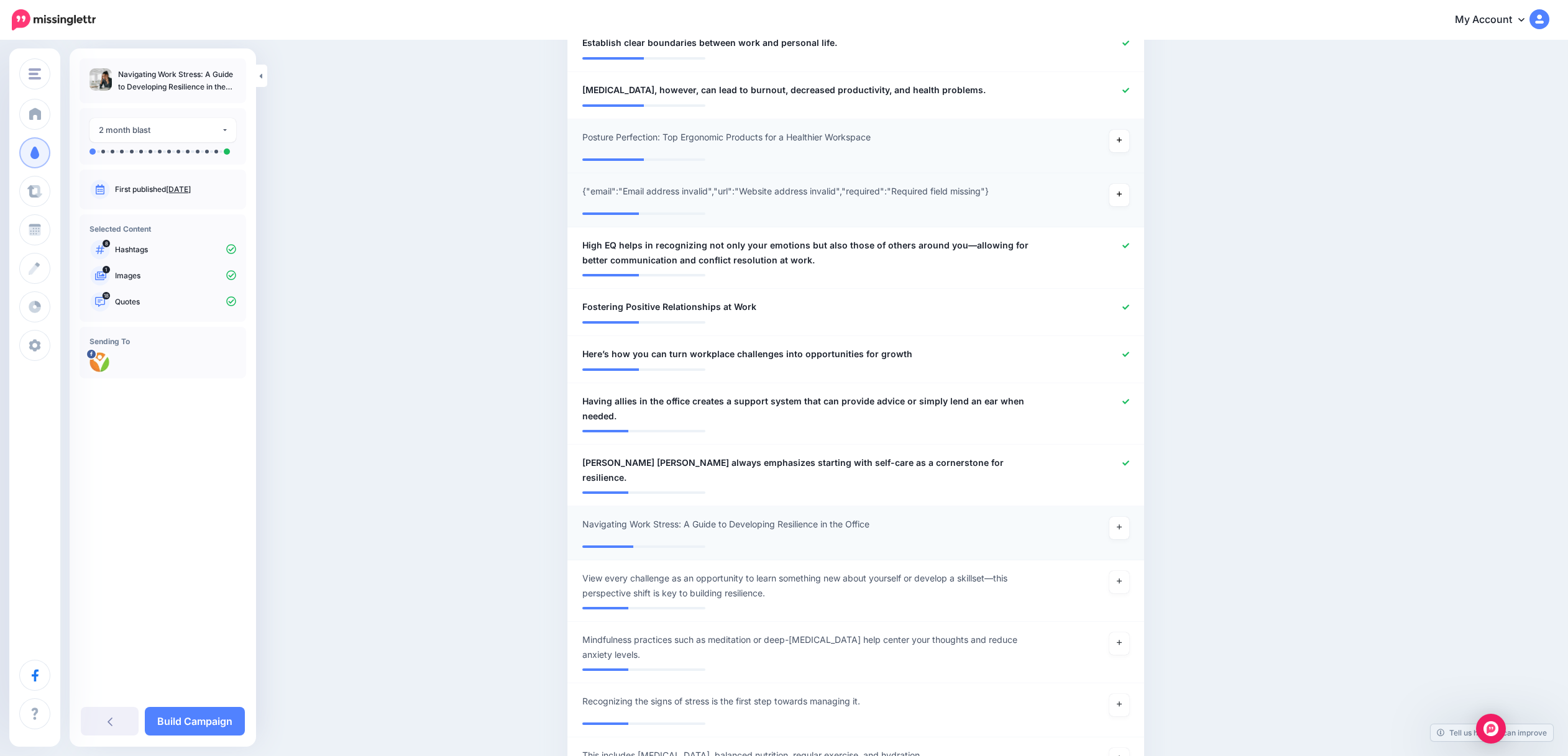
scroll to position [1056, 0]
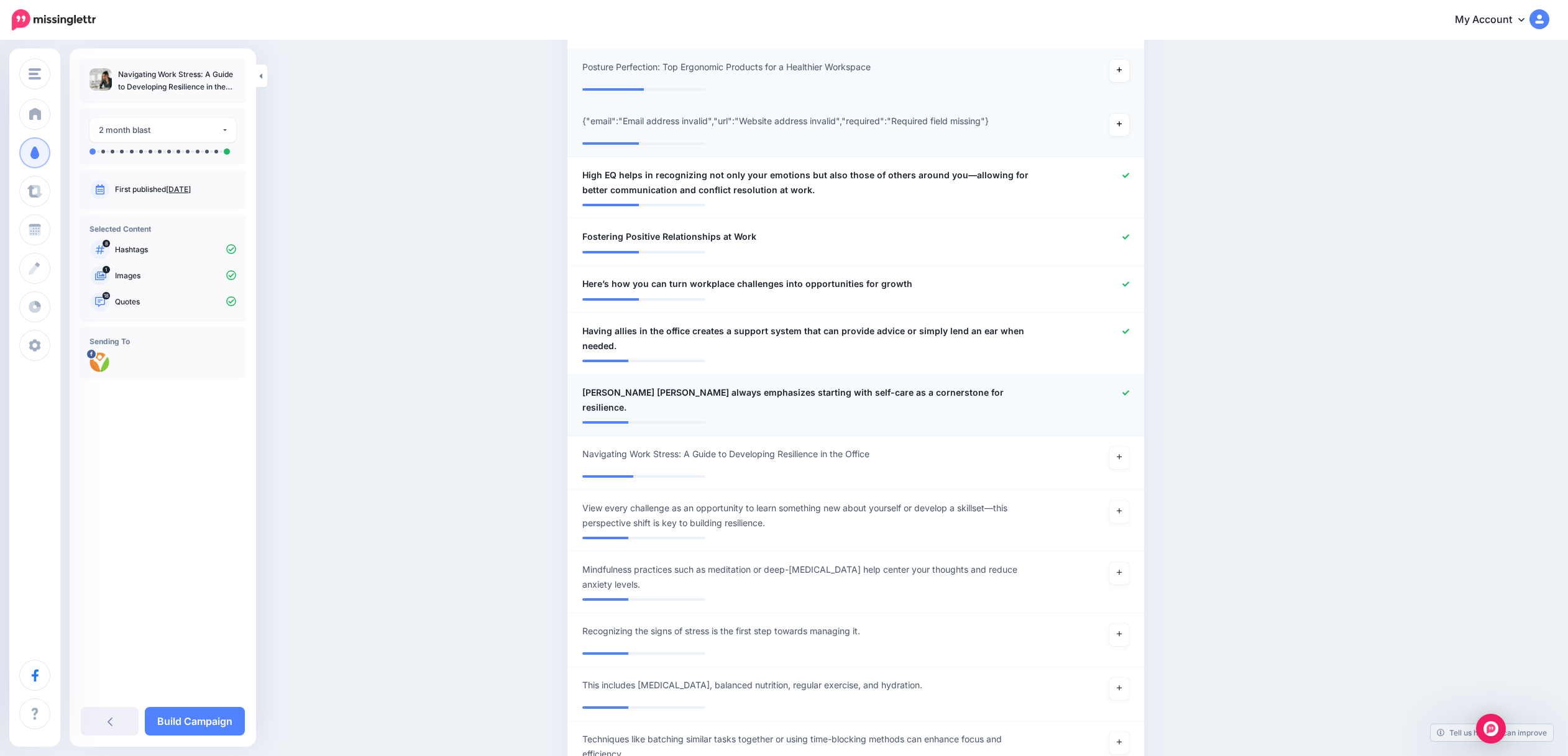
click at [1129, 394] on icon at bounding box center [1125, 393] width 7 height 7
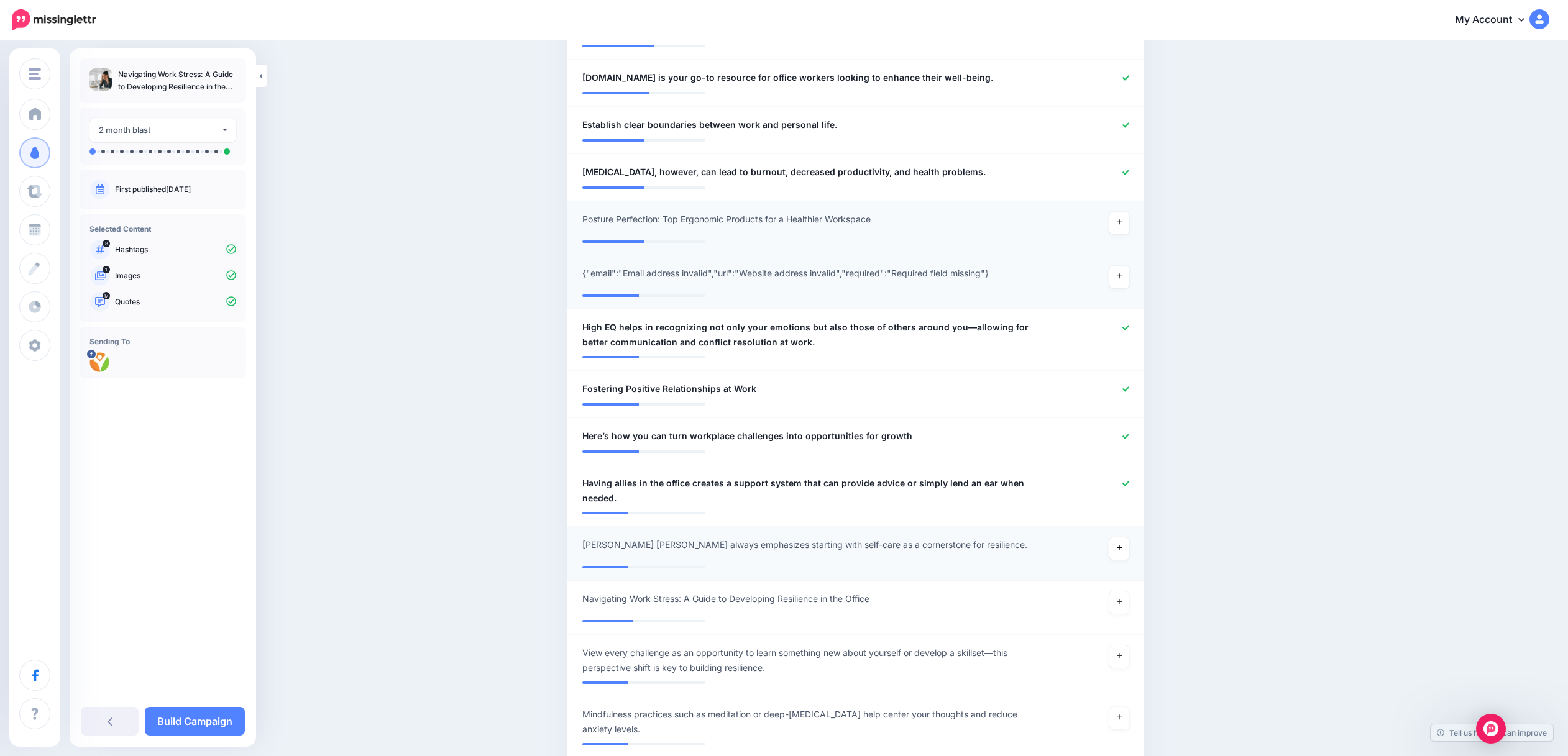
scroll to position [0, 0]
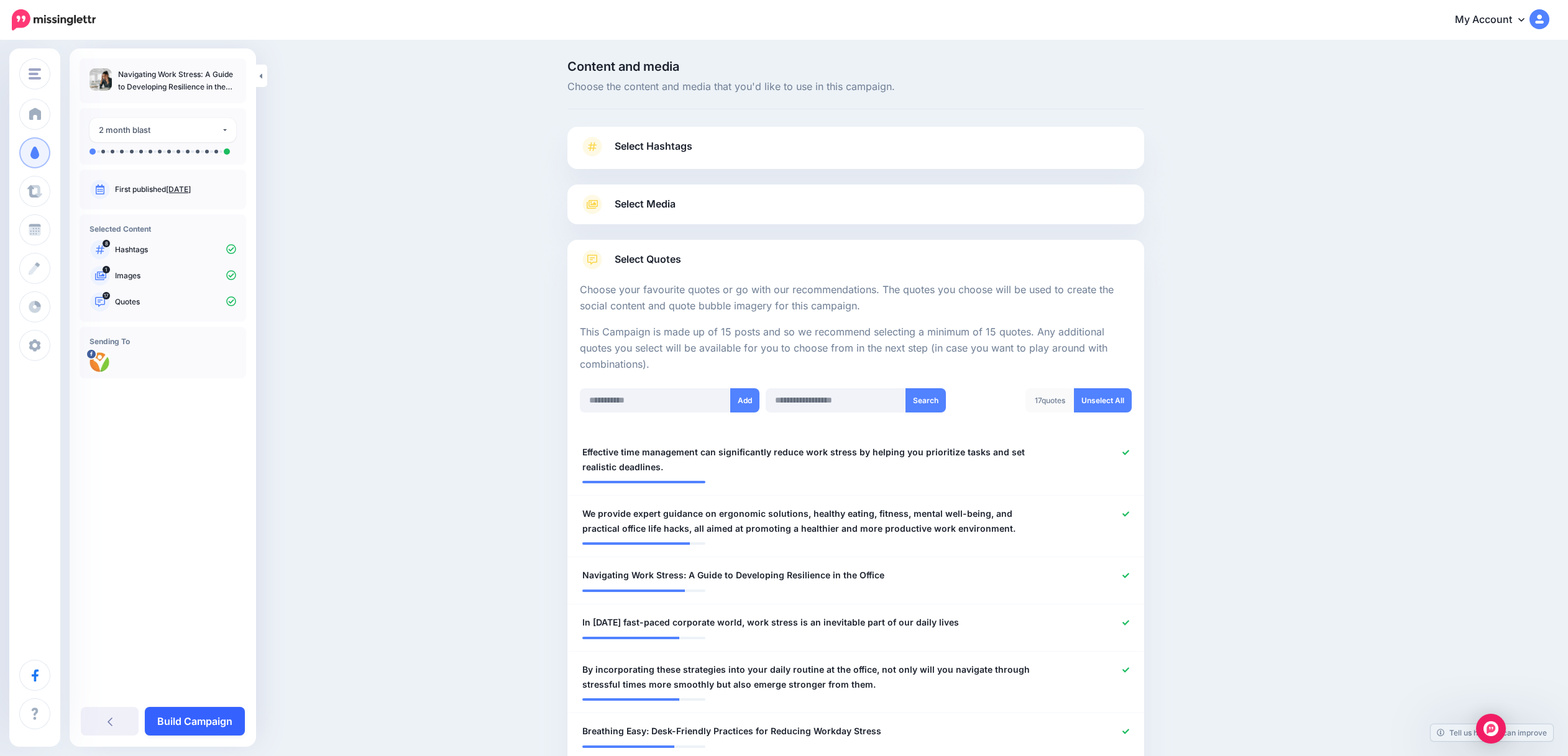
click at [185, 720] on link "Build Campaign" at bounding box center [195, 721] width 100 height 29
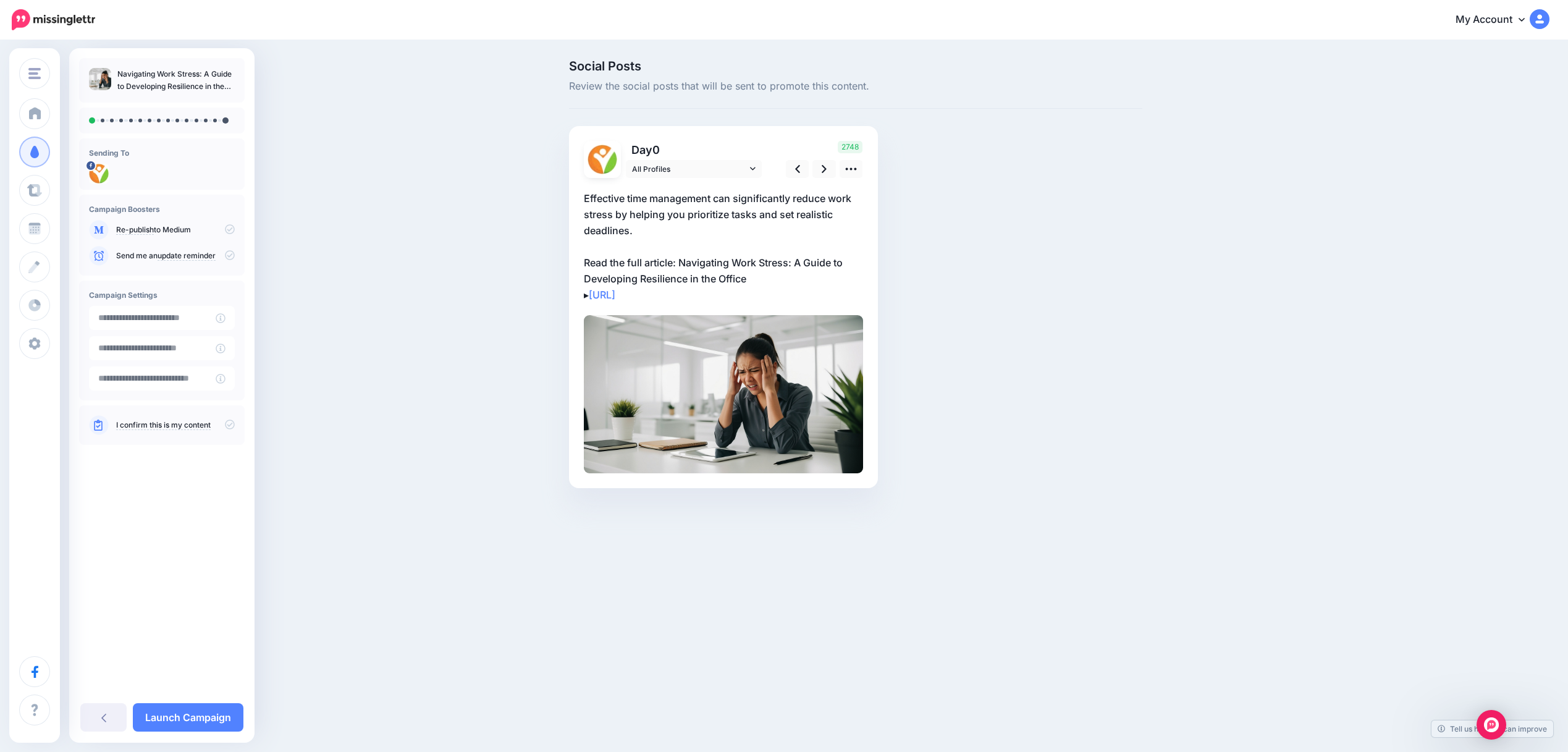
click at [823, 180] on div "▸" at bounding box center [723, 326] width 279 height 295
click at [830, 173] on link at bounding box center [824, 169] width 23 height 18
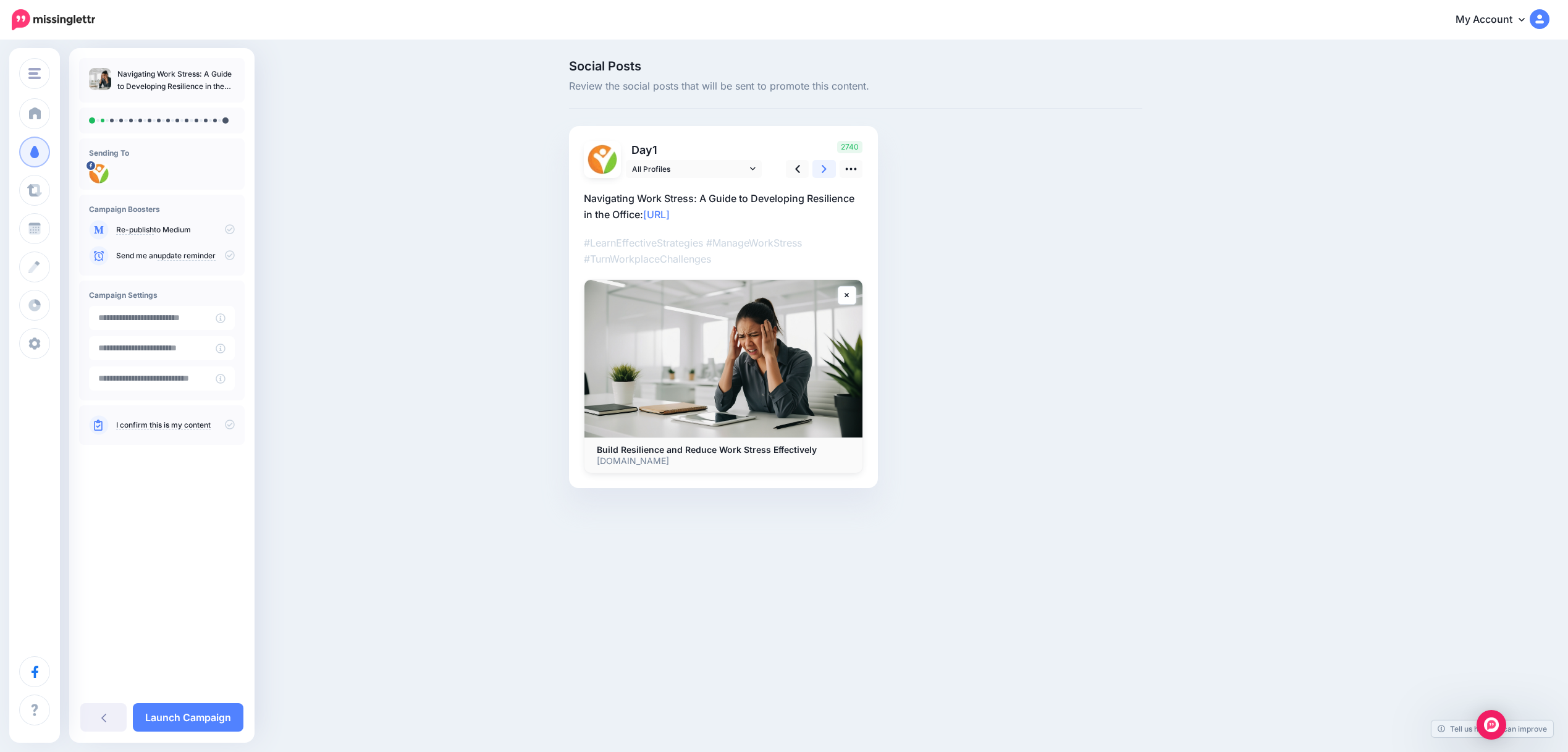
click at [825, 178] on link at bounding box center [824, 169] width 23 height 18
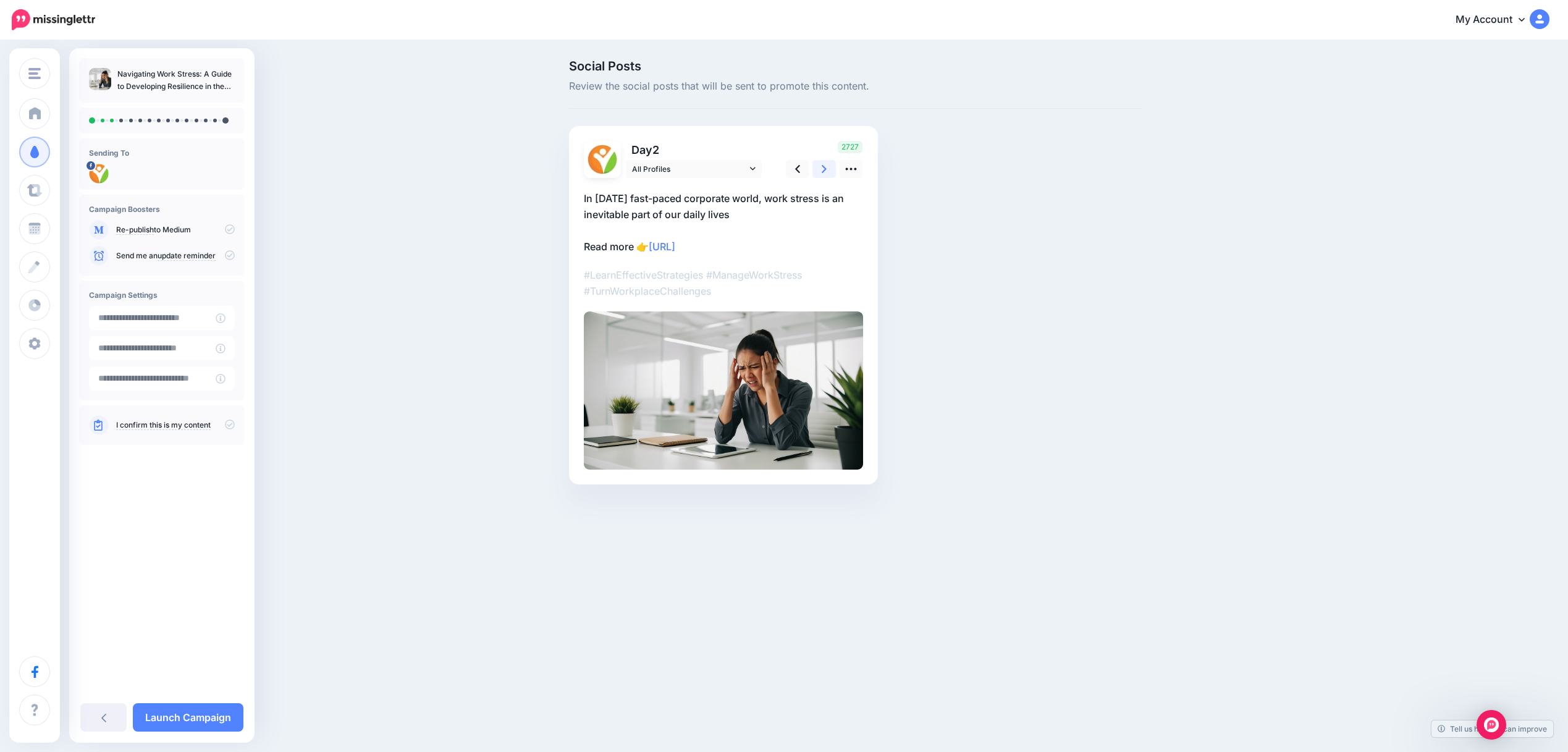
click at [826, 170] on icon at bounding box center [824, 169] width 5 height 13
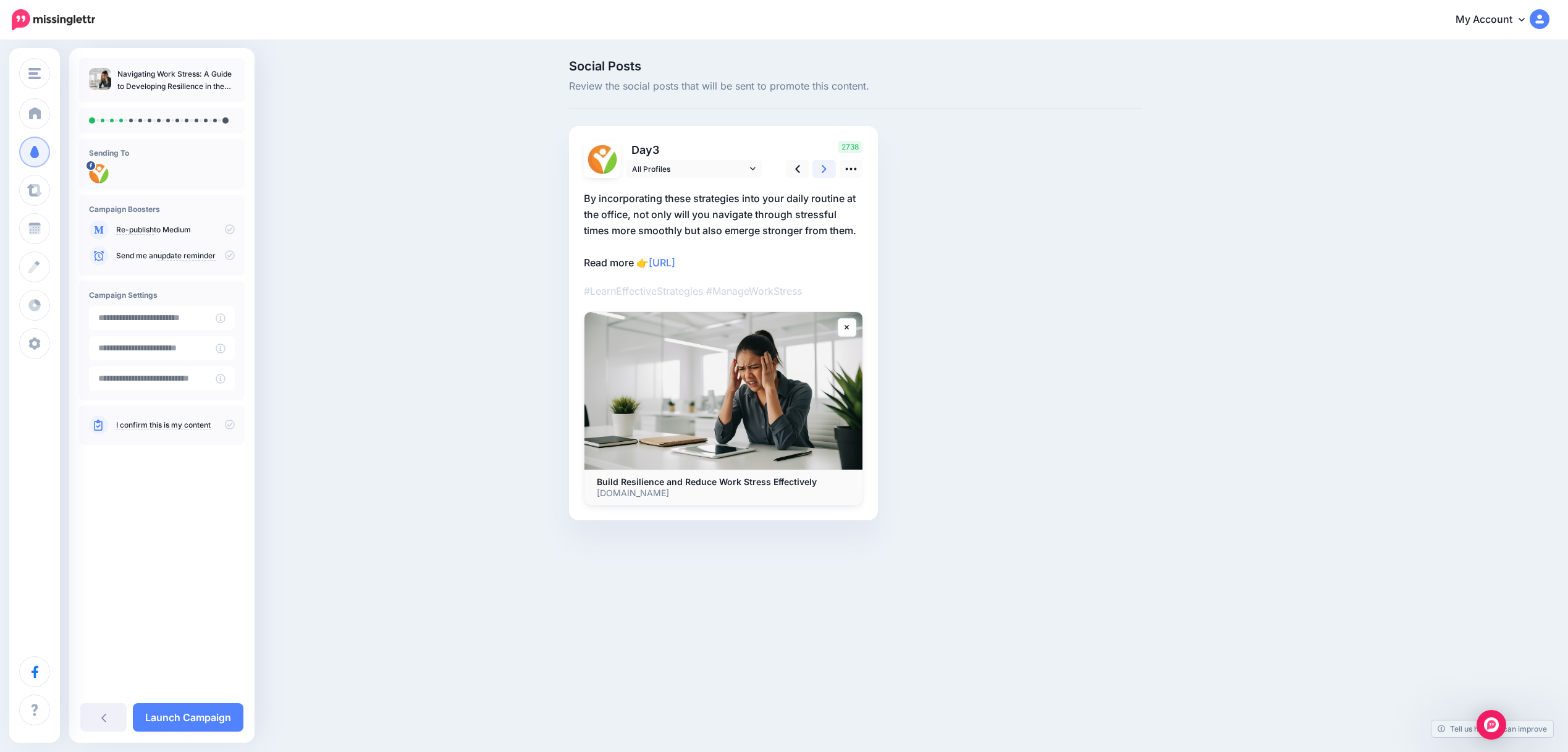
click at [826, 172] on icon at bounding box center [824, 169] width 5 height 13
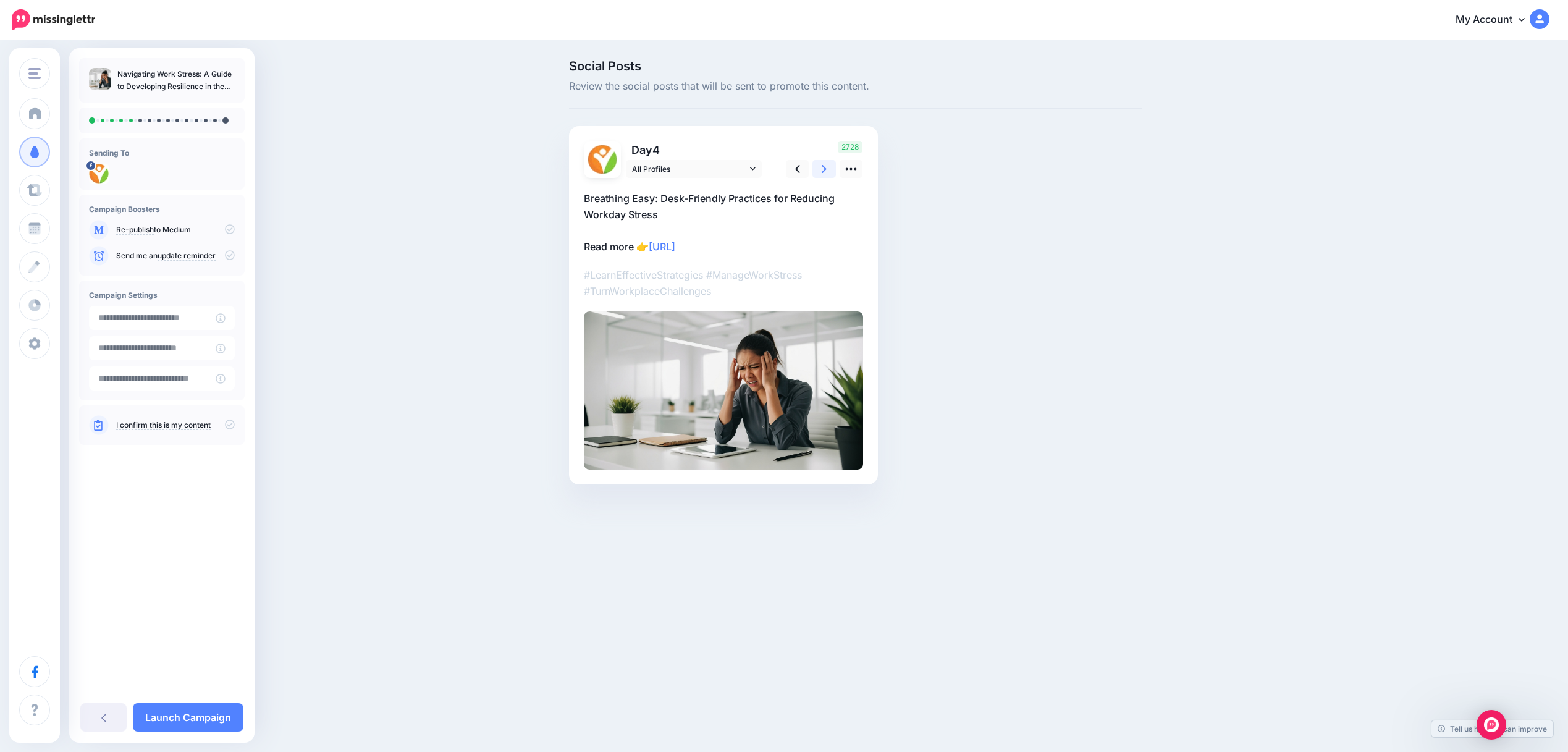
click at [826, 172] on icon at bounding box center [824, 169] width 5 height 13
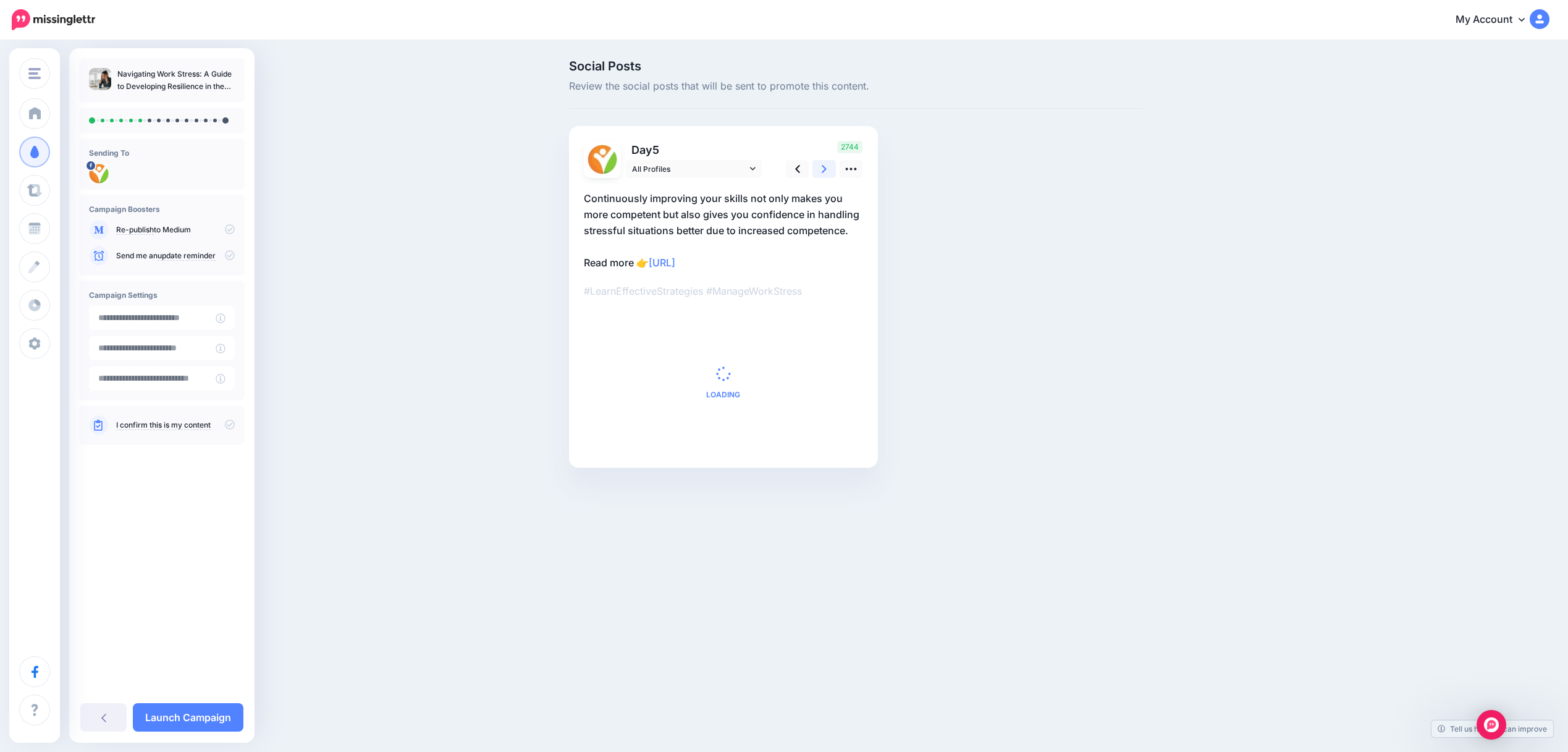
click at [826, 172] on icon at bounding box center [824, 169] width 5 height 13
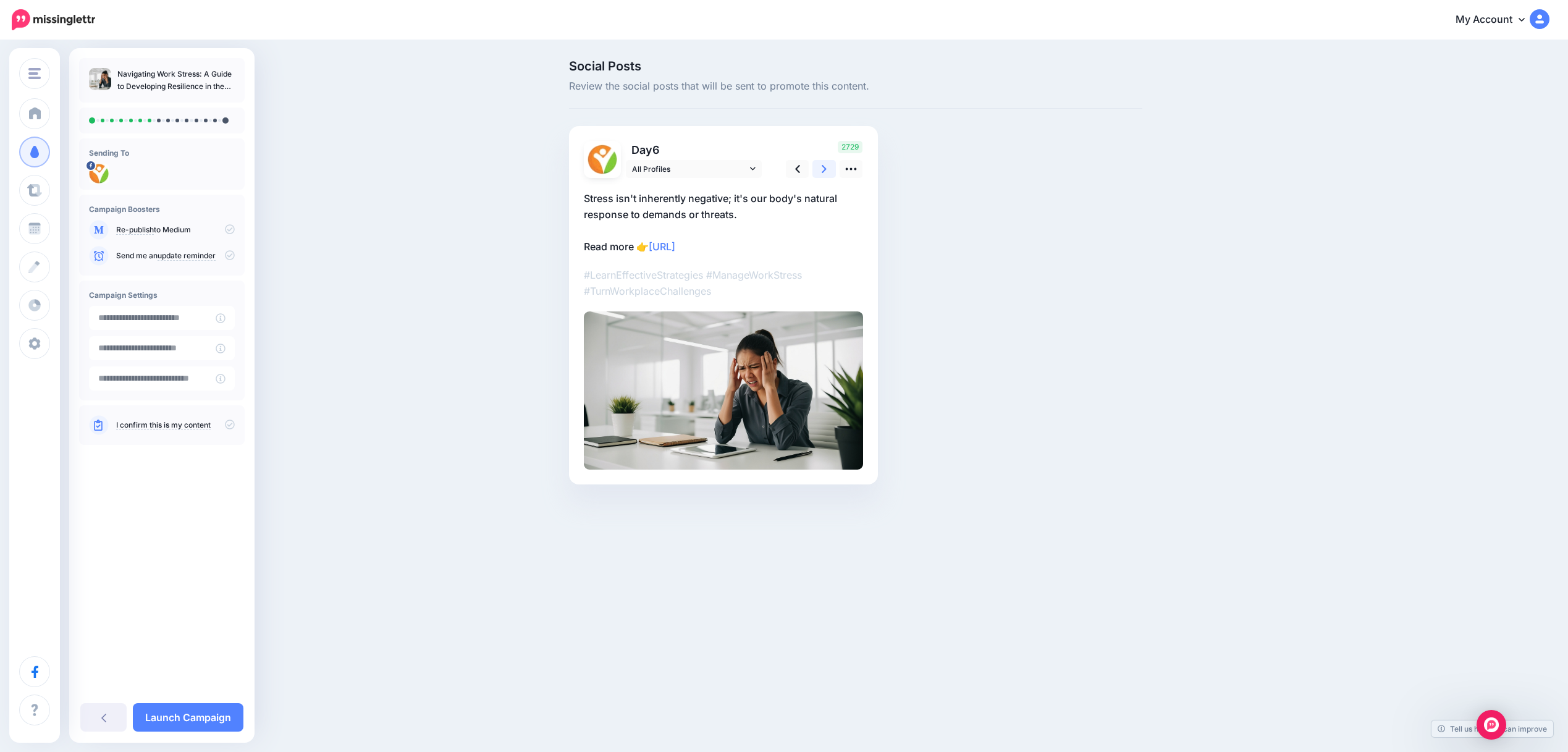
click at [826, 173] on icon at bounding box center [824, 169] width 5 height 13
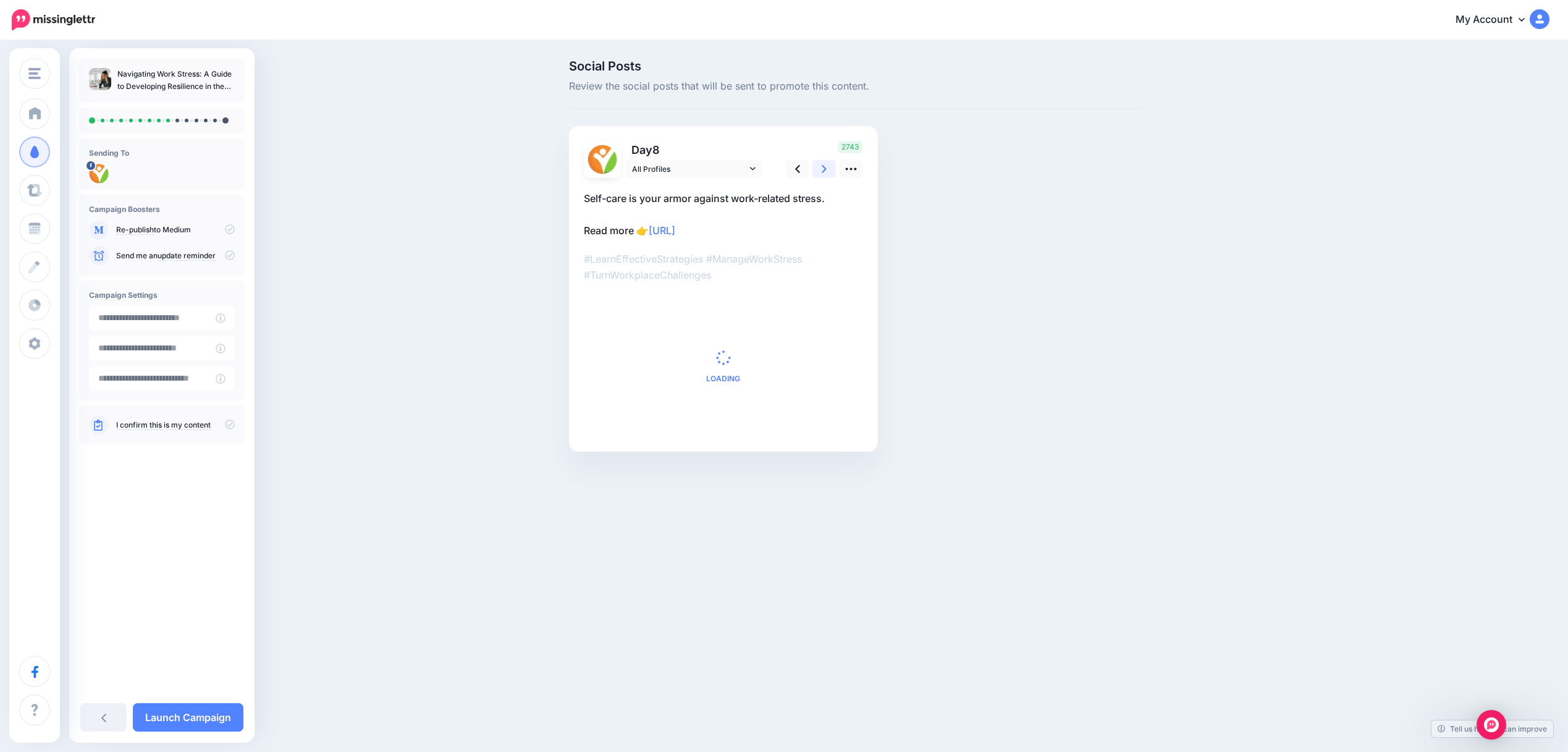
click at [826, 173] on icon at bounding box center [824, 169] width 5 height 13
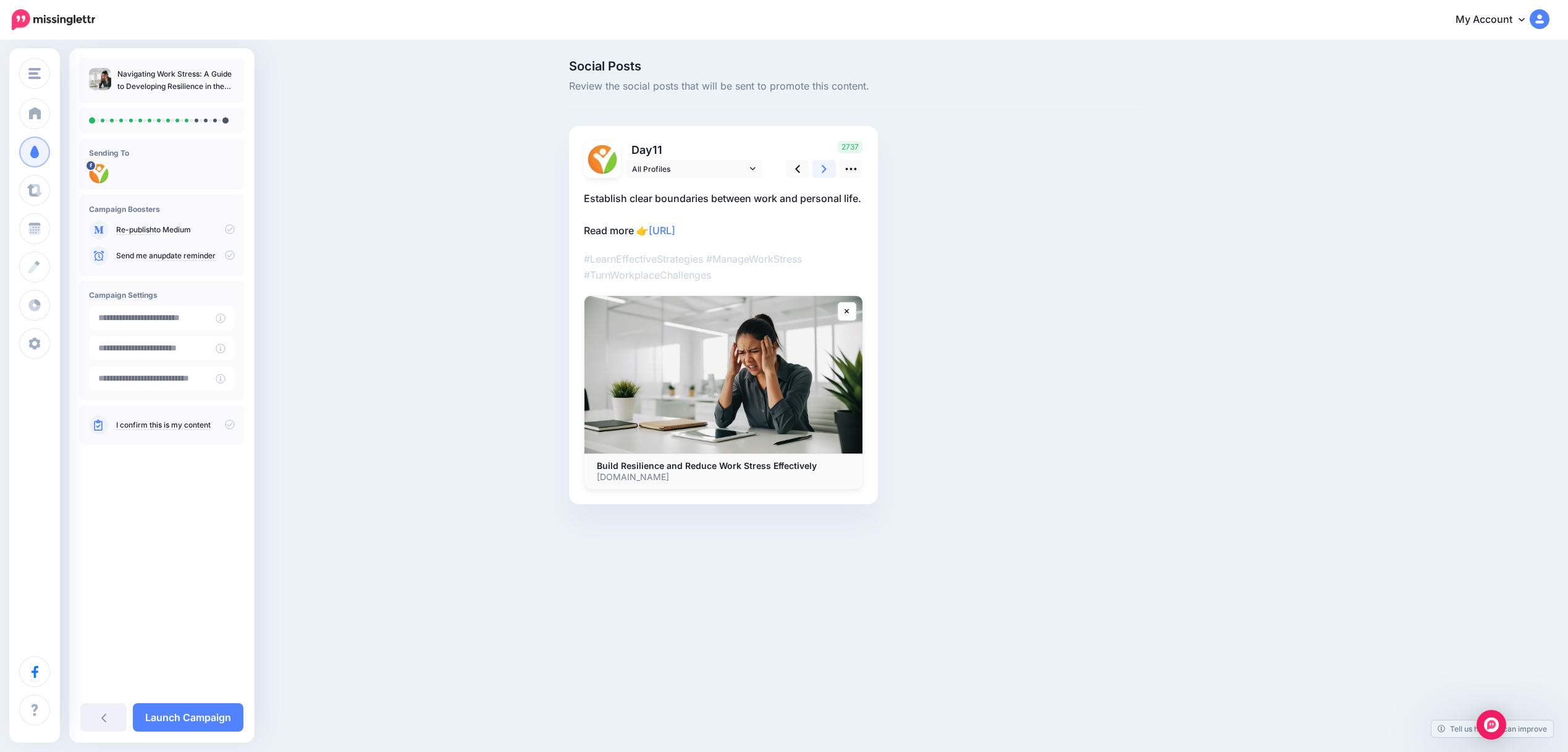
click at [826, 173] on icon at bounding box center [824, 169] width 5 height 13
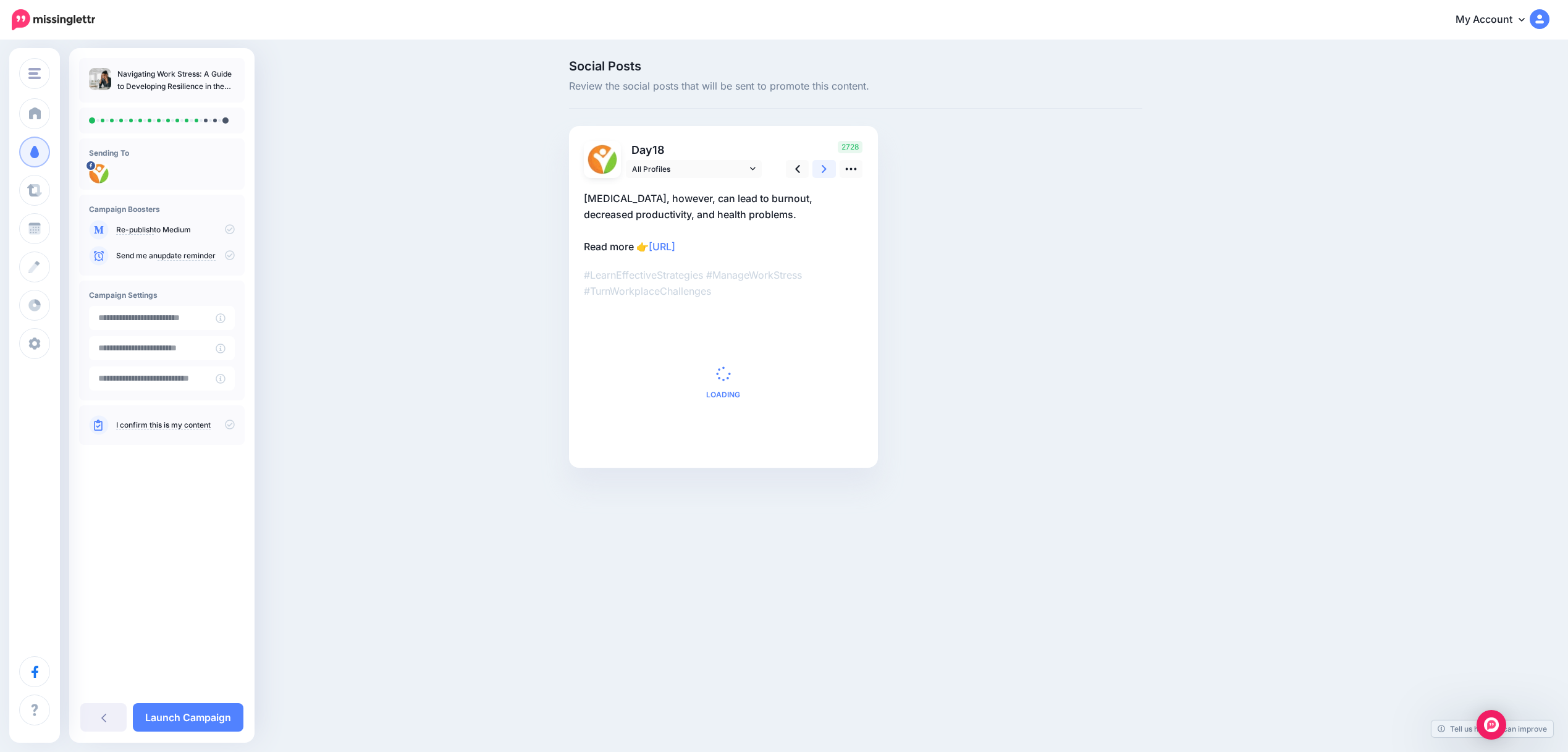
click at [825, 173] on icon at bounding box center [824, 169] width 5 height 13
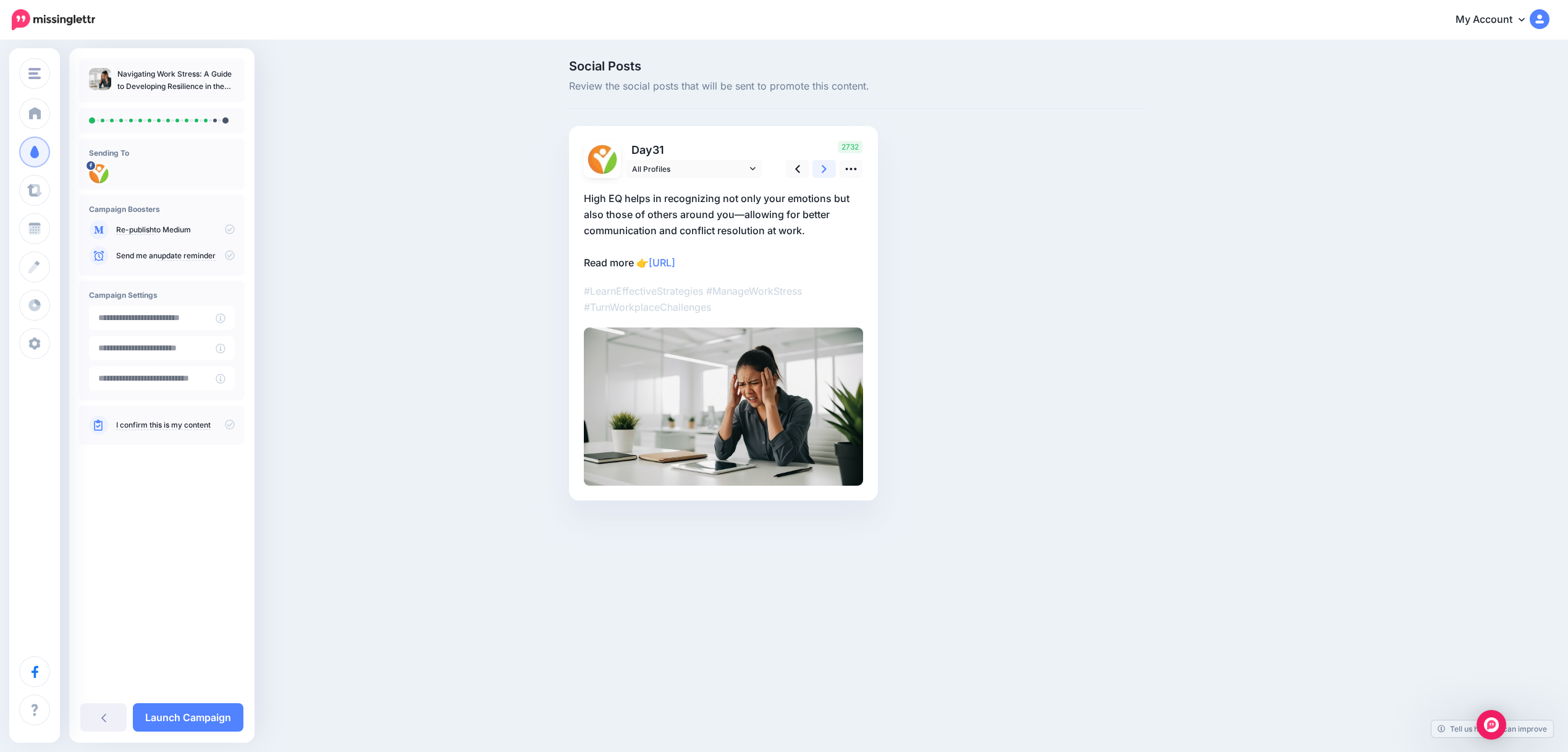
click at [825, 173] on icon at bounding box center [824, 169] width 5 height 13
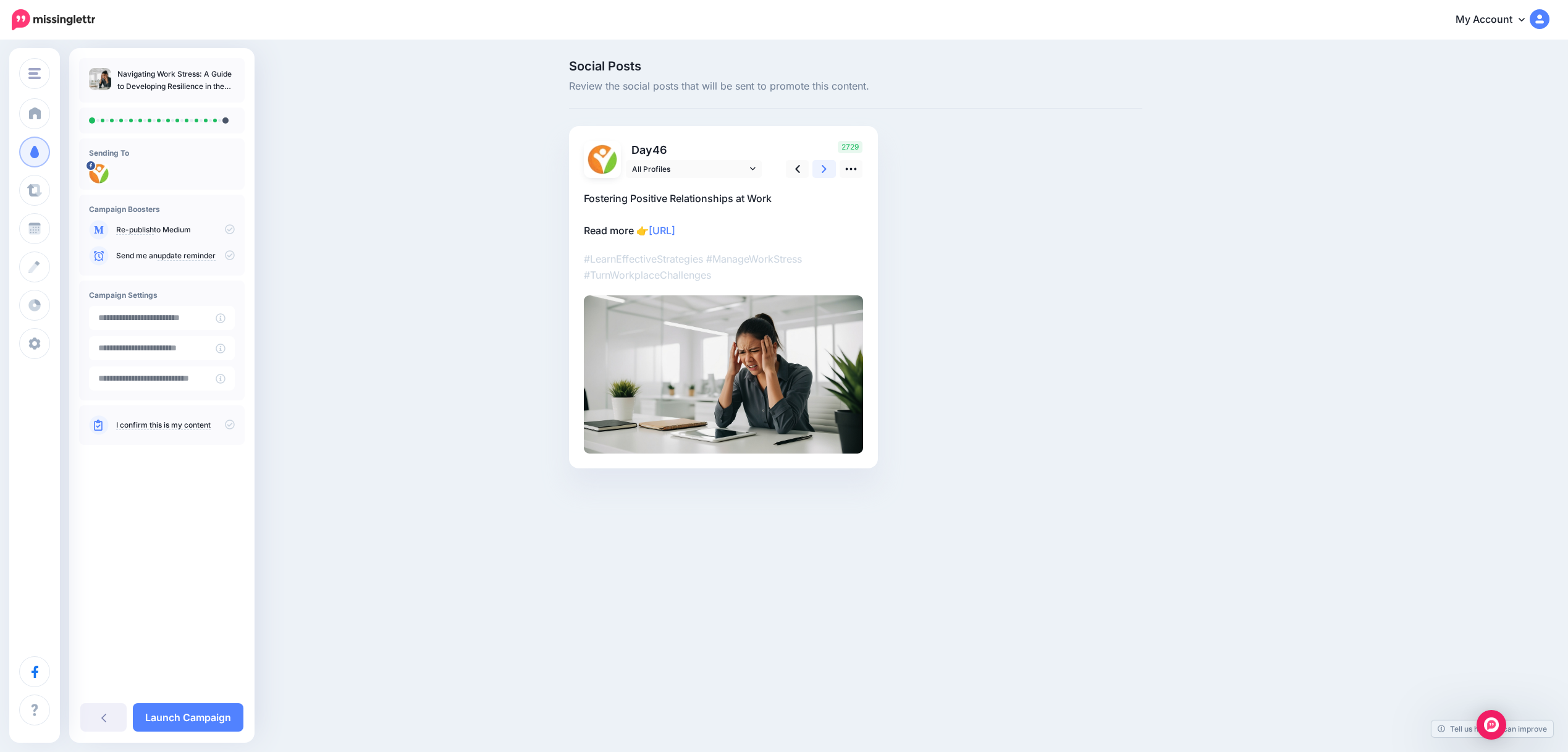
click at [825, 174] on icon at bounding box center [824, 169] width 5 height 13
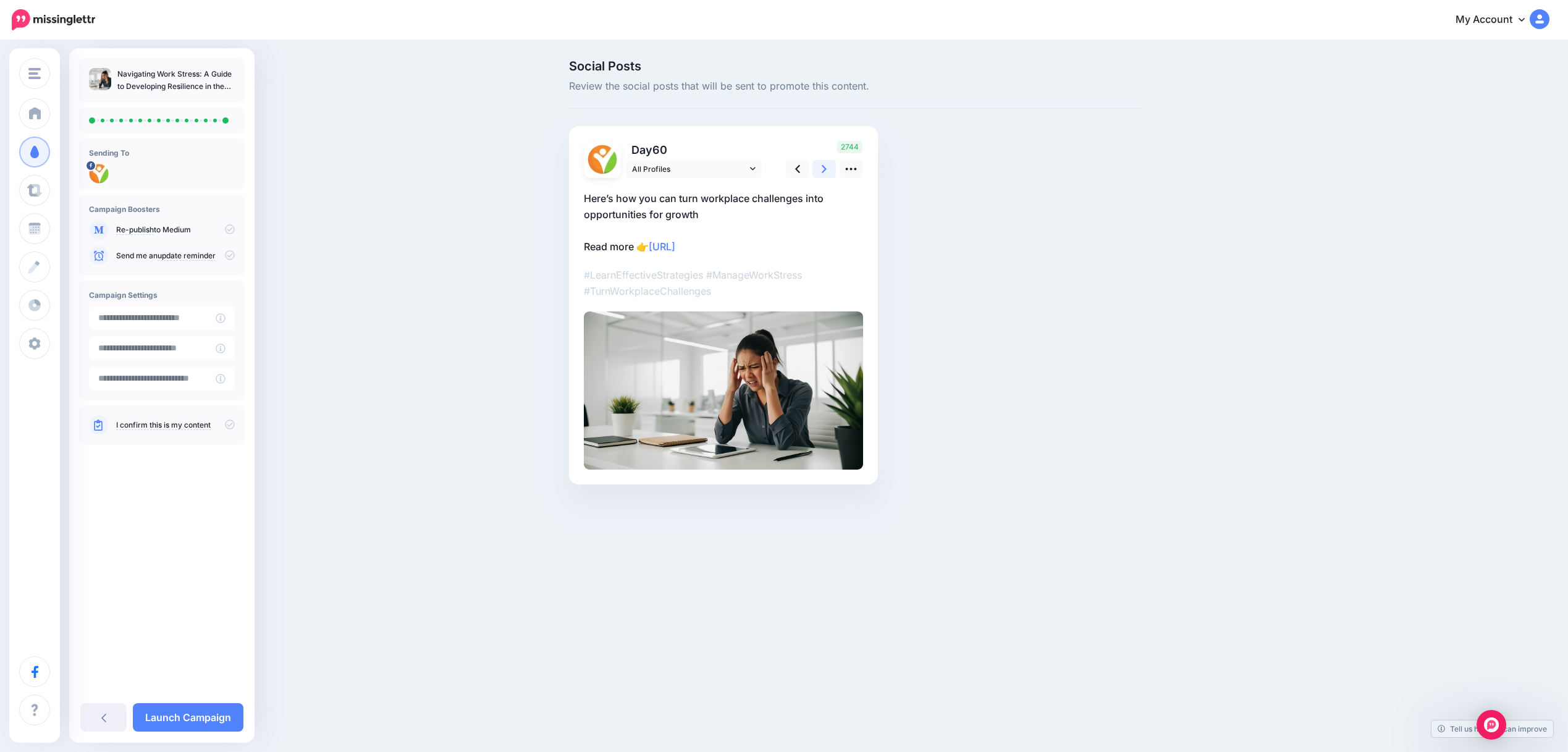
click at [825, 174] on icon at bounding box center [824, 169] width 5 height 13
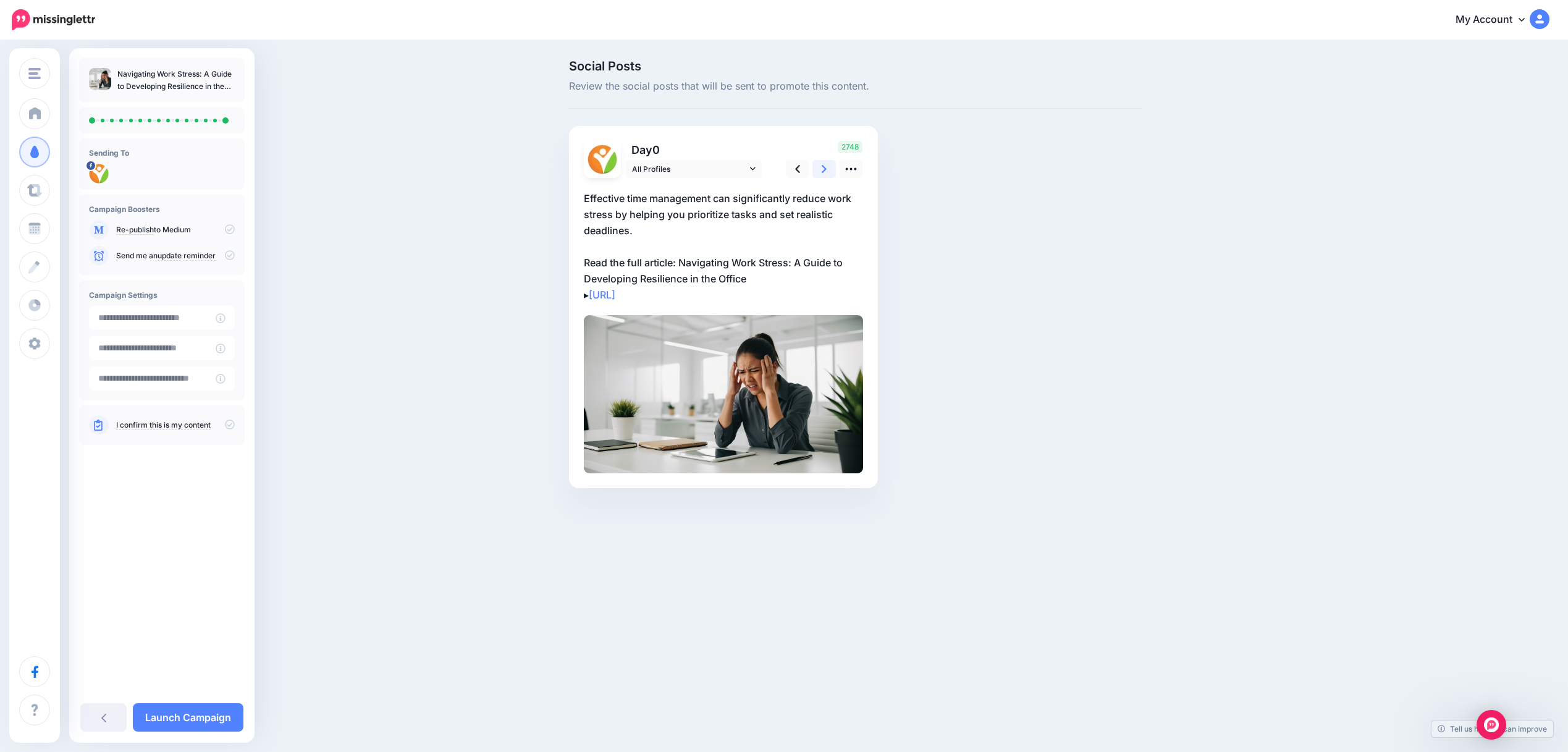
click at [825, 176] on icon at bounding box center [824, 169] width 5 height 13
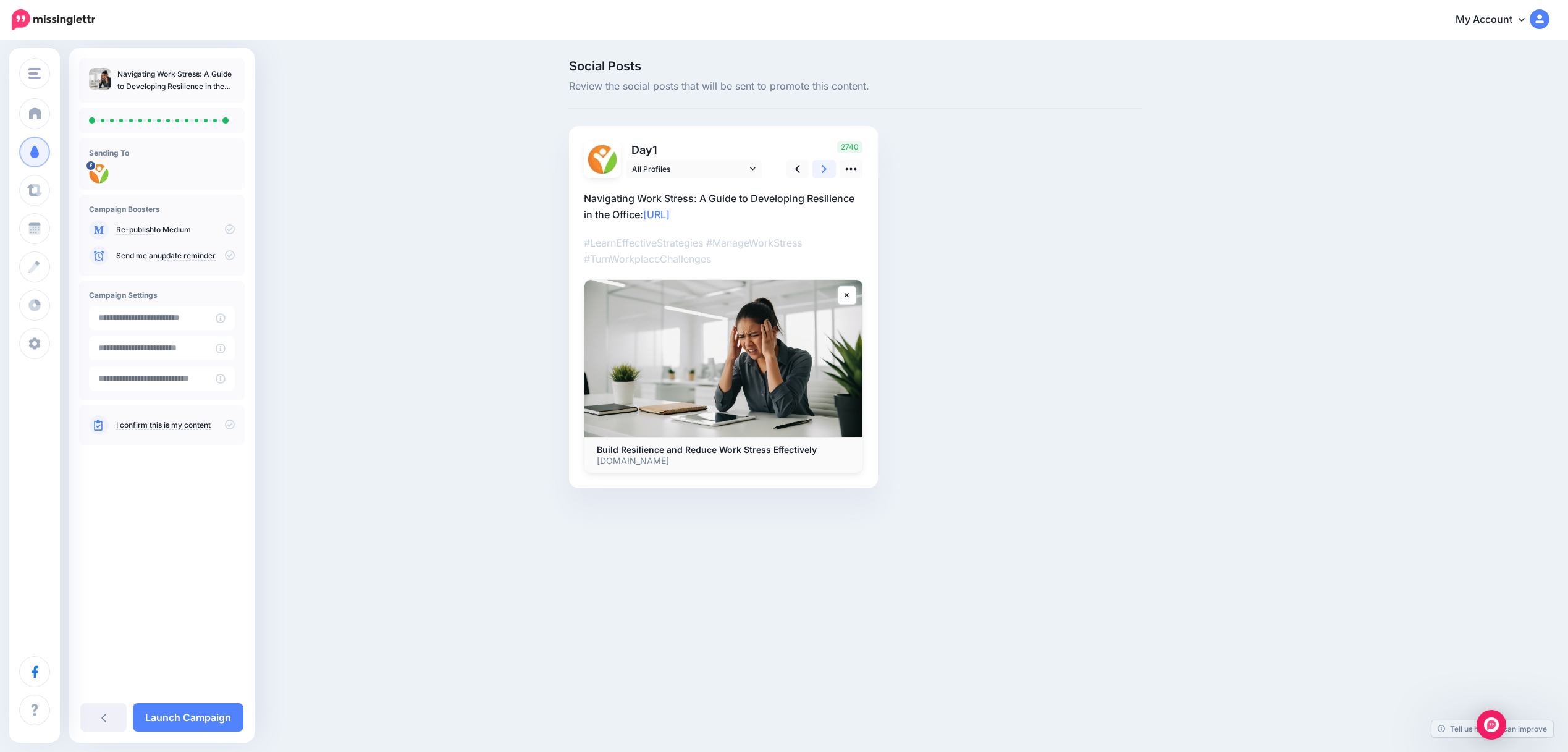
click at [826, 170] on icon at bounding box center [824, 169] width 5 height 8
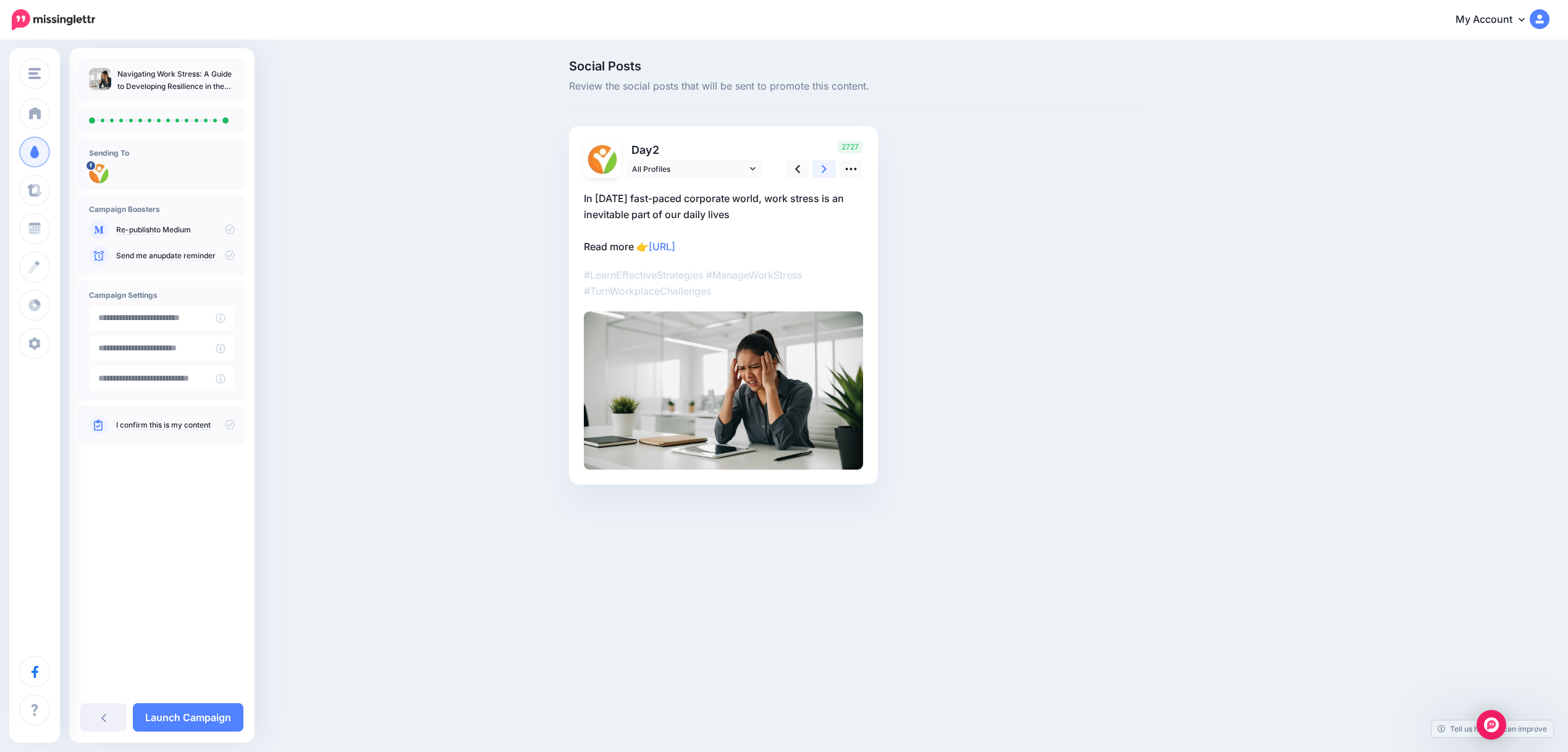
click at [826, 171] on icon at bounding box center [824, 169] width 5 height 13
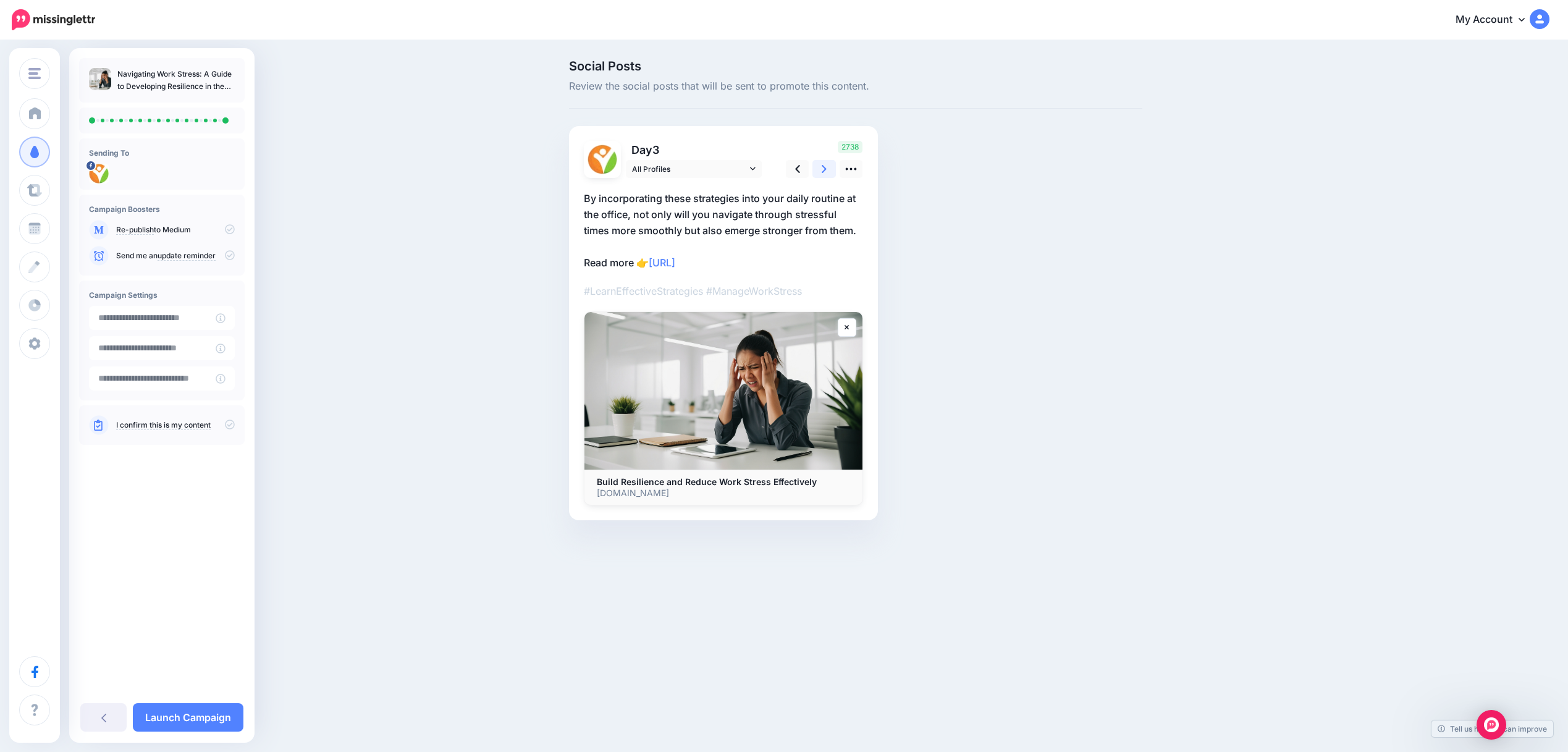
click at [826, 171] on icon at bounding box center [824, 169] width 5 height 13
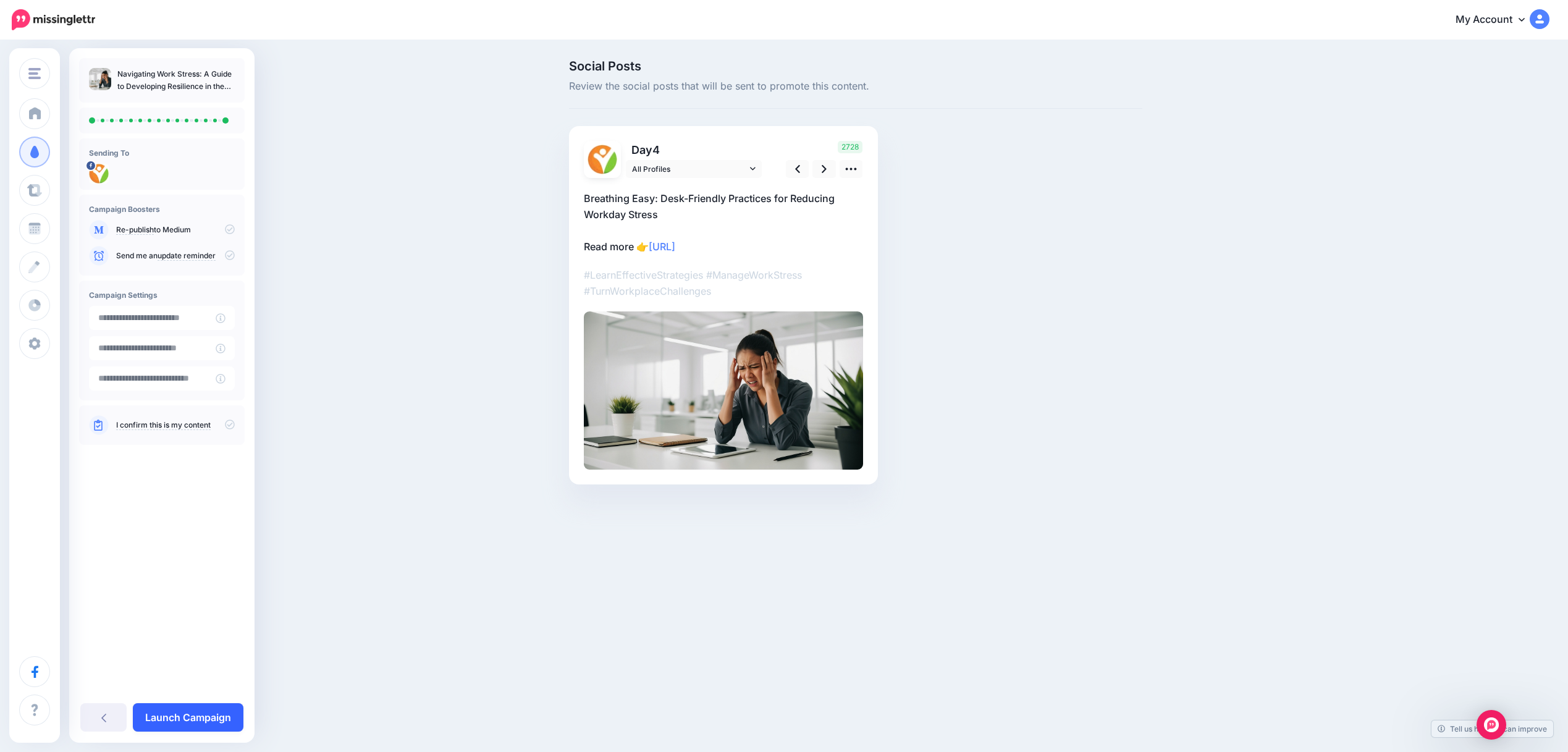
click at [207, 710] on link "Launch Campaign" at bounding box center [188, 717] width 110 height 29
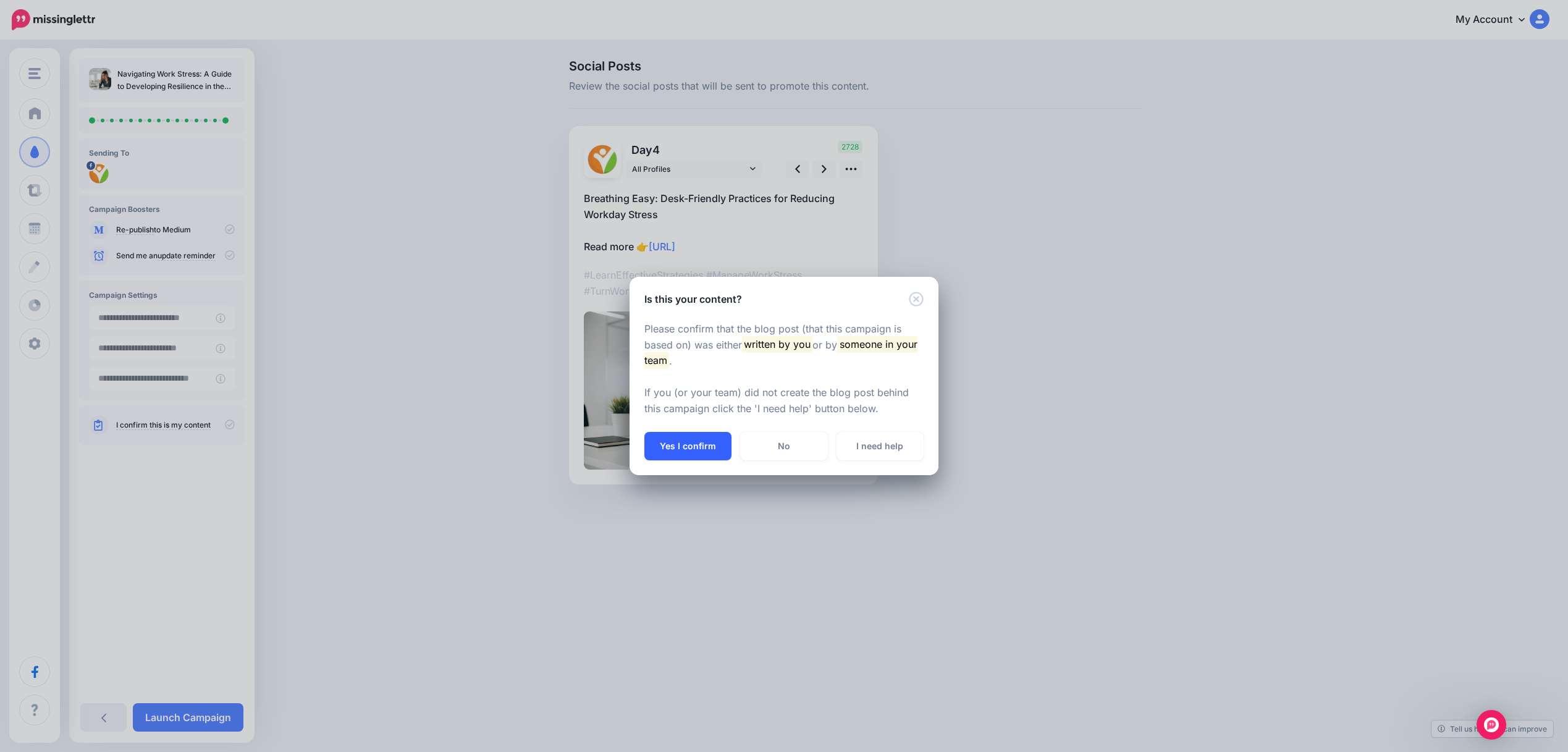
click at [694, 449] on button "Yes I confirm" at bounding box center [687, 446] width 87 height 29
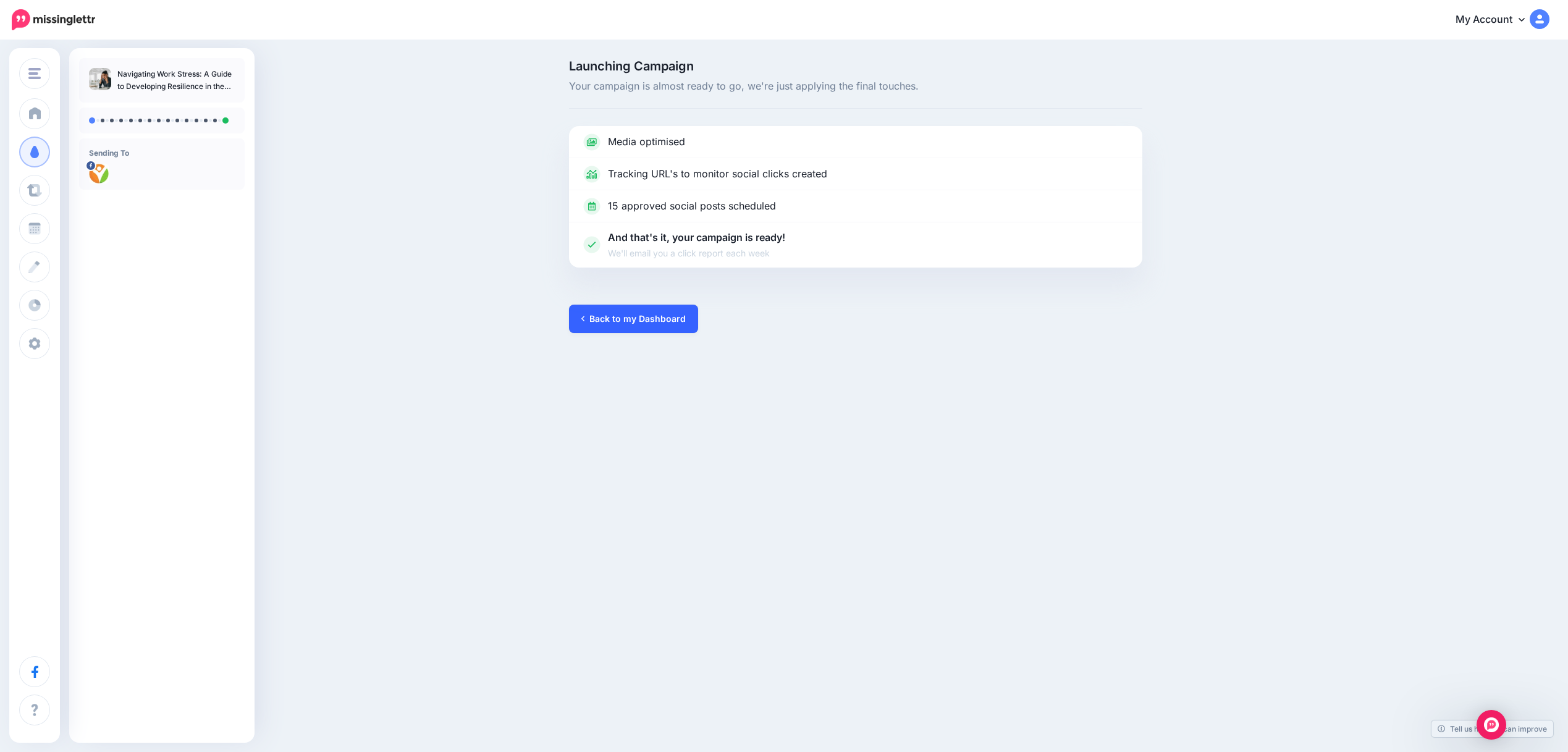
click at [635, 313] on link "Back to my Dashboard" at bounding box center [633, 318] width 129 height 29
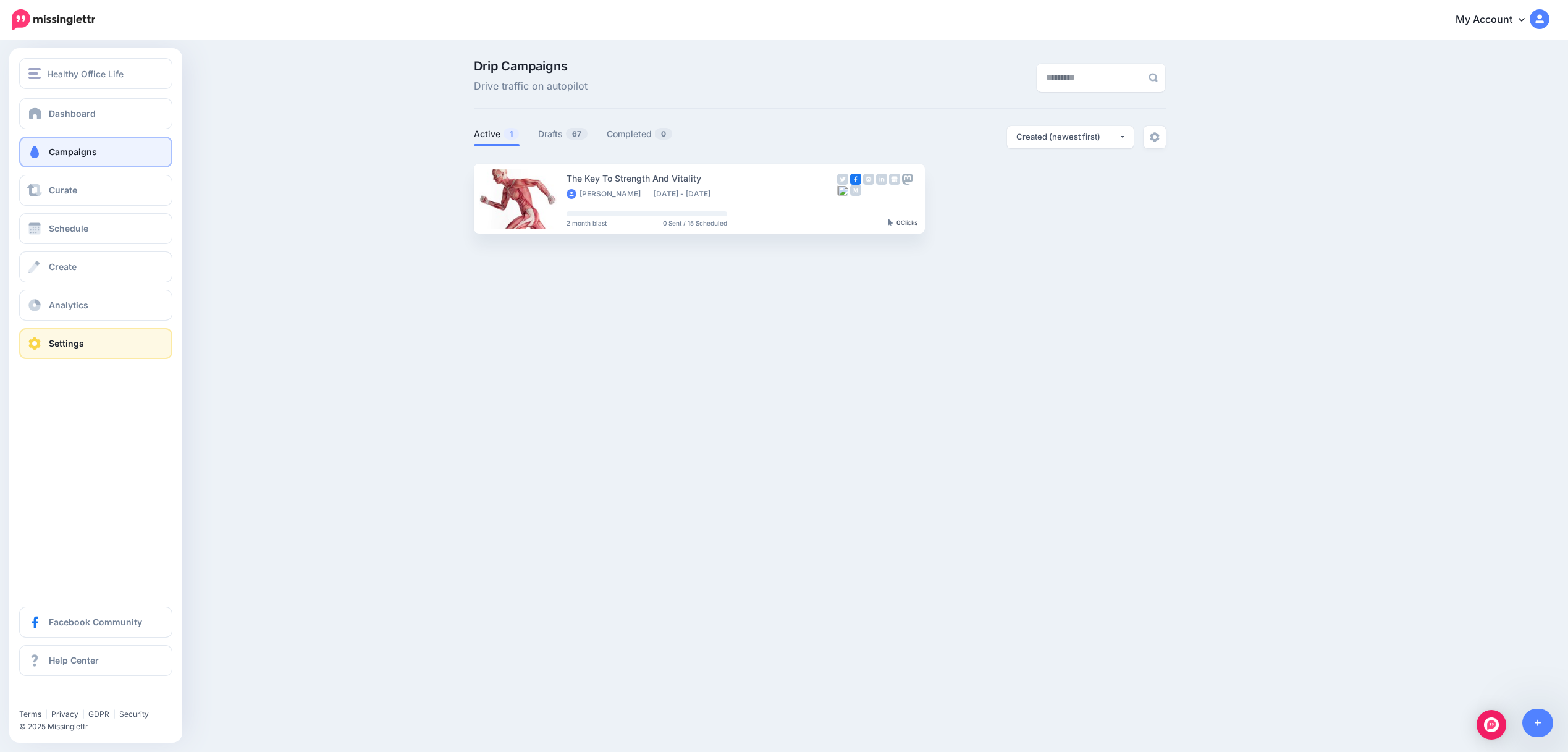
click at [68, 344] on span "Settings" at bounding box center [66, 343] width 35 height 11
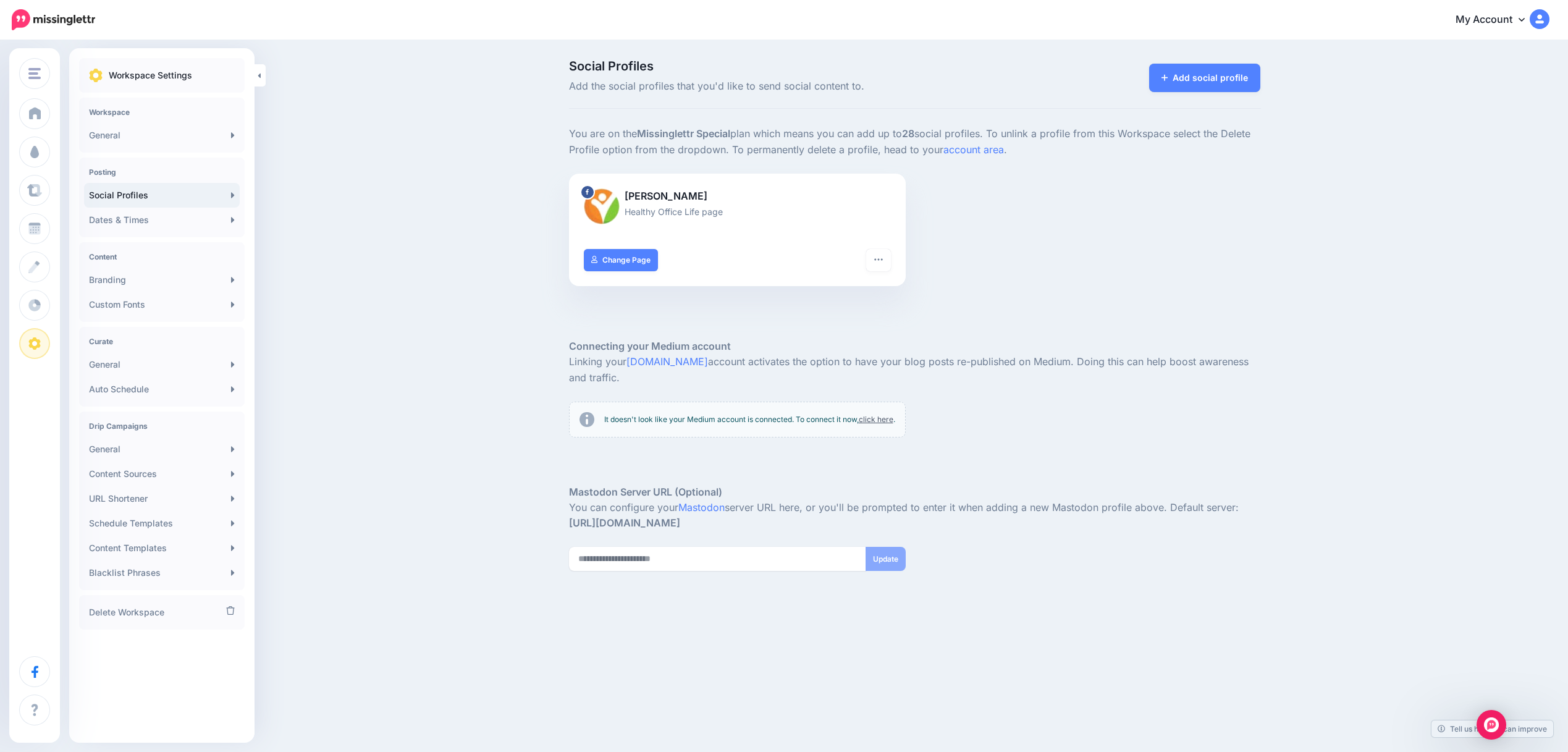
click at [142, 197] on link "Social Profiles" at bounding box center [162, 195] width 156 height 25
click at [1218, 79] on link "Add social profile" at bounding box center [1205, 78] width 112 height 29
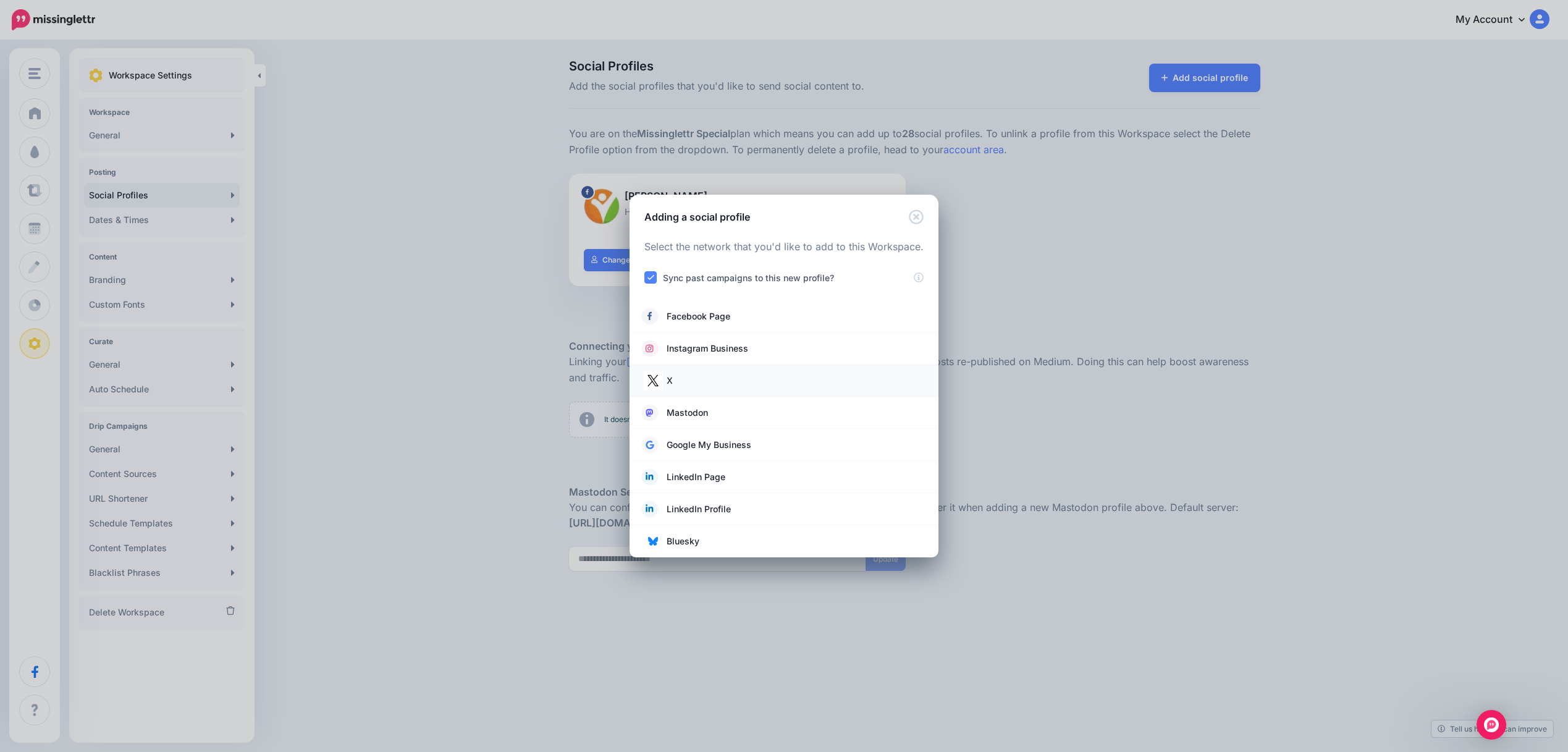
click at [718, 384] on link "X" at bounding box center [784, 380] width 284 height 17
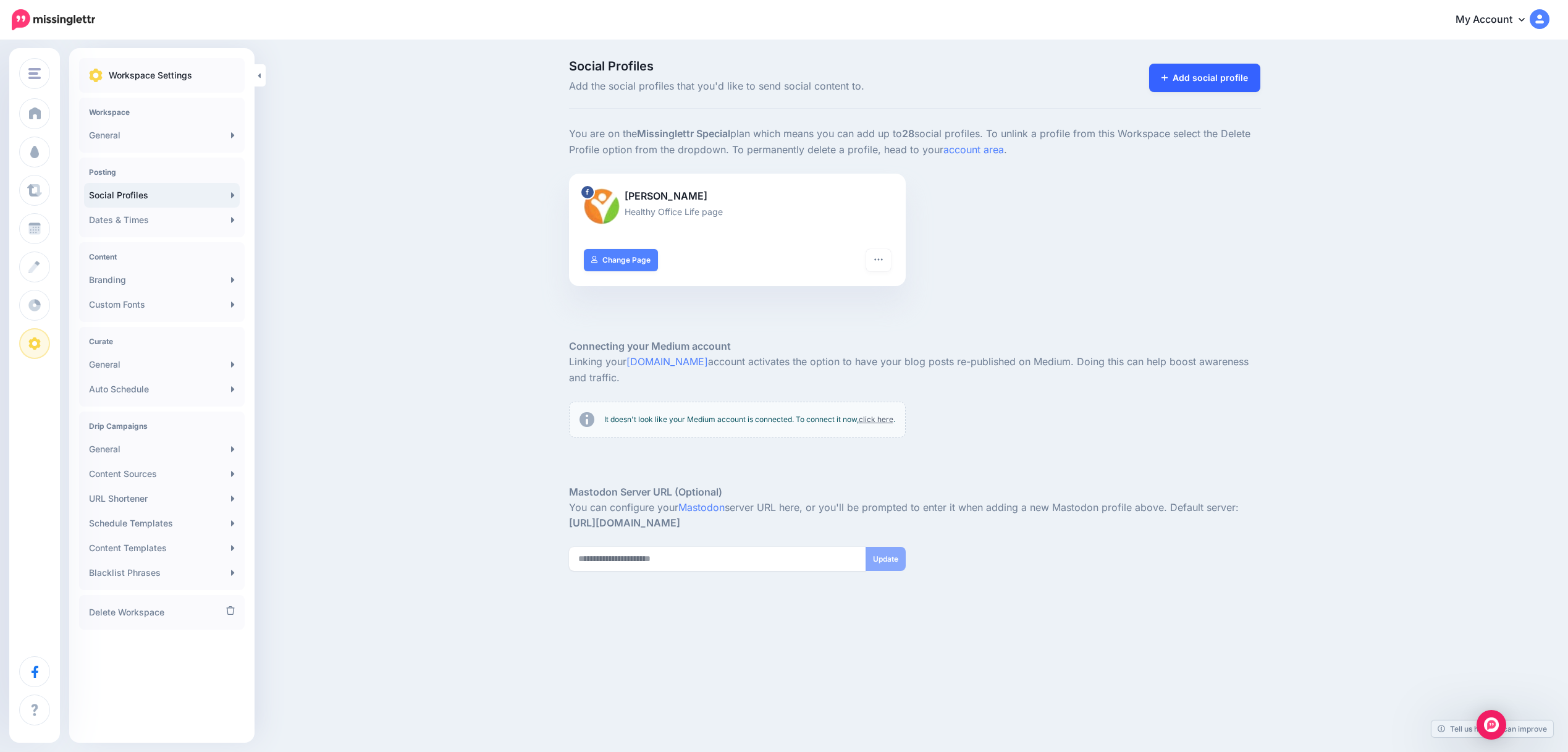
click at [1212, 88] on link "Add social profile" at bounding box center [1205, 78] width 112 height 29
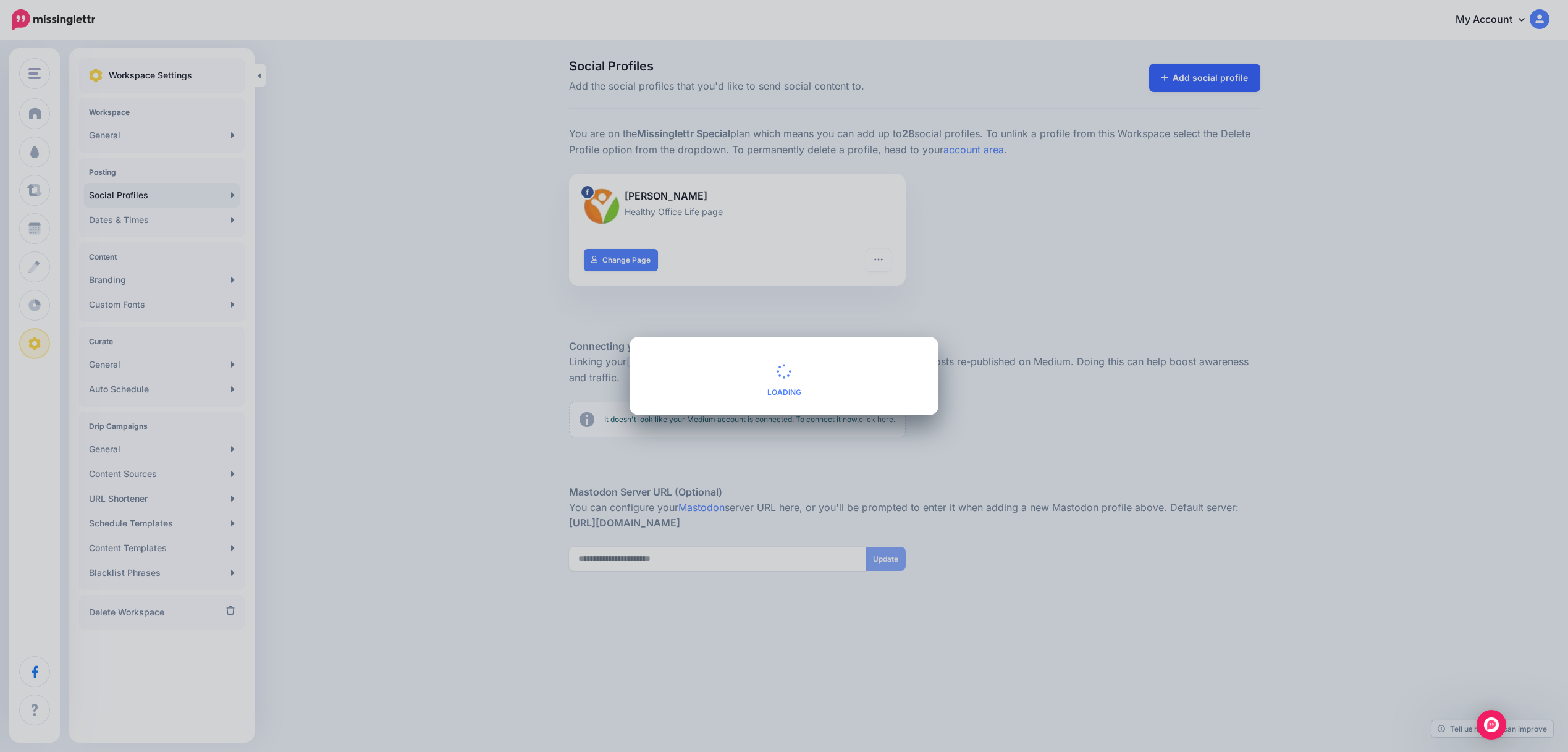
click at [1212, 83] on div "Adding a social profile Loading Yes Alt Cancel" at bounding box center [784, 376] width 1568 height 752
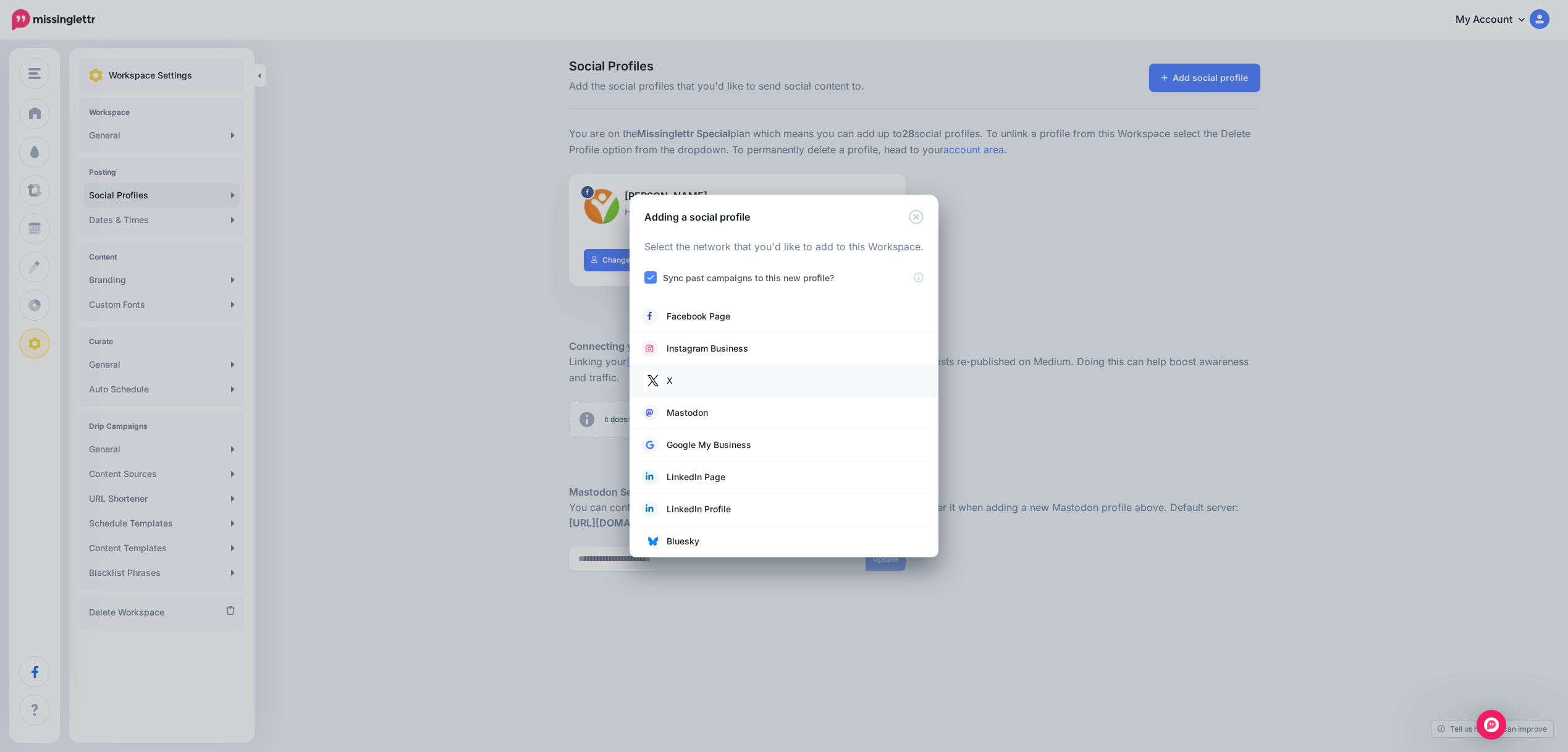
click at [674, 384] on link "X" at bounding box center [784, 380] width 284 height 17
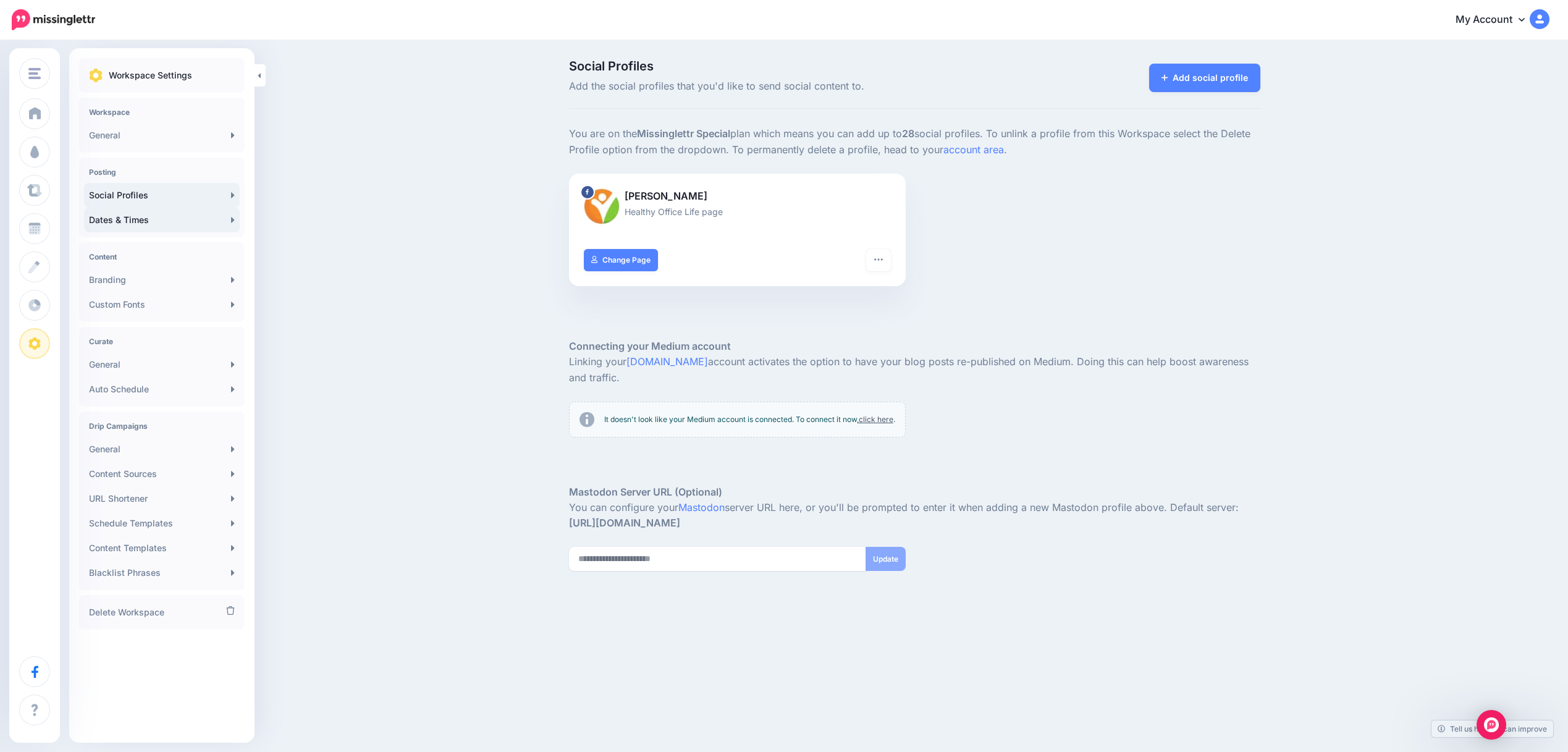
click at [120, 223] on link "Dates & Times" at bounding box center [162, 219] width 156 height 25
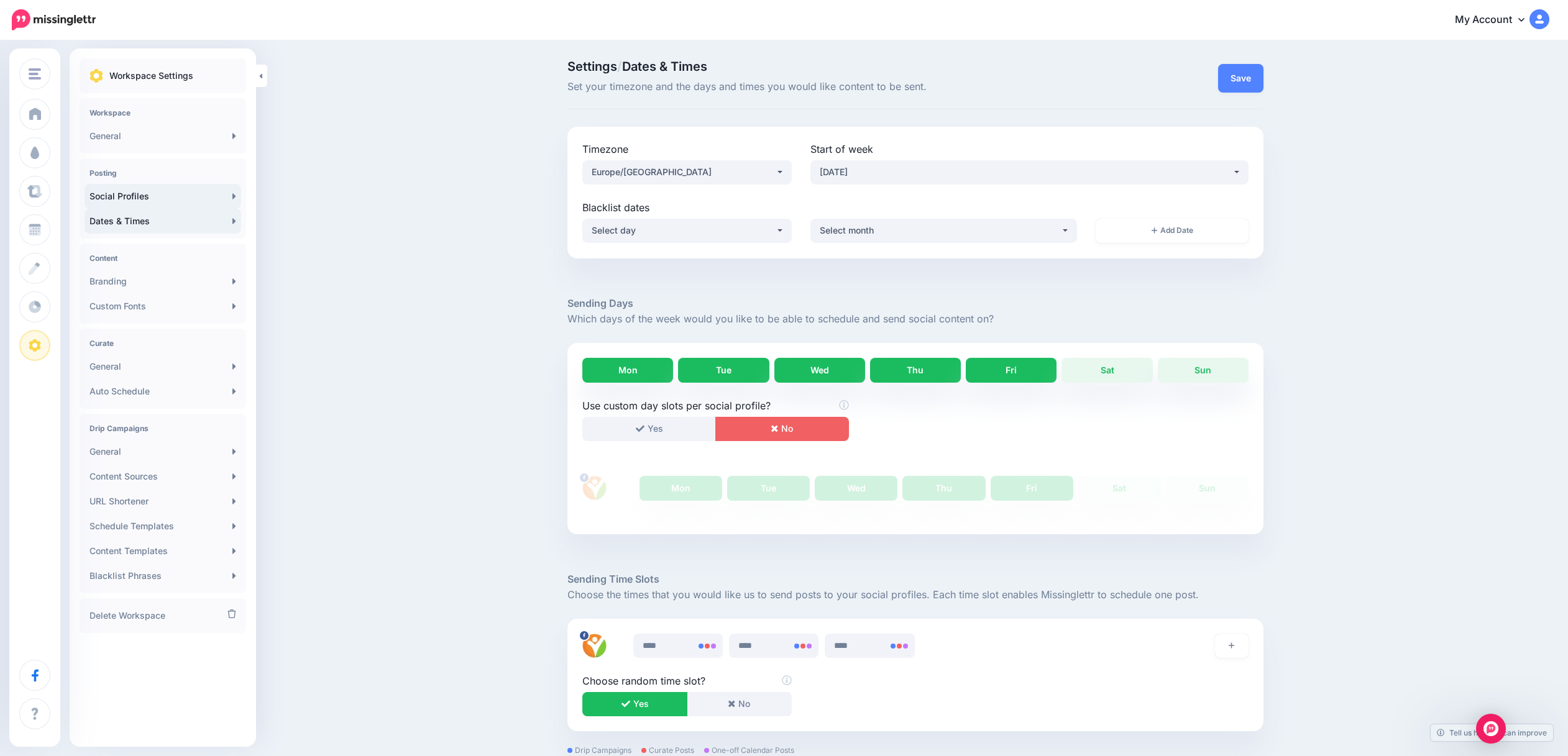
click at [126, 203] on link "Social Profiles" at bounding box center [162, 196] width 156 height 25
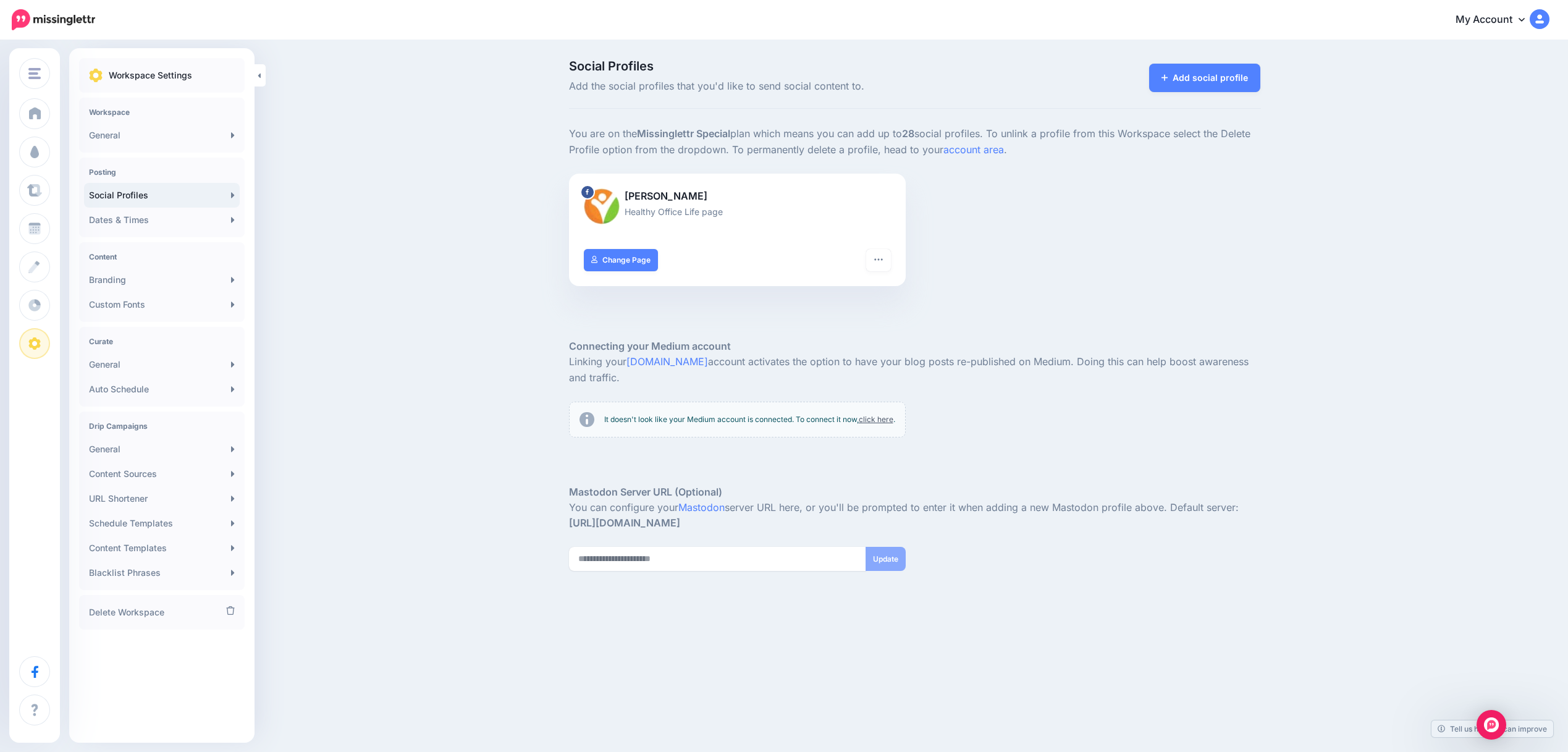
click at [496, 370] on div "Social Profiles Add the social profiles that you'd like to send social content …" at bounding box center [784, 362] width 1568 height 641
click at [1529, 17] on img at bounding box center [1539, 19] width 20 height 20
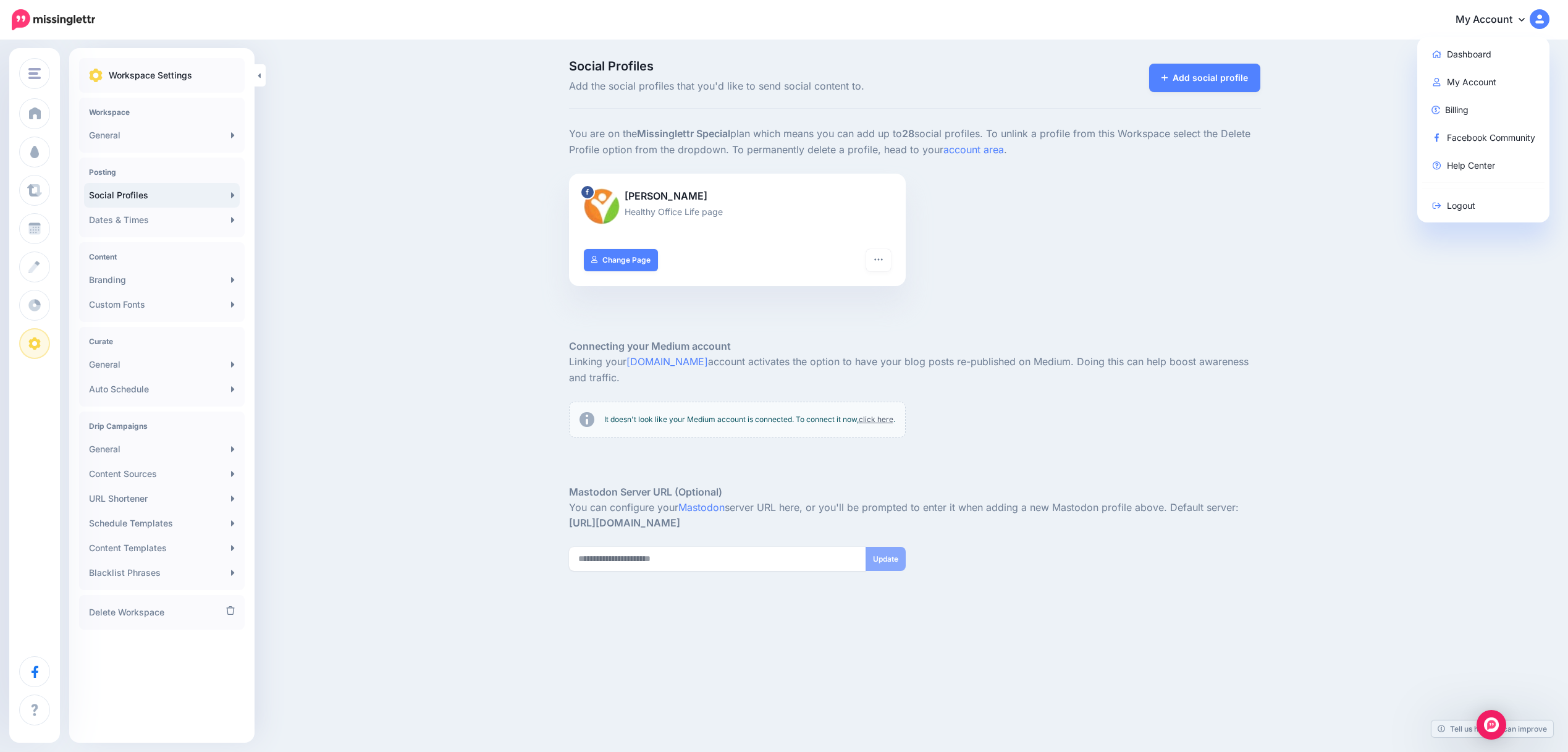
click at [1529, 17] on img at bounding box center [1539, 19] width 20 height 20
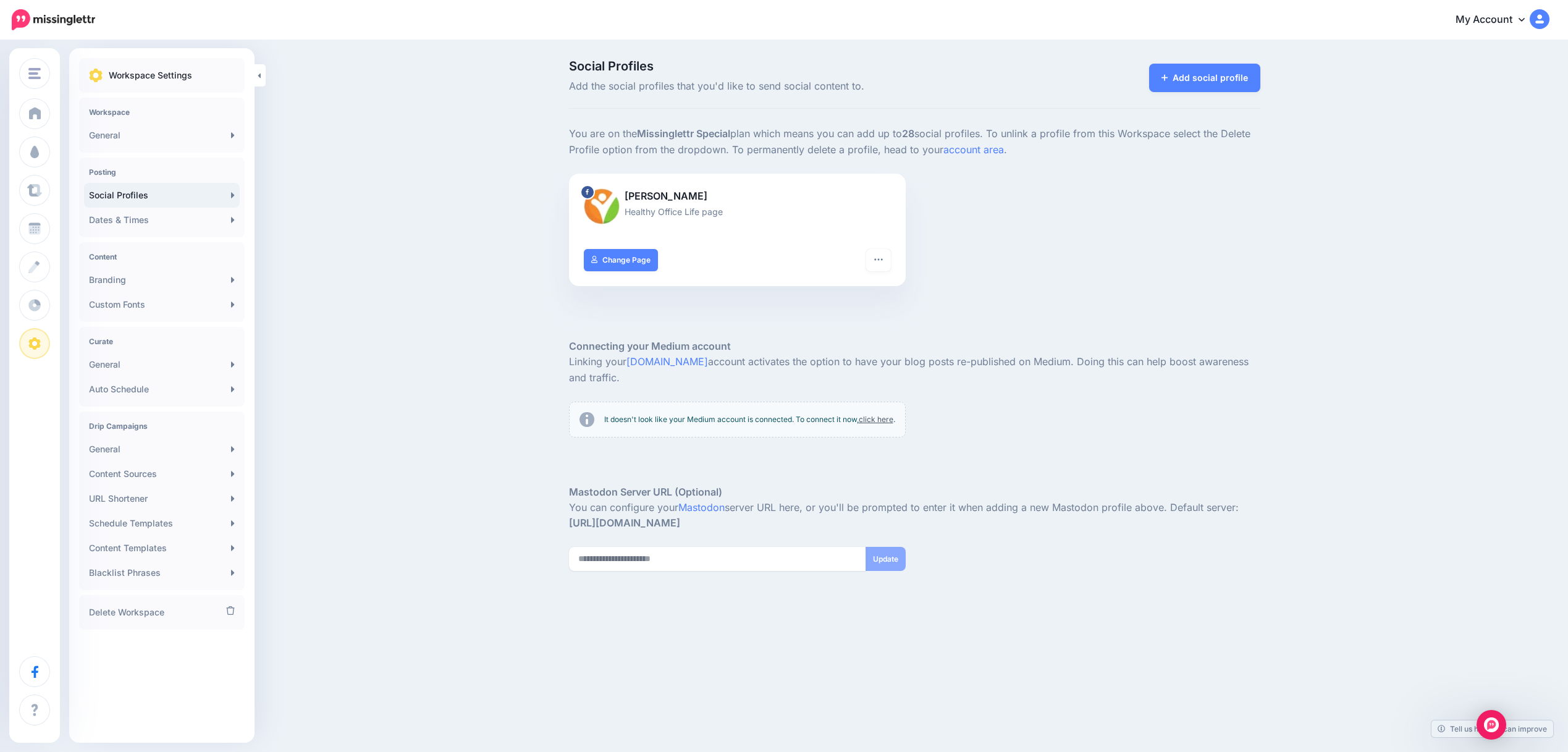
click at [1499, 14] on link "My Account" at bounding box center [1496, 20] width 106 height 31
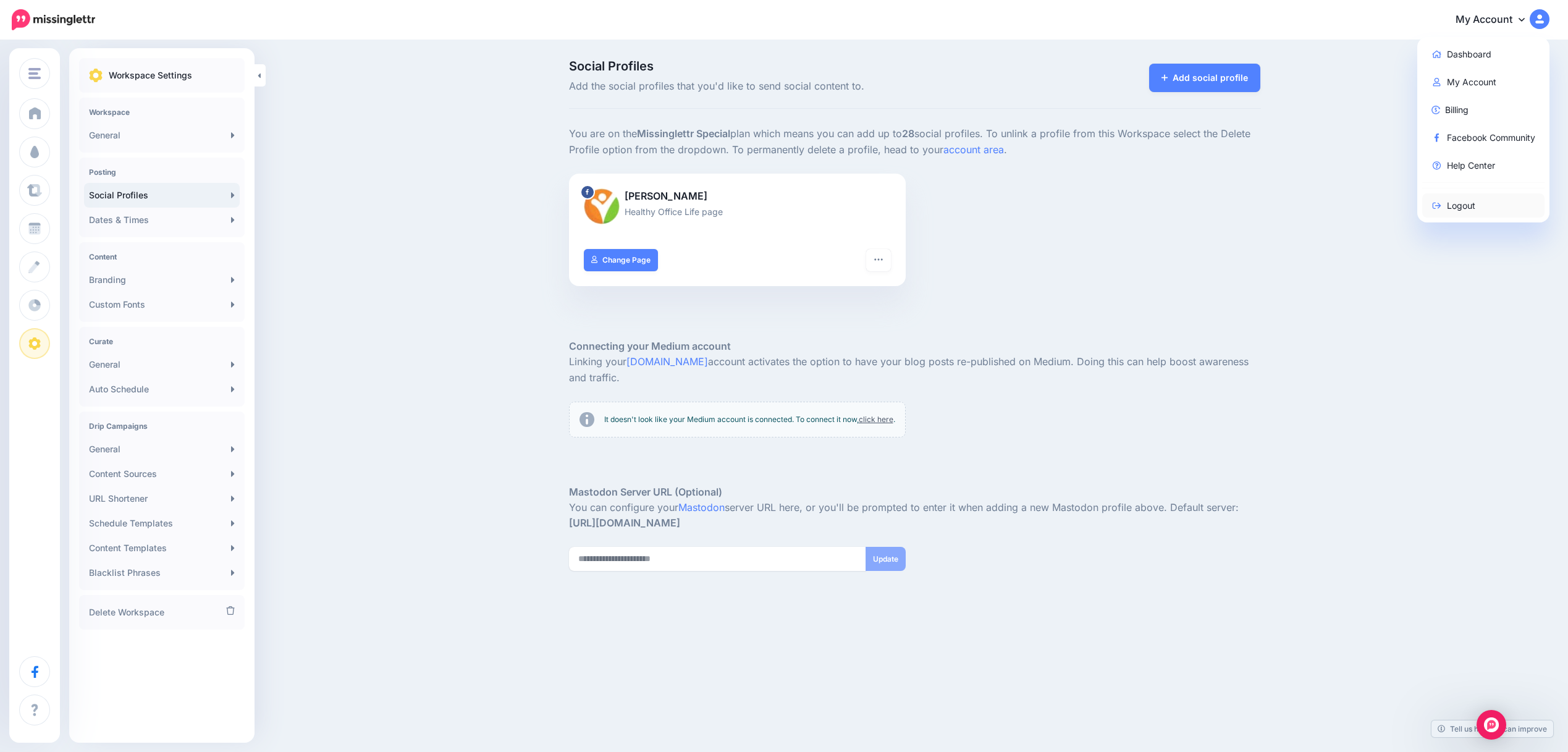
click at [1457, 204] on link "Logout" at bounding box center [1483, 205] width 123 height 24
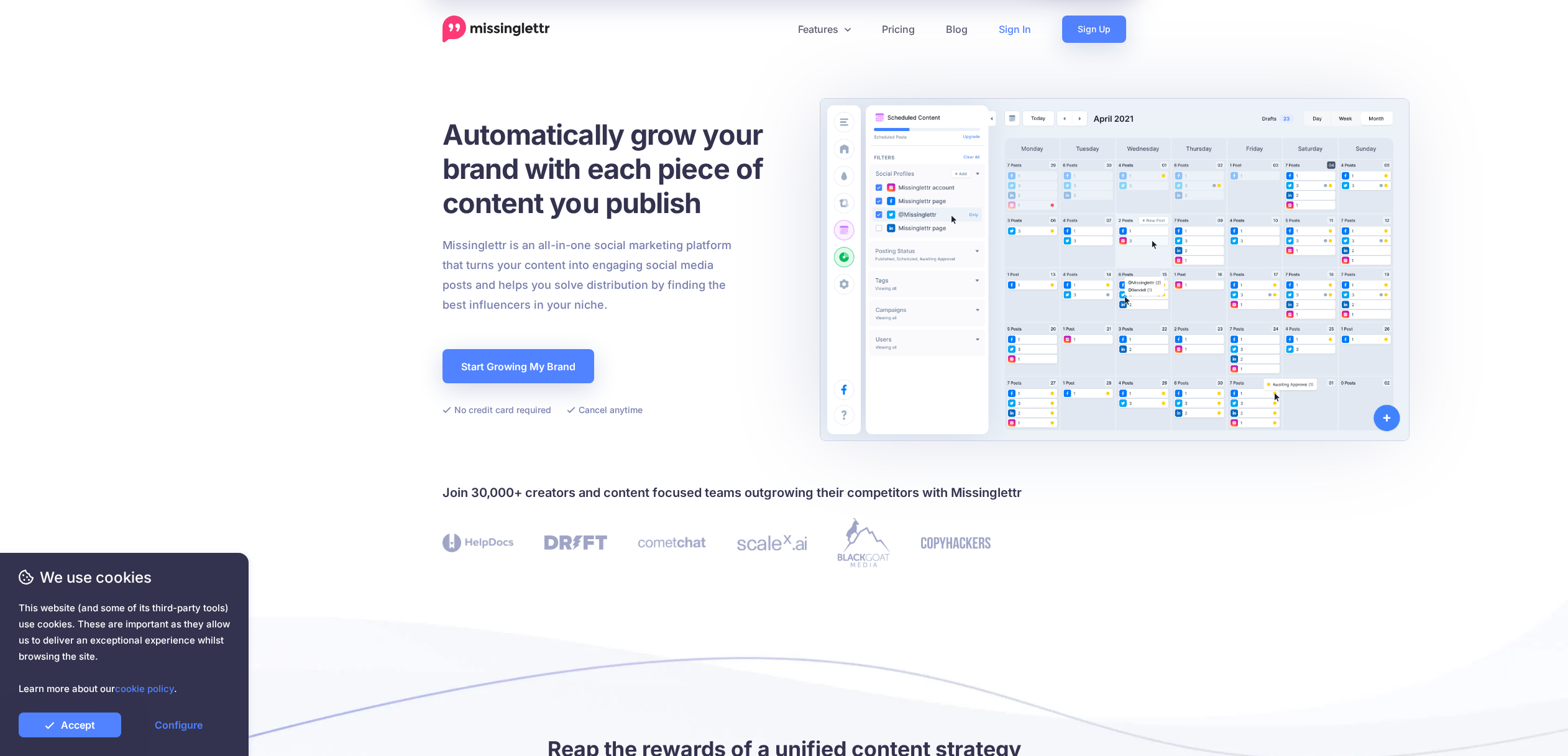
click at [1018, 33] on link "Sign In" at bounding box center [1014, 29] width 64 height 27
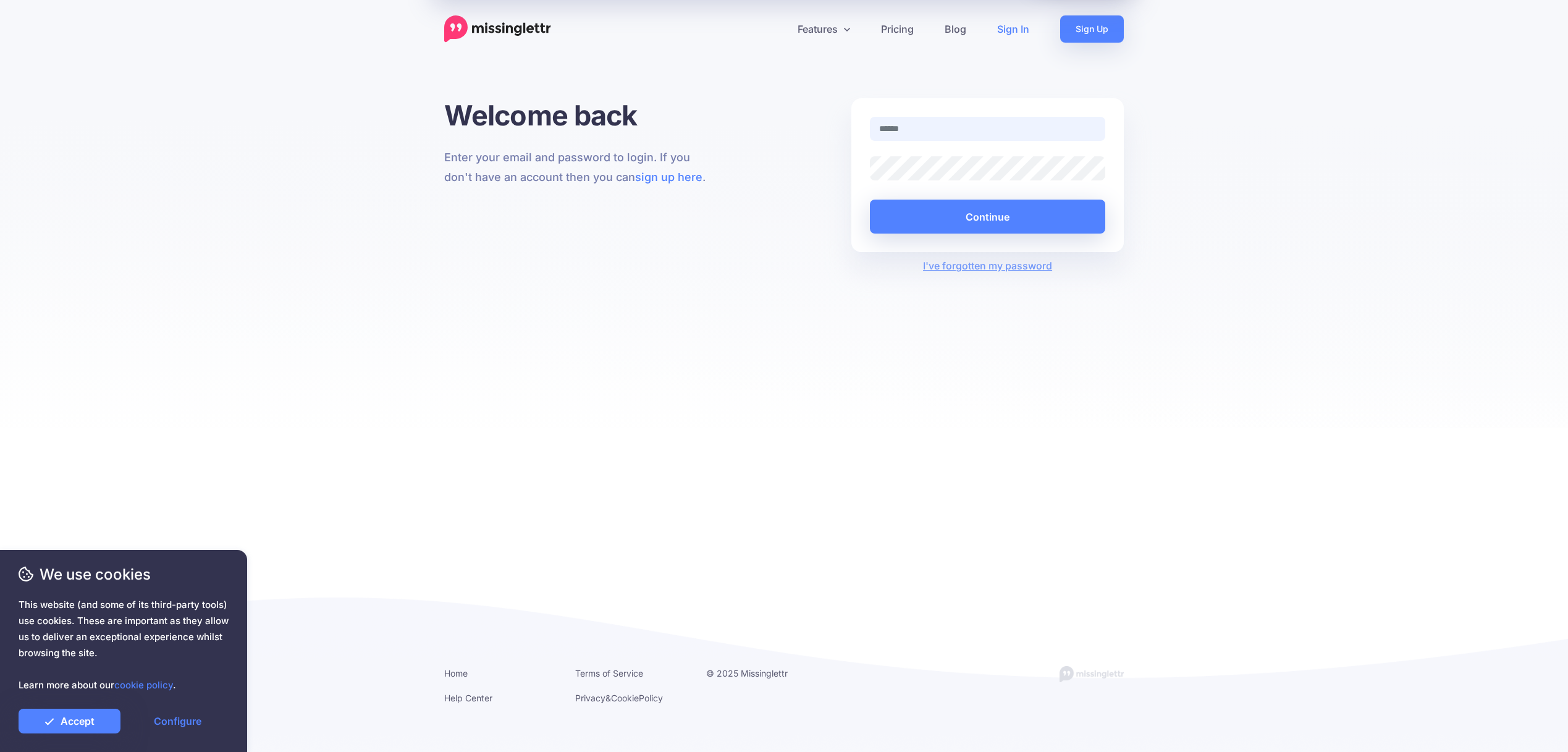
type input "**********"
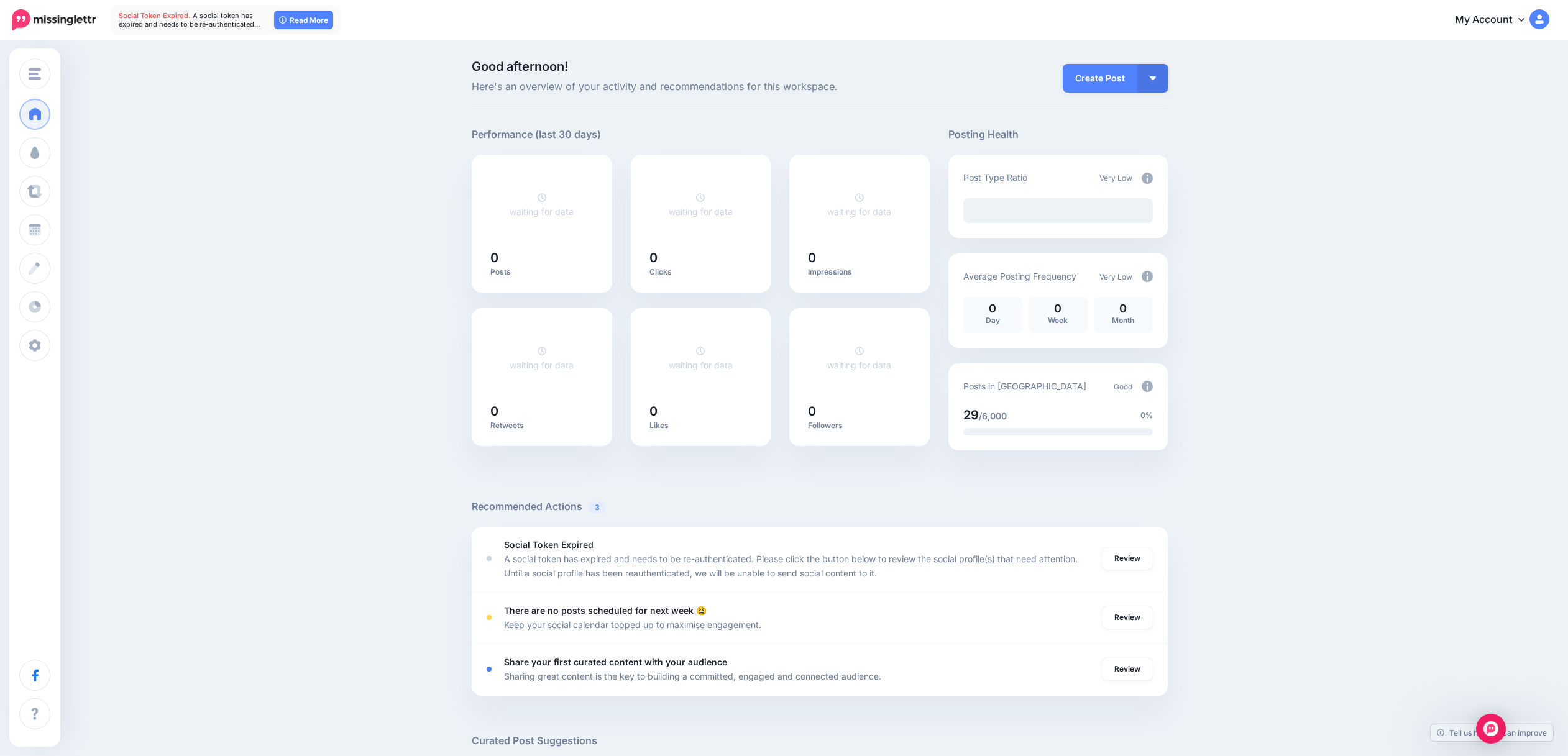
click at [715, 479] on div at bounding box center [819, 481] width 696 height 37
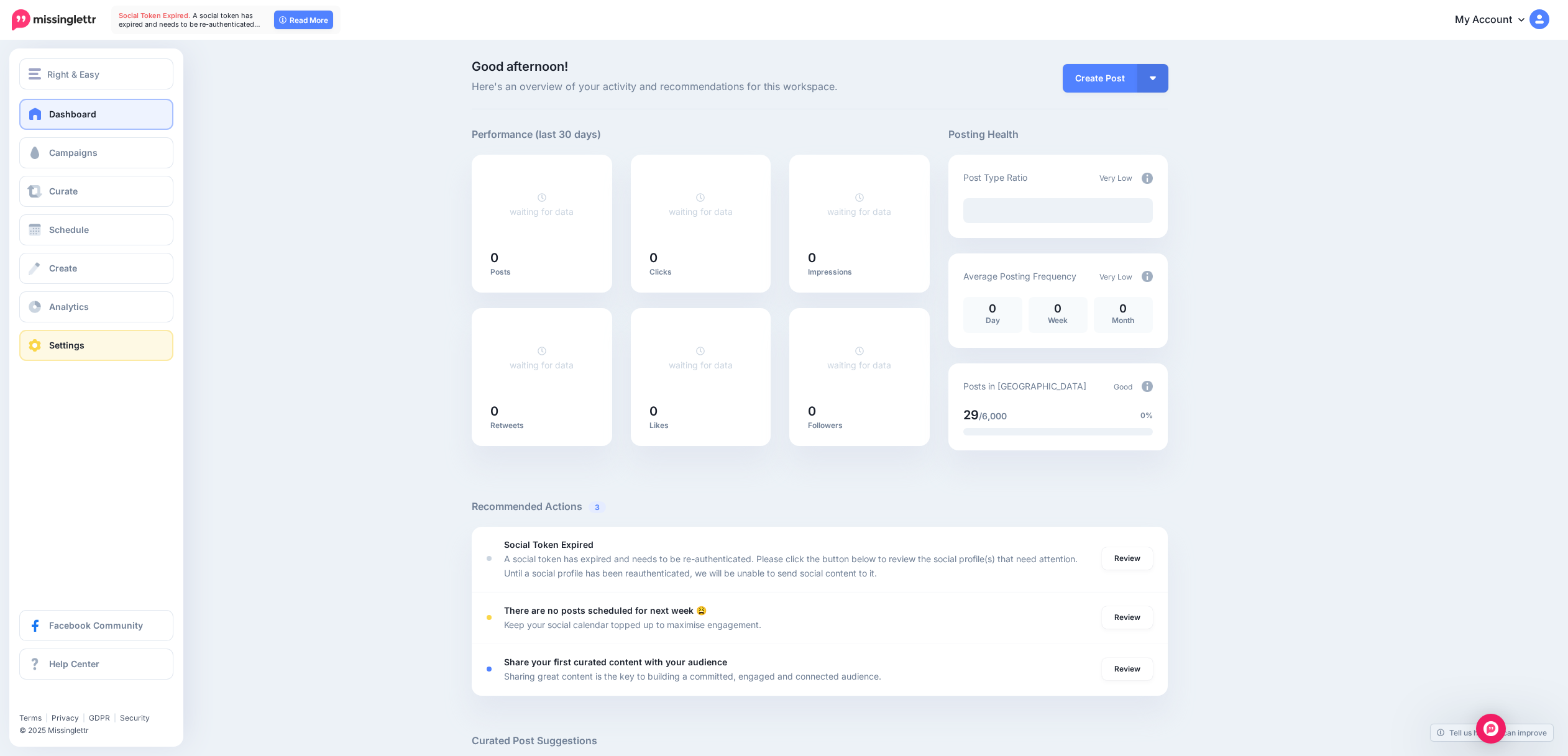
click at [77, 346] on span "Settings" at bounding box center [66, 345] width 35 height 11
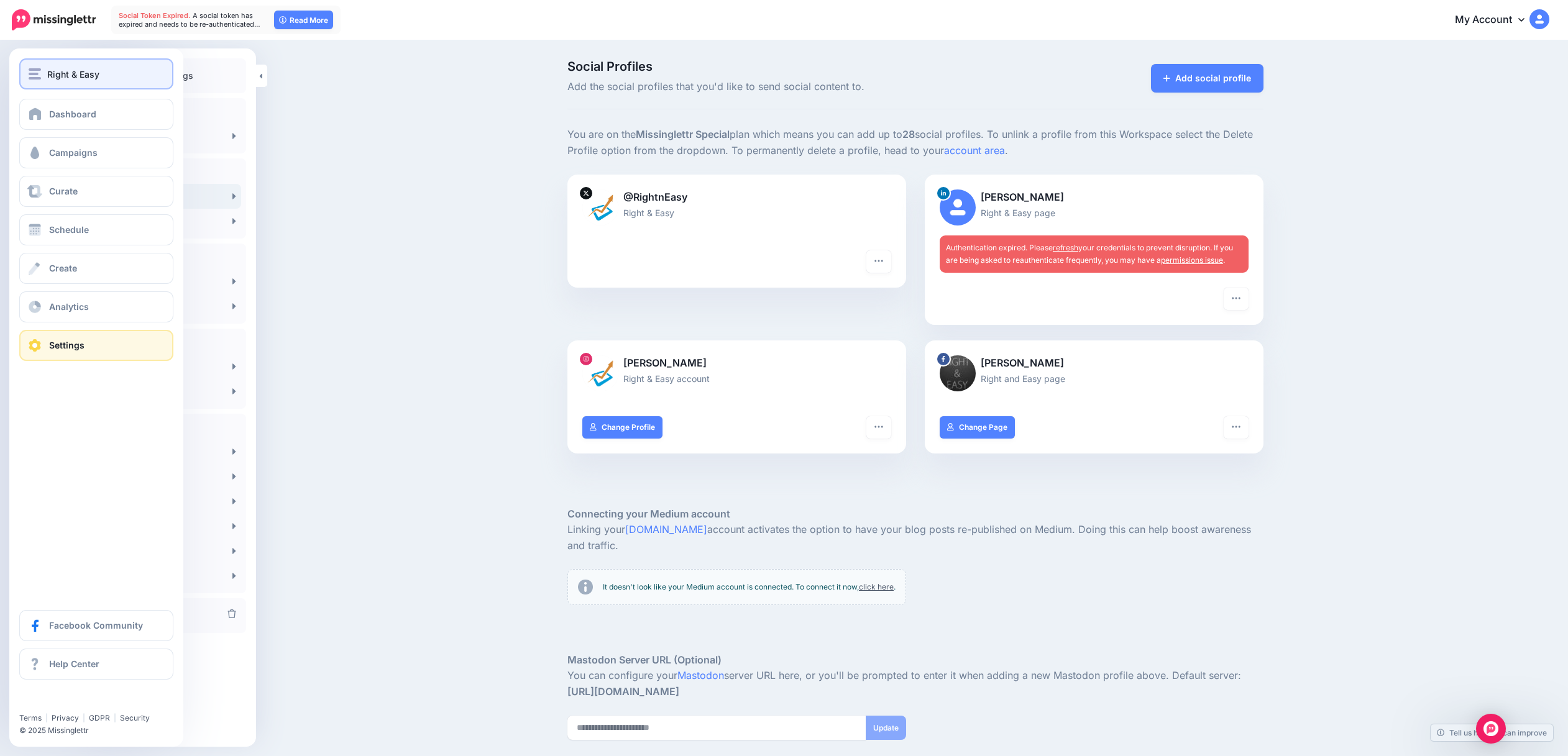
click at [40, 68] on img "button" at bounding box center [35, 74] width 13 height 11
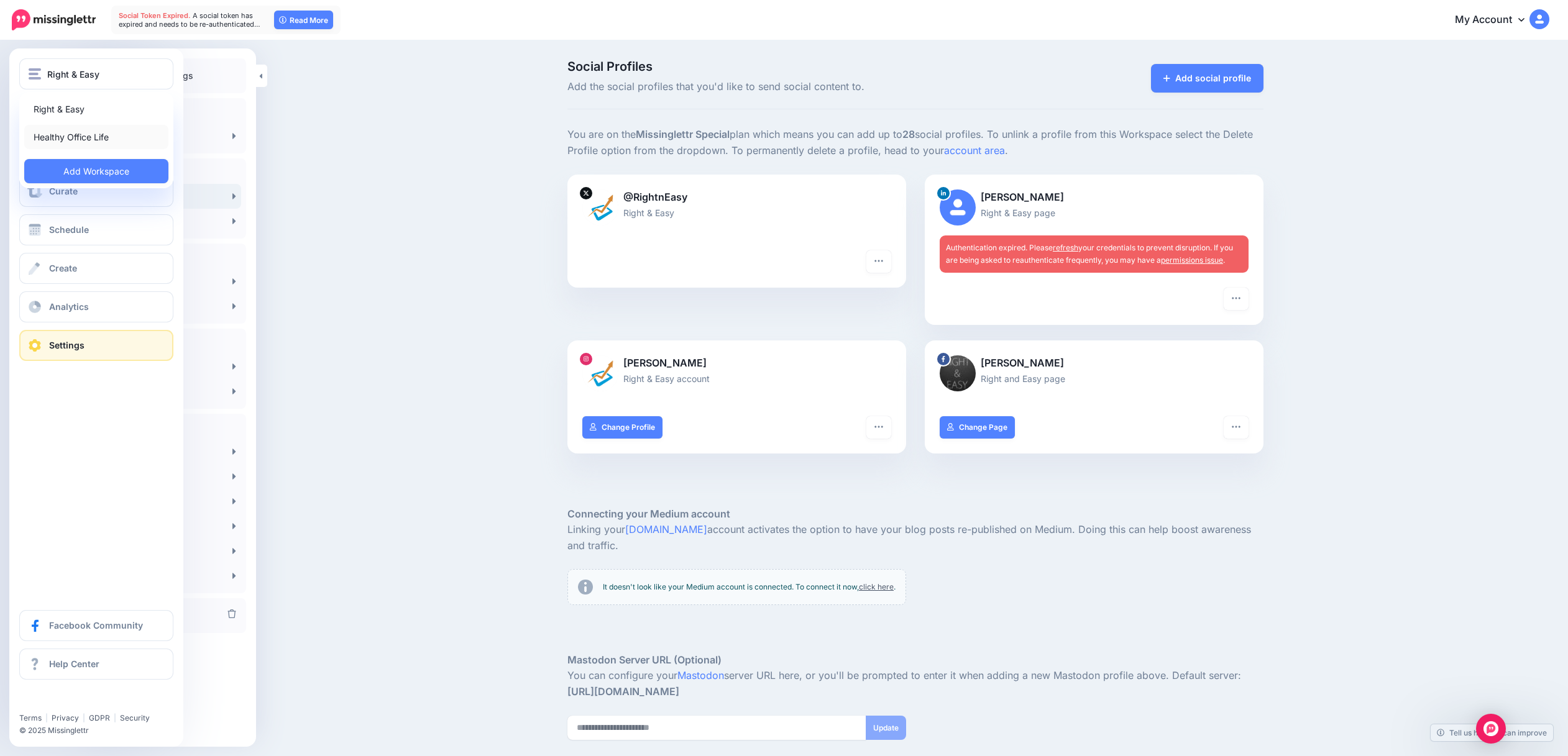
click at [58, 132] on link "Healthy Office Life" at bounding box center [96, 137] width 144 height 24
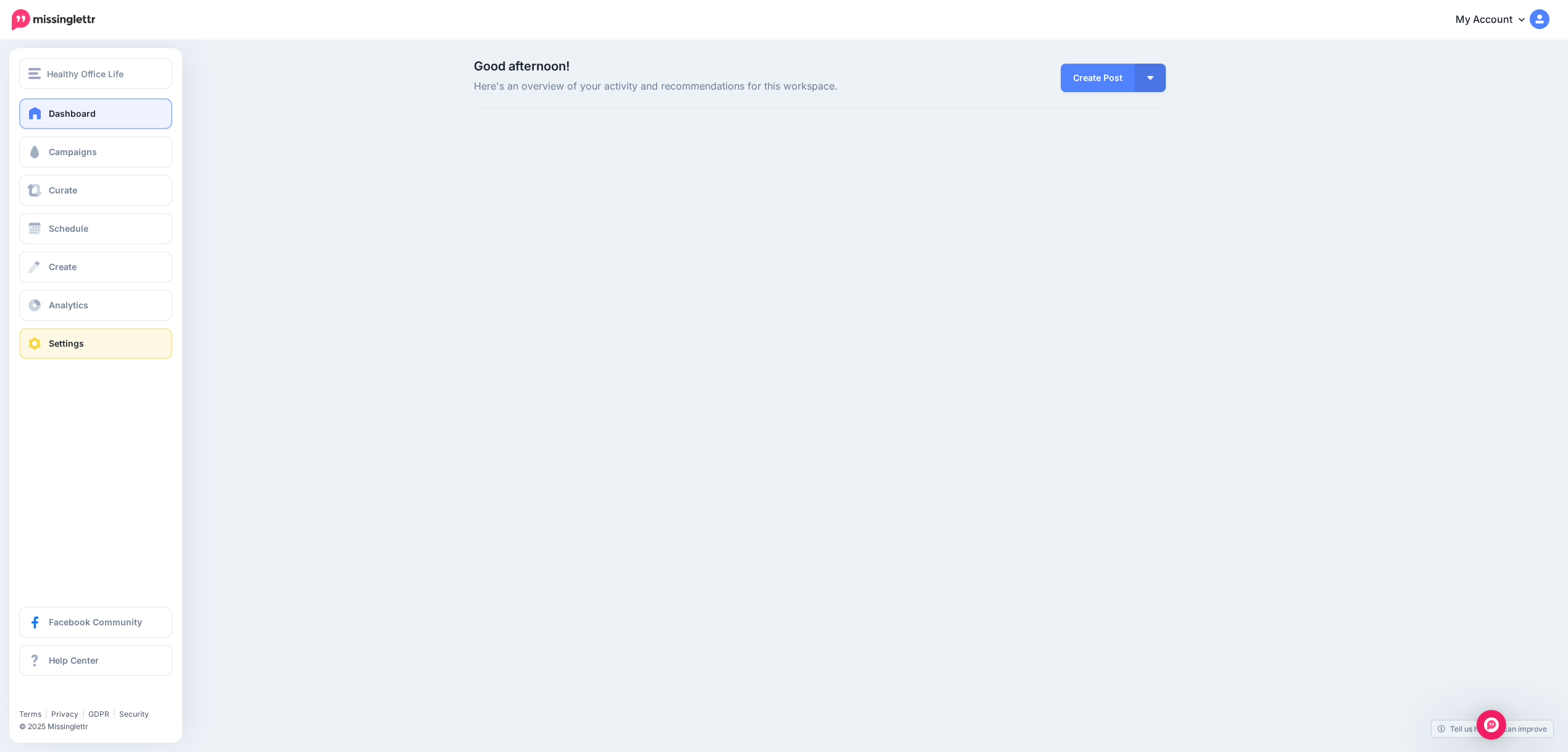
click at [80, 339] on span "Settings" at bounding box center [66, 343] width 35 height 11
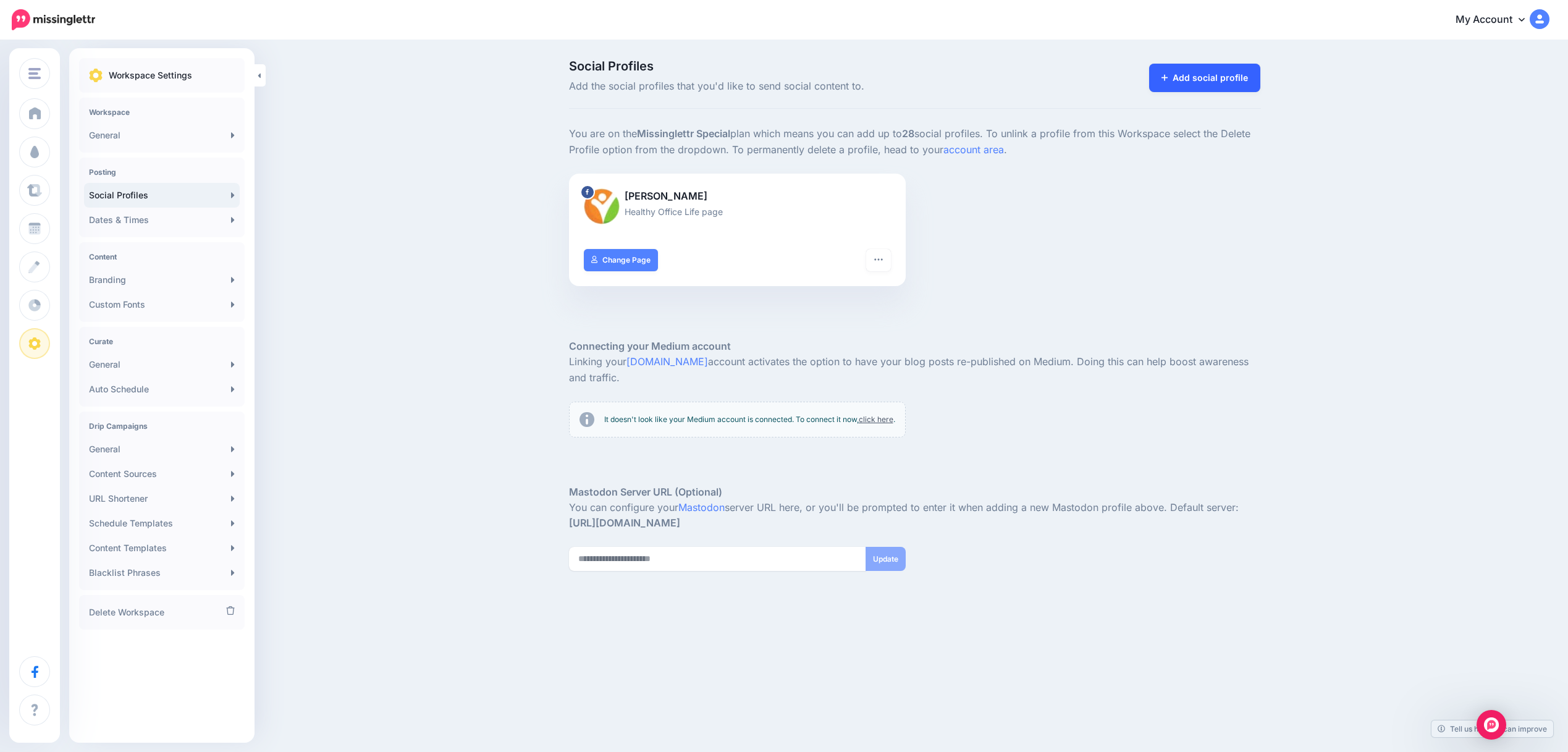
click at [1199, 78] on link "Add social profile" at bounding box center [1205, 78] width 112 height 29
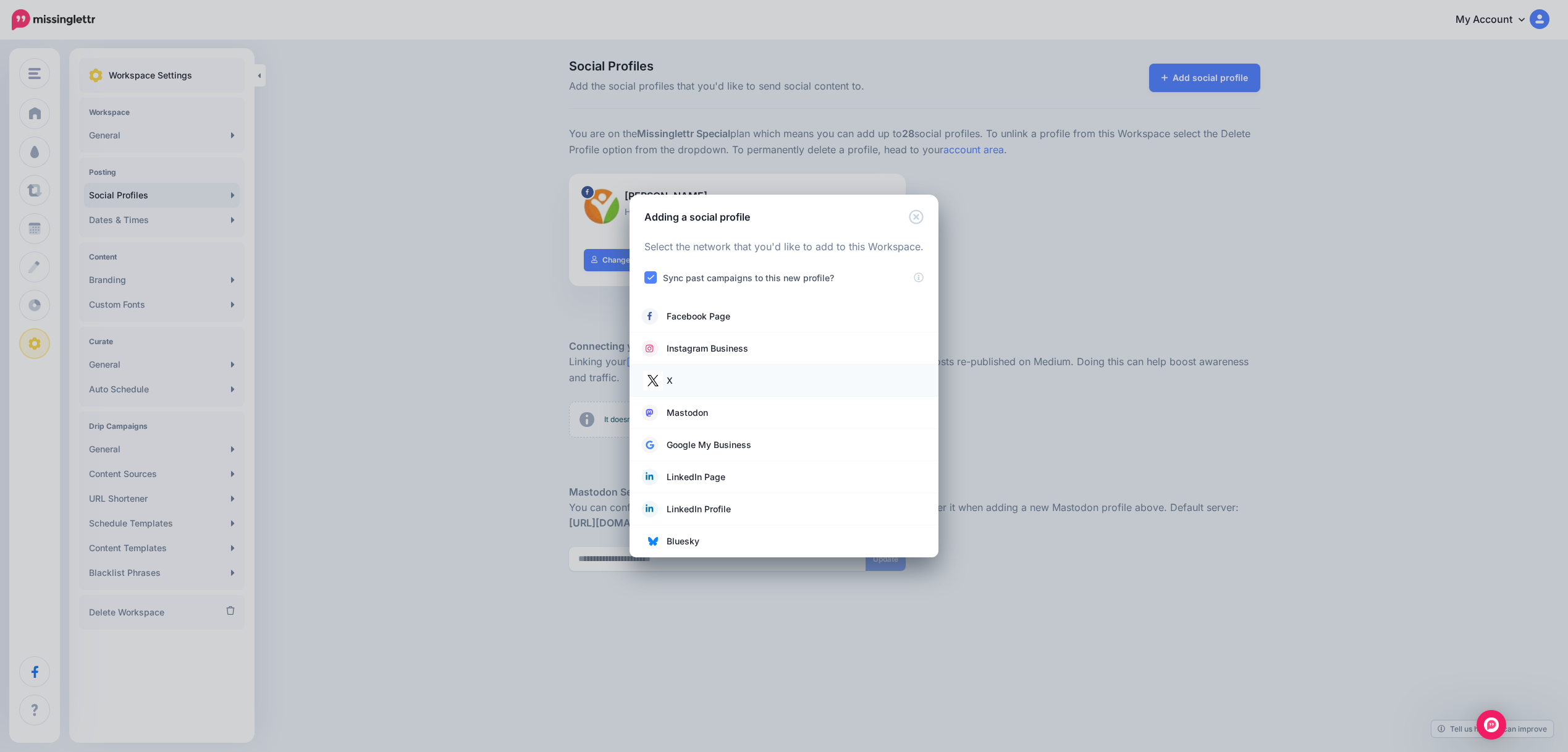
click at [689, 386] on link "X" at bounding box center [784, 380] width 284 height 17
